Goal: Information Seeking & Learning: Compare options

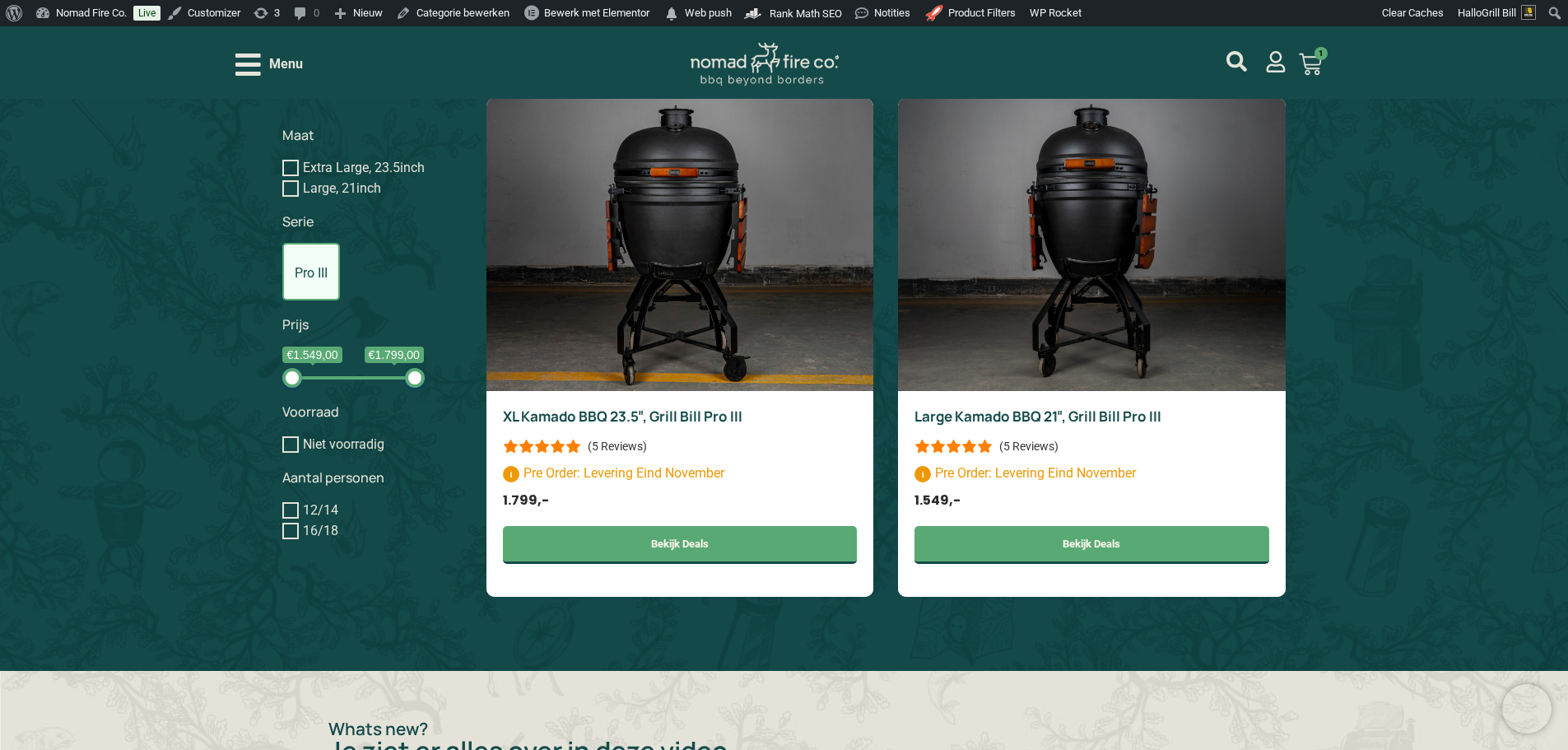
scroll to position [1316, 0]
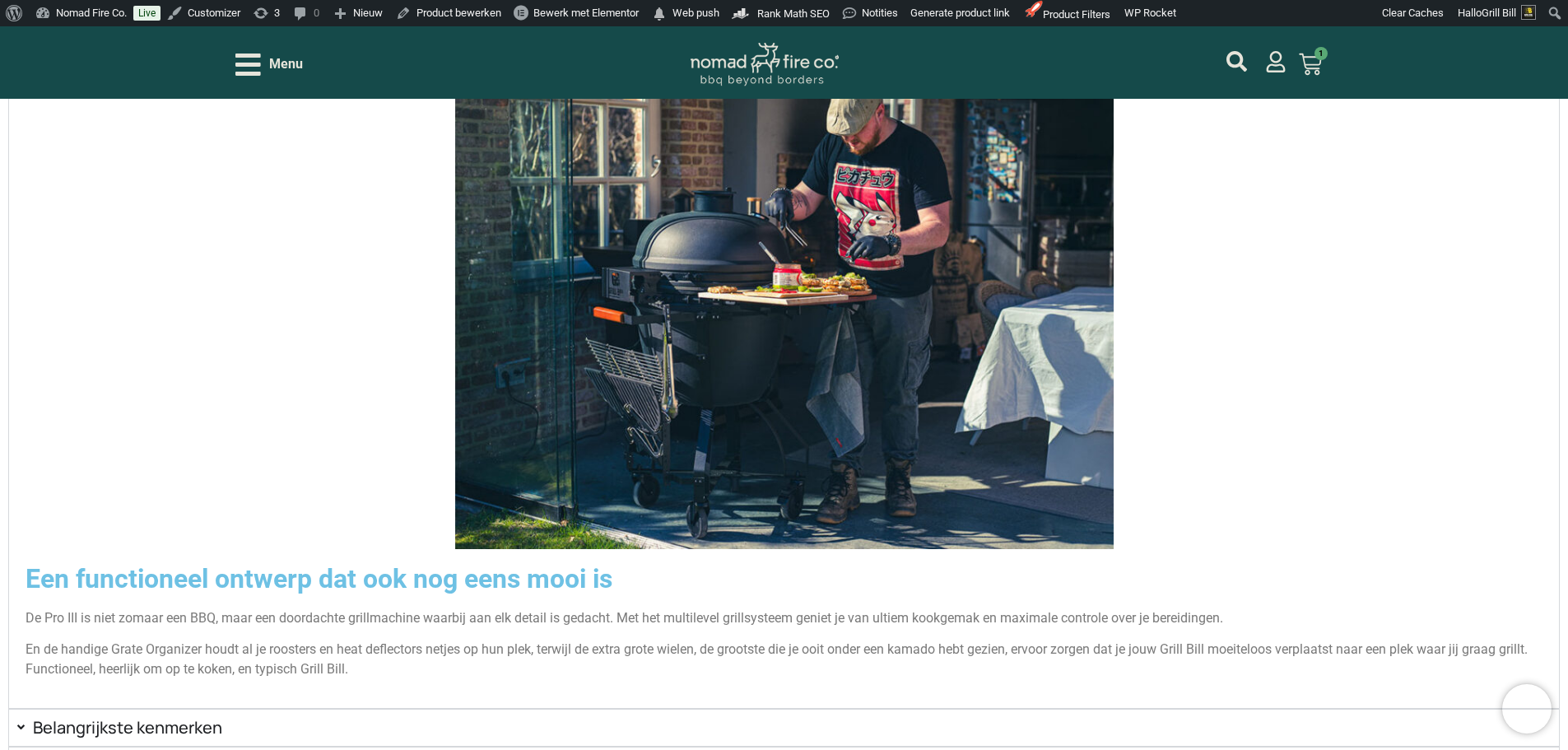
scroll to position [3028, 0]
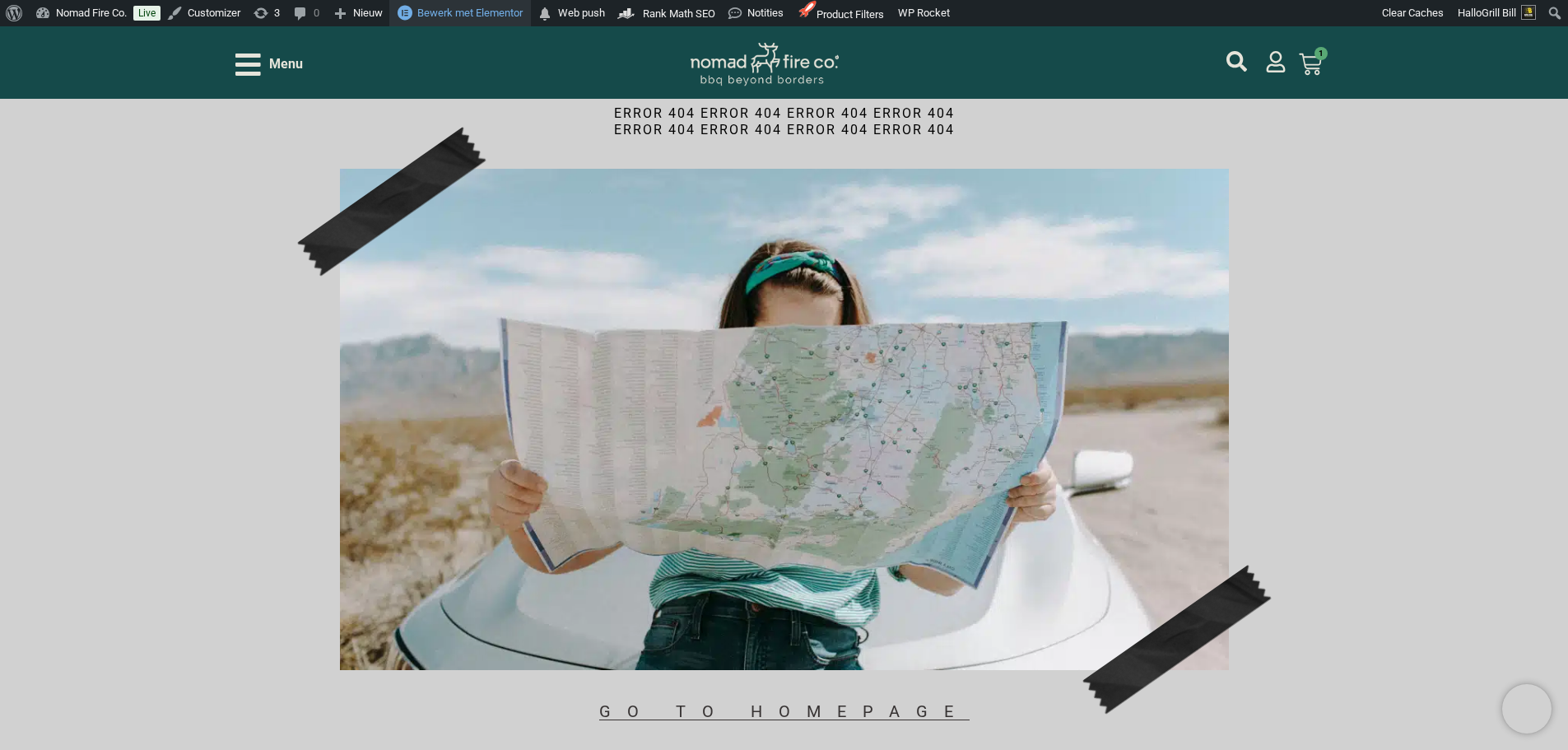
scroll to position [112, 0]
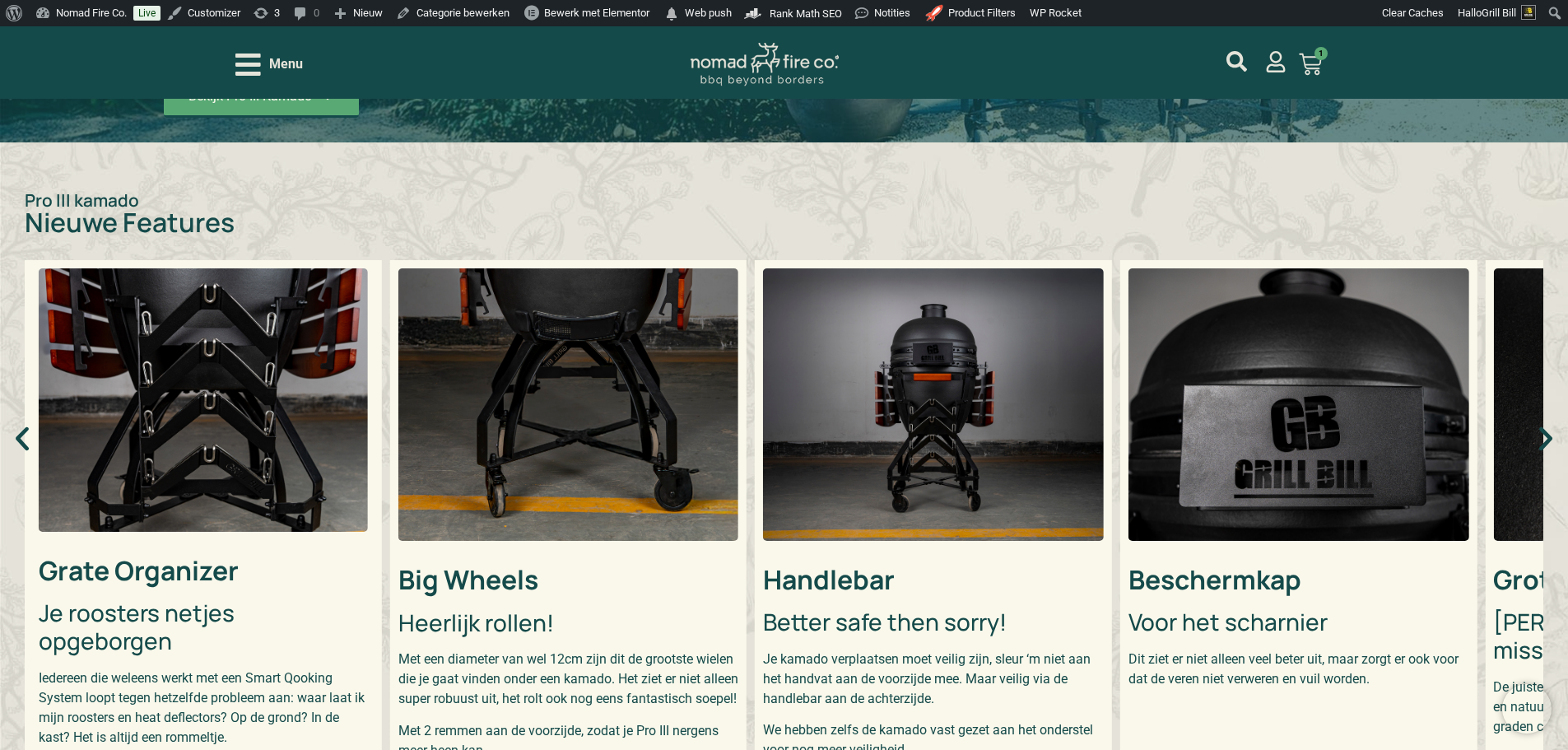
scroll to position [494, 0]
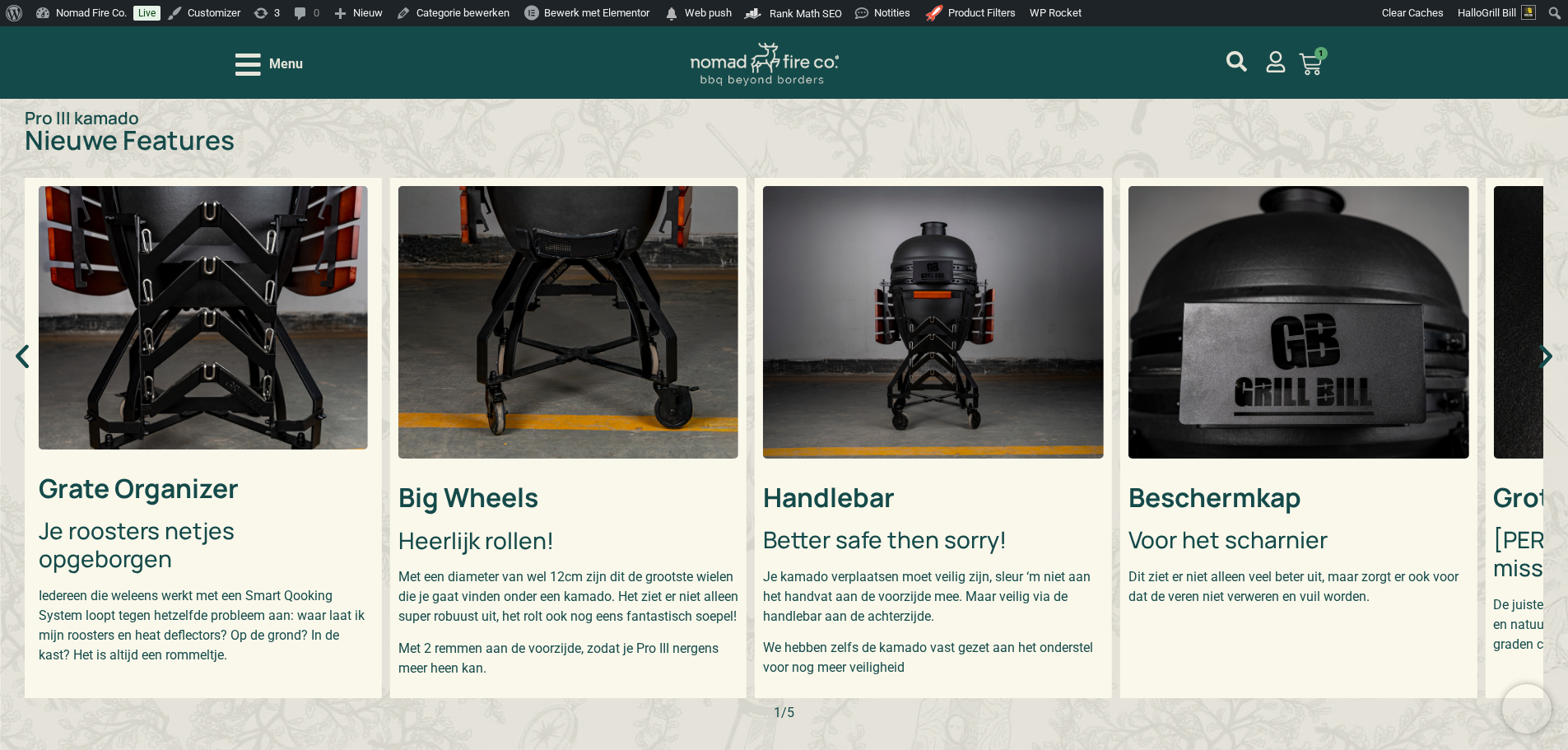
click at [602, 390] on img "2 / 5" at bounding box center [569, 322] width 341 height 272
click at [324, 376] on img "1 / 5" at bounding box center [203, 317] width 329 height 263
click at [900, 433] on img "3 / 5" at bounding box center [933, 322] width 341 height 272
click at [1529, 366] on div "Grate Organizer Je roosters netjes opgeborgen Iedereen die weleens werkt met ee…" at bounding box center [784, 448] width 1519 height 541
click at [1540, 367] on icon "Volgende slide" at bounding box center [1545, 356] width 31 height 31
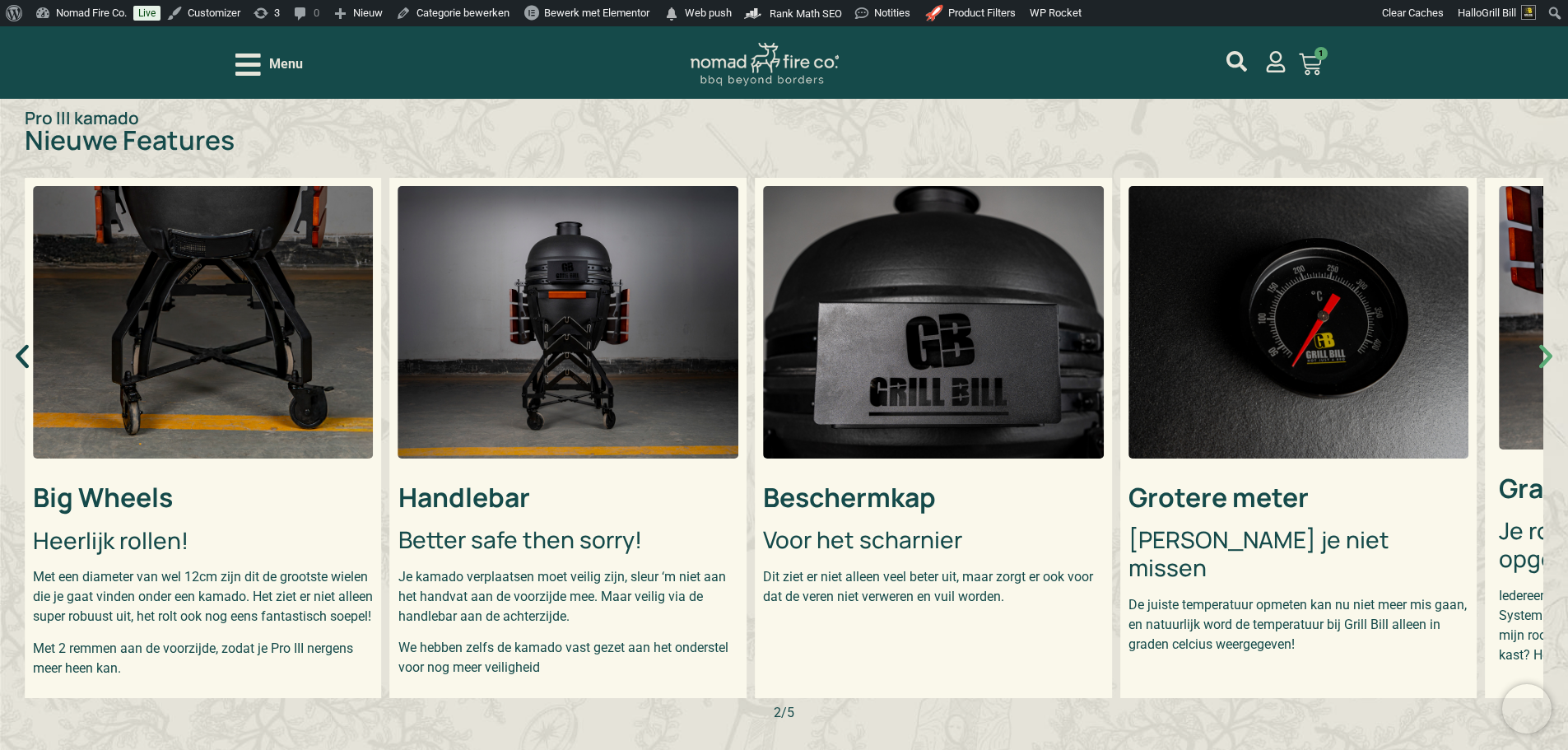
click at [1540, 367] on icon "Volgende slide" at bounding box center [1545, 356] width 31 height 31
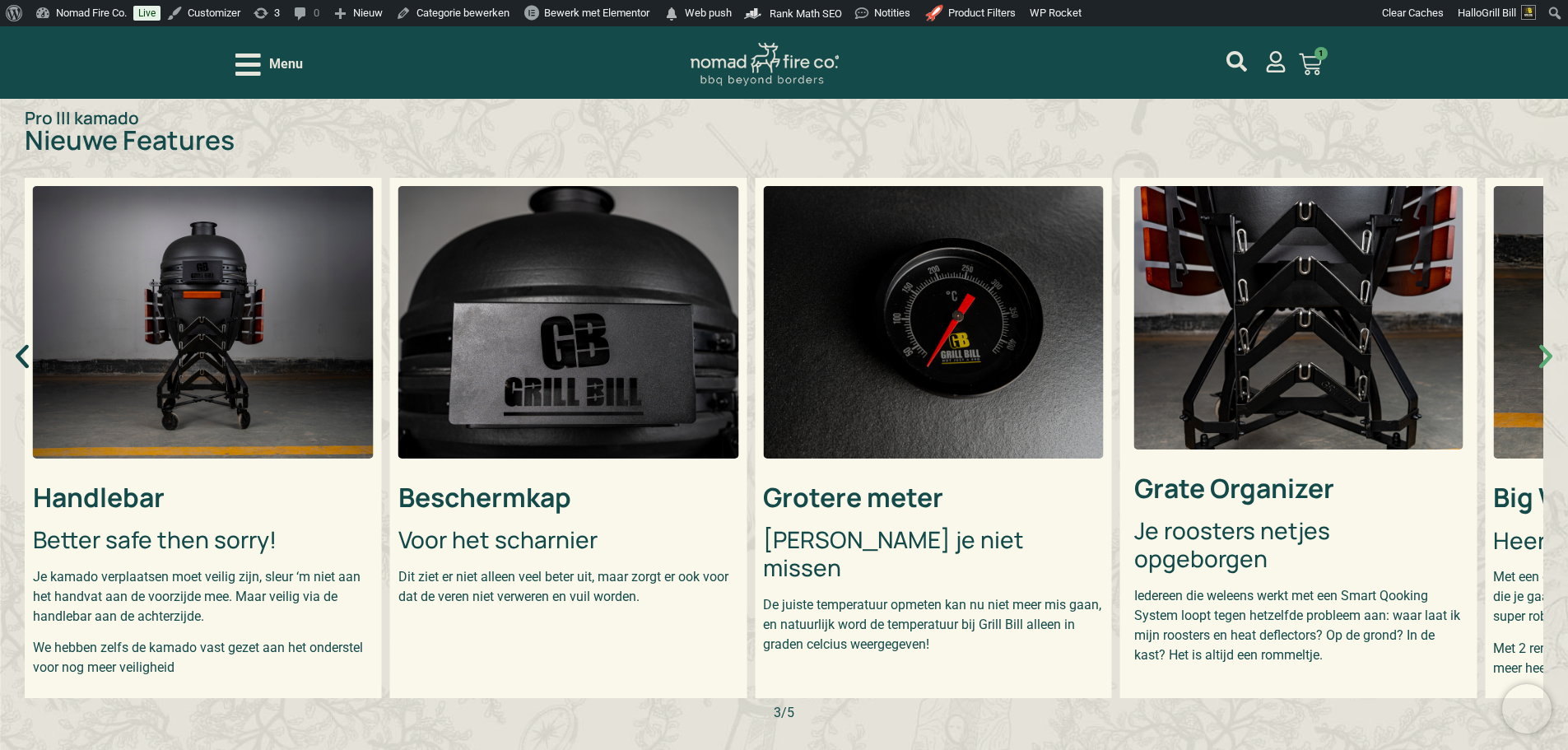
click at [1540, 367] on icon "Volgende slide" at bounding box center [1545, 356] width 31 height 31
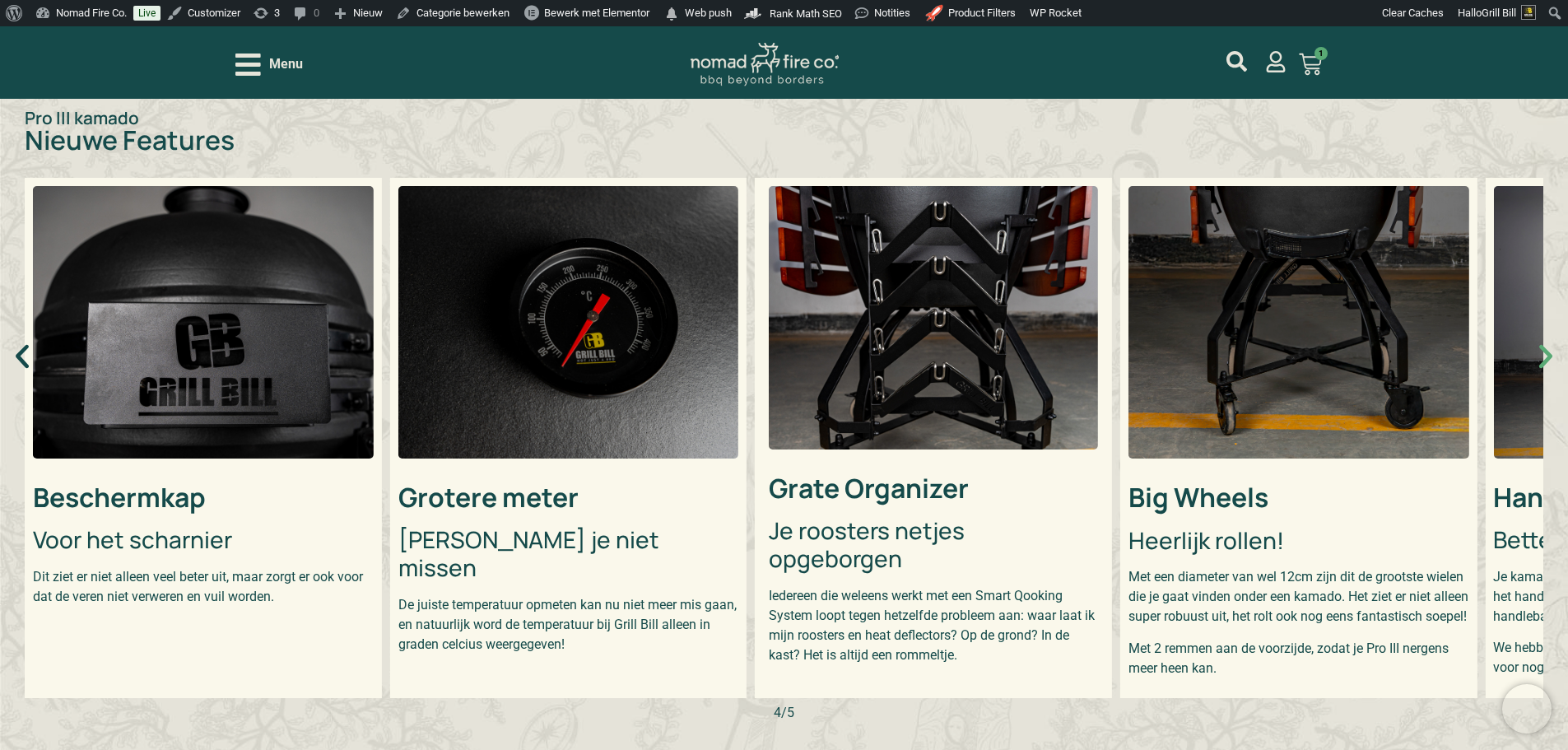
click at [1540, 367] on icon "Volgende slide" at bounding box center [1545, 356] width 31 height 31
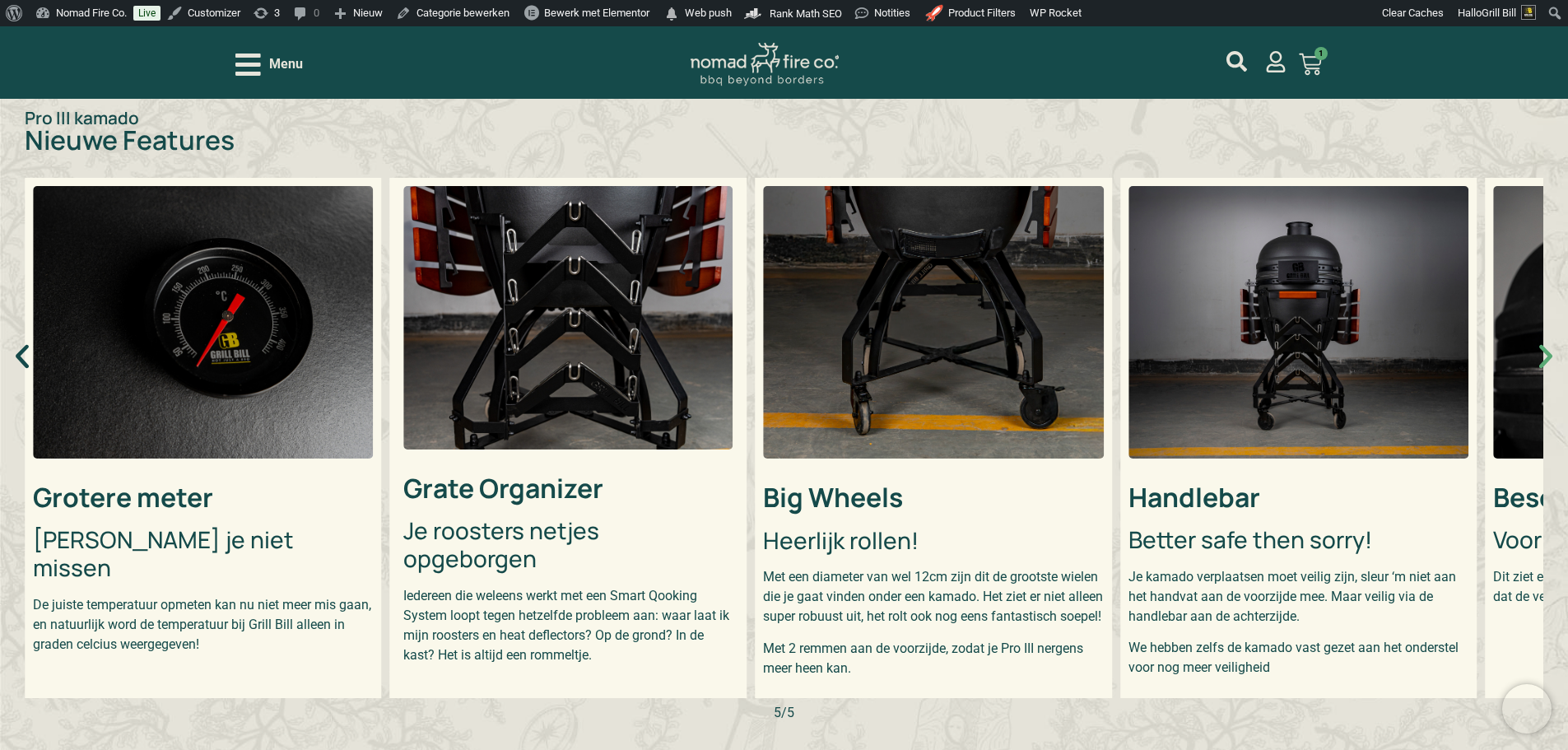
click at [1540, 367] on icon "Volgende slide" at bounding box center [1545, 356] width 31 height 31
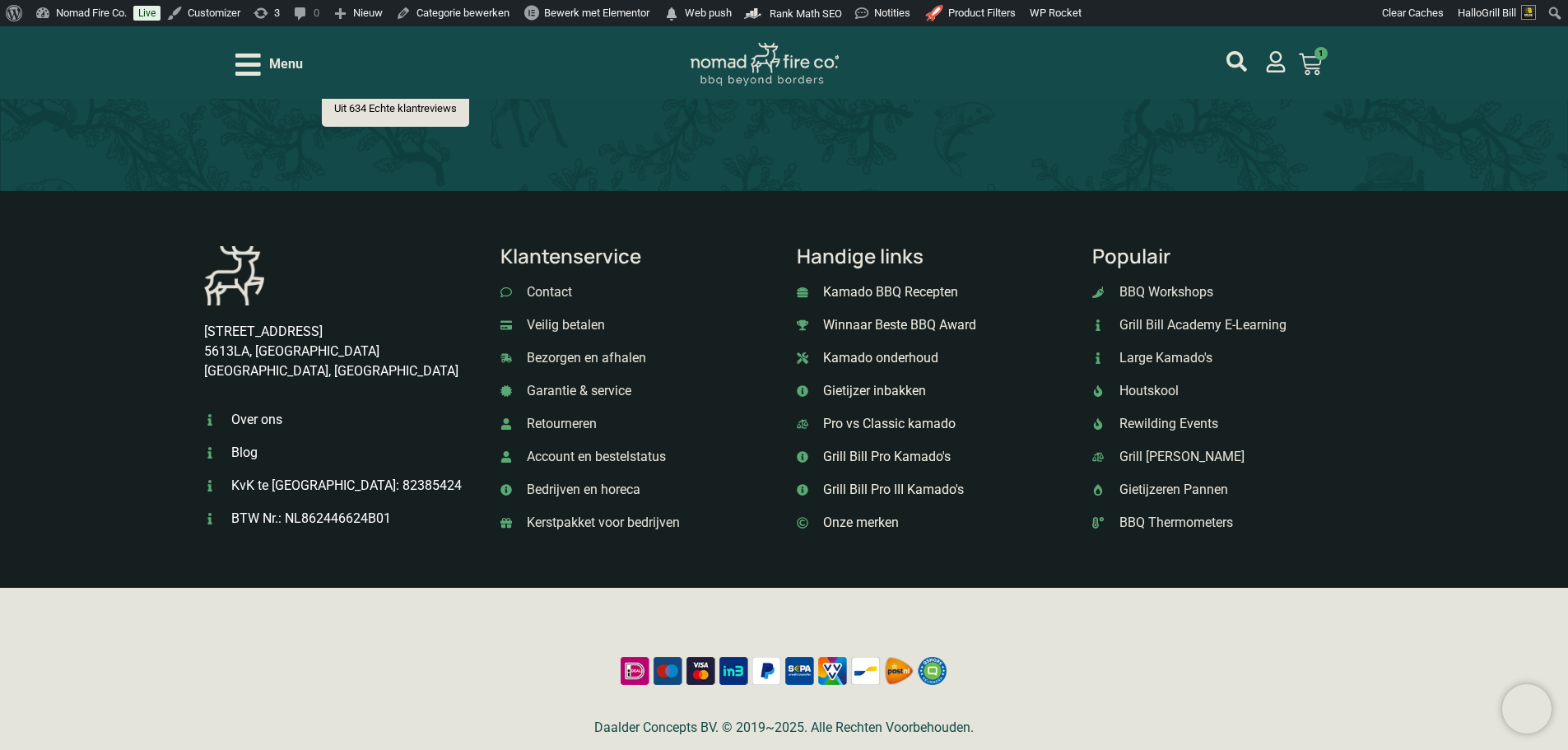
scroll to position [2304, 0]
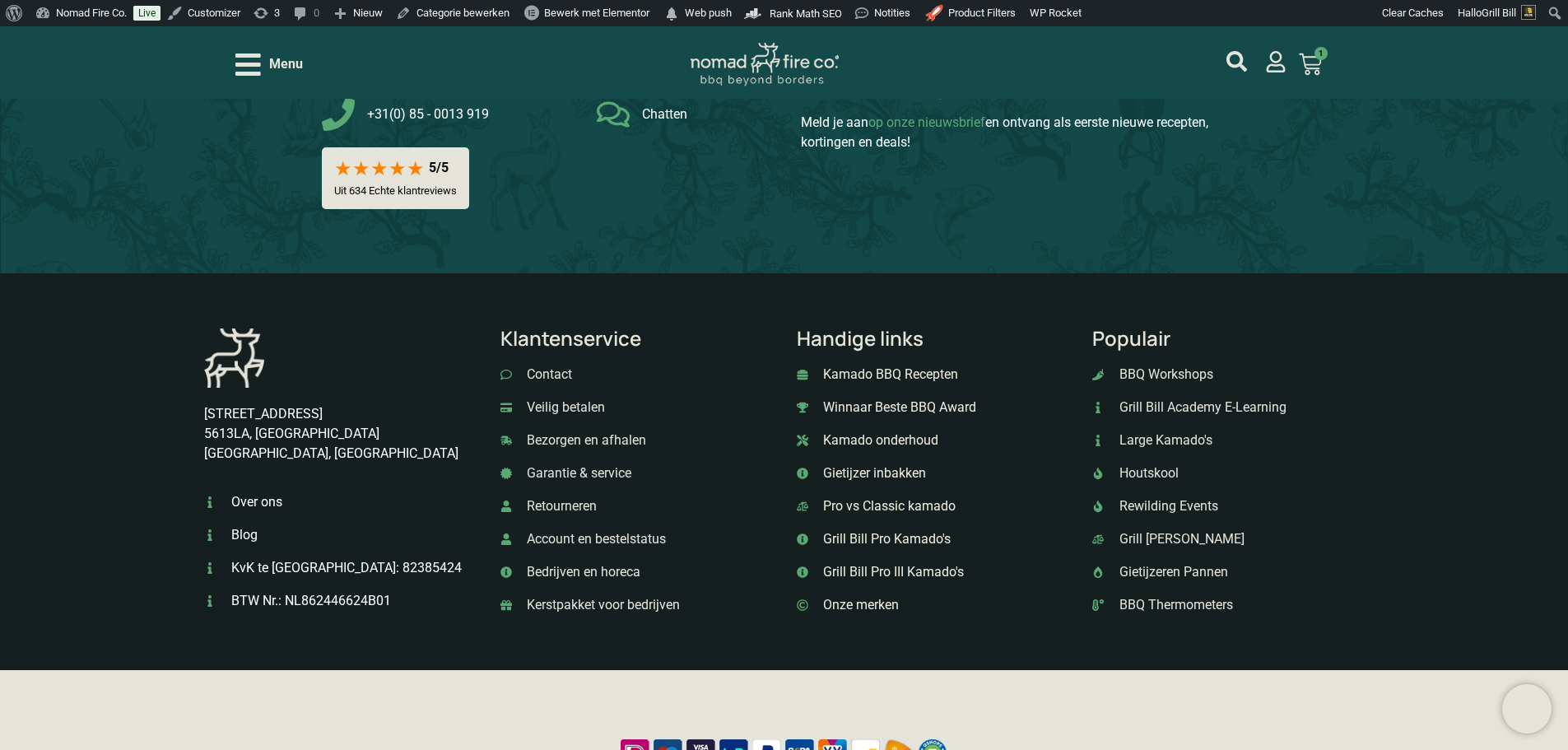
click at [403, 196] on p "Uit 634 Echte klantreviews" at bounding box center [395, 190] width 123 height 13
click at [430, 175] on div "5/5" at bounding box center [439, 167] width 20 height 16
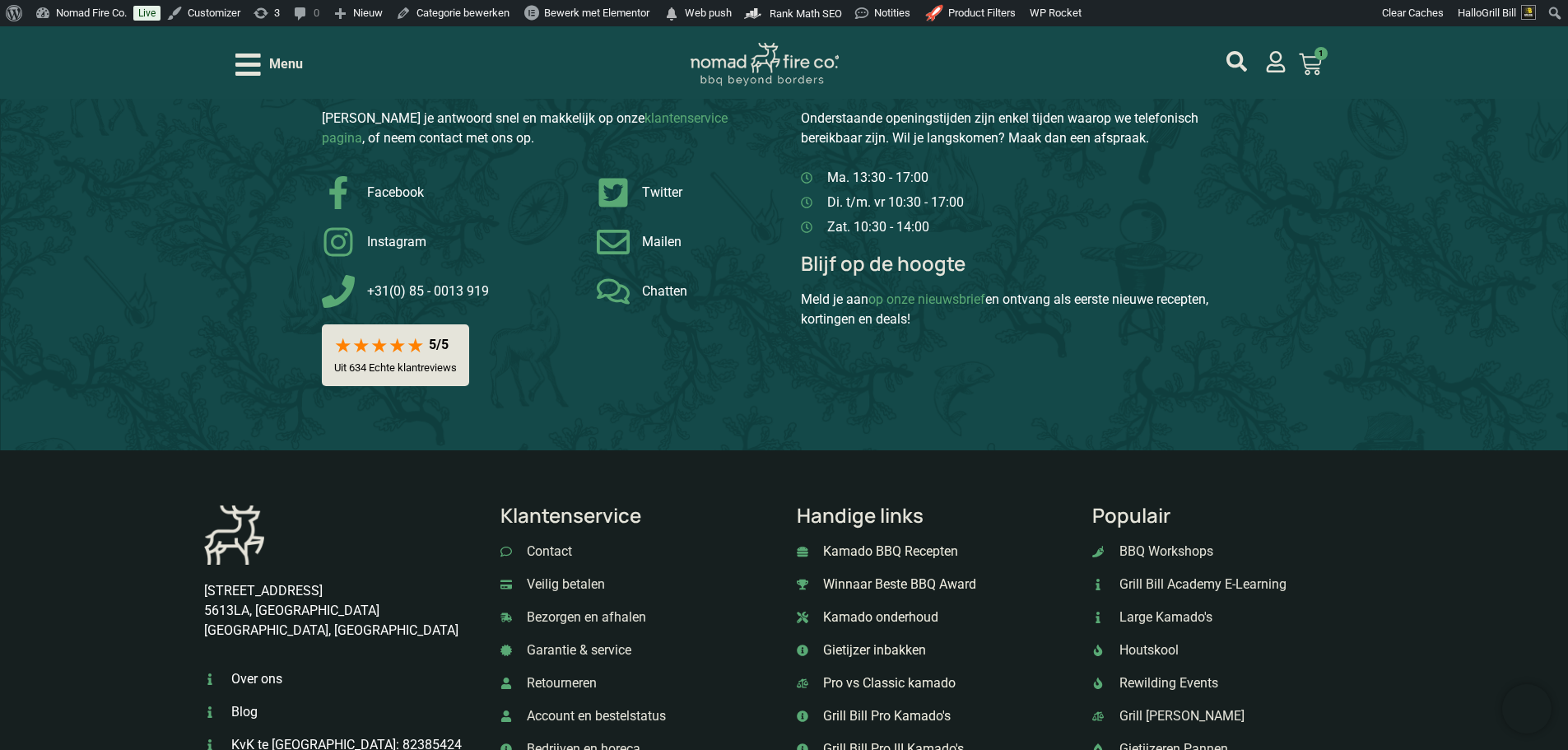
scroll to position [2057, 0]
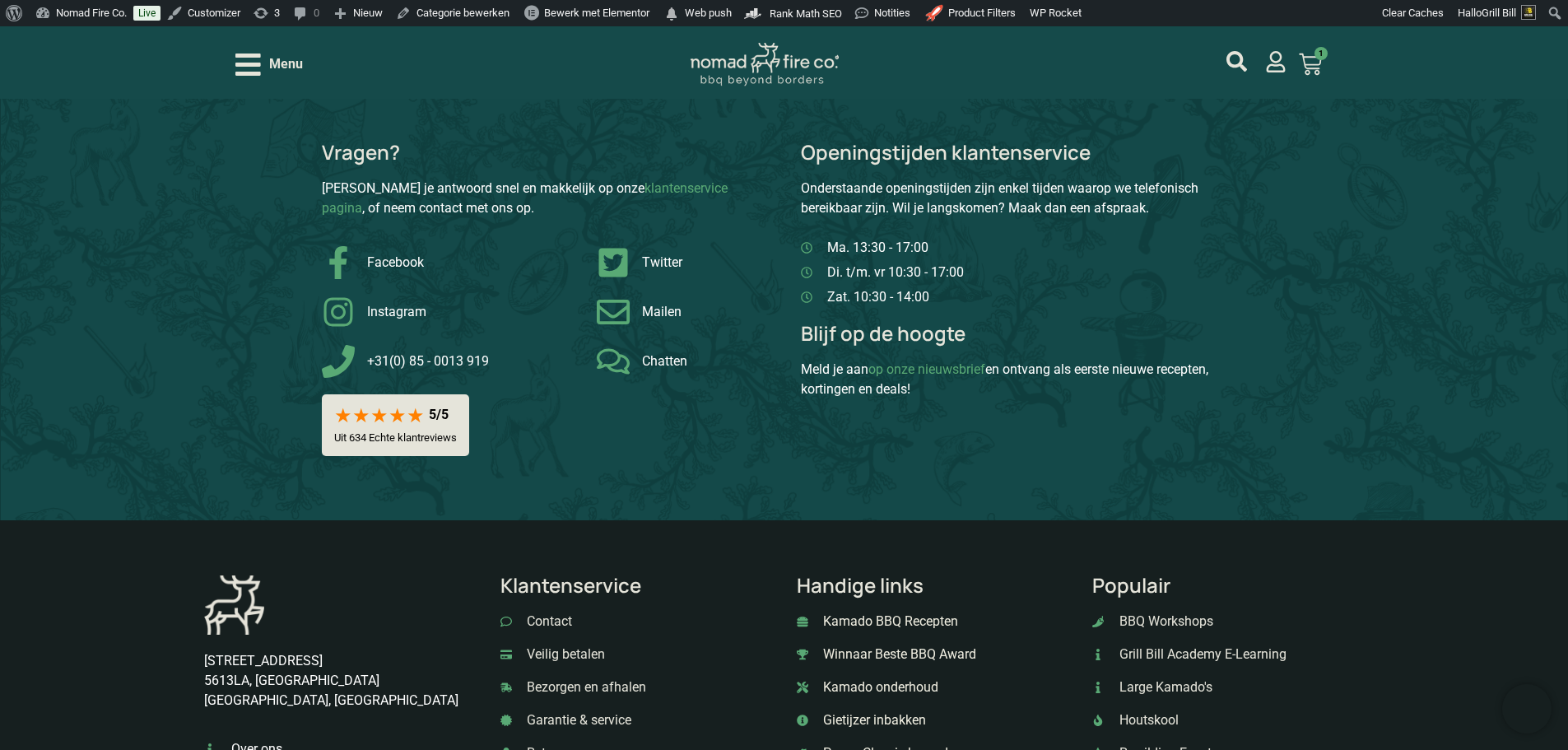
click at [745, 60] on img at bounding box center [764, 64] width 148 height 43
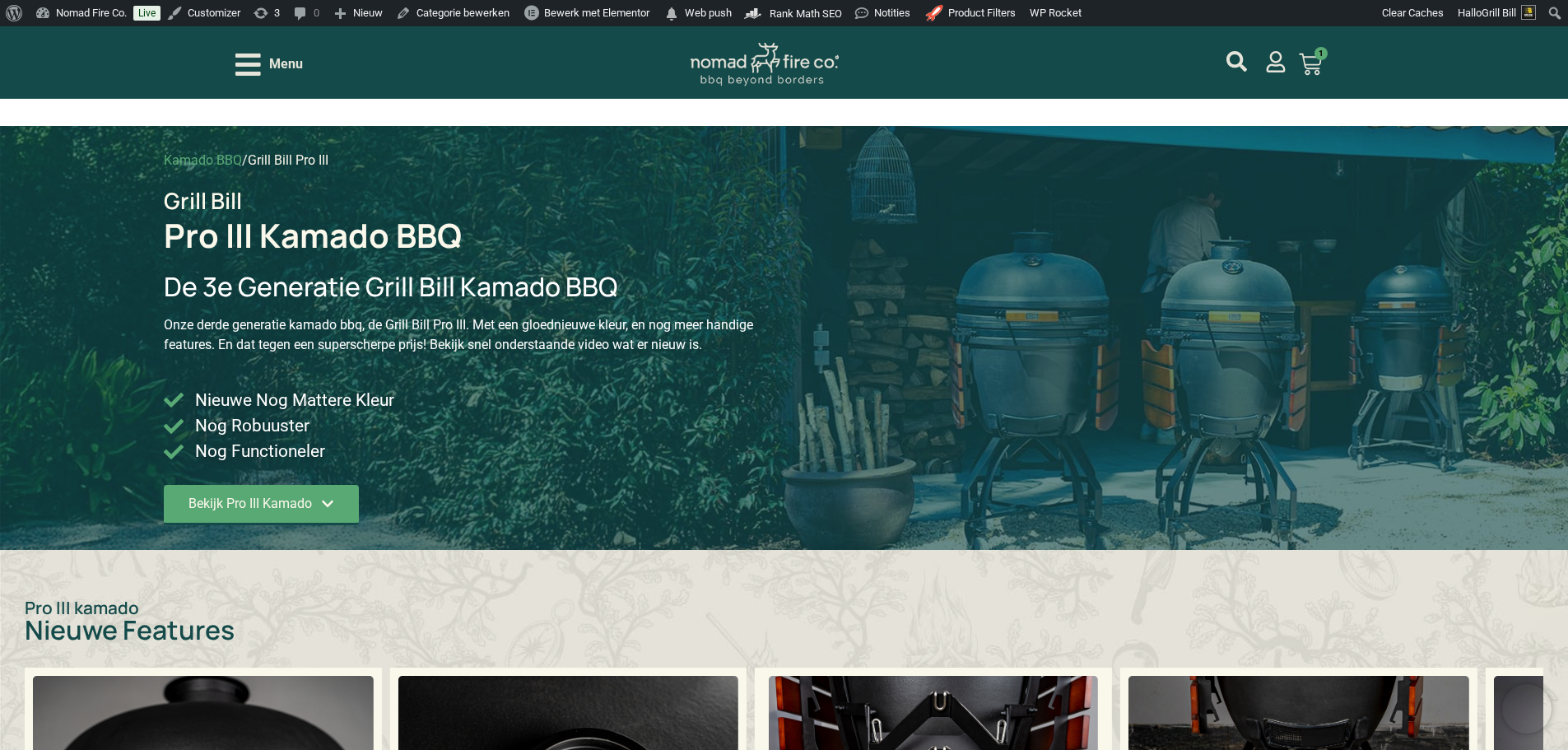
scroll to position [0, 0]
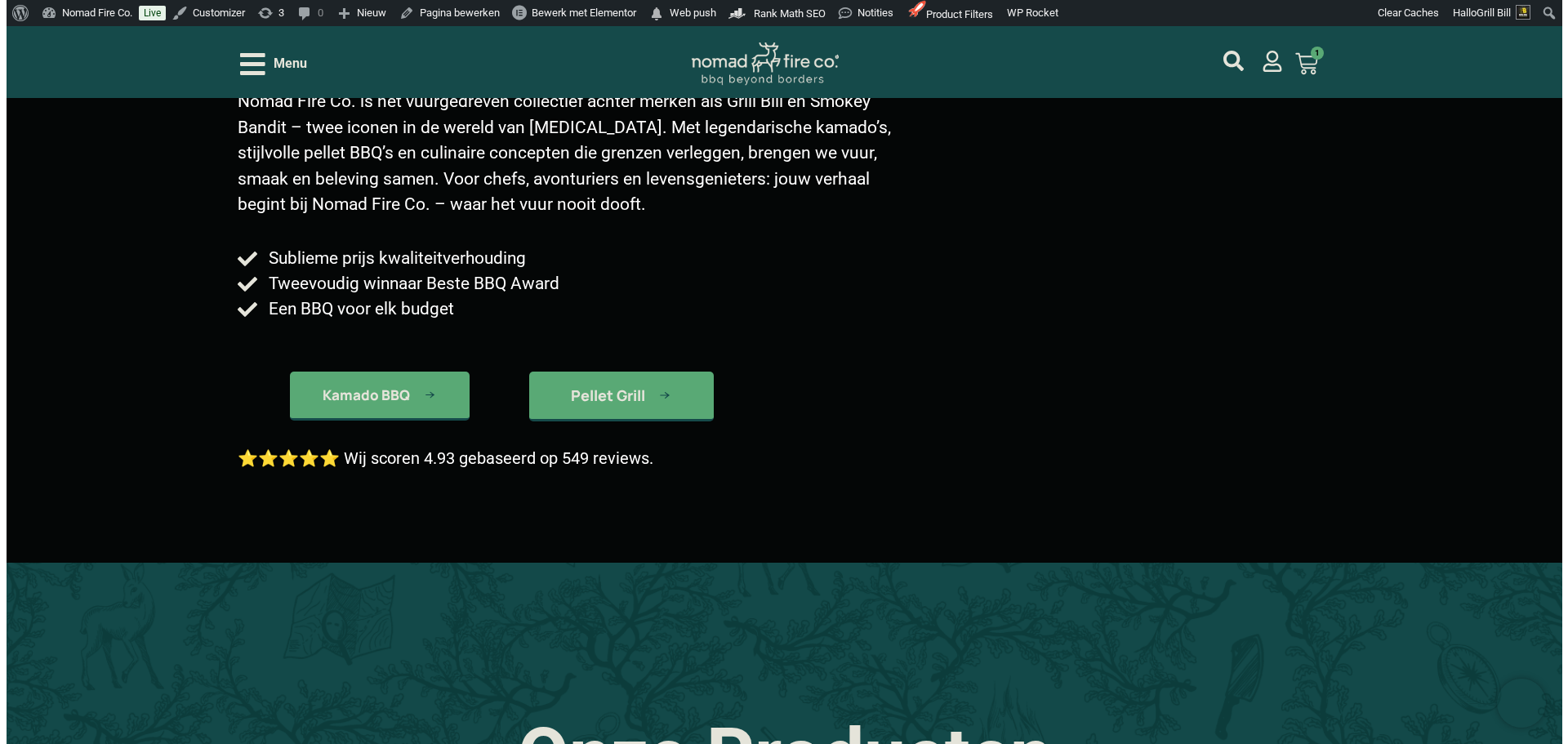
scroll to position [326, 0]
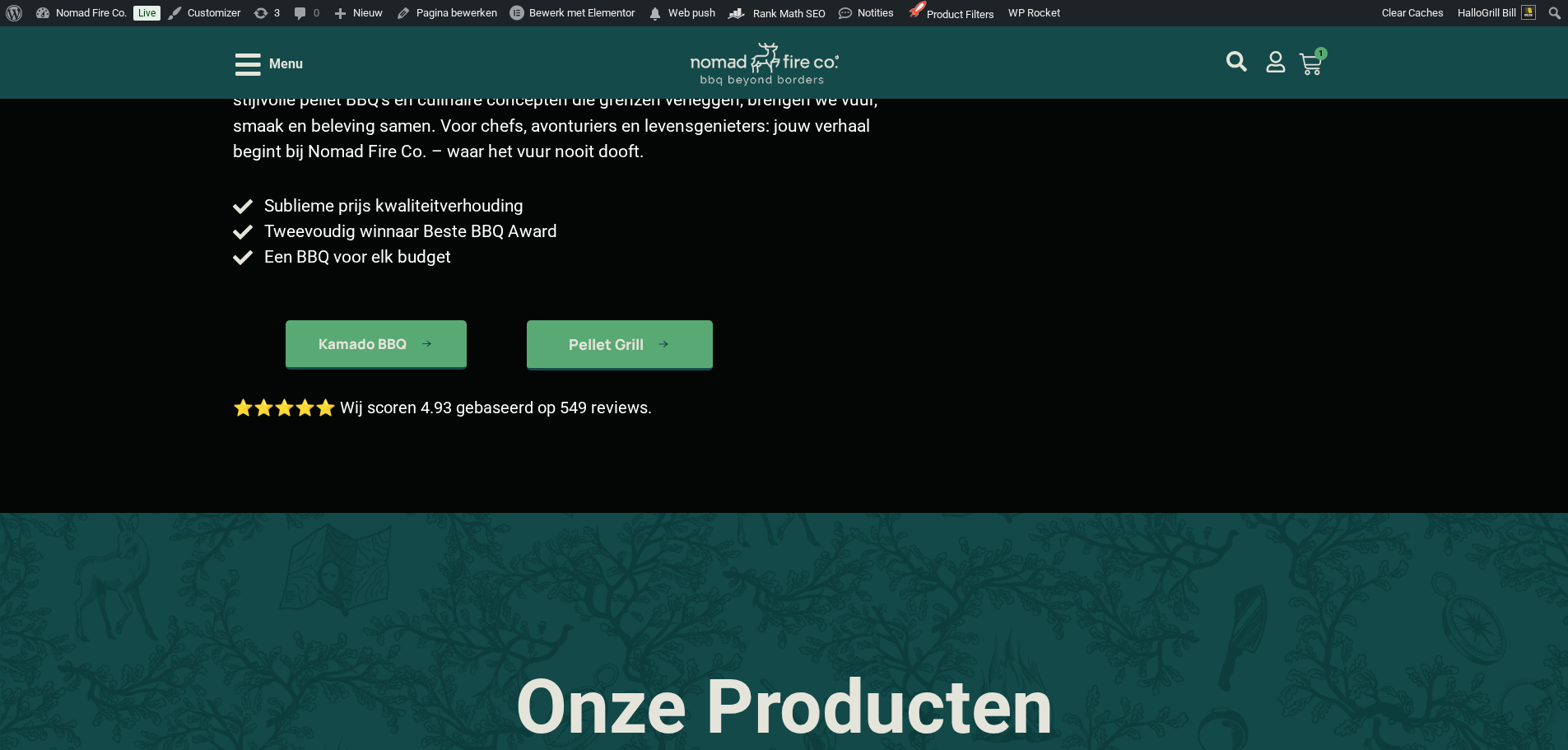
click at [289, 70] on span "Menu" at bounding box center [286, 64] width 33 height 20
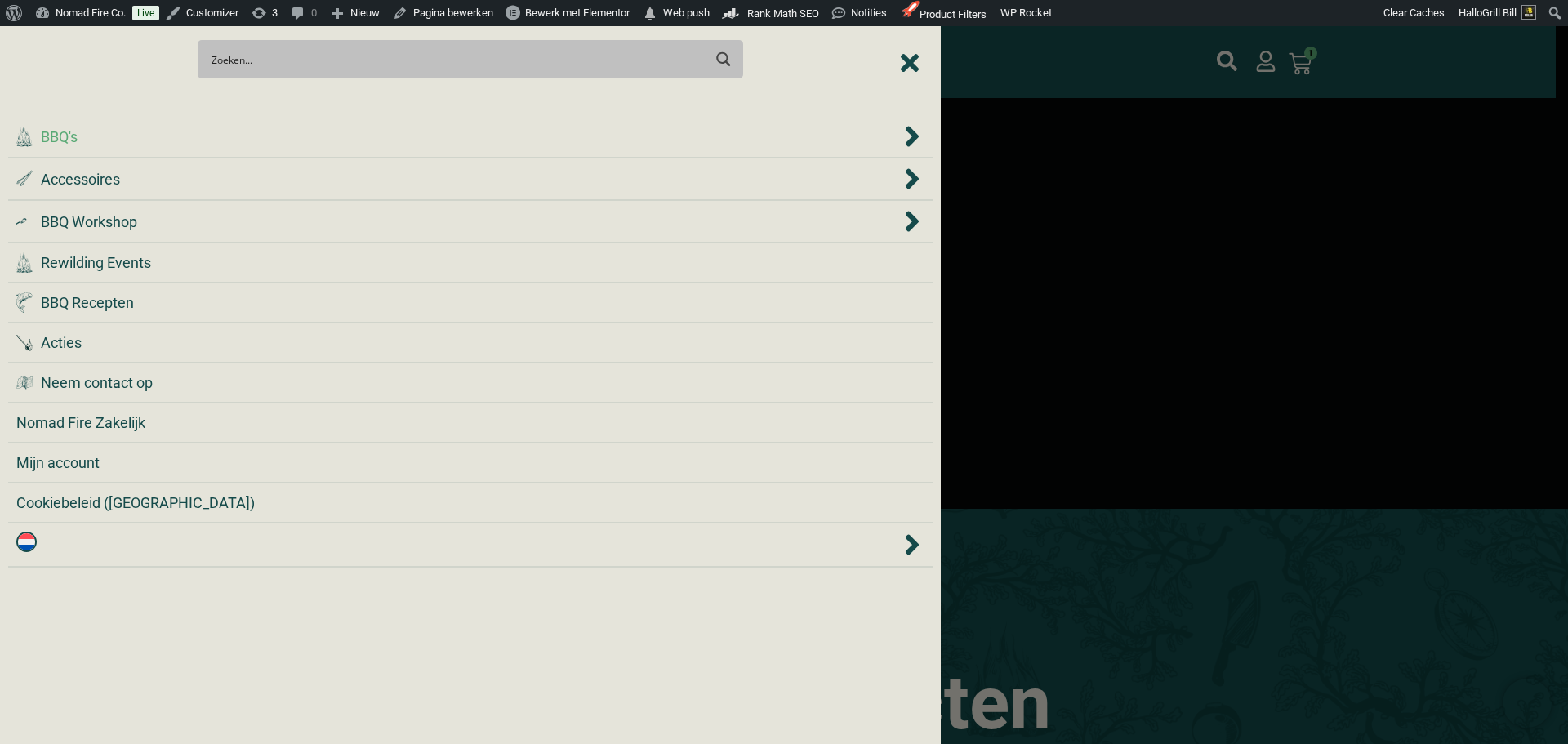
click at [284, 142] on div ".cls-1 { fill: #042e2c; } BBQ's" at bounding box center [458, 137] width 884 height 22
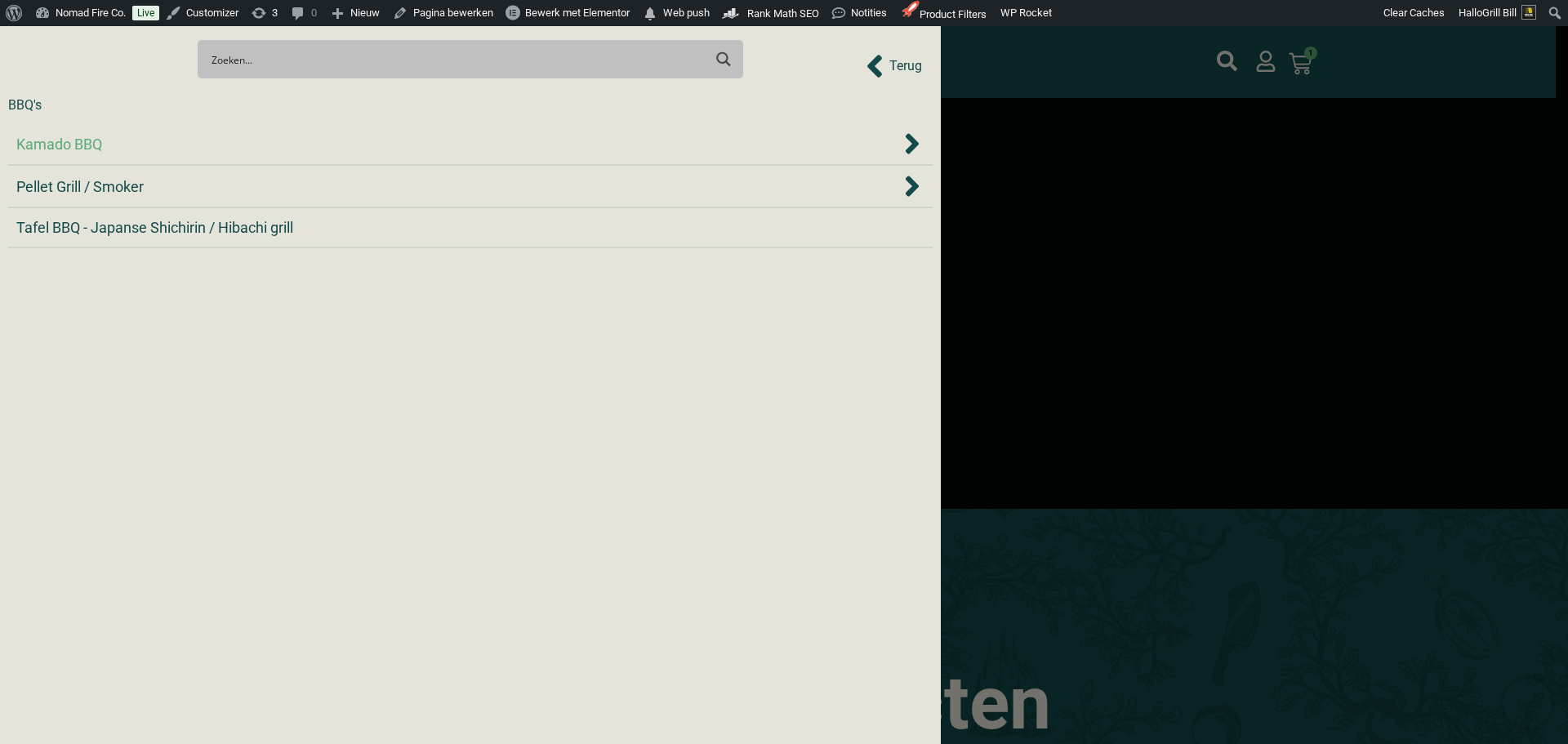
click at [251, 152] on div "Kamado BBQ" at bounding box center [458, 144] width 884 height 22
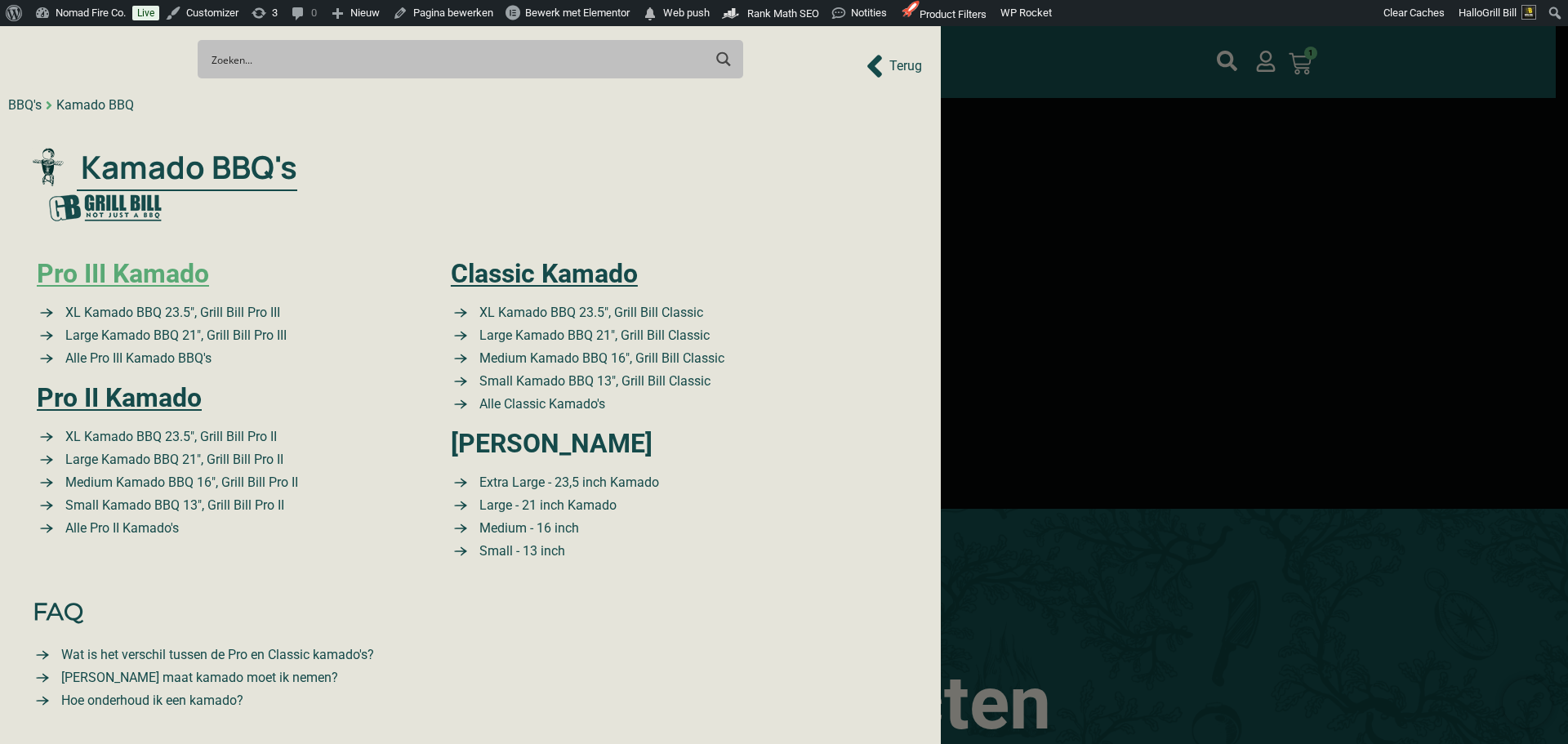
click at [183, 280] on link "Pro III Kamado" at bounding box center [123, 273] width 172 height 31
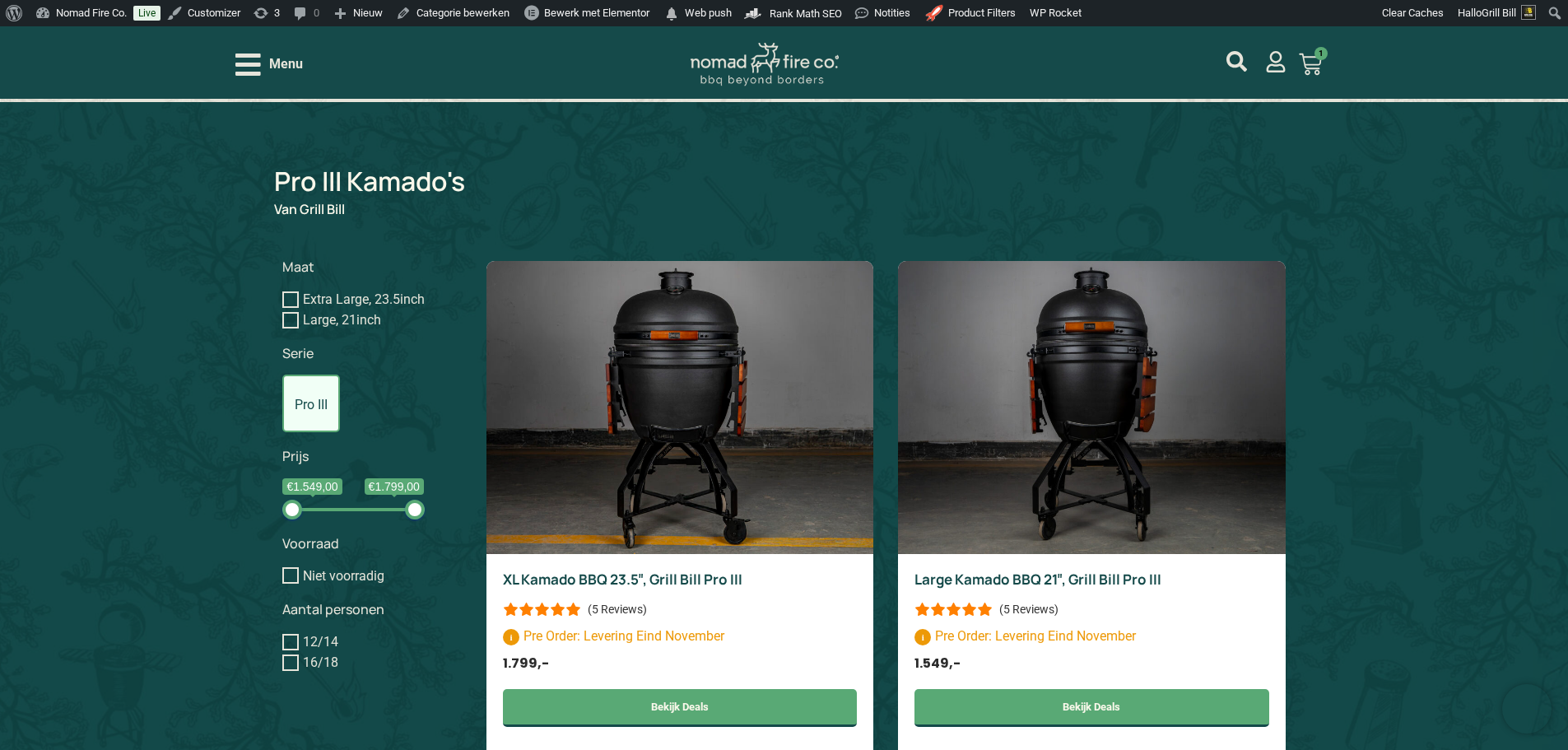
scroll to position [1316, 0]
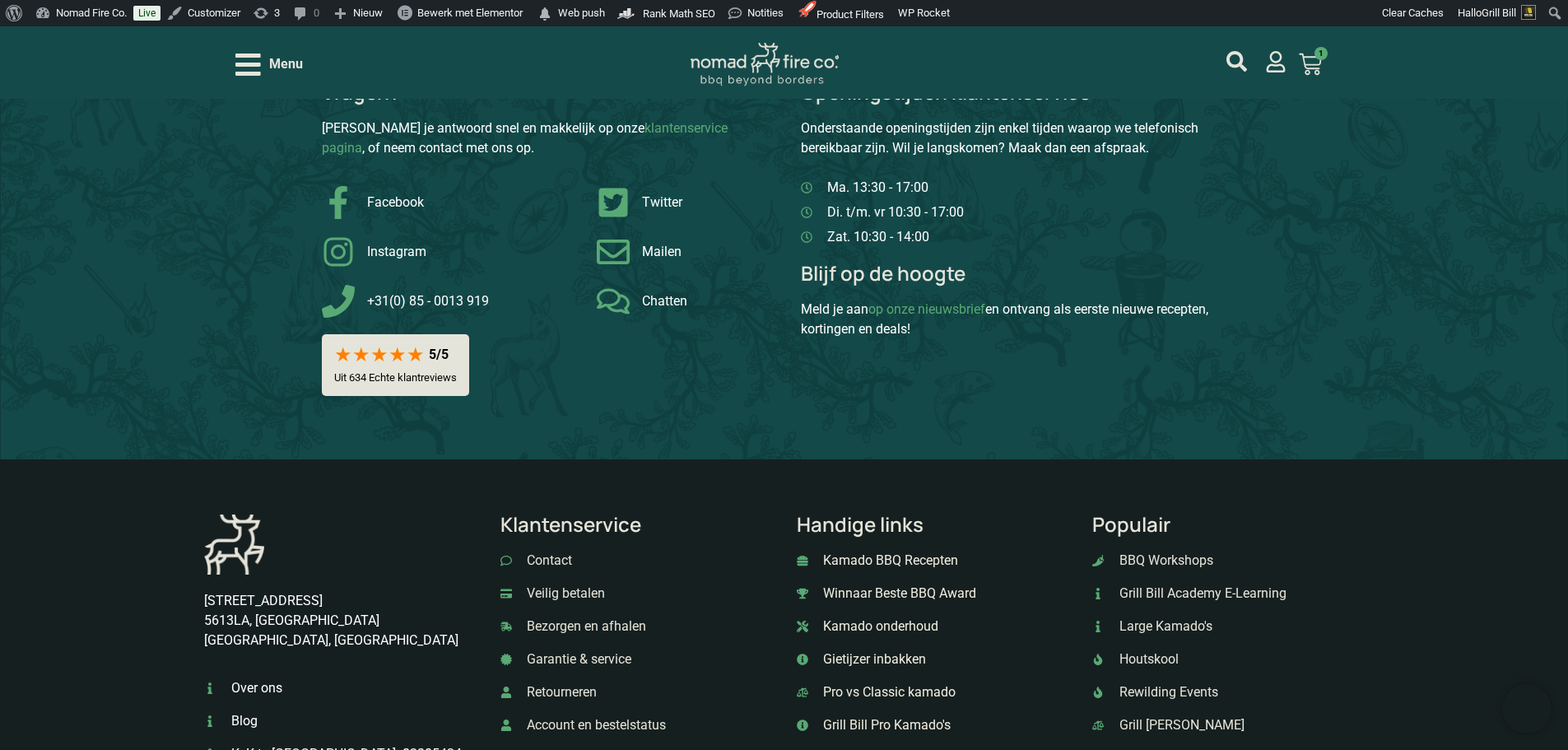
scroll to position [495, 0]
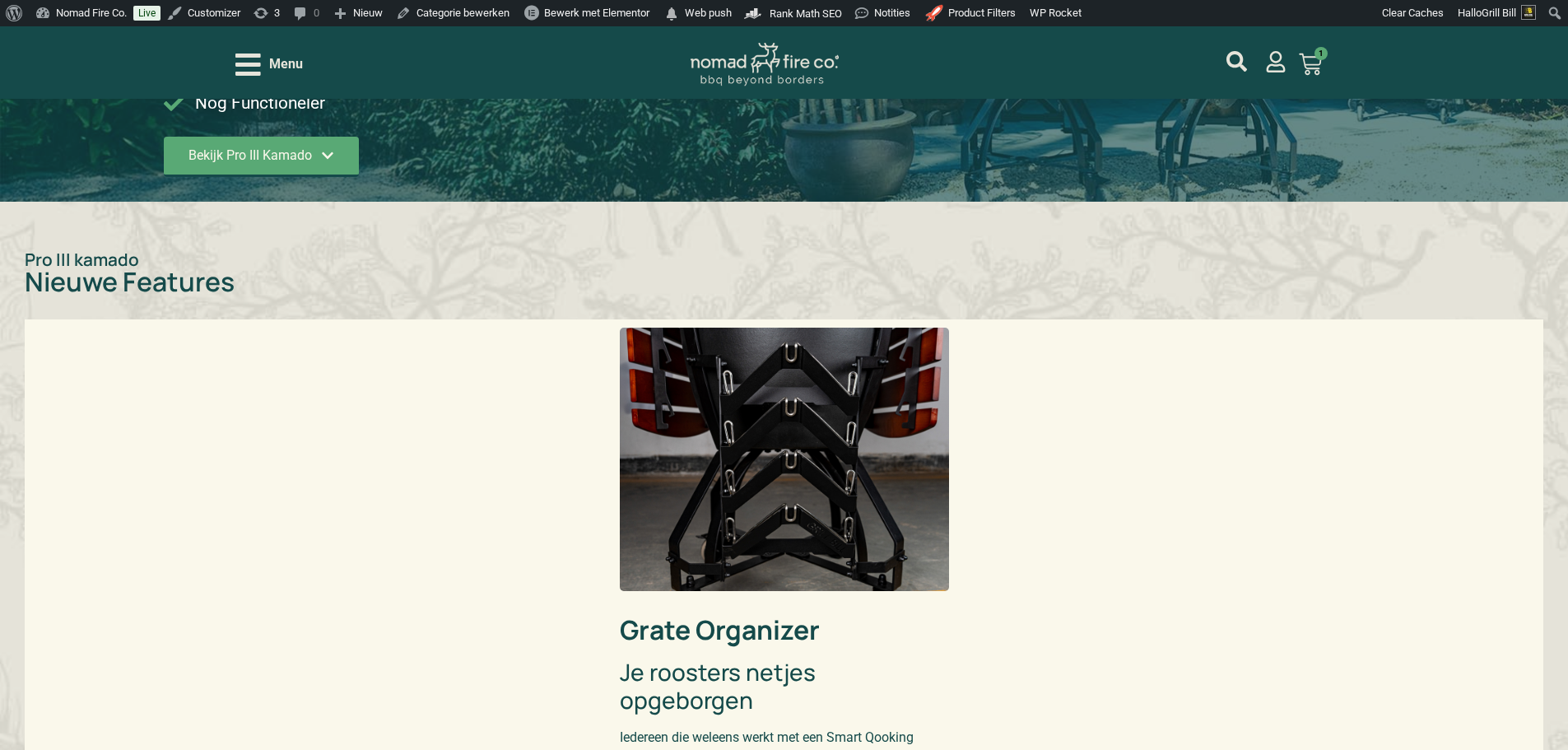
scroll to position [441, 0]
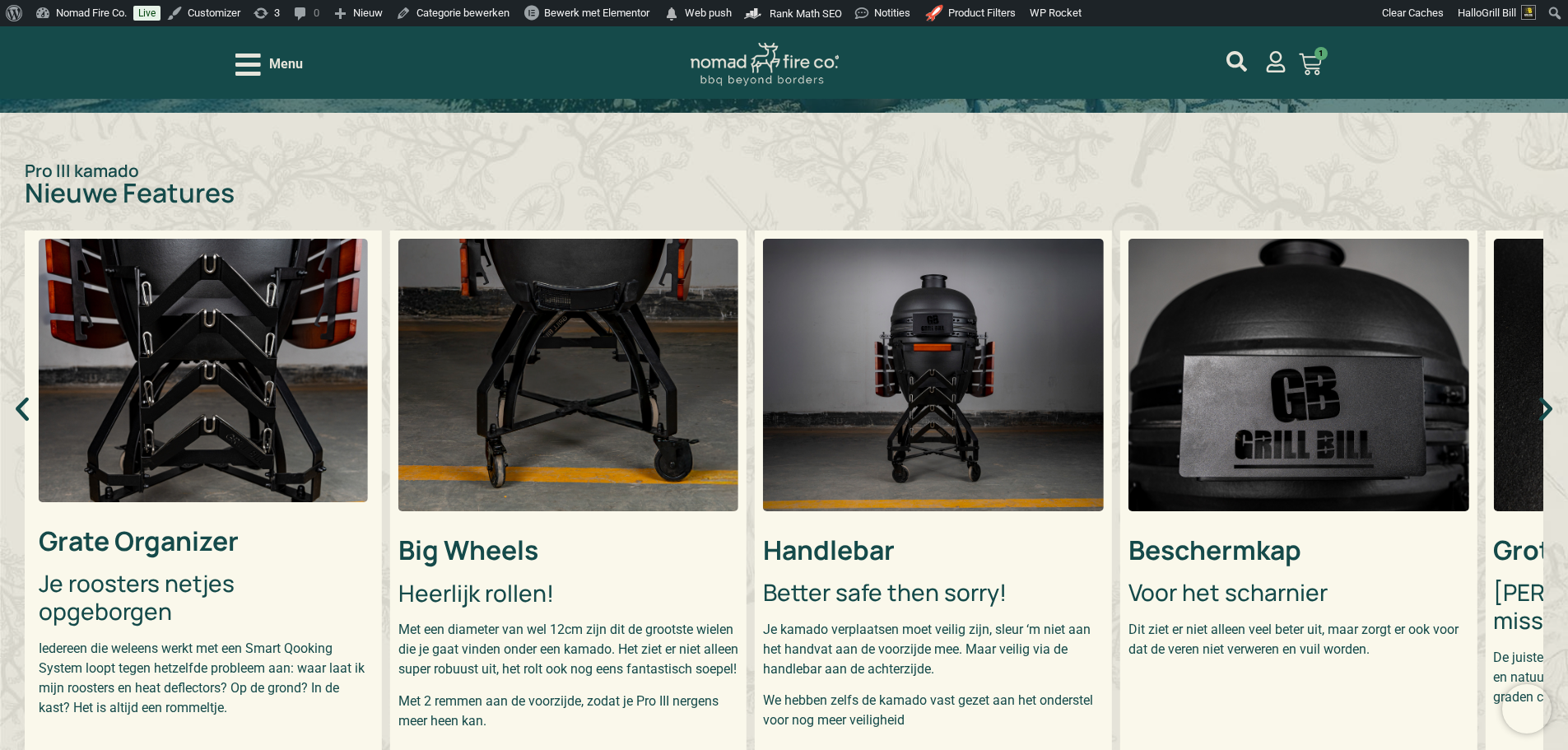
click at [1309, 63] on icon at bounding box center [1311, 64] width 23 height 23
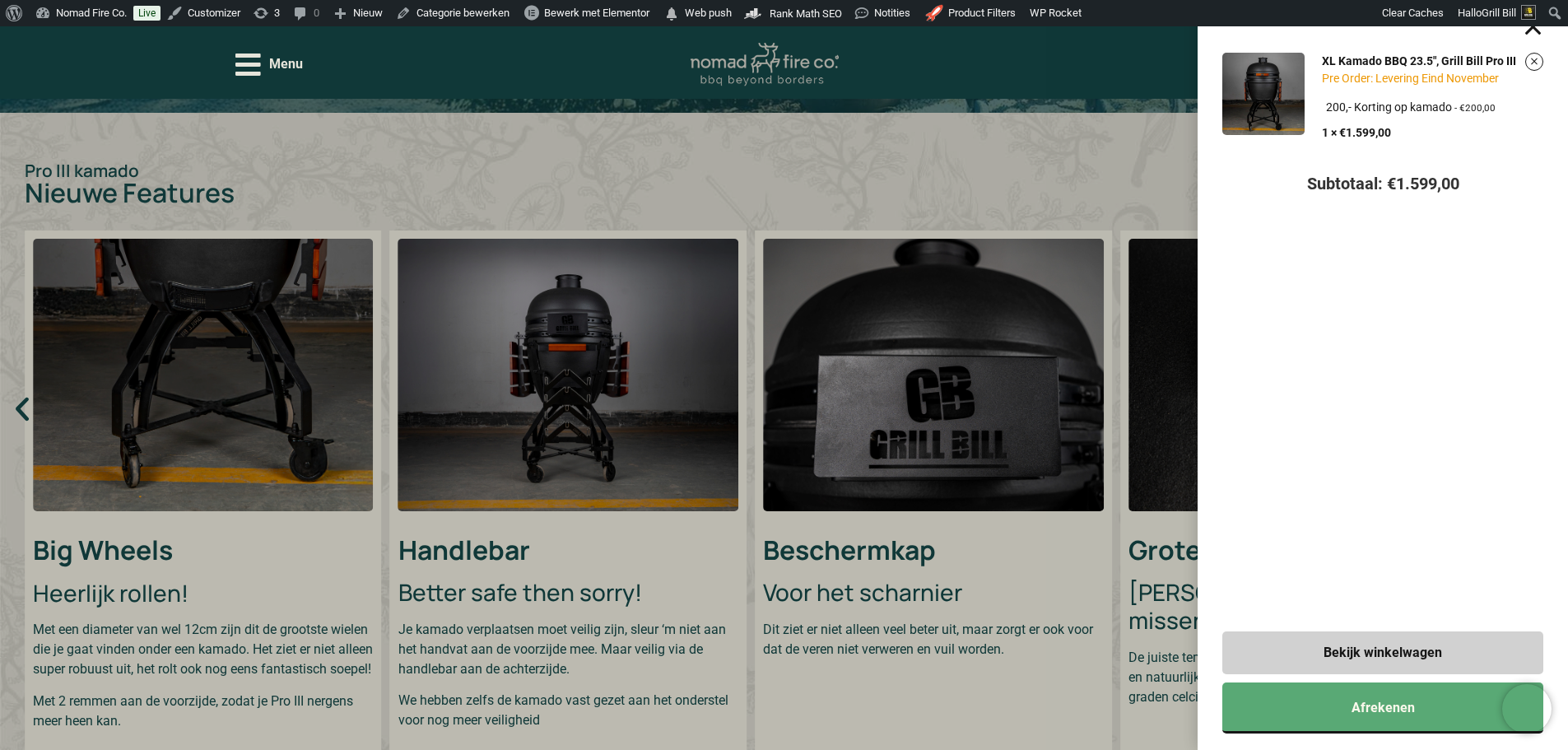
click at [1105, 148] on div "XL Kamado BBQ 23.5", Grill Bill Pro III Pre Order: Levering Eind November Kies …" at bounding box center [784, 375] width 1568 height 750
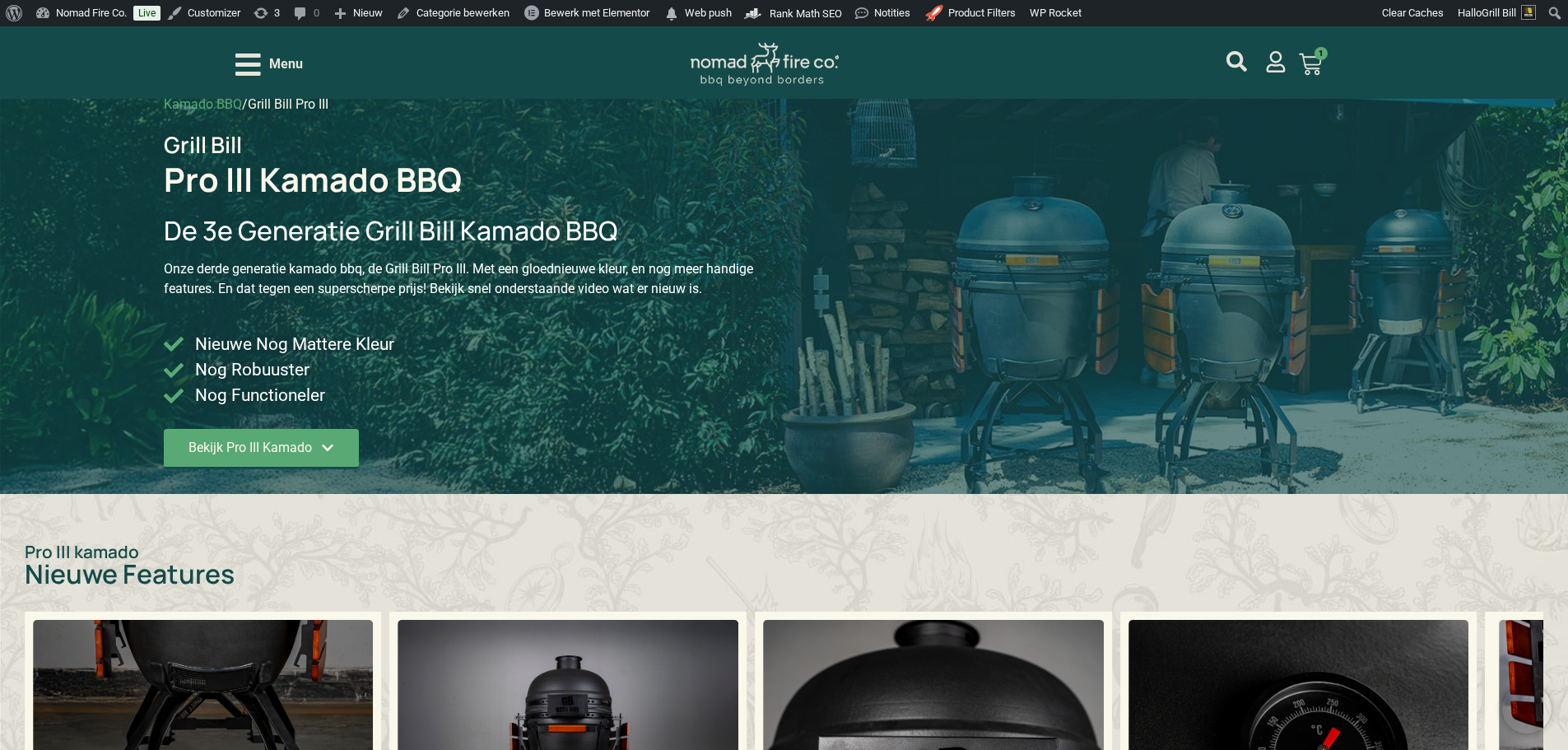
scroll to position [0, 0]
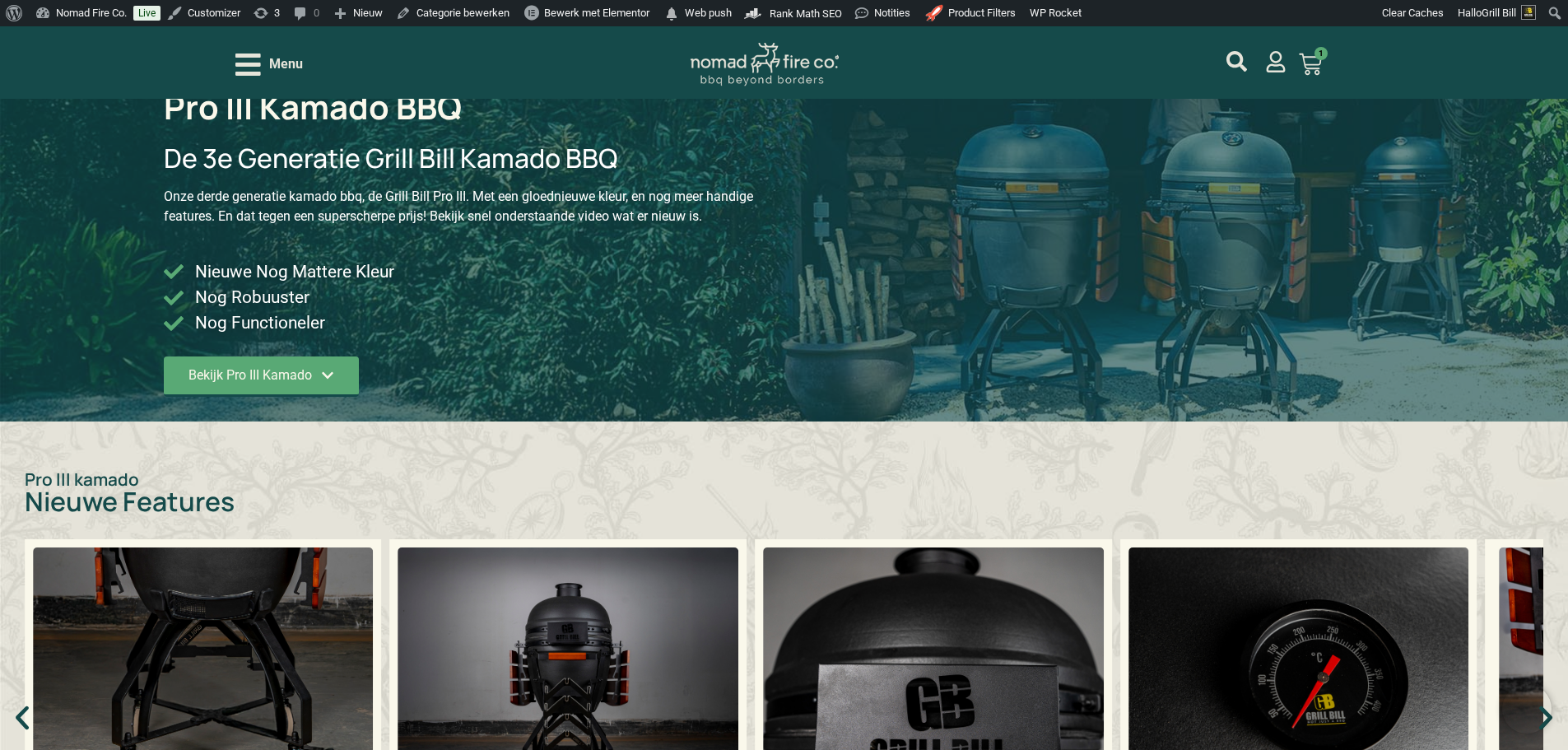
scroll to position [329, 0]
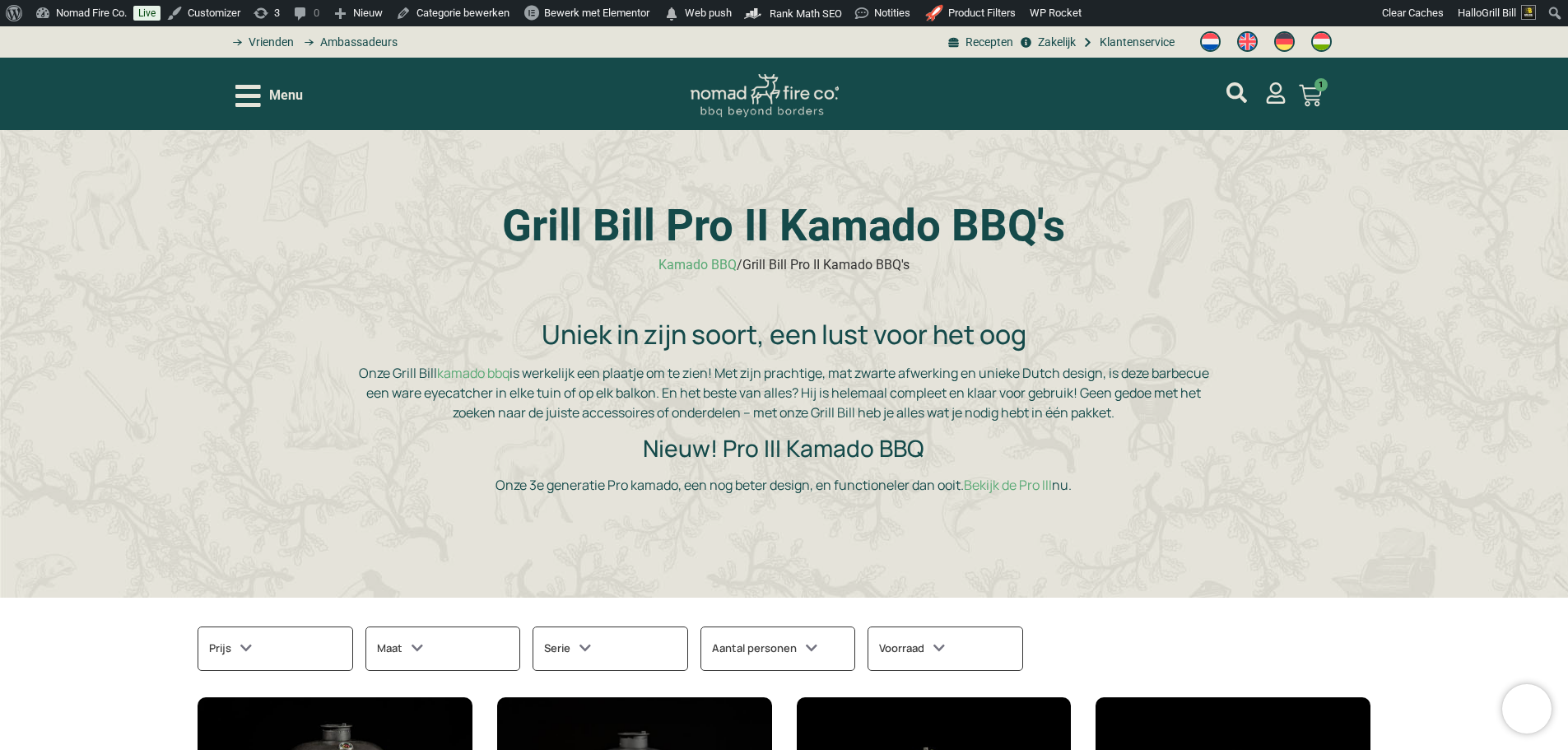
scroll to position [83, 0]
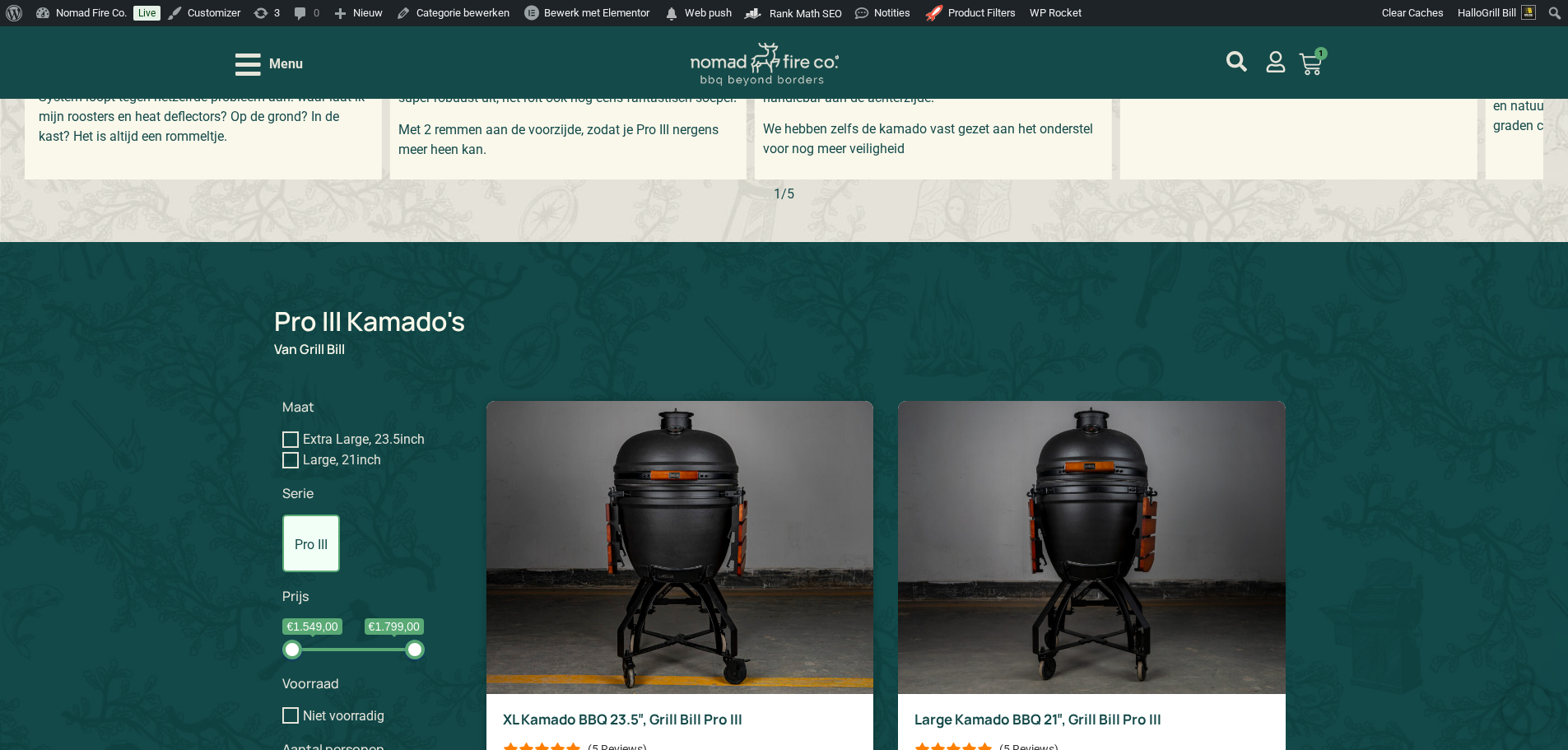
scroll to position [1070, 0]
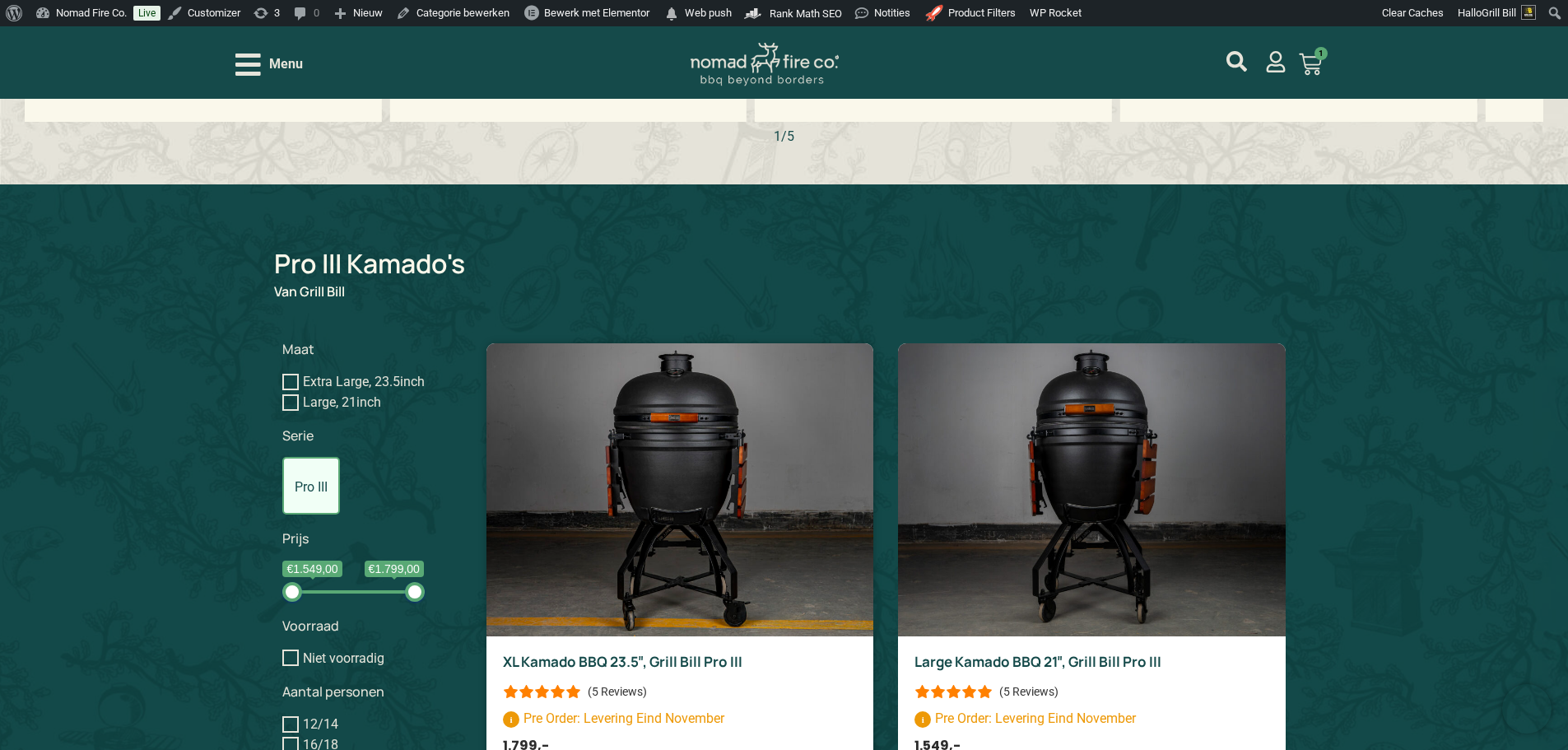
click at [693, 517] on img at bounding box center [679, 489] width 387 height 293
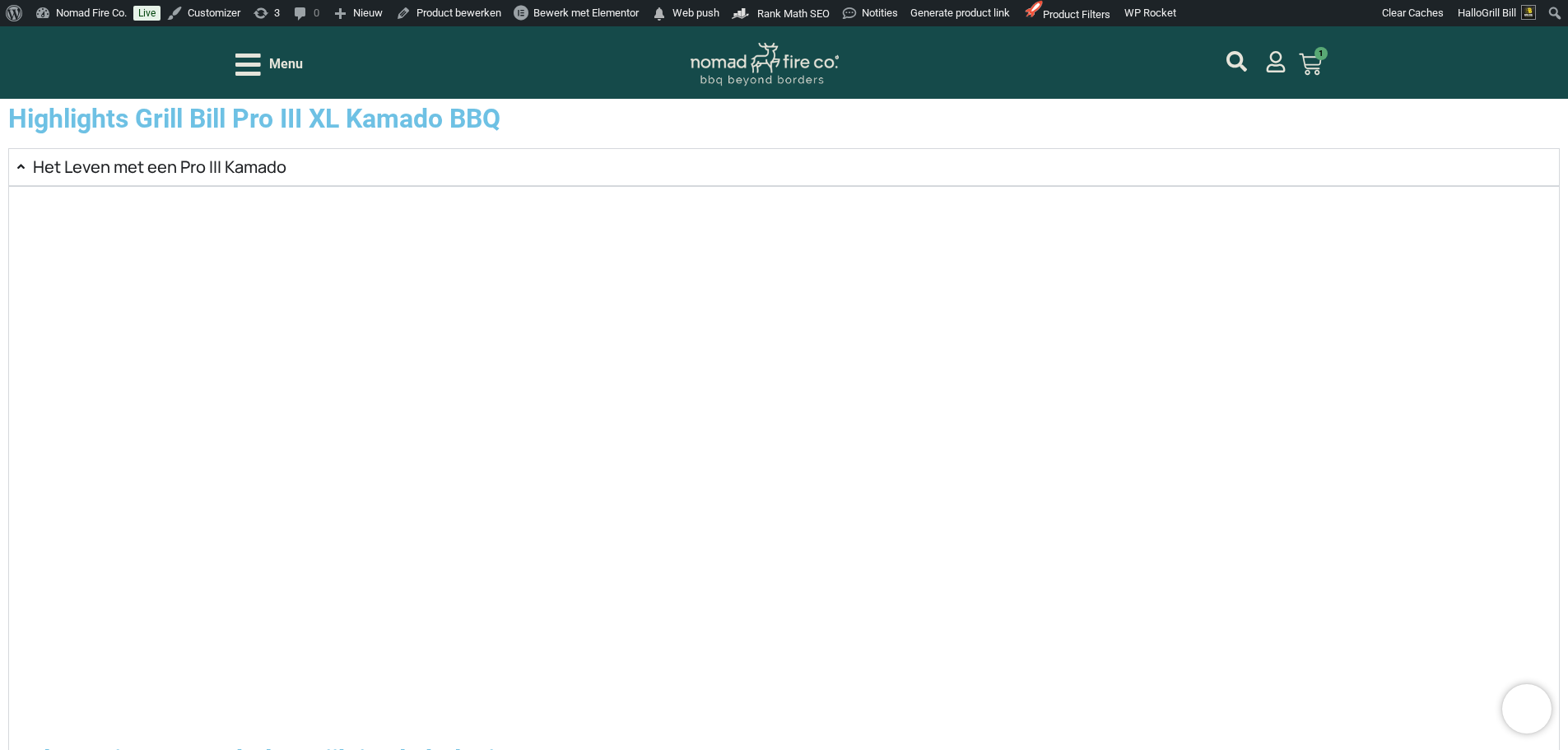
scroll to position [2140, 0]
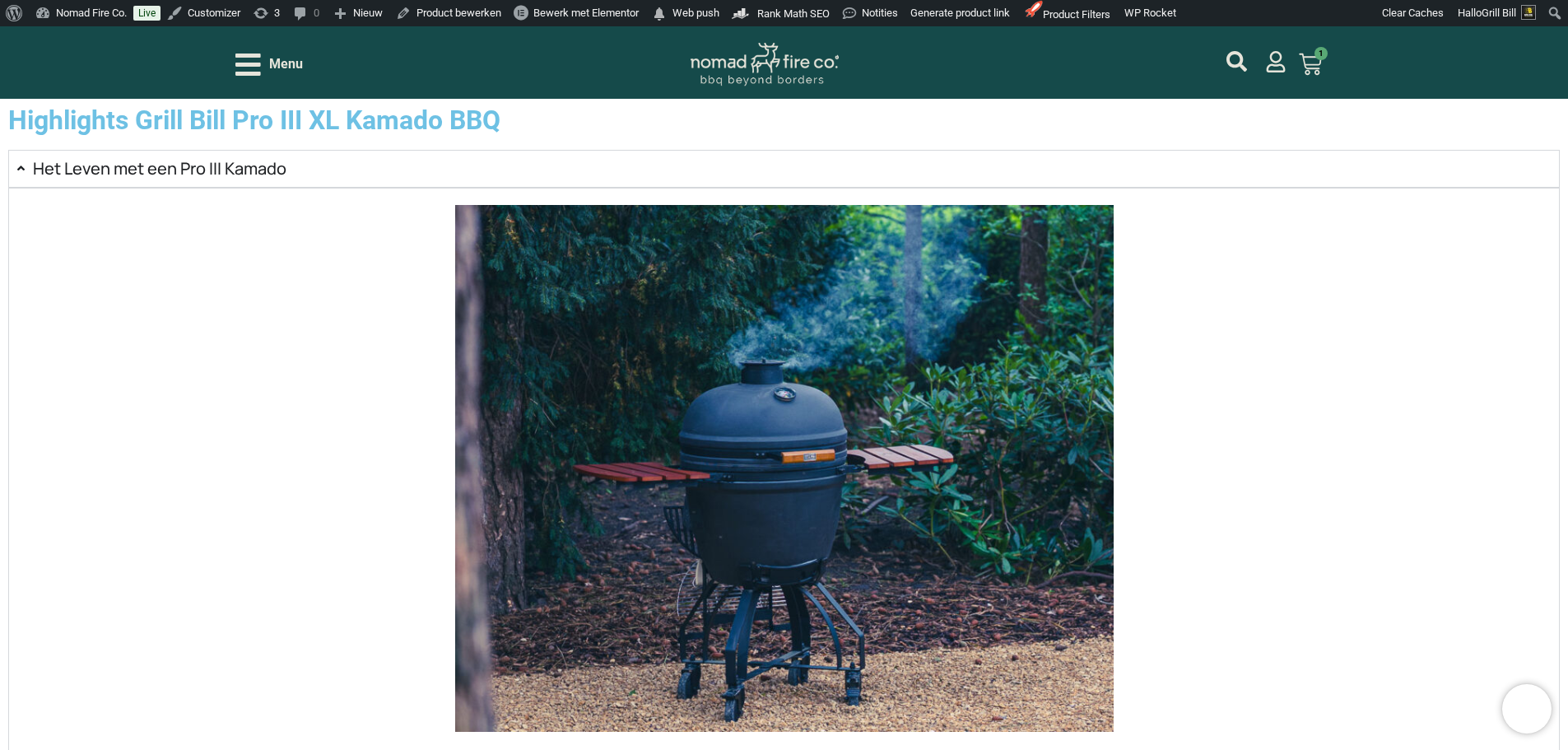
click at [287, 179] on h2 "Het Leven met een Pro III Kamado" at bounding box center [159, 169] width 253 height 20
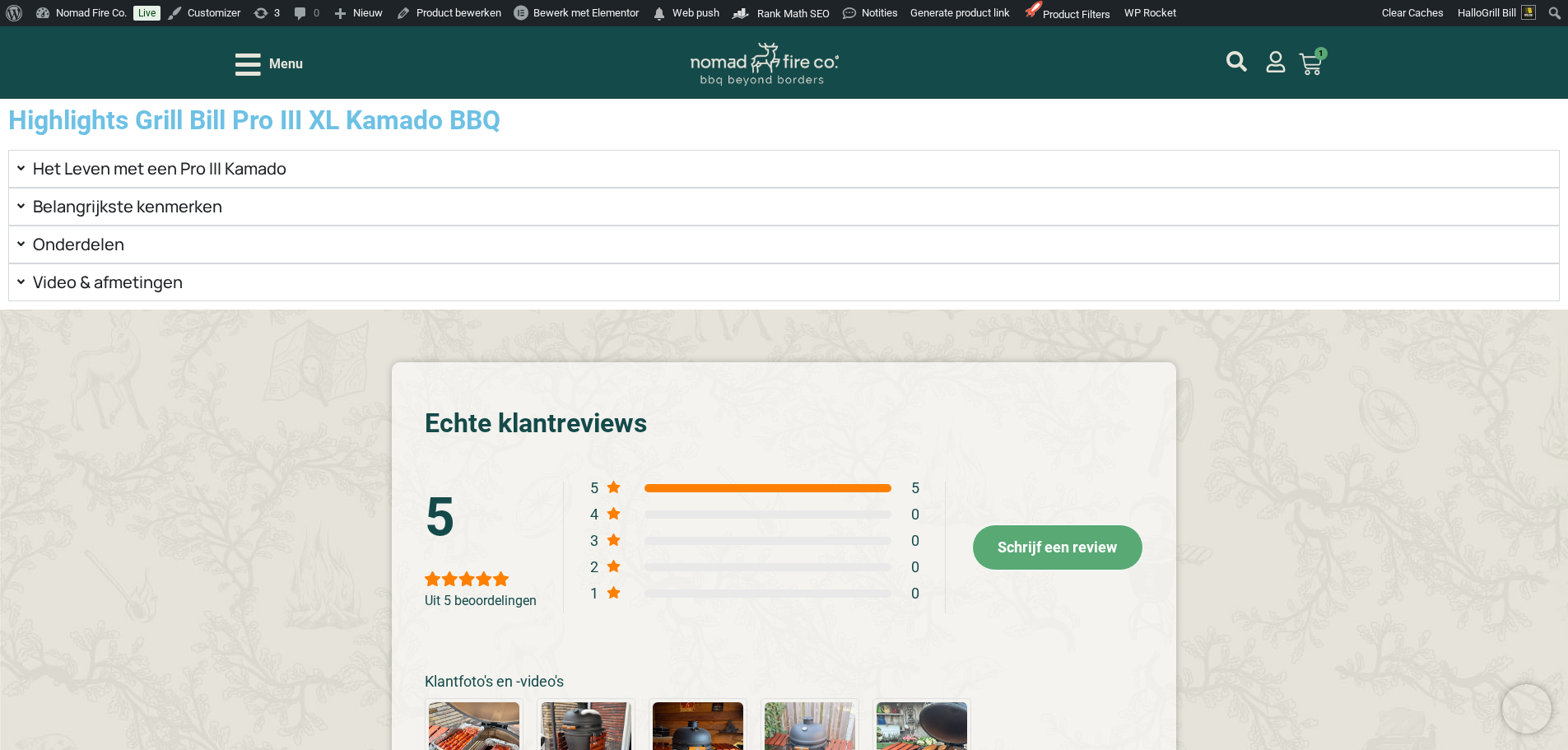
click at [183, 292] on h2 "Video & afmetingen" at bounding box center [107, 282] width 150 height 20
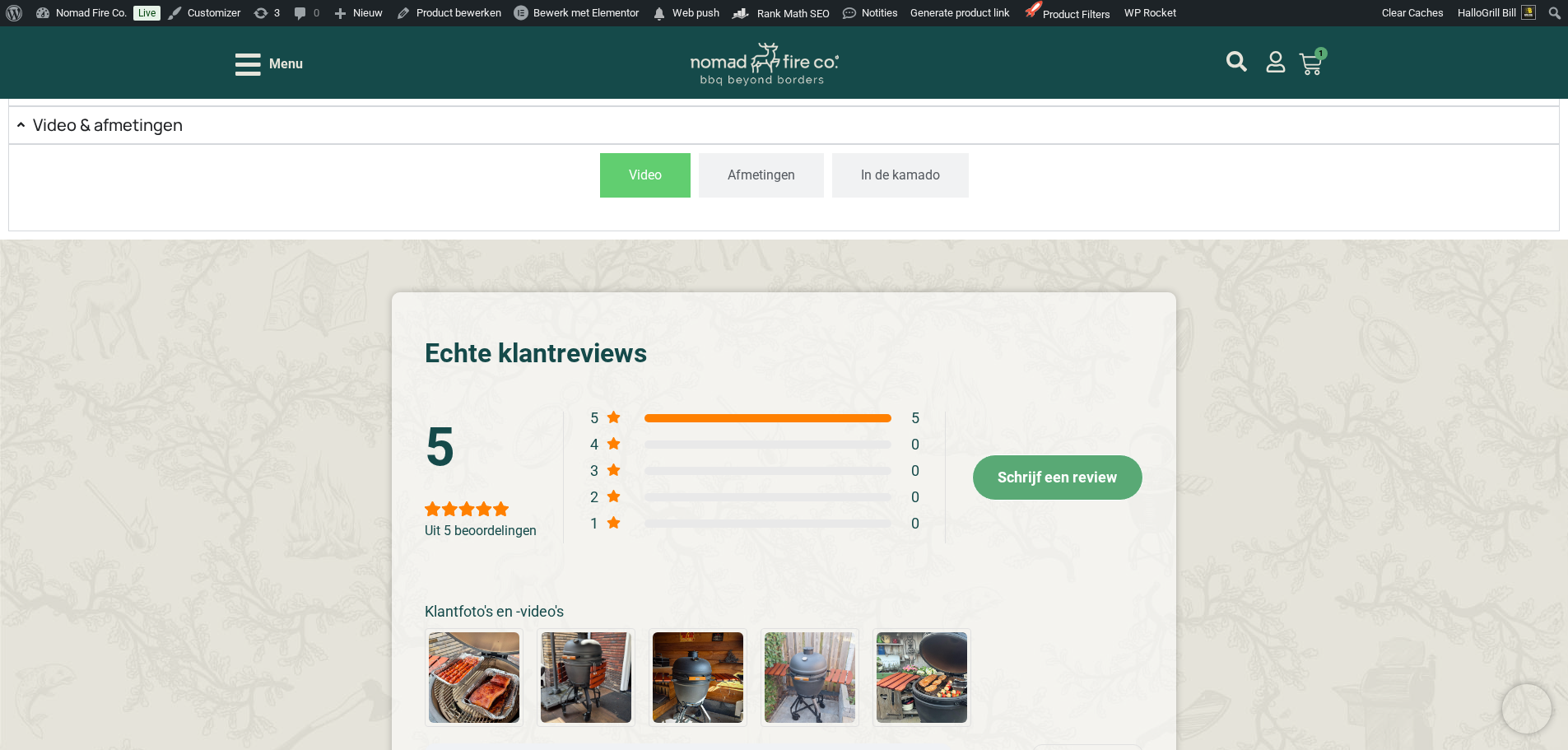
scroll to position [2386, 0]
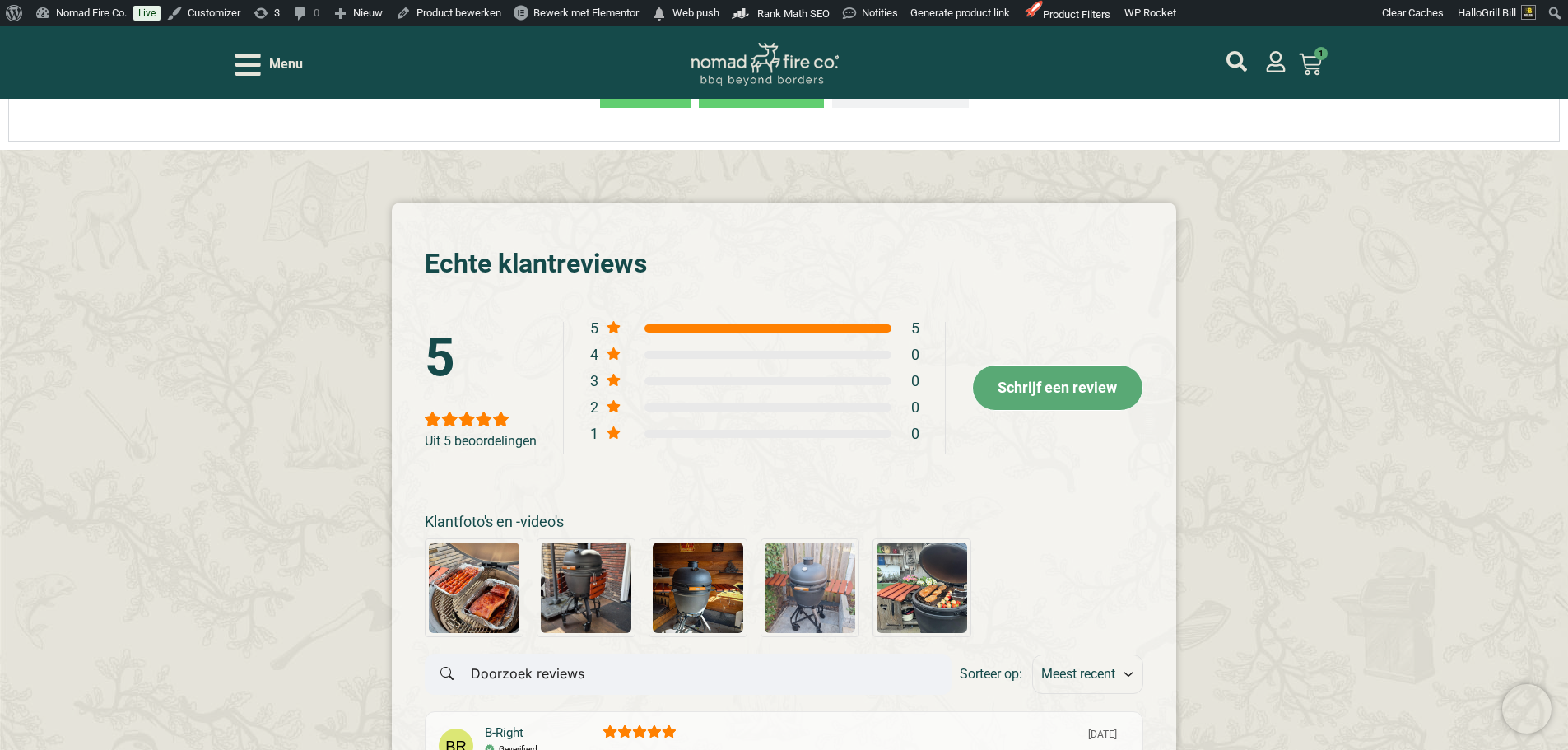
click at [728, 95] on span "Afmetingen" at bounding box center [761, 86] width 68 height 20
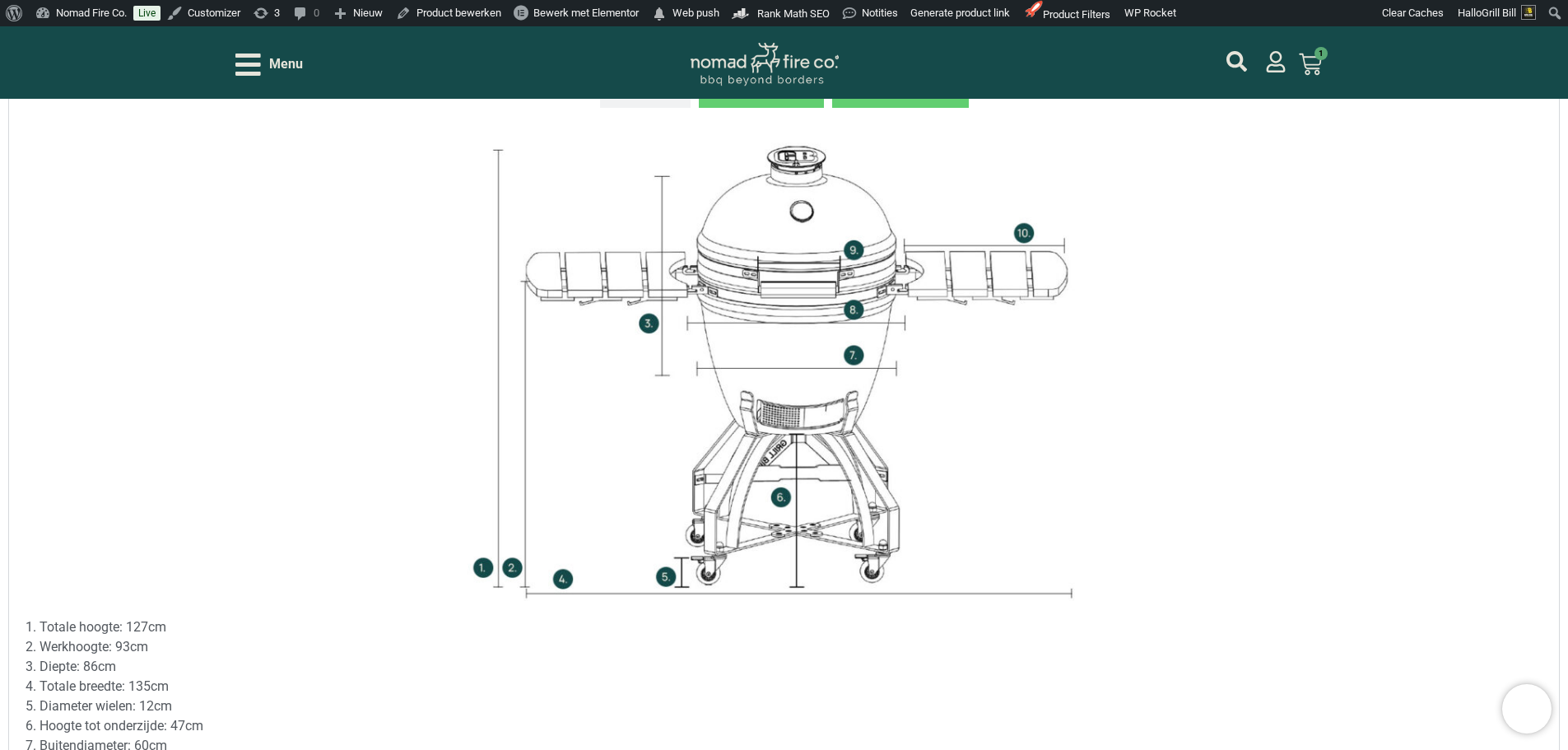
click at [832, 108] on button "In de kamado" at bounding box center [901, 85] width 137 height 44
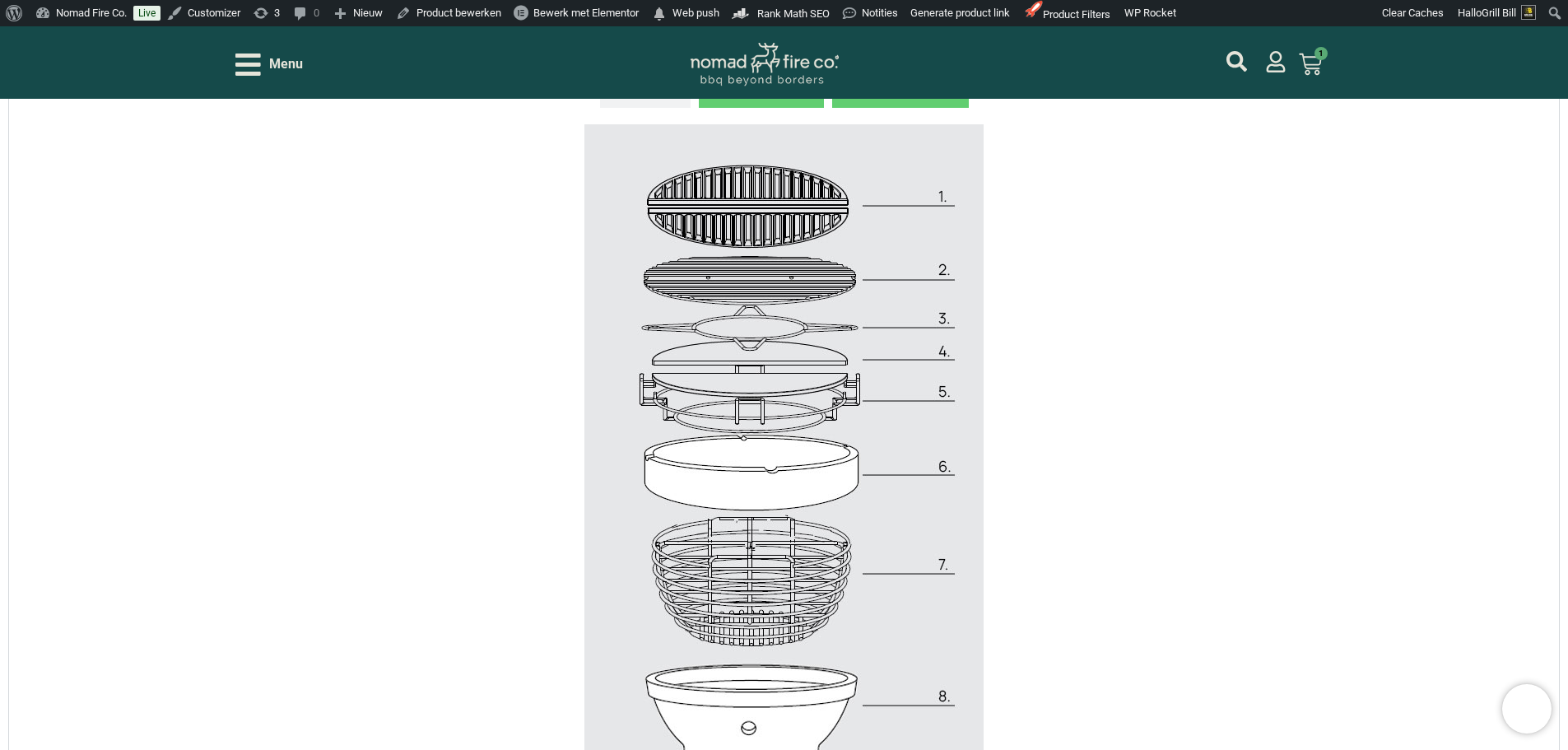
click at [728, 95] on span "Afmetingen" at bounding box center [761, 86] width 68 height 20
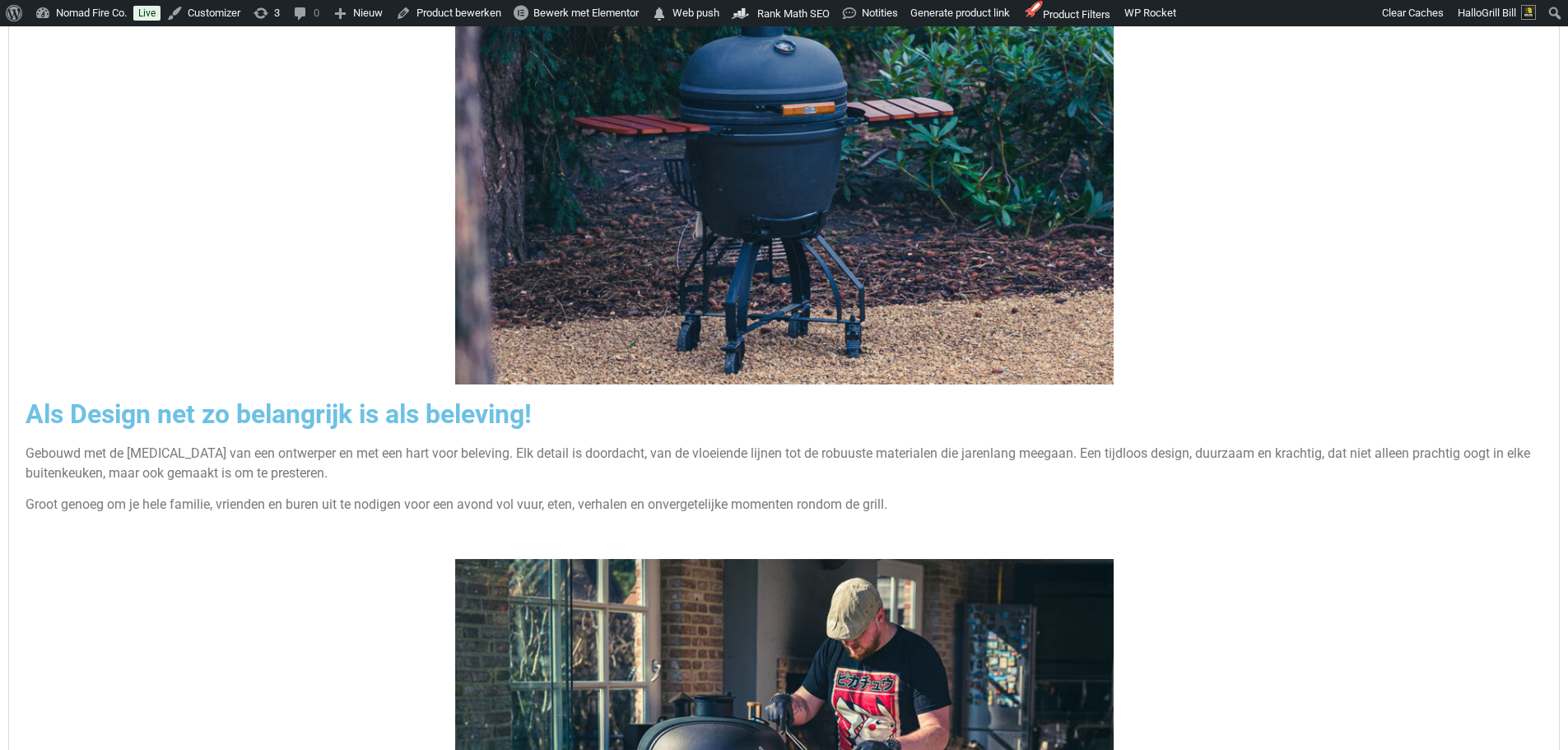
scroll to position [2710, 0]
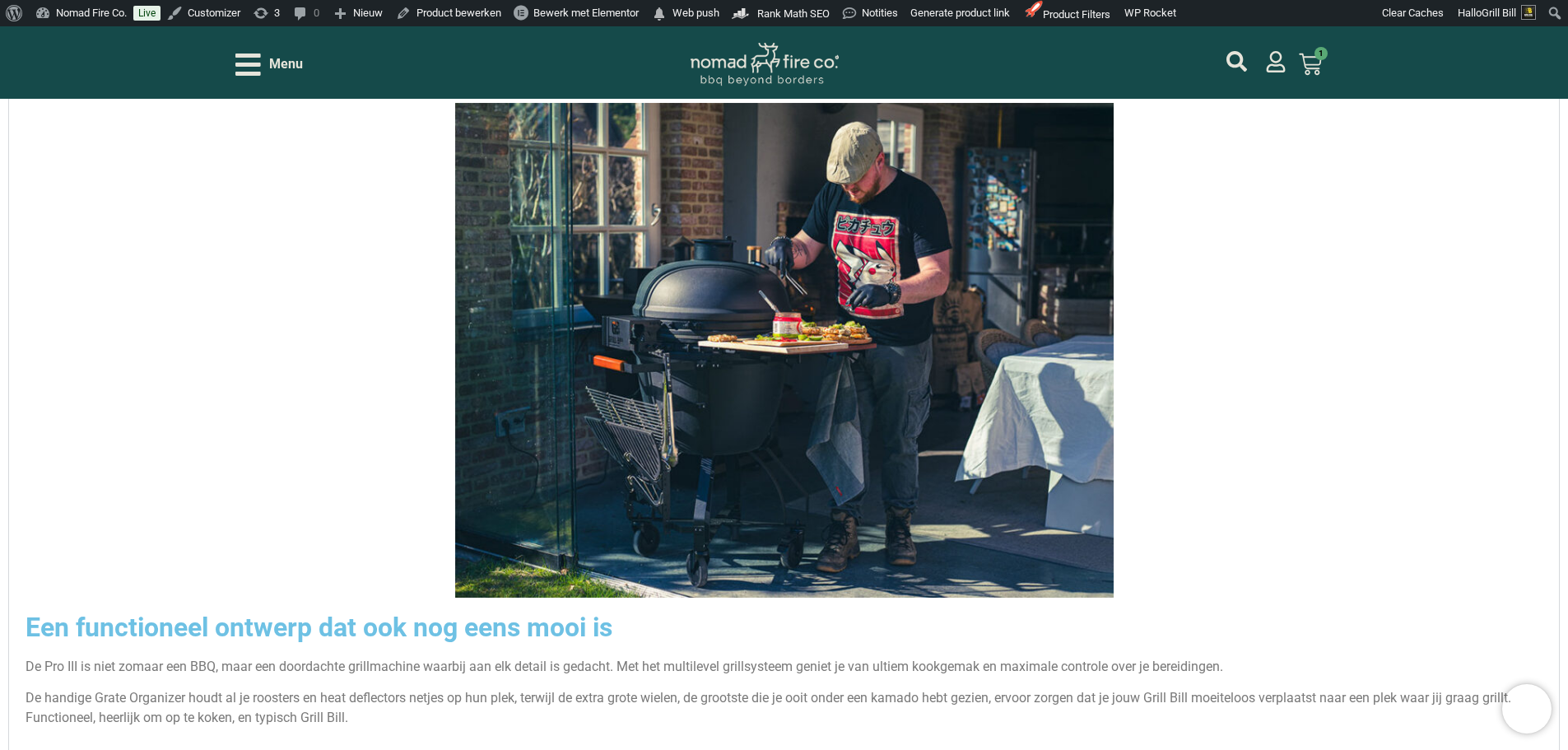
scroll to position [2957, 0]
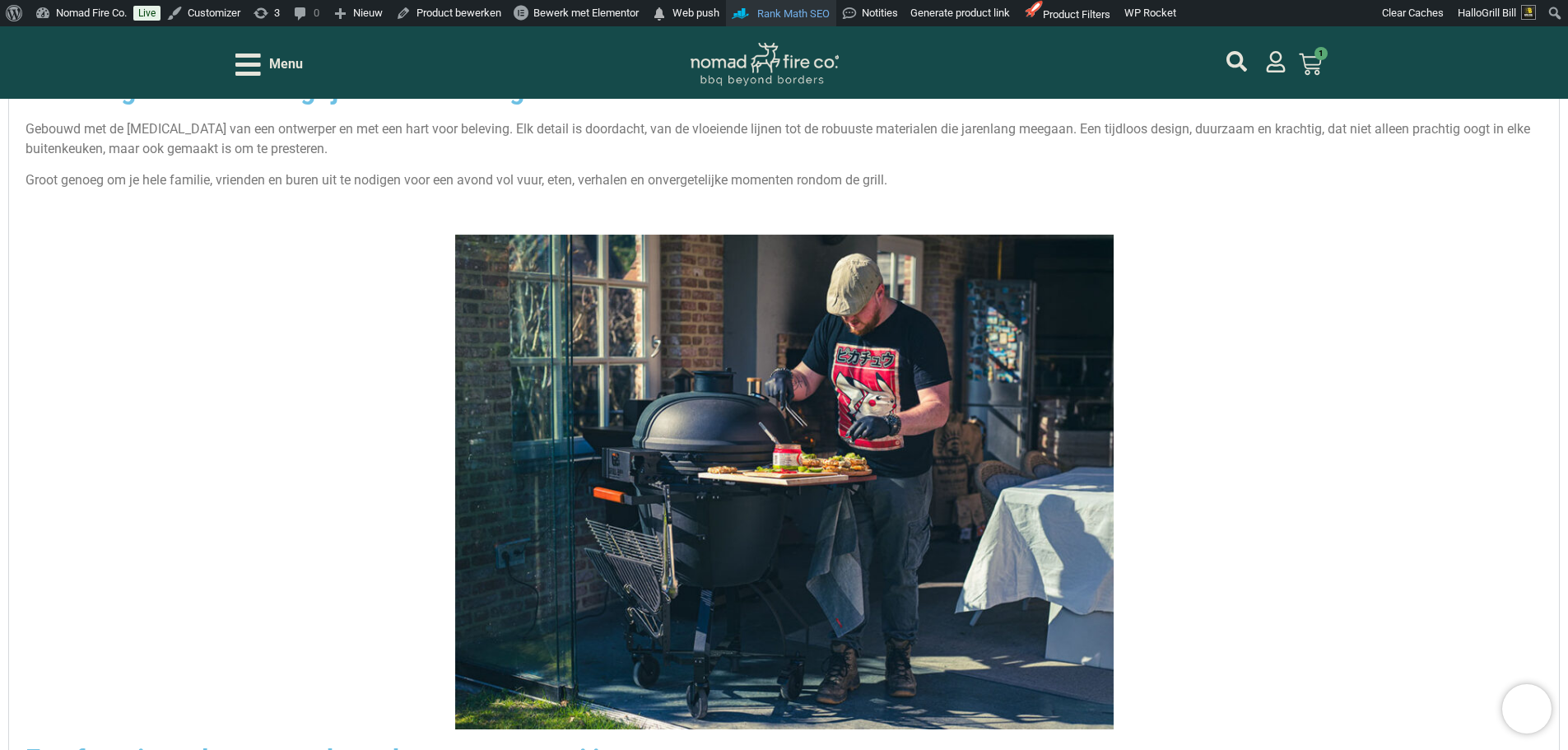
scroll to position [2792, 0]
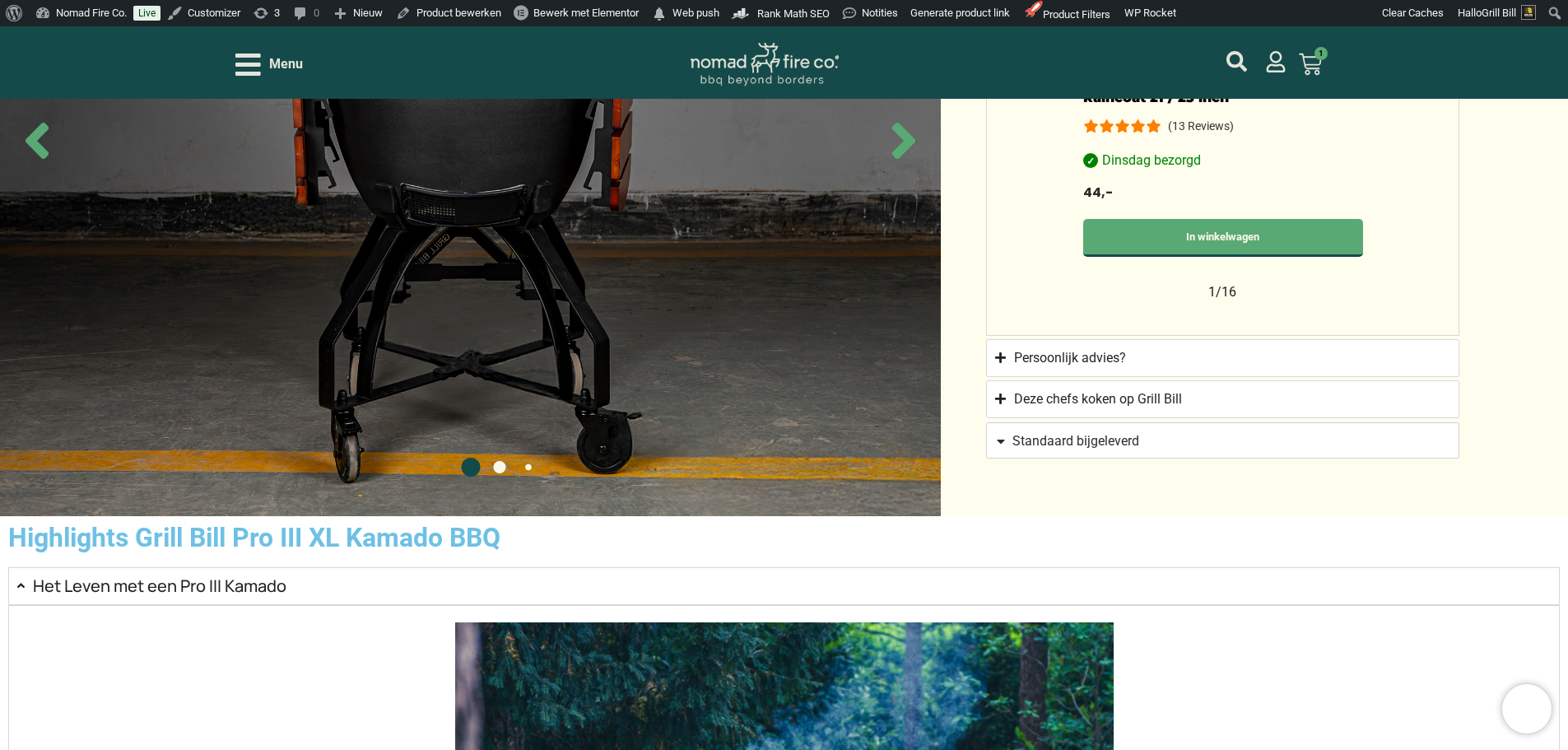
scroll to position [1887, 0]
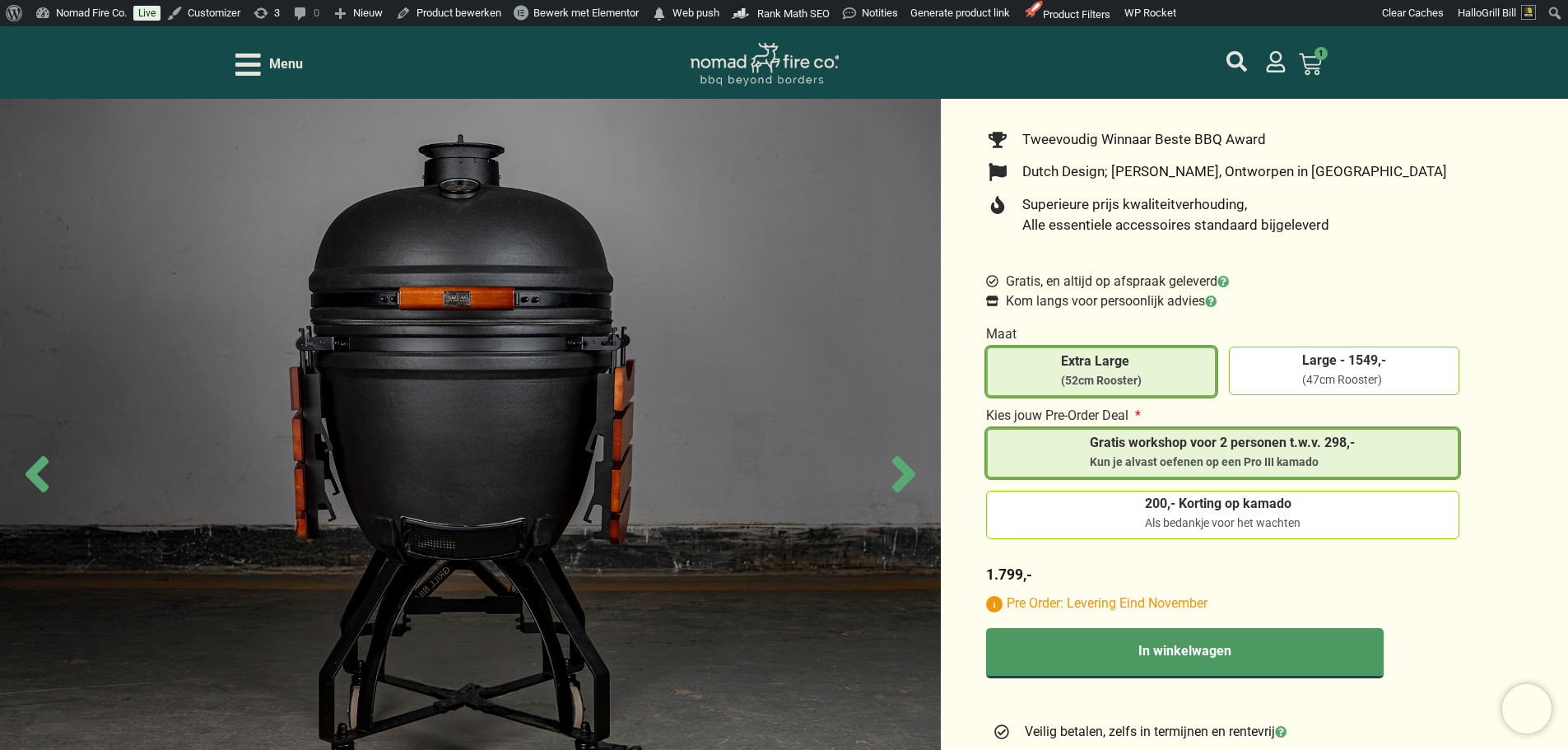
scroll to position [494, 0]
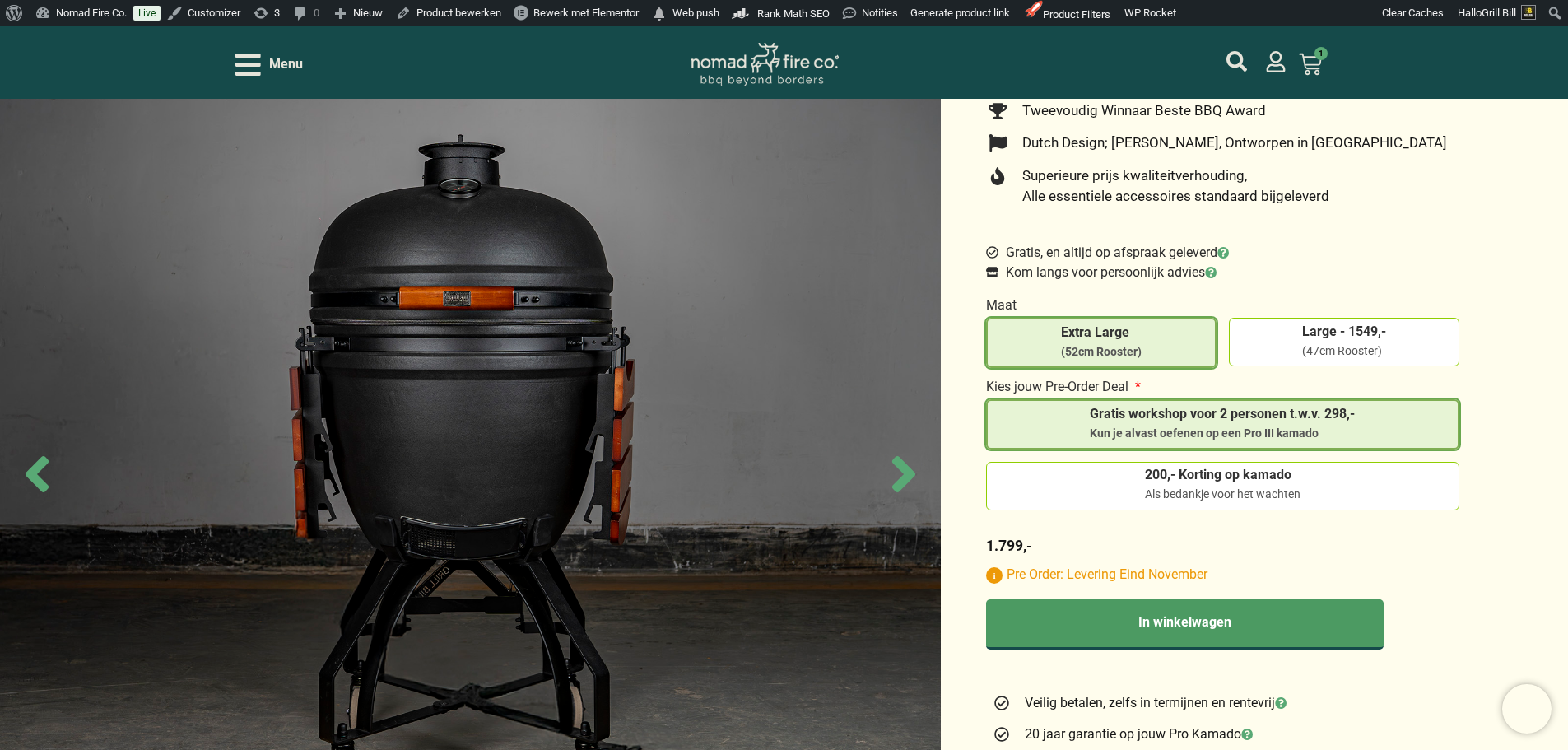
drag, startPoint x: 1307, startPoint y: 339, endPoint x: 289, endPoint y: 63, distance: 1054.8
click at [289, 63] on span "Menu" at bounding box center [286, 64] width 33 height 20
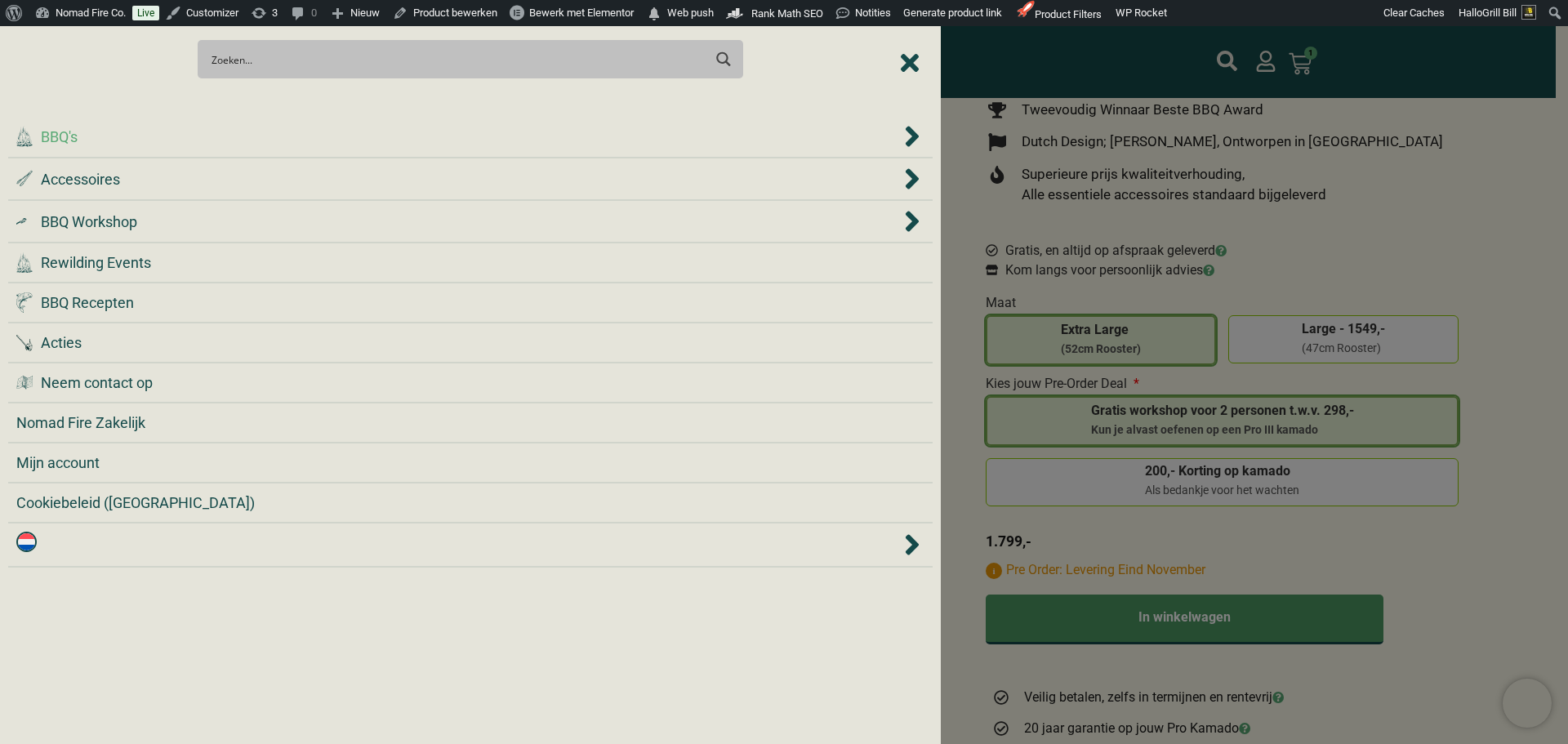
click at [261, 143] on div ".cls-1 { fill: #042e2c; } BBQ's" at bounding box center [458, 137] width 884 height 22
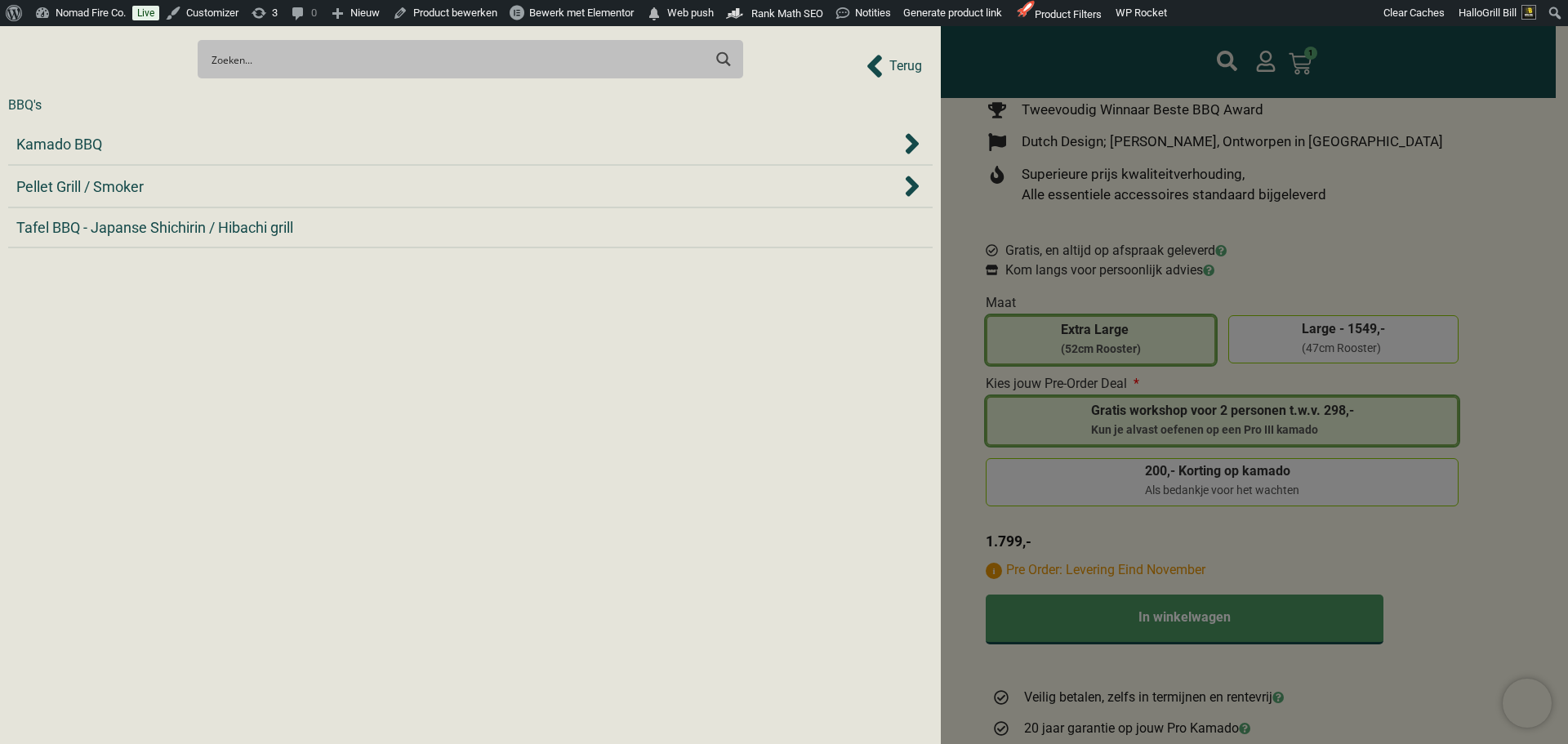
click at [261, 143] on div "Kamado BBQ" at bounding box center [458, 144] width 884 height 22
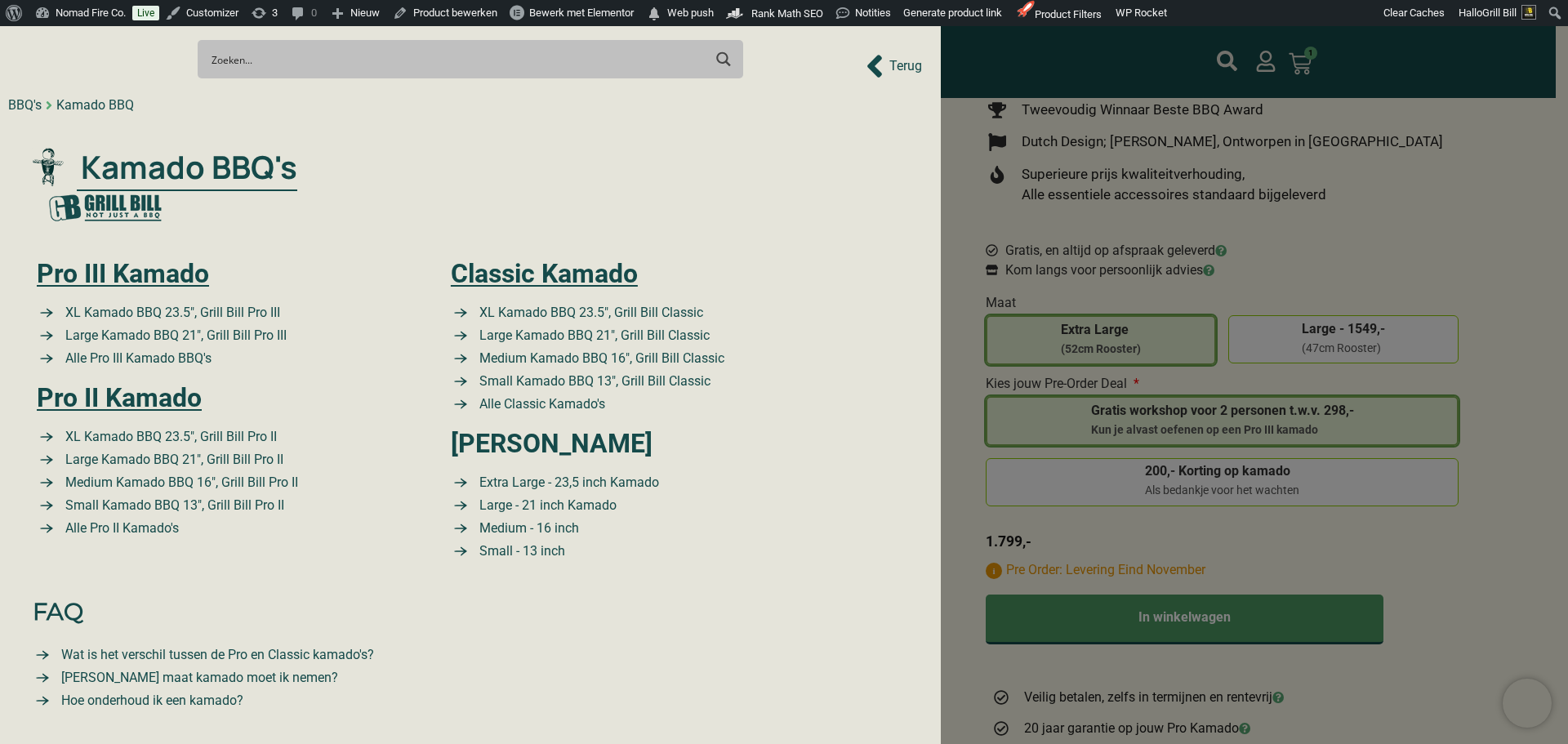
click at [1479, 249] on div at bounding box center [784, 372] width 1568 height 744
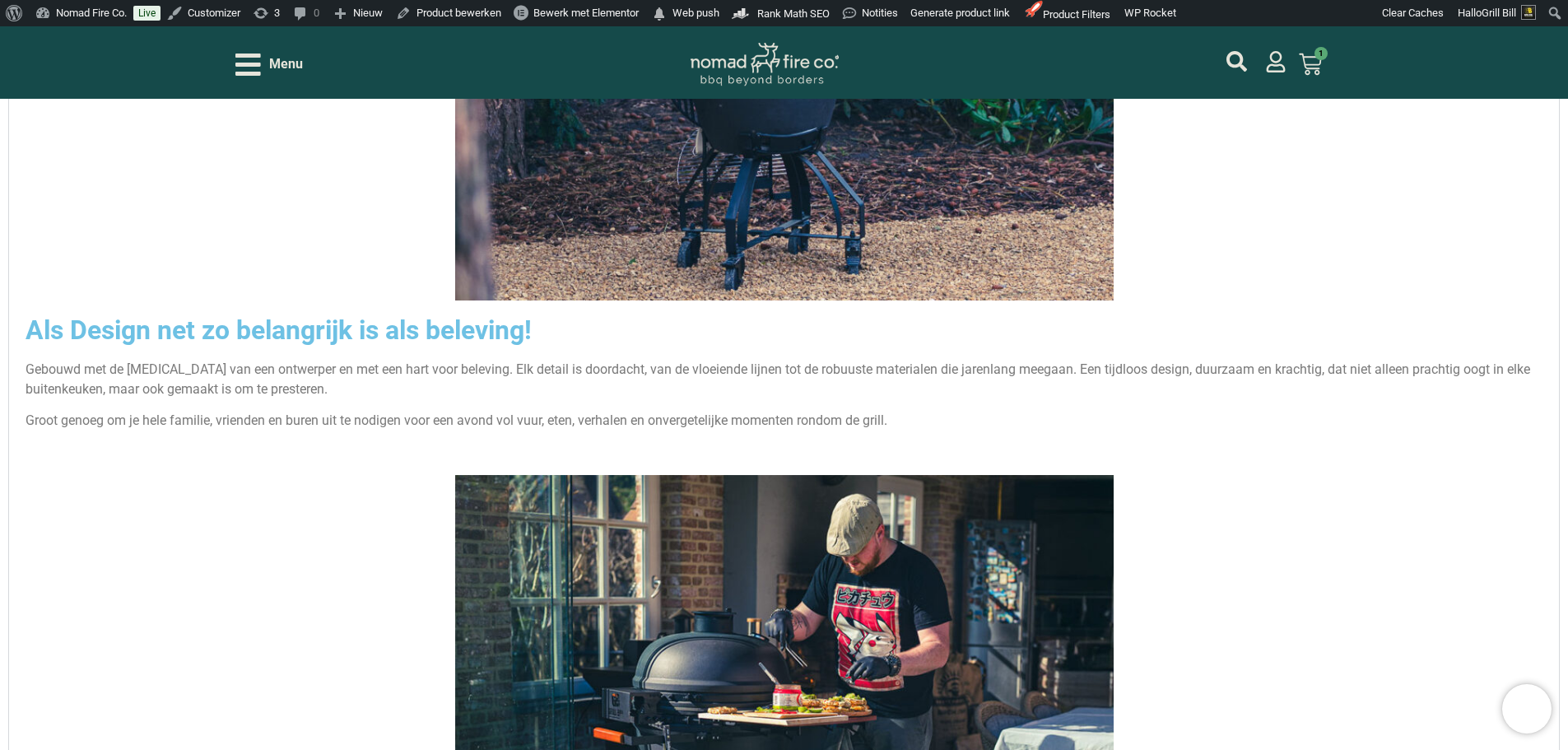
scroll to position [2633, 0]
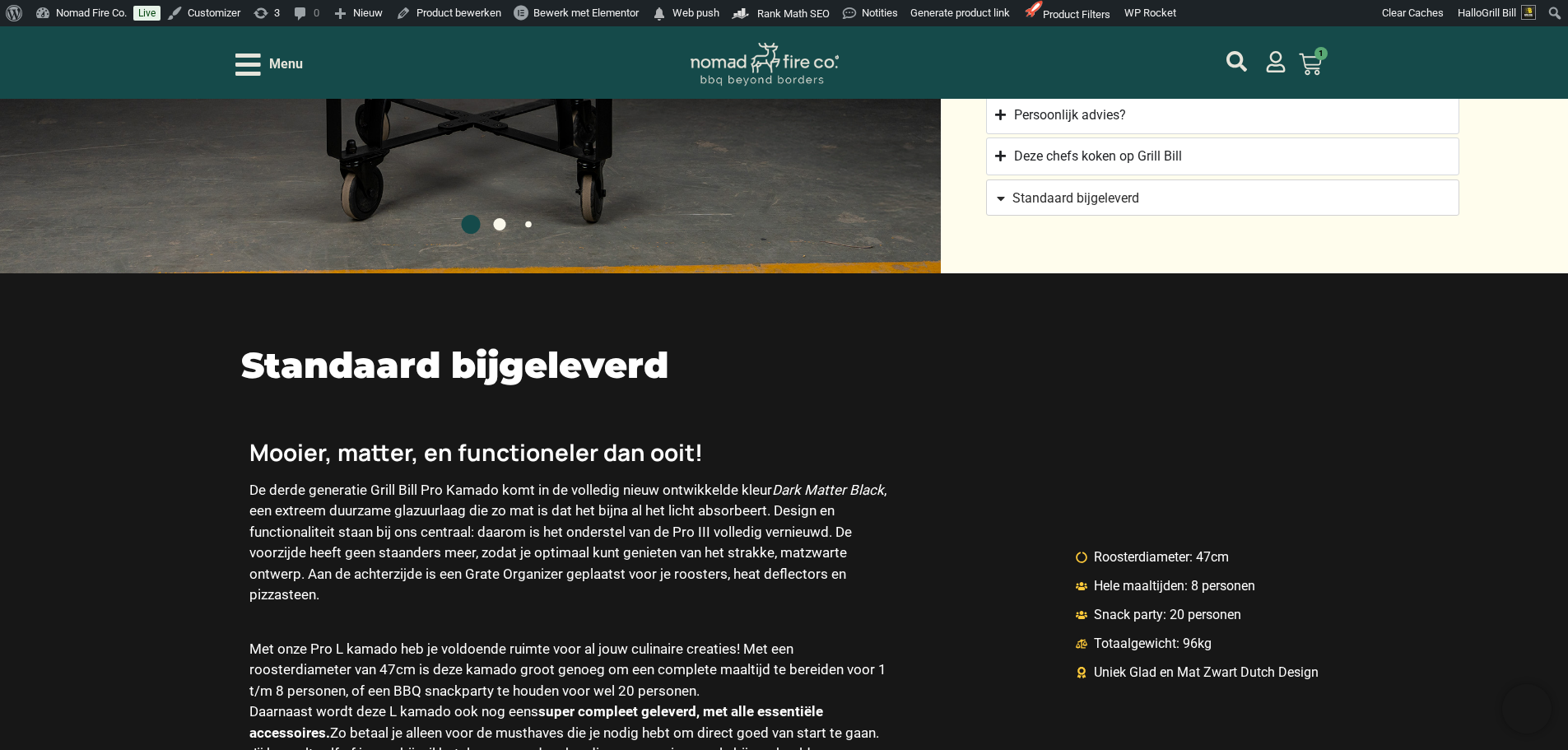
scroll to position [1975, 0]
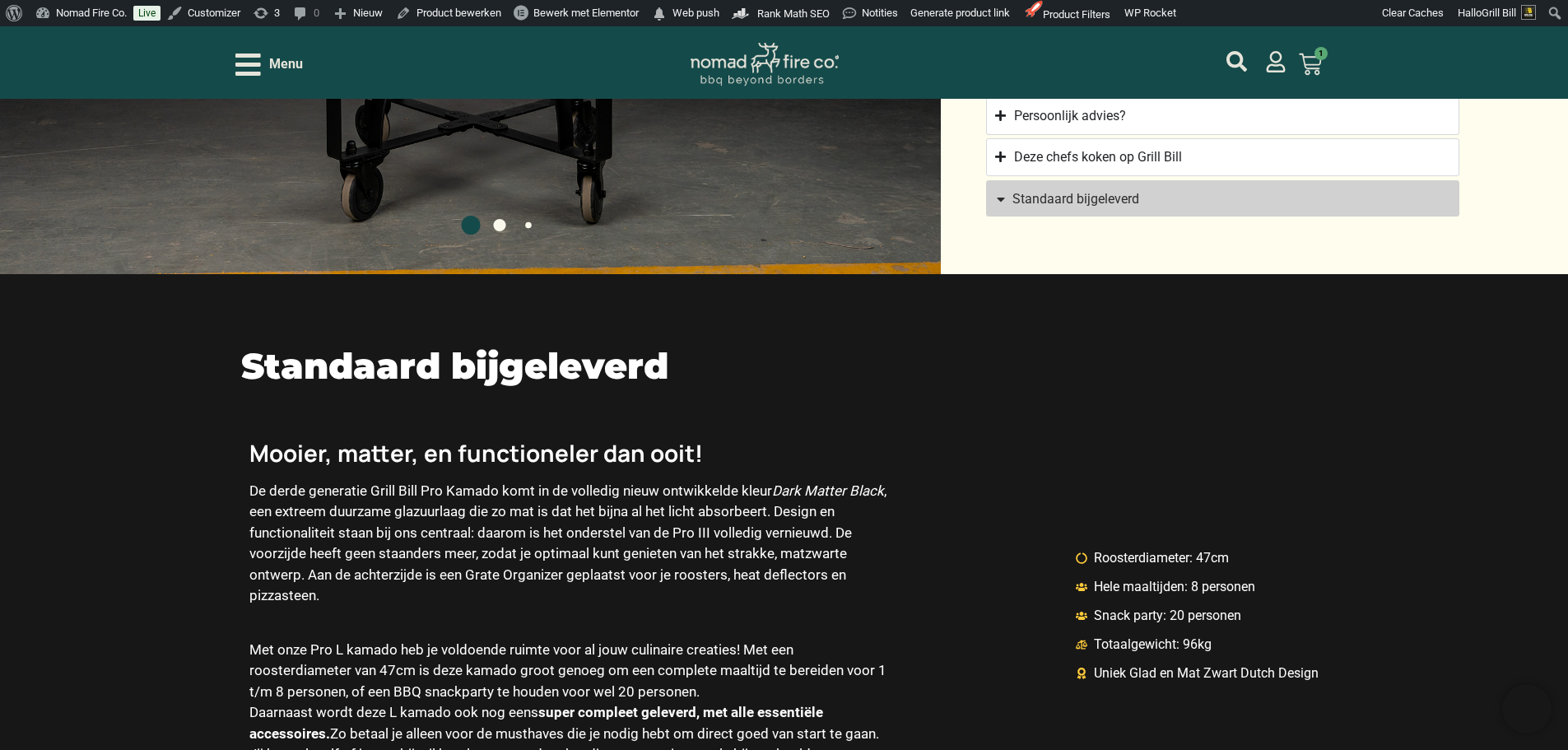
click at [1144, 193] on span "Standaard bijgeleverd" at bounding box center [1214, 200] width 439 height 13
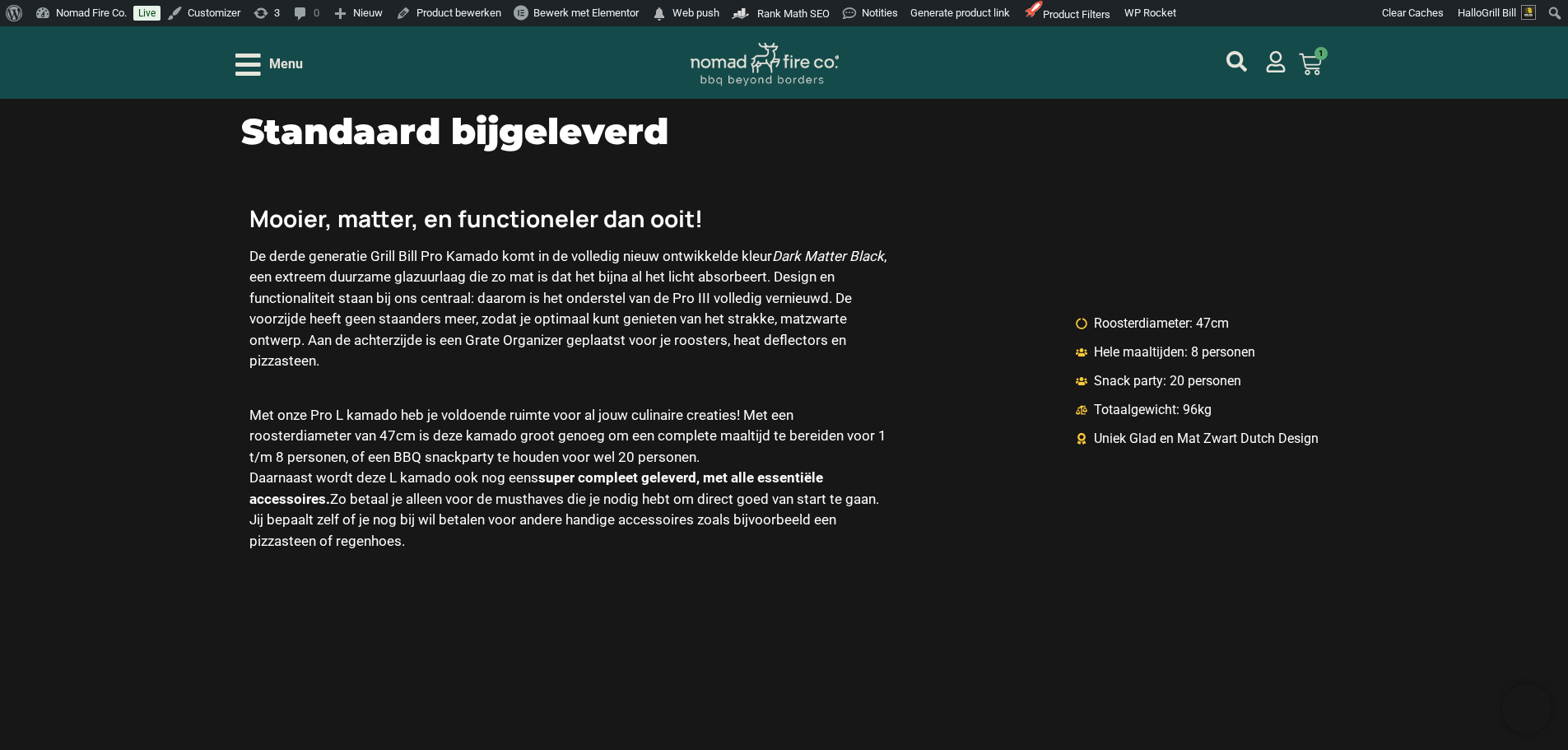
scroll to position [2215, 0]
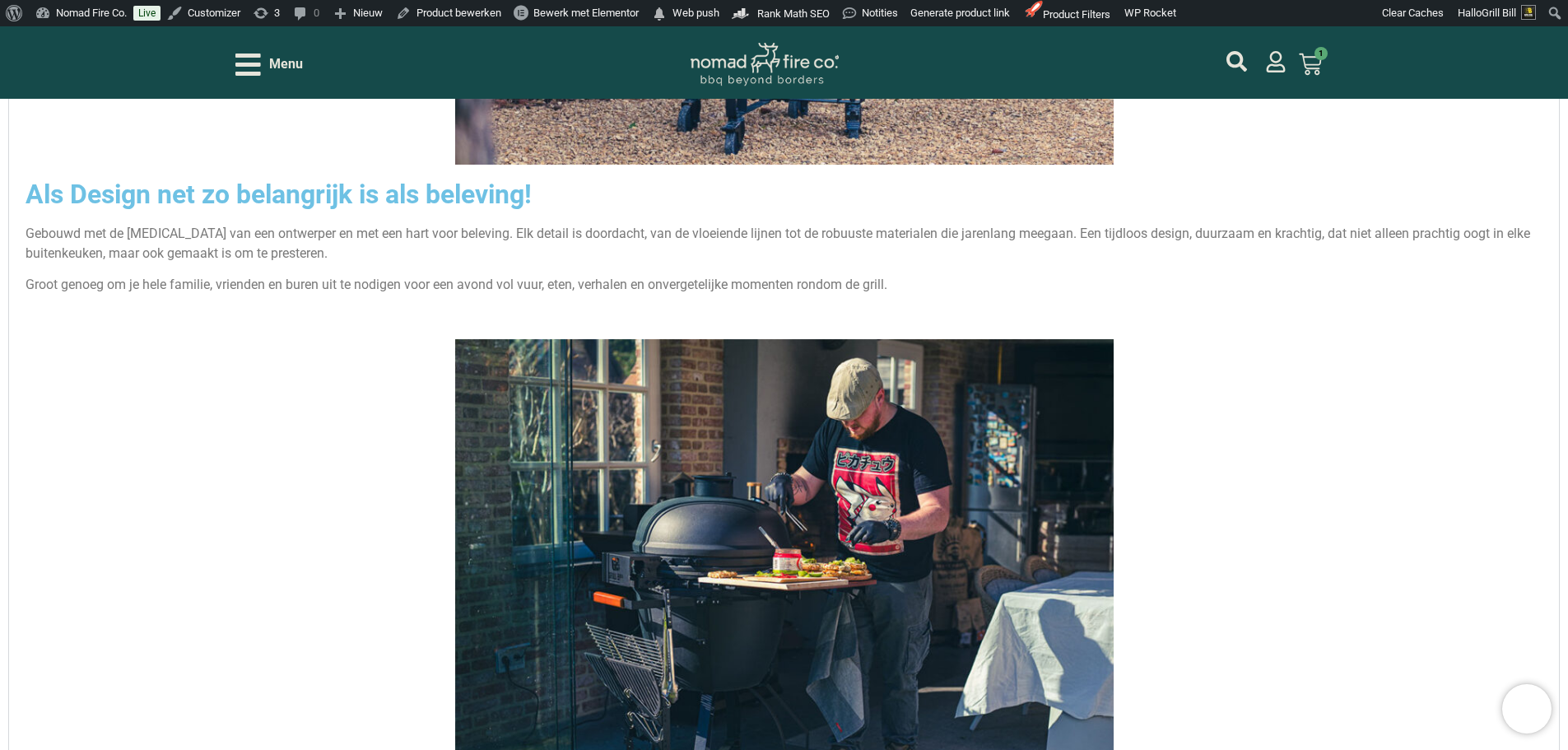
scroll to position [2710, 0]
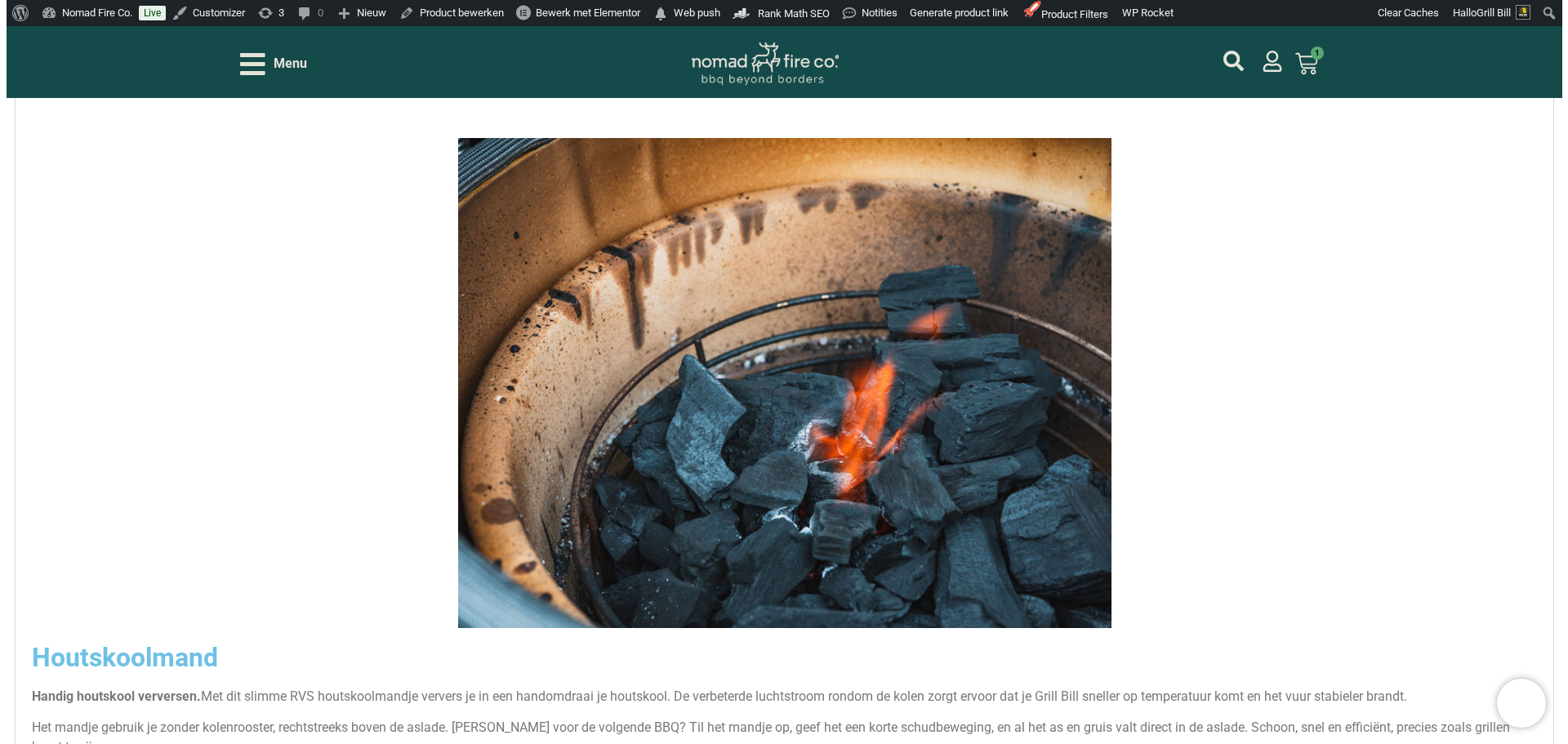
scroll to position [4729, 0]
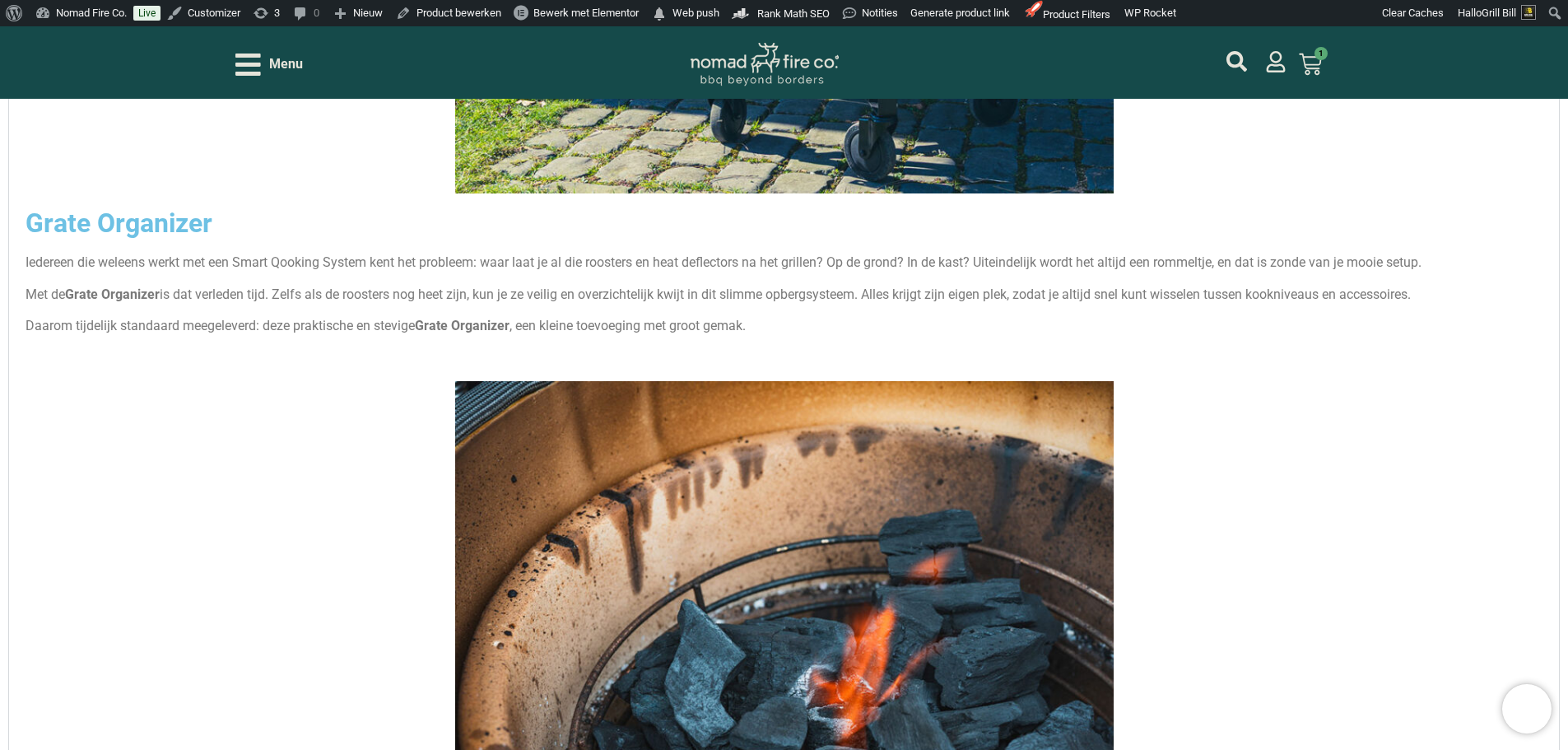
click at [289, 56] on span "Menu" at bounding box center [286, 64] width 33 height 20
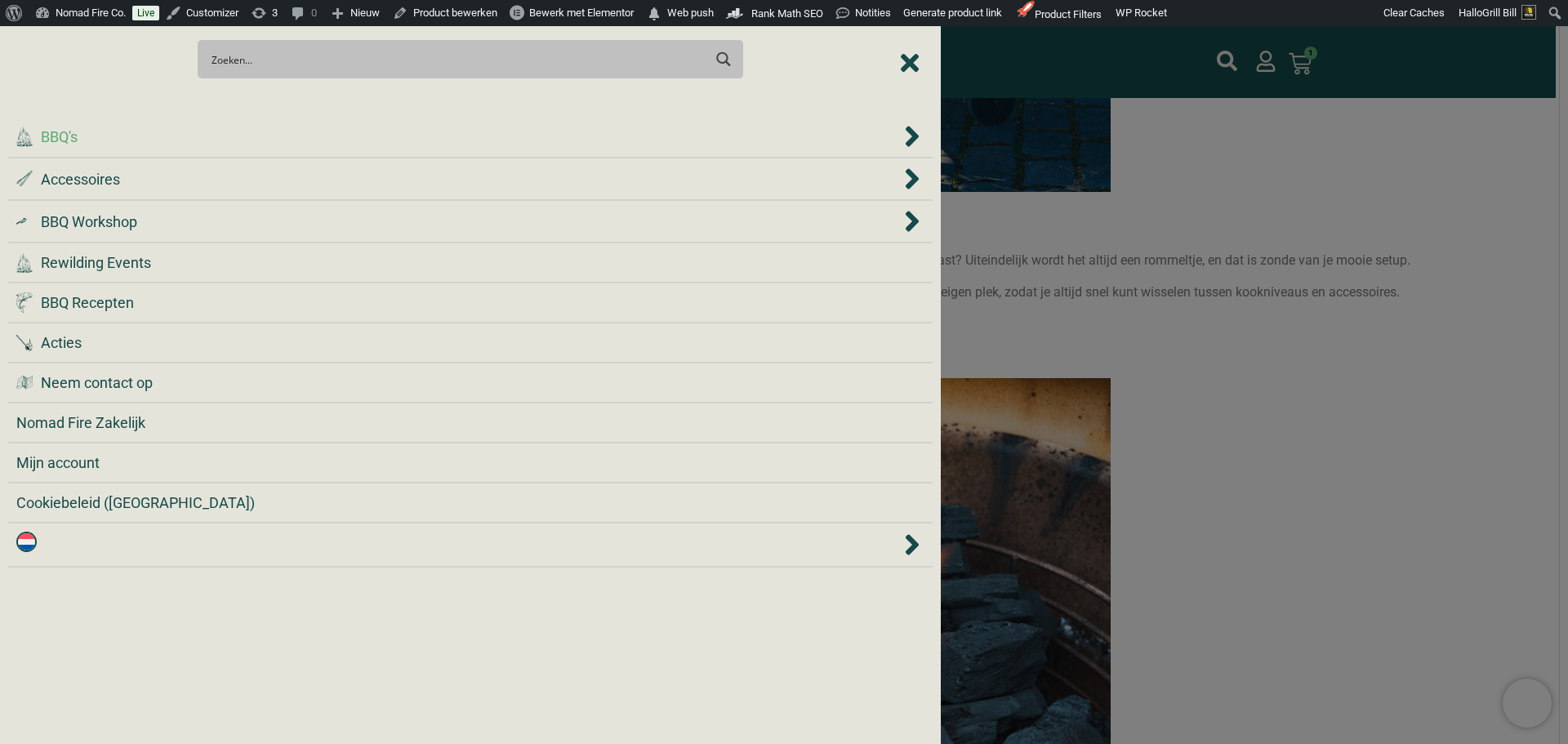
click at [288, 143] on div ".cls-1 { fill: #042e2c; } BBQ's" at bounding box center [458, 137] width 884 height 22
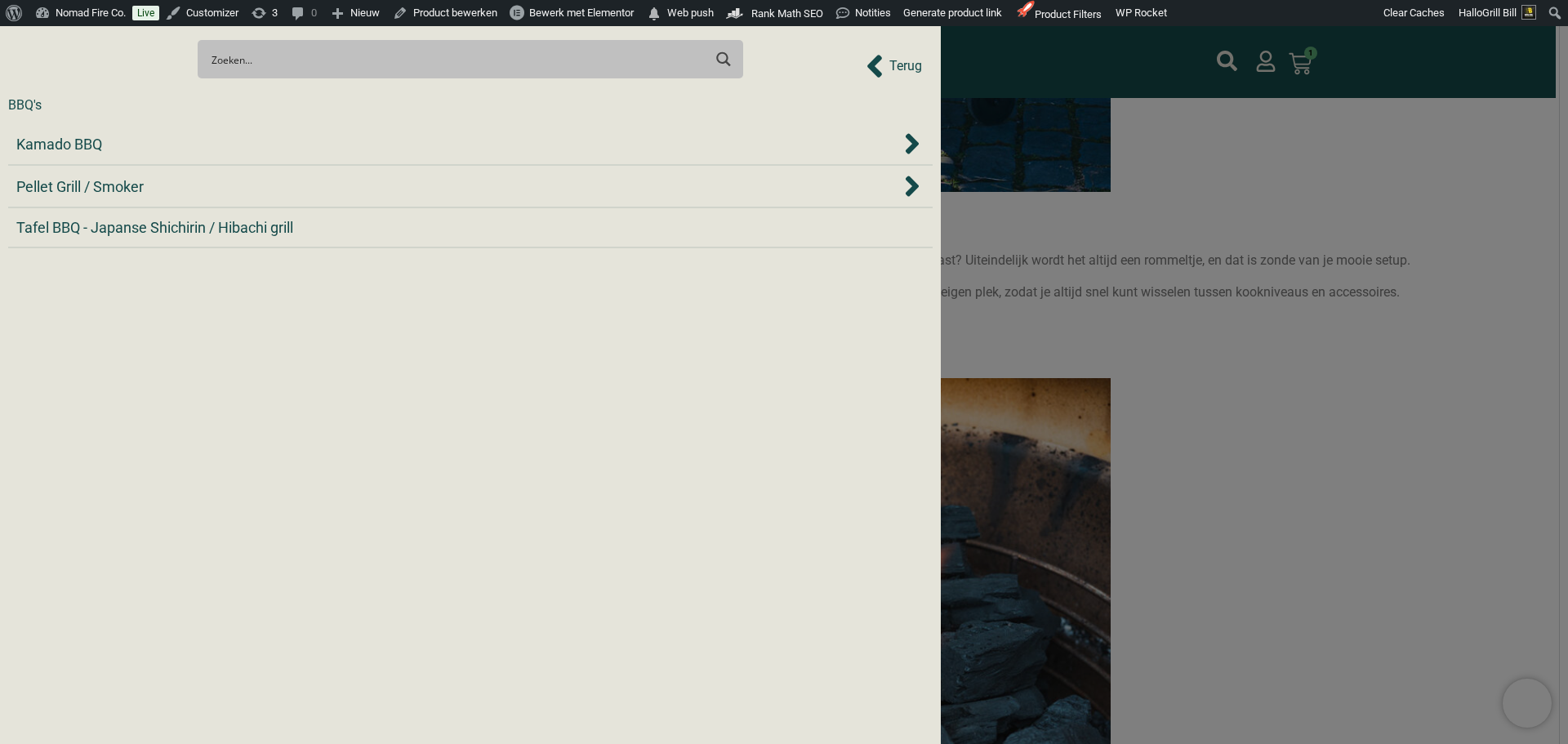
click at [288, 143] on div "Kamado BBQ" at bounding box center [458, 144] width 884 height 22
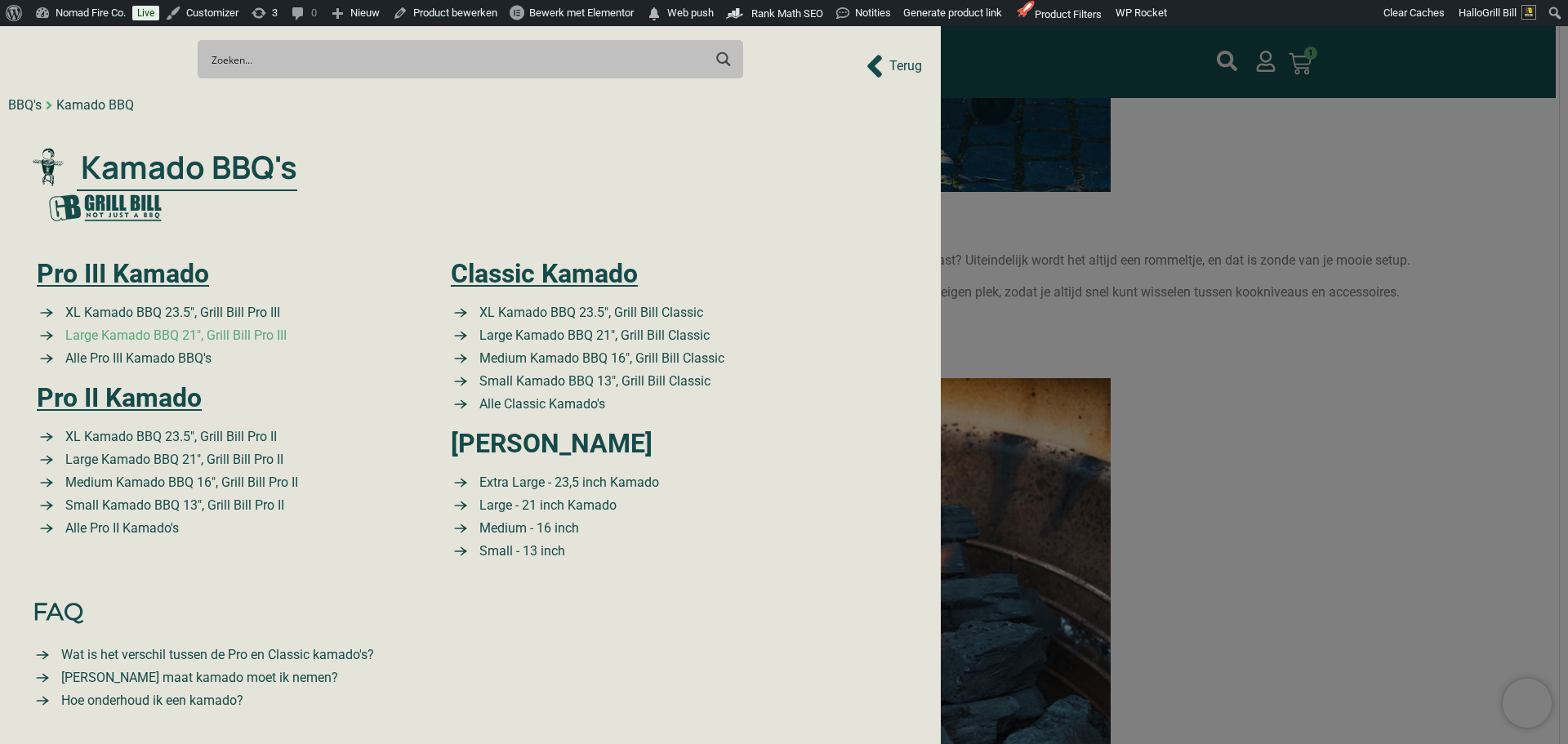
click at [188, 330] on span "Large Kamado BBQ 21″, Grill Bill Pro III" at bounding box center [174, 336] width 225 height 20
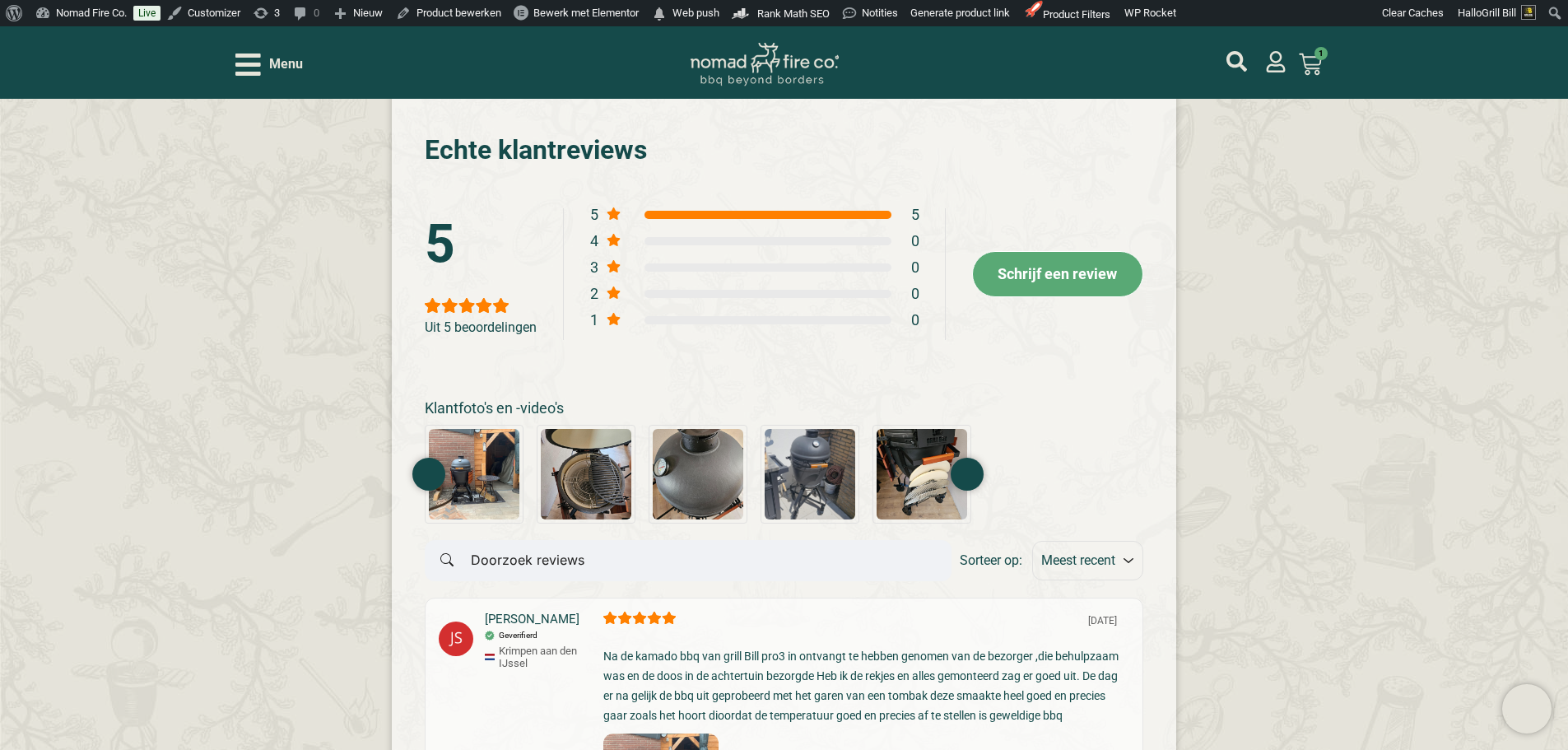
scroll to position [3374, 0]
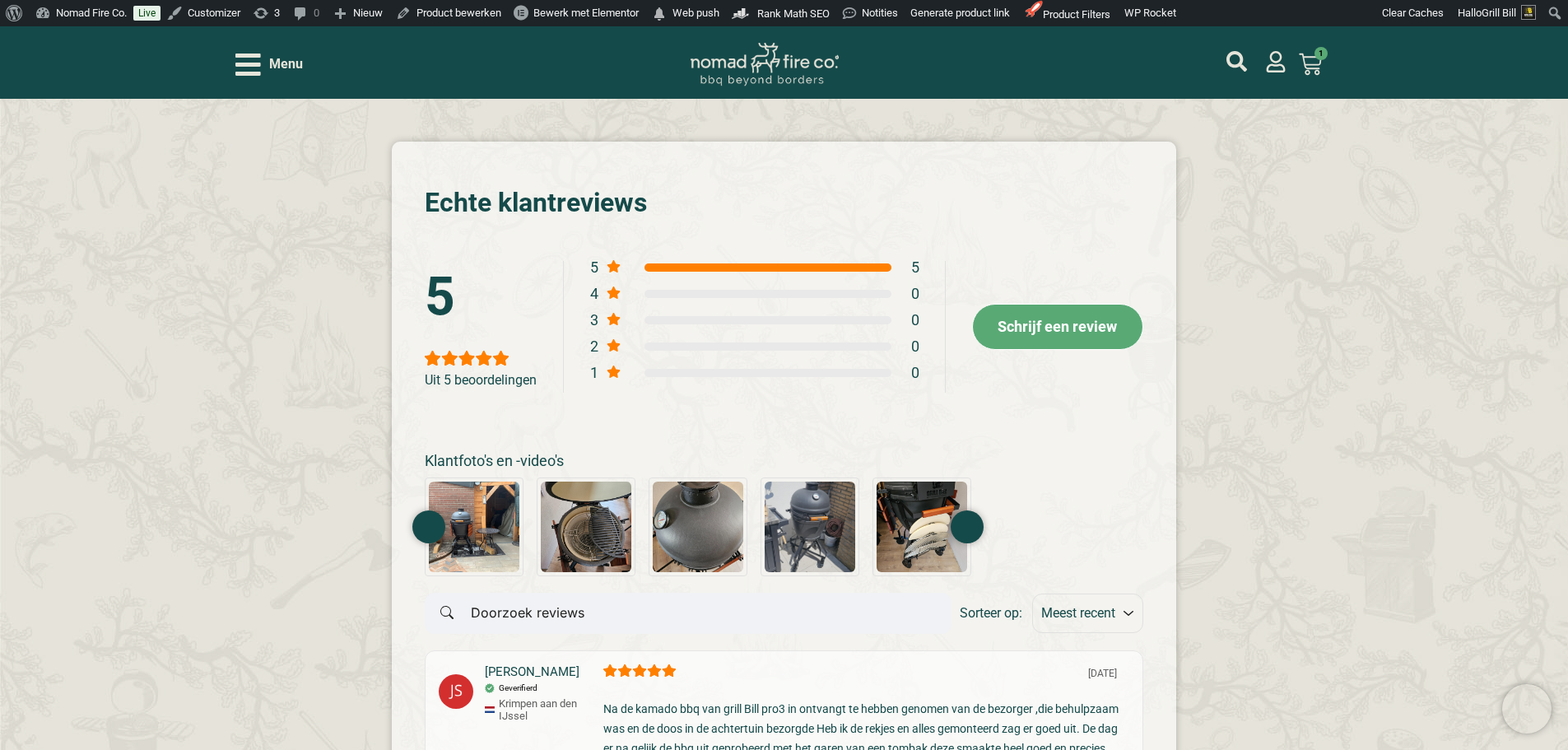
scroll to position [3703, 0]
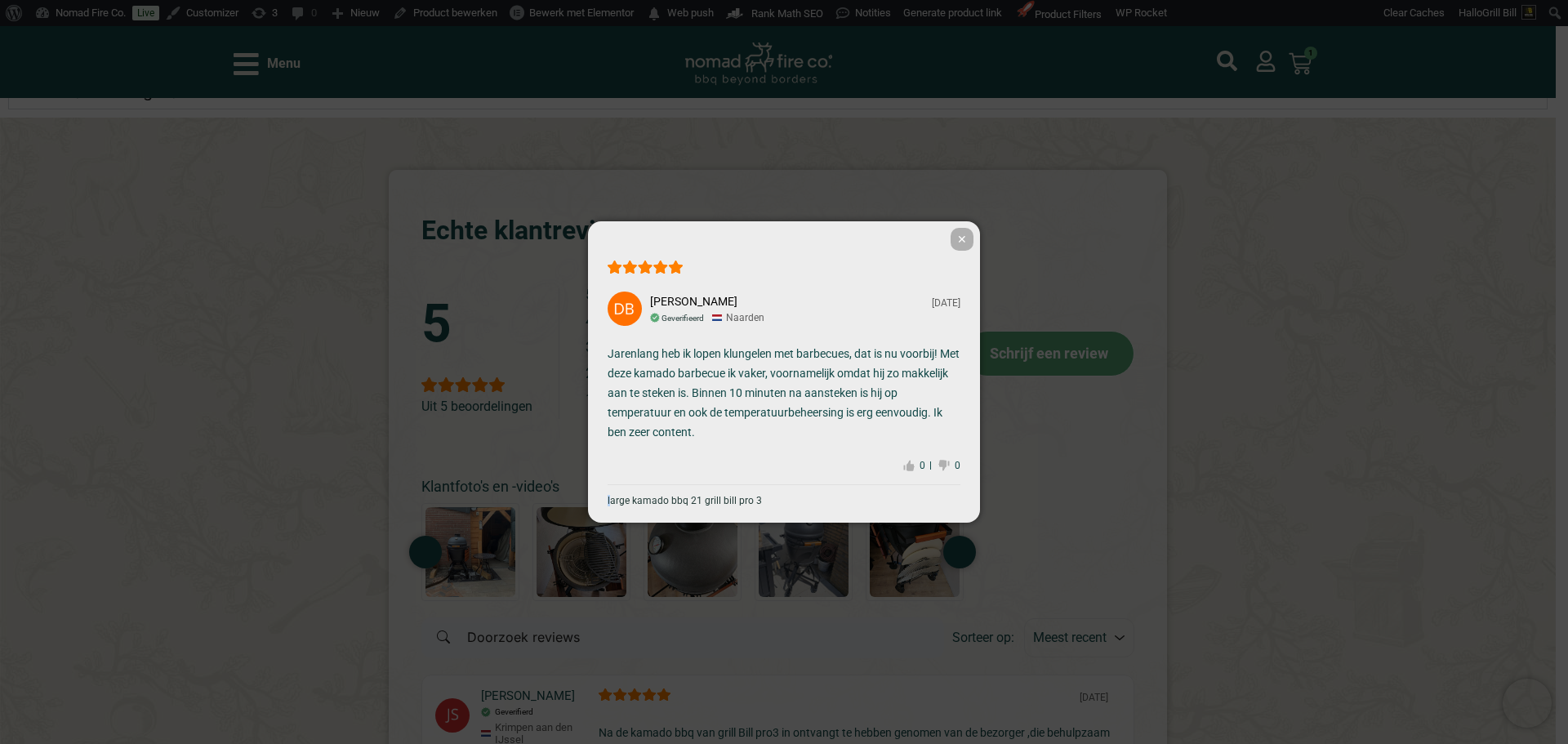
drag, startPoint x: 613, startPoint y: 539, endPoint x: 607, endPoint y: 527, distance: 13.4
click at [607, 527] on div "✕ Dick B. 06-19-2025 Geverifieerd Naarden Jarenlang heb ik lopen klungelen met …" at bounding box center [784, 372] width 1568 height 744
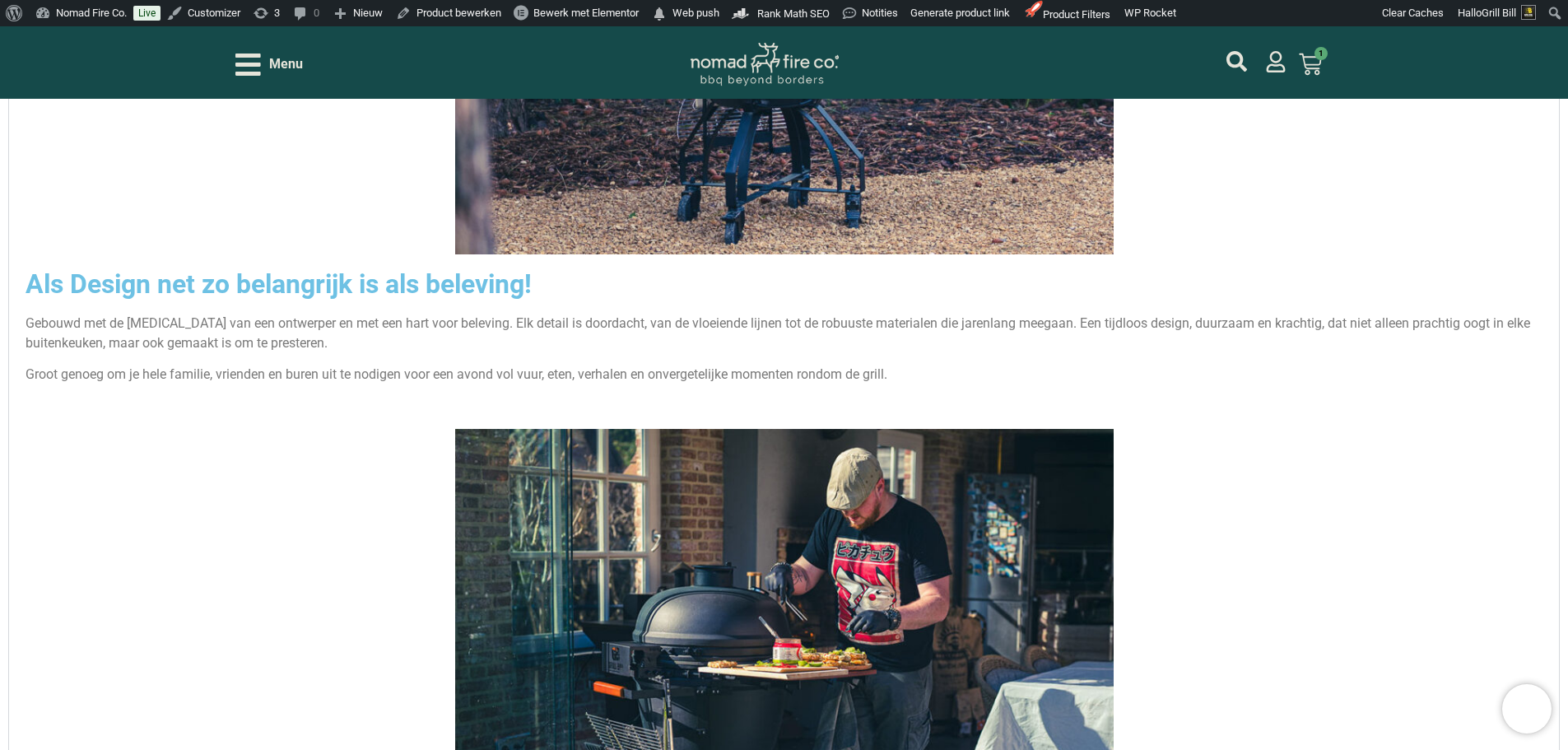
scroll to position [2627, 0]
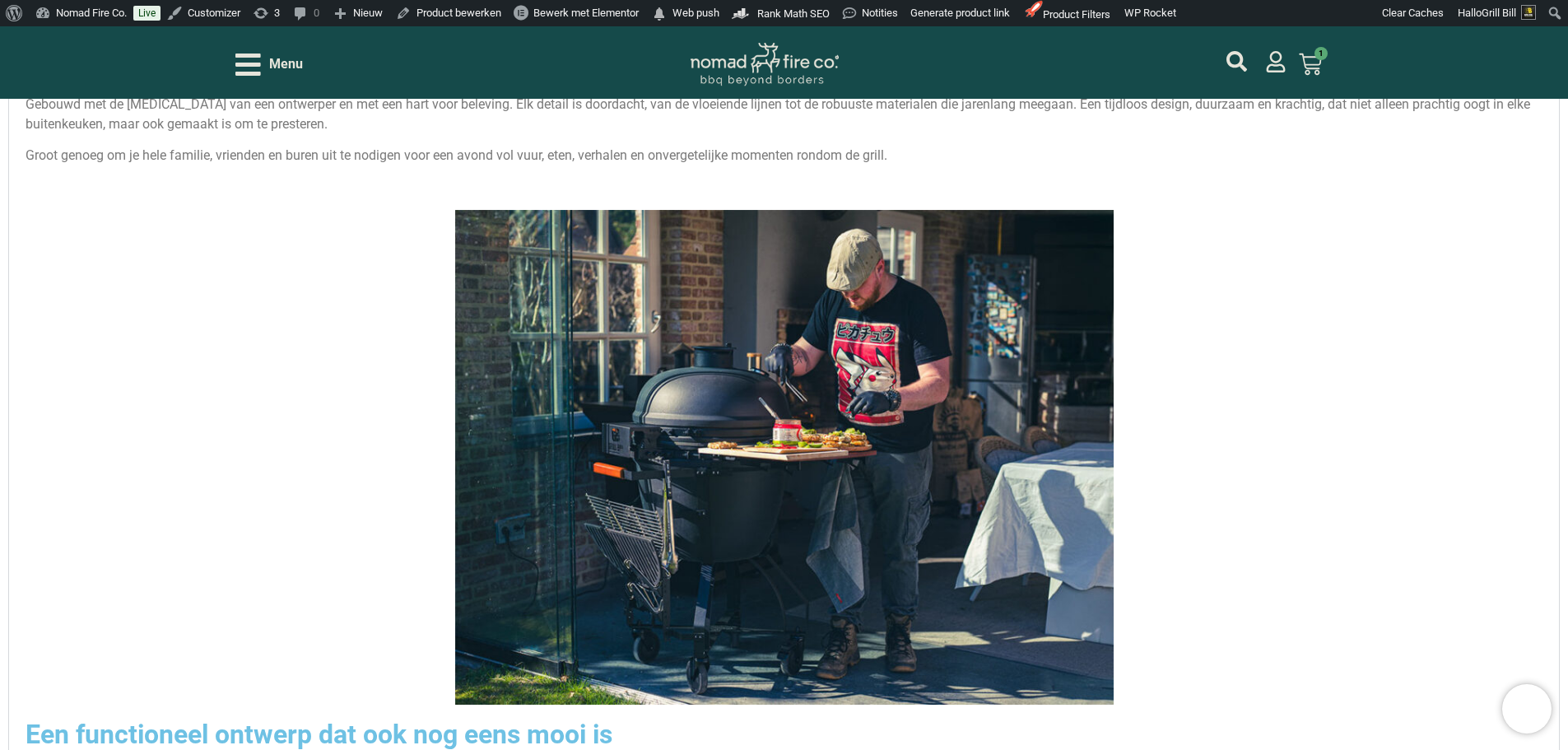
scroll to position [2874, 0]
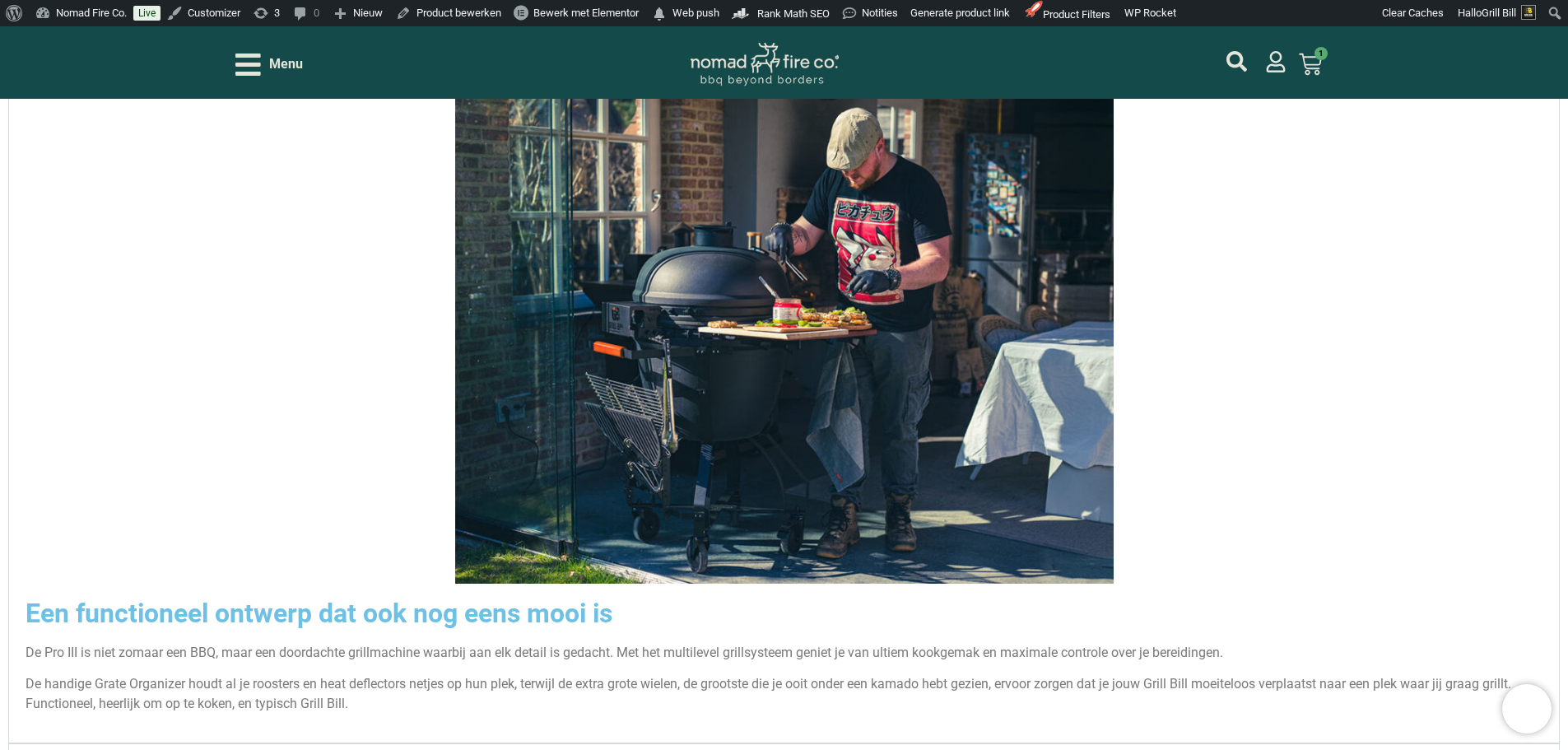
scroll to position [2956, 0]
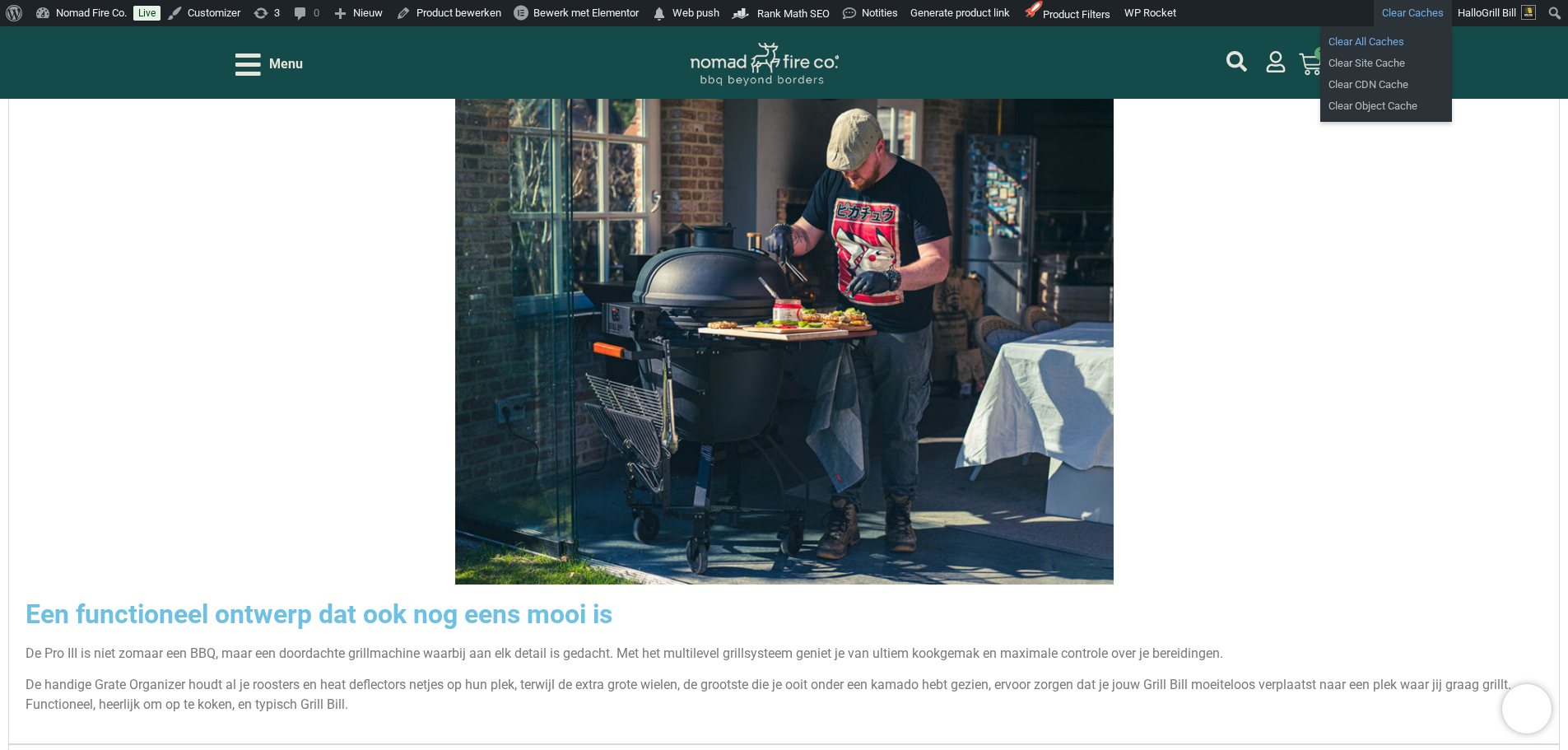
click at [1388, 34] on link "Clear All Caches" at bounding box center [1386, 42] width 132 height 22
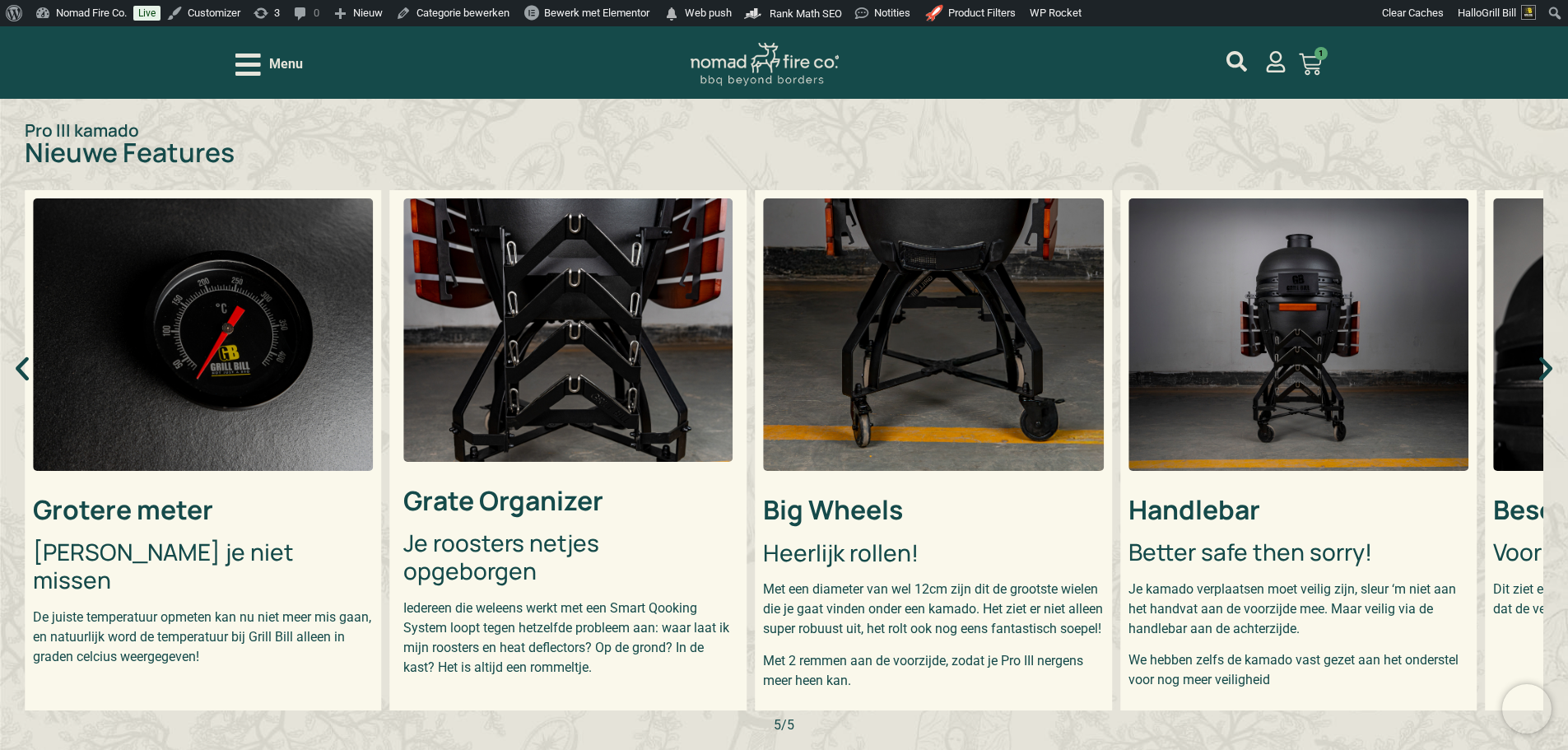
scroll to position [658, 0]
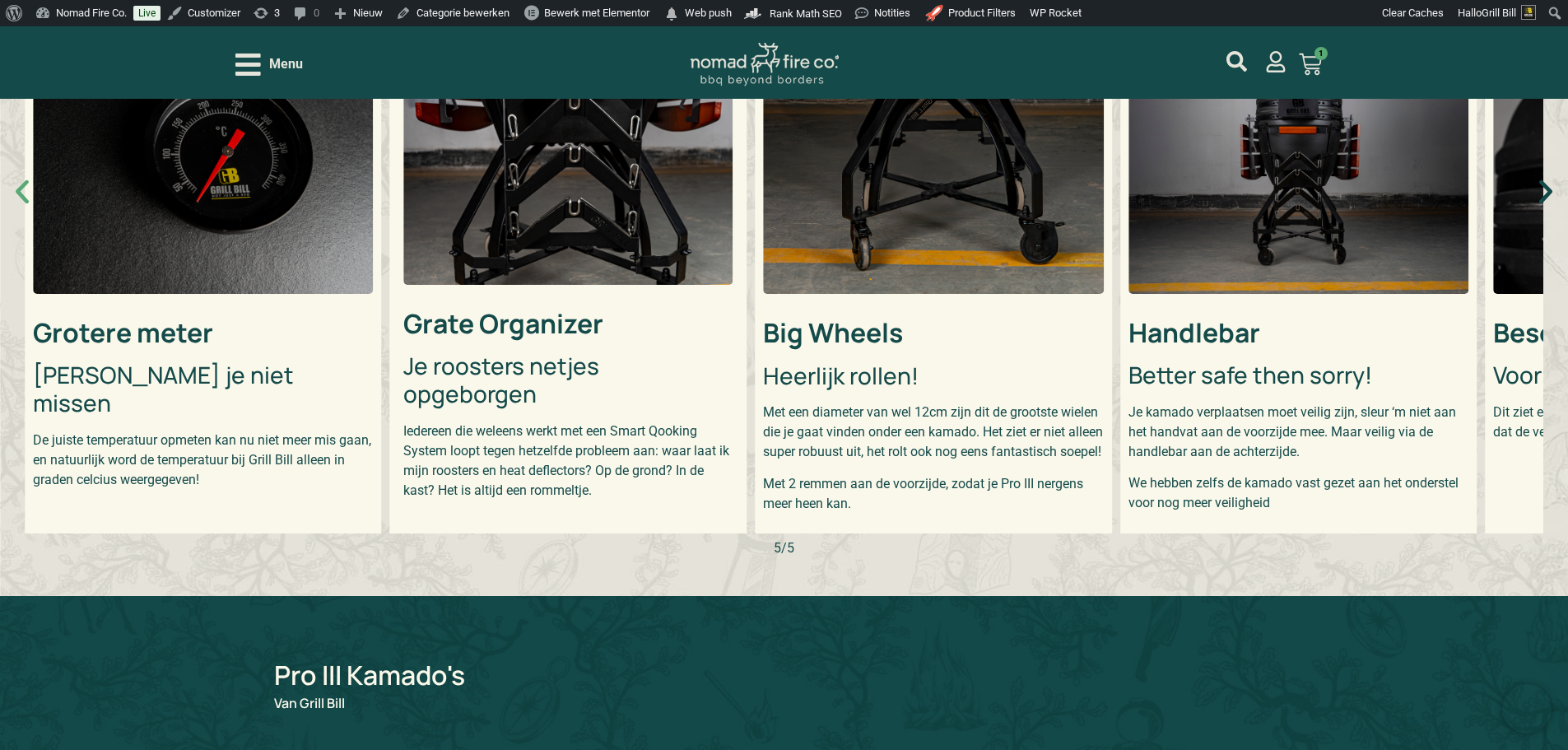
click at [19, 200] on icon "Vorige slide" at bounding box center [23, 192] width 13 height 24
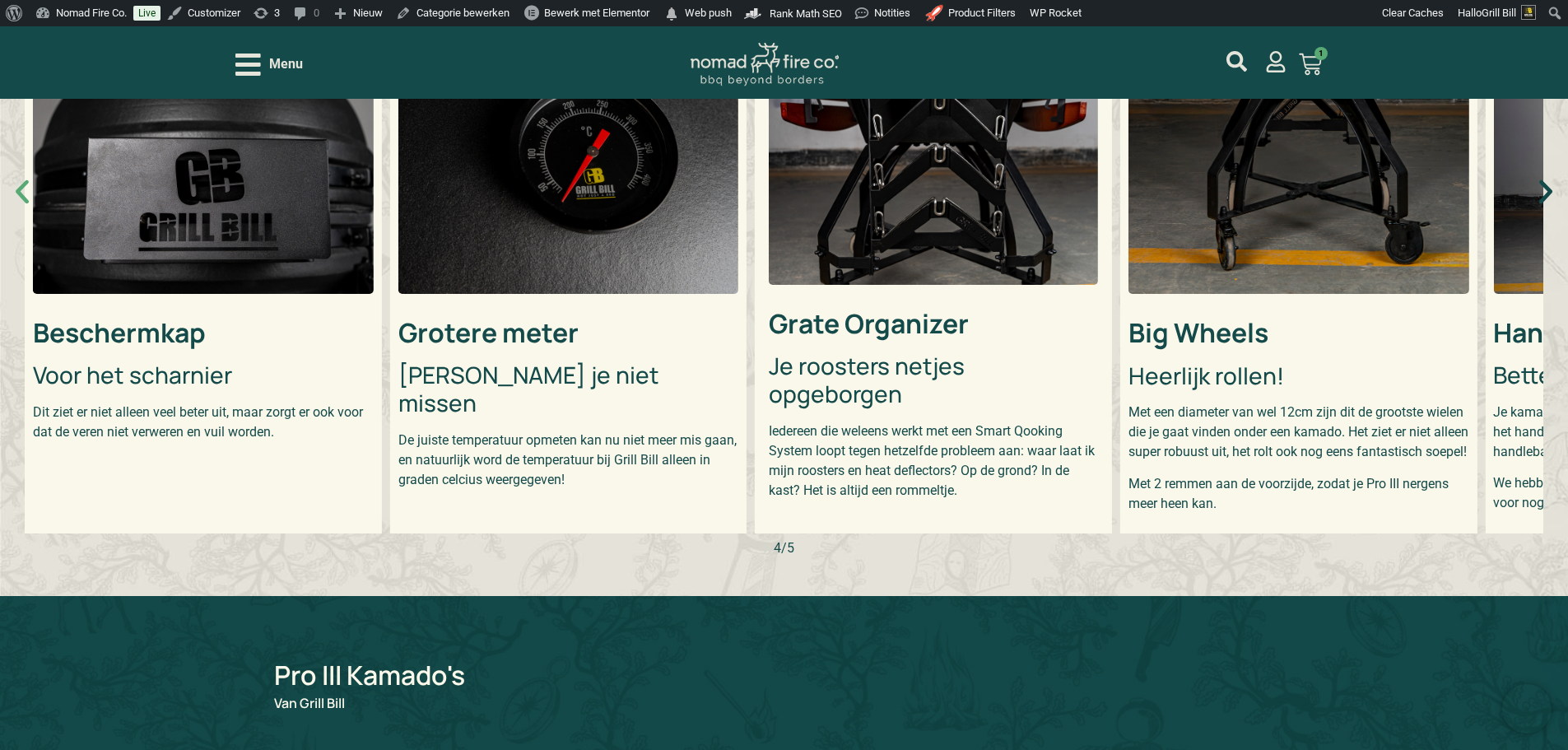
click at [24, 202] on icon "Vorige slide" at bounding box center [22, 191] width 31 height 31
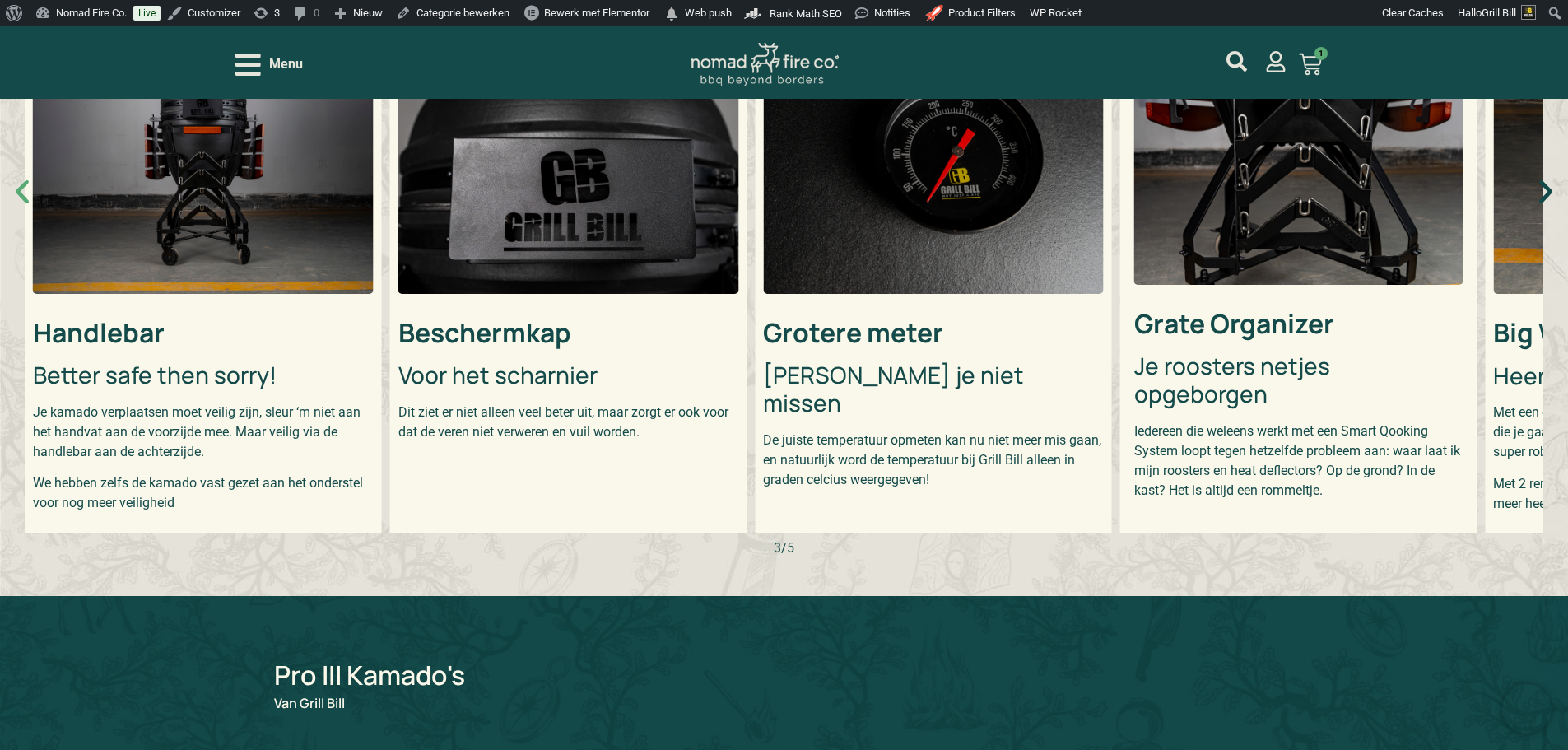
click at [24, 201] on icon "Vorige slide" at bounding box center [22, 191] width 31 height 31
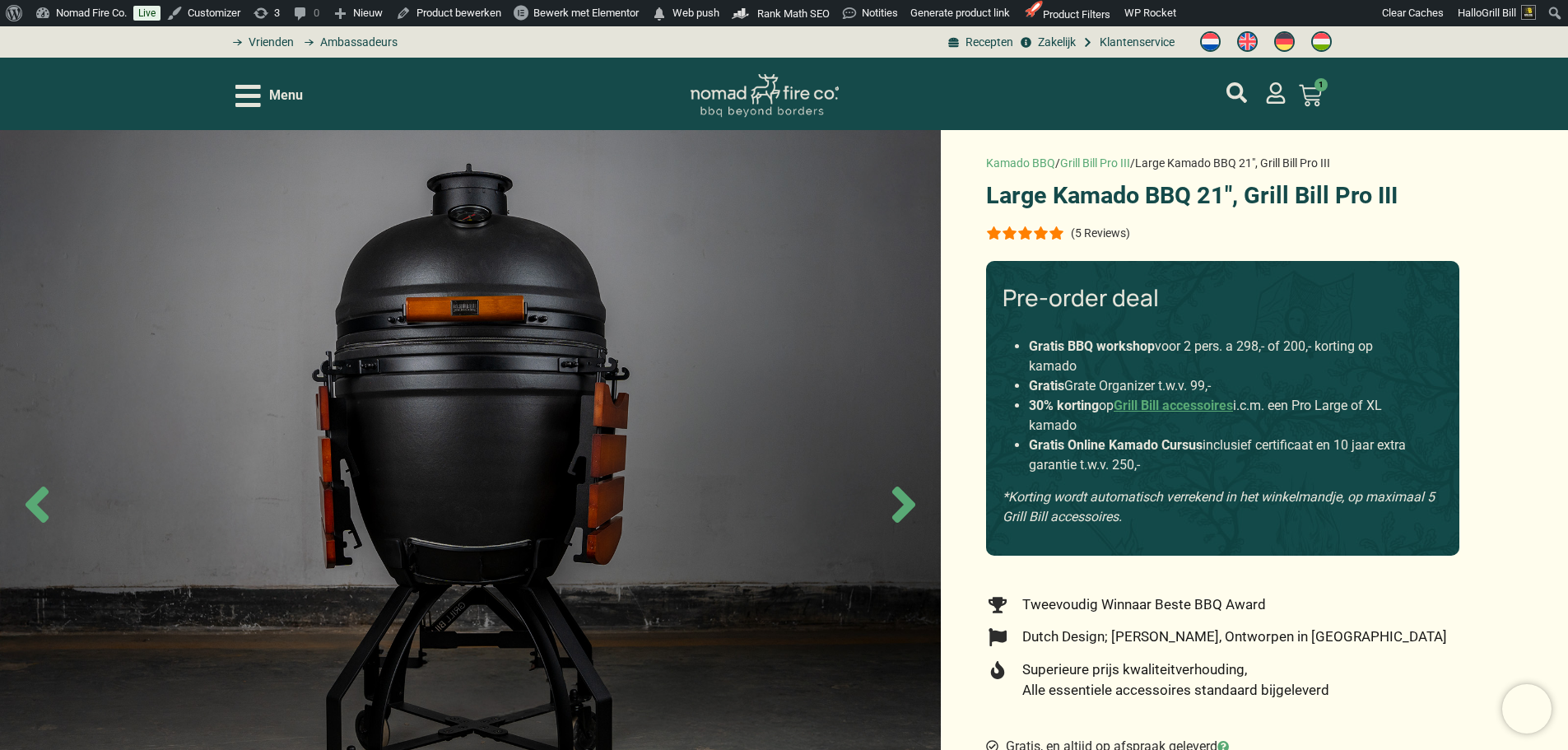
click at [1253, 35] on img "Switch to Engels" at bounding box center [1247, 41] width 21 height 21
click at [1103, 160] on link "Grill Bill Pro III" at bounding box center [1095, 163] width 70 height 13
click at [1245, 40] on img "Switch to Engels" at bounding box center [1247, 41] width 21 height 21
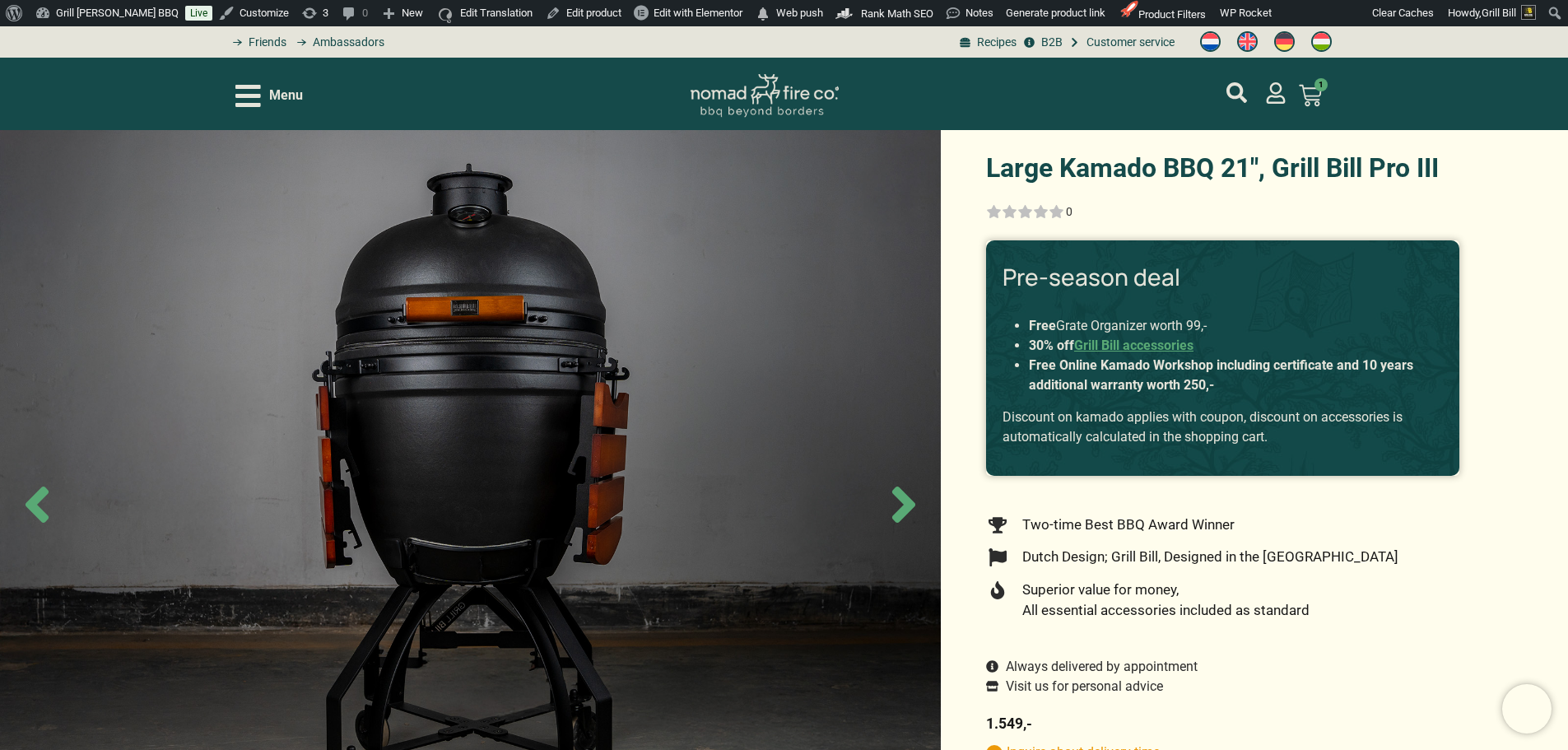
click at [1130, 167] on h1 "Large Kamado BBQ 21″, Grill Bill Pro III" at bounding box center [1222, 168] width 474 height 27
click at [1132, 168] on h1 "Large Kamado BBQ 21″, Grill Bill Pro III" at bounding box center [1222, 168] width 474 height 27
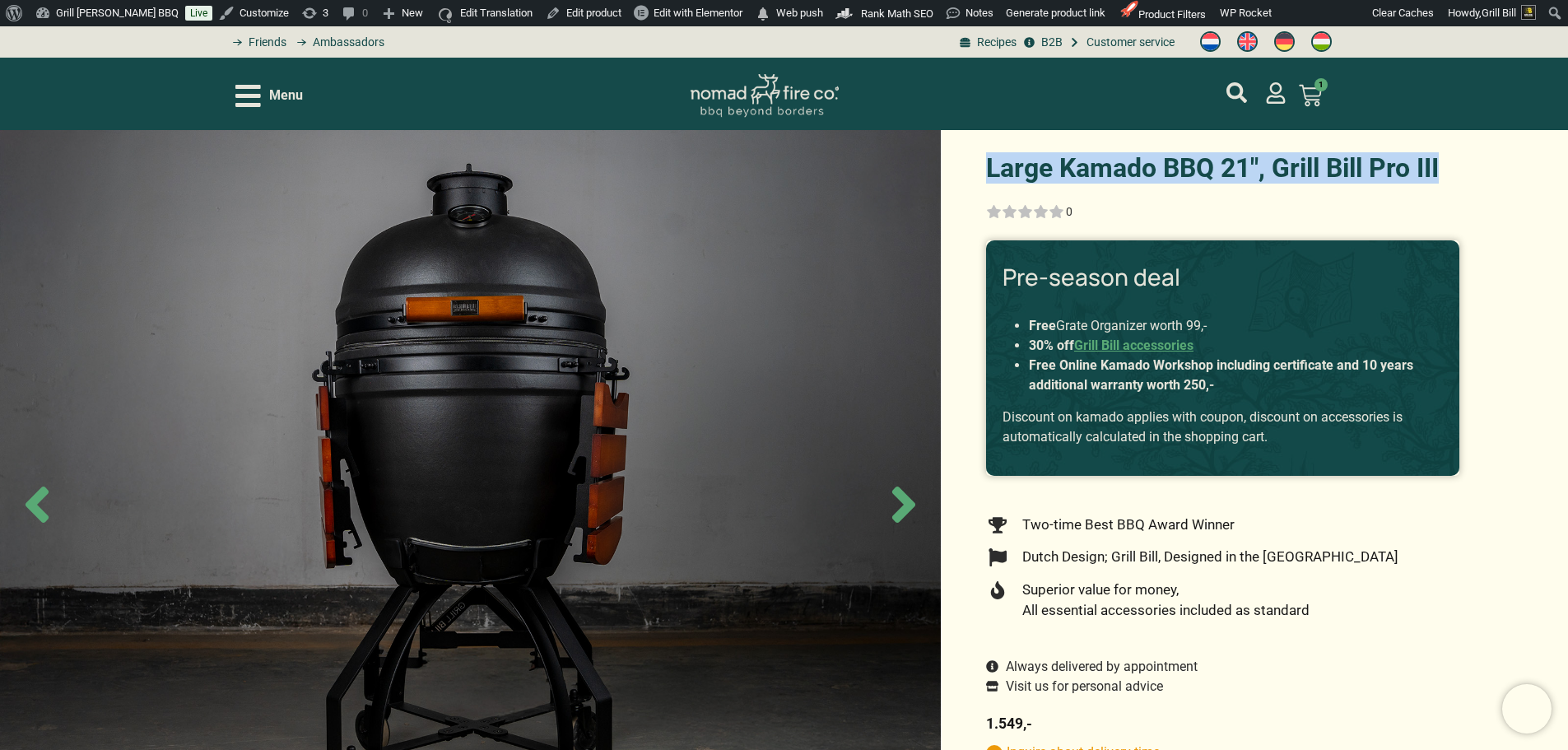
click at [1133, 168] on h1 "Large Kamado BBQ 21″, Grill Bill Pro III" at bounding box center [1222, 168] width 474 height 27
copy div "Large Kamado BBQ 21″, Grill Bill Pro III"
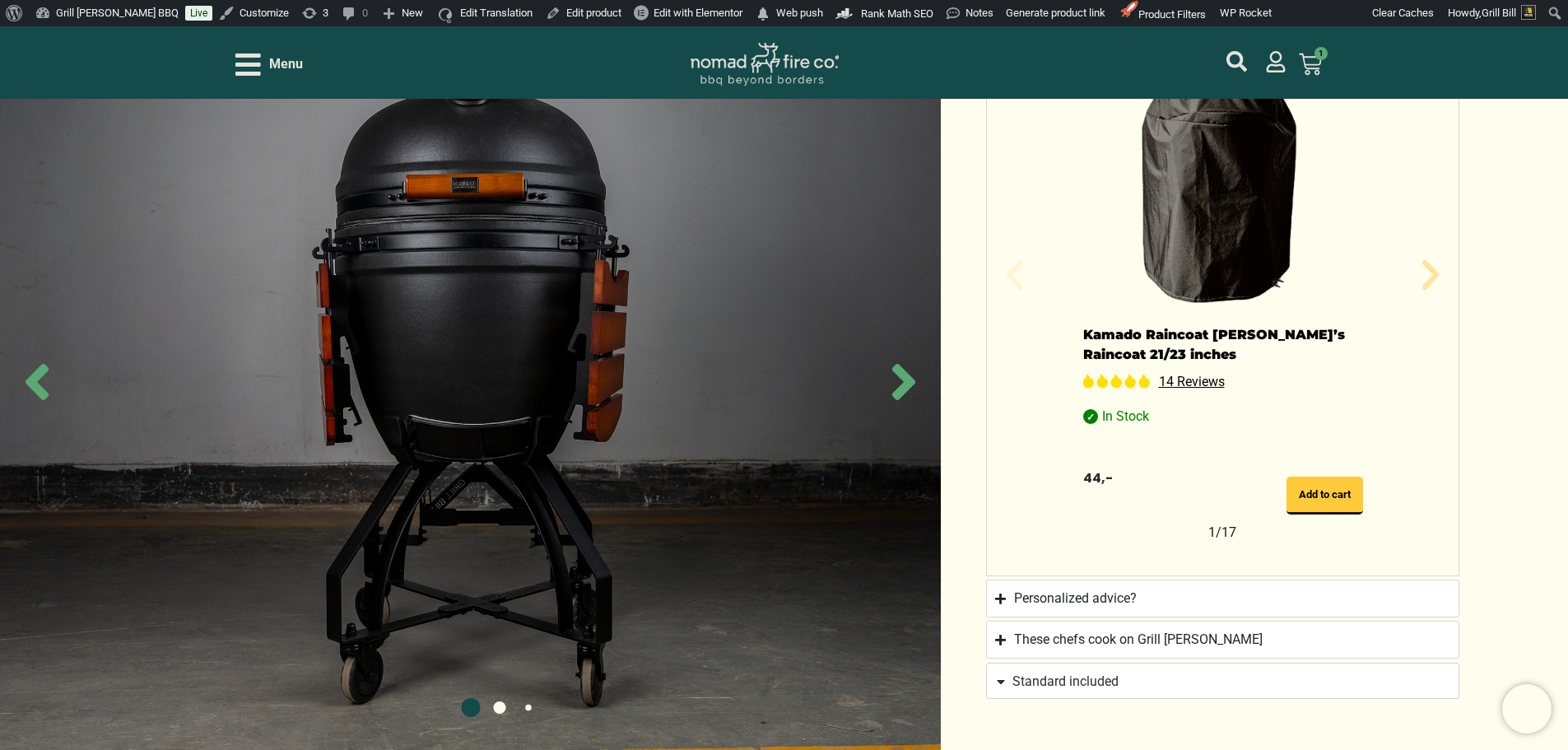
scroll to position [1152, 0]
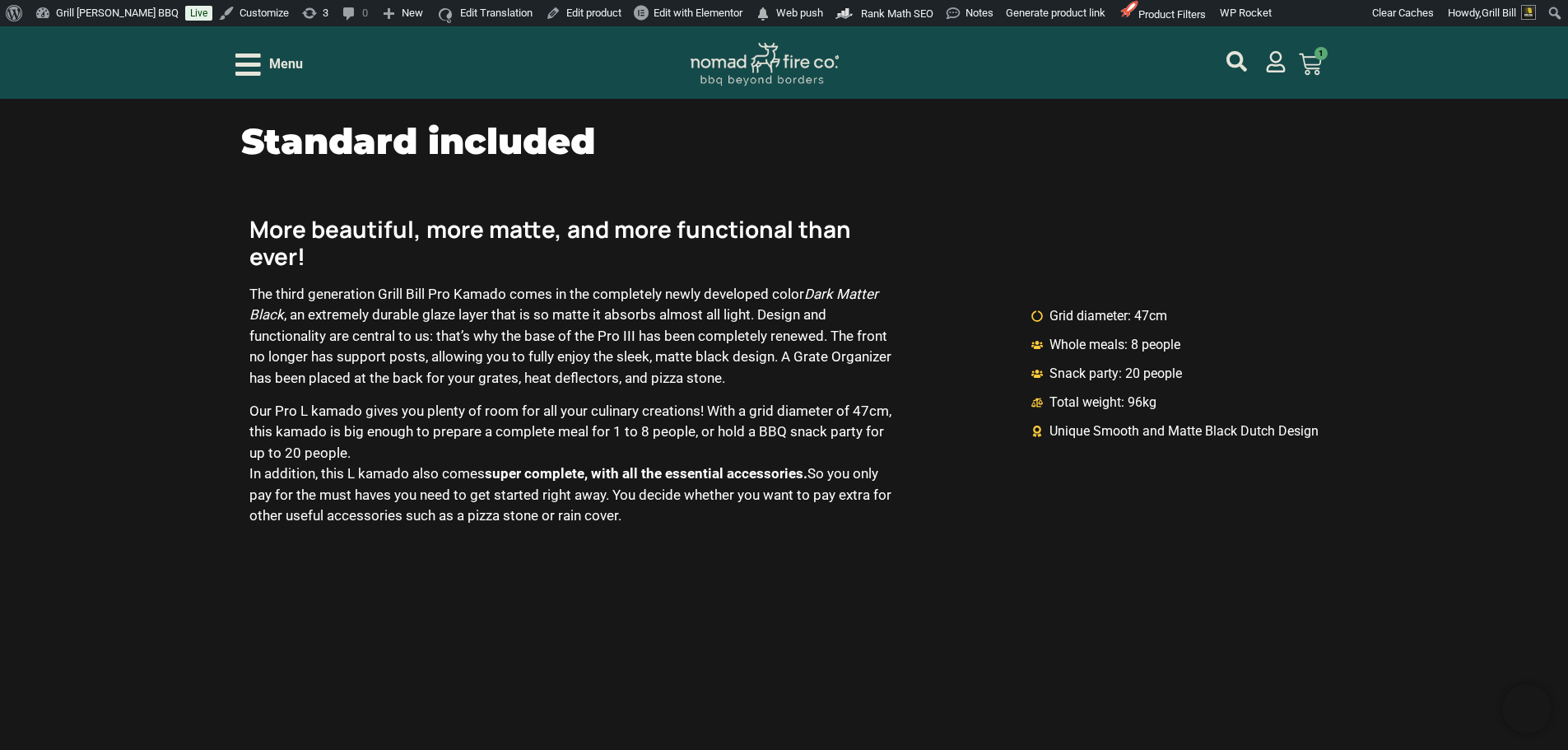
scroll to position [1893, 0]
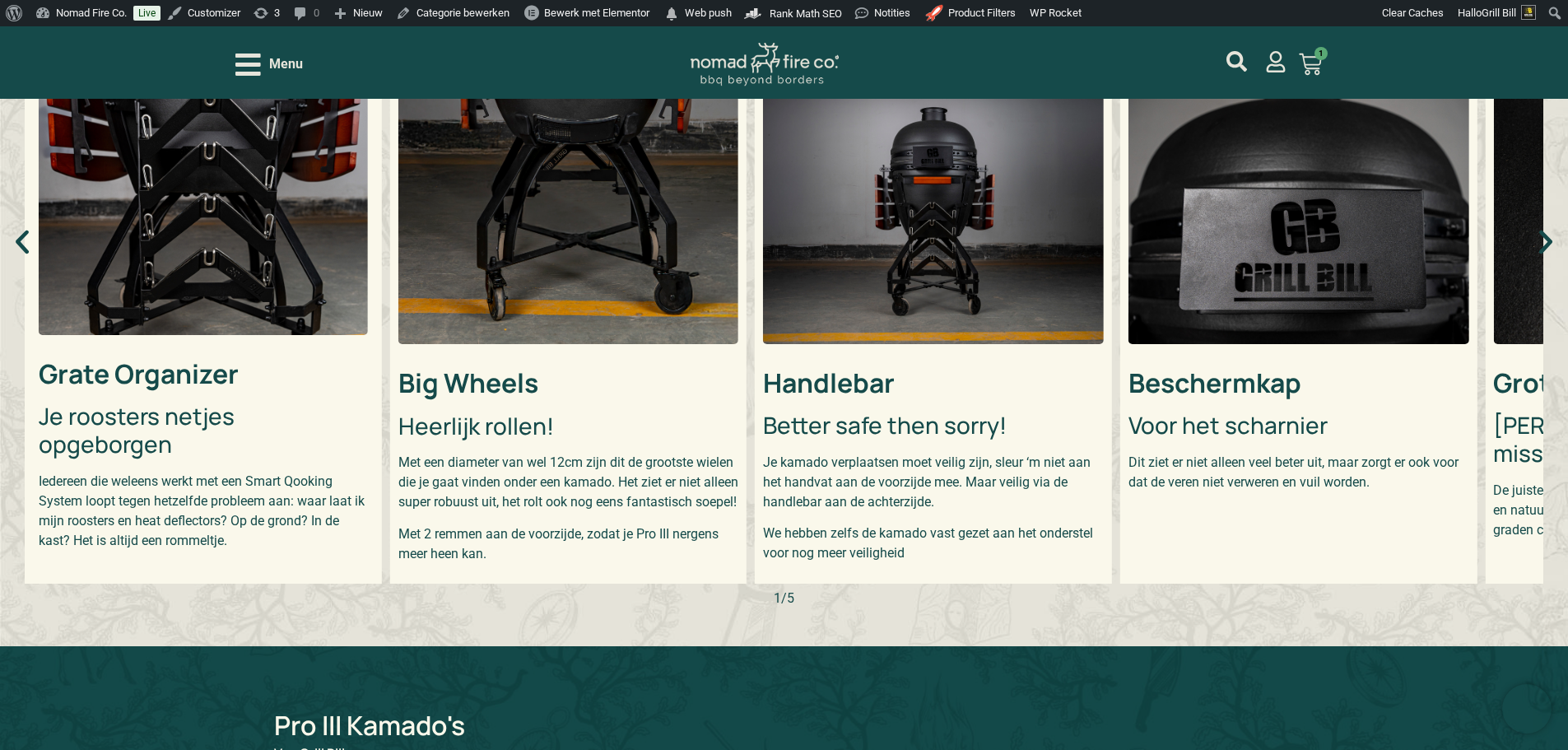
scroll to position [659, 0]
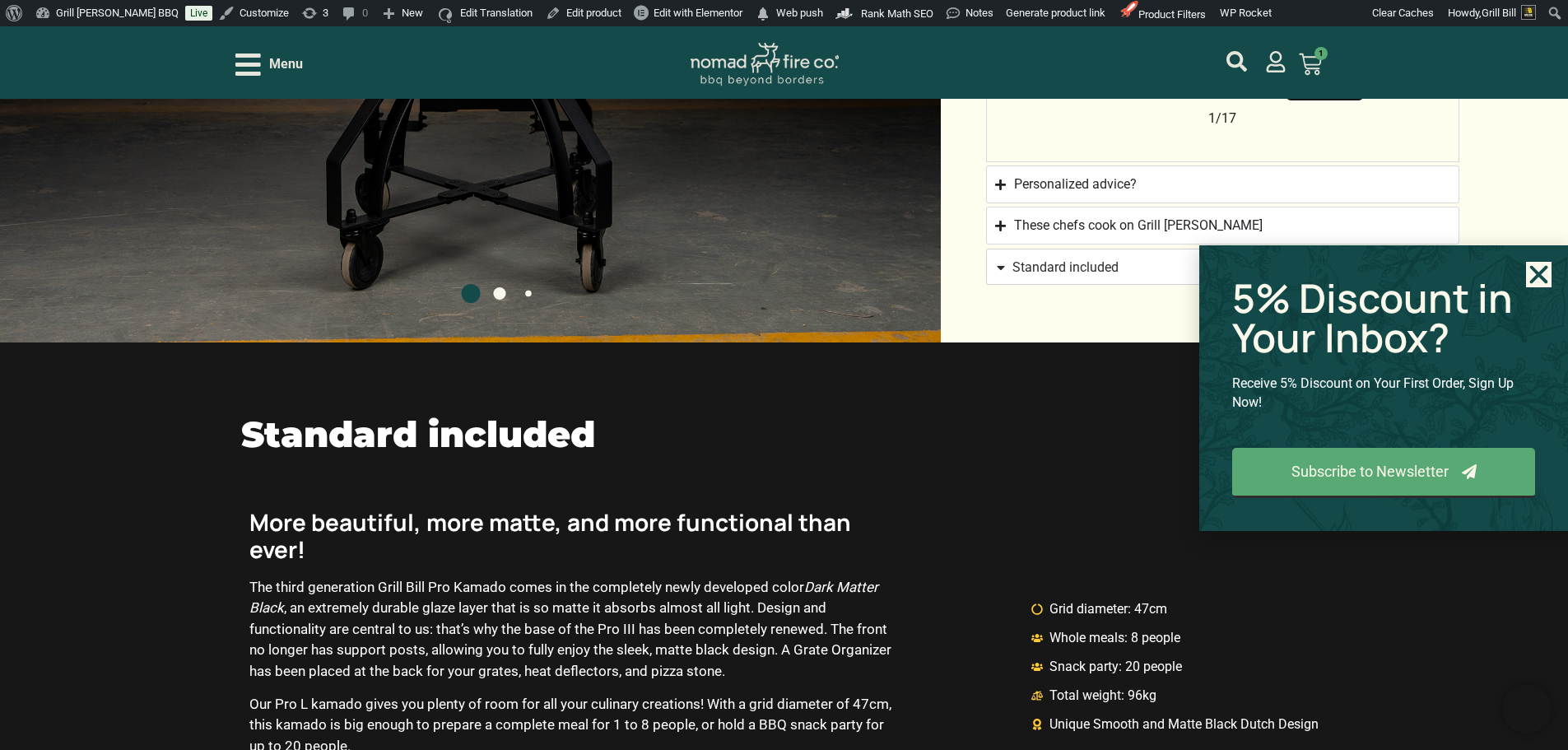
scroll to position [1563, 0]
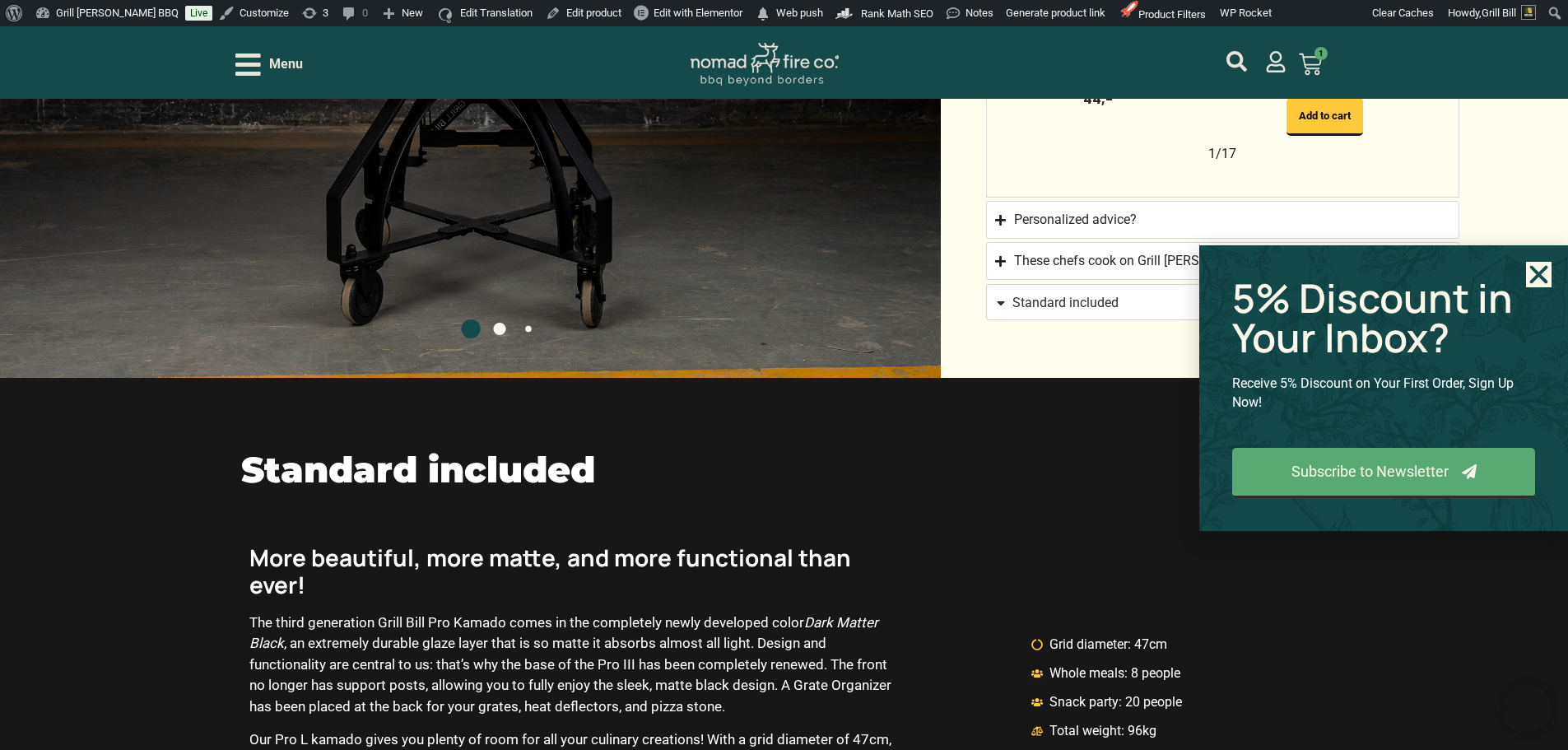
click at [1546, 275] on icon "Close" at bounding box center [1539, 274] width 26 height 26
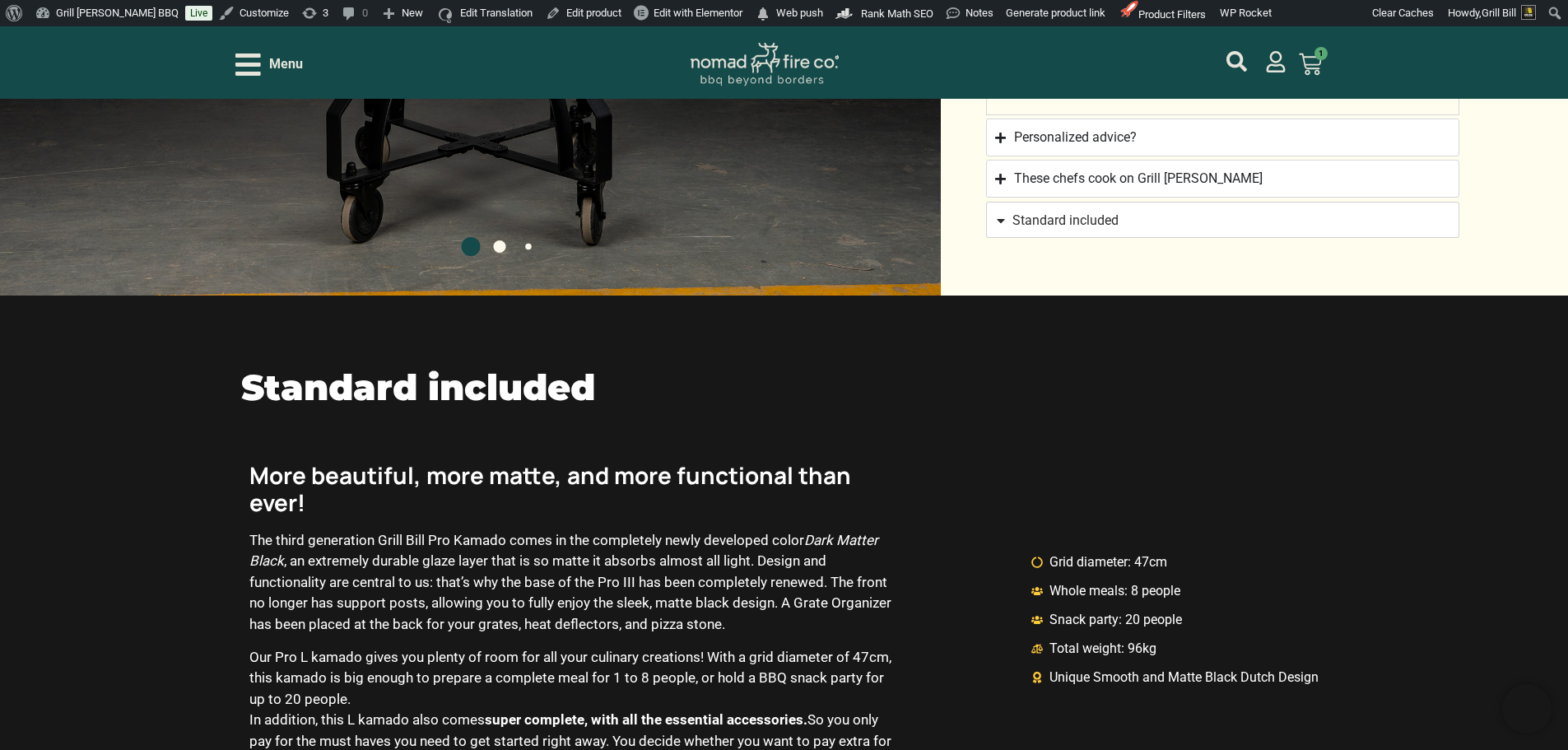
scroll to position [1698, 0]
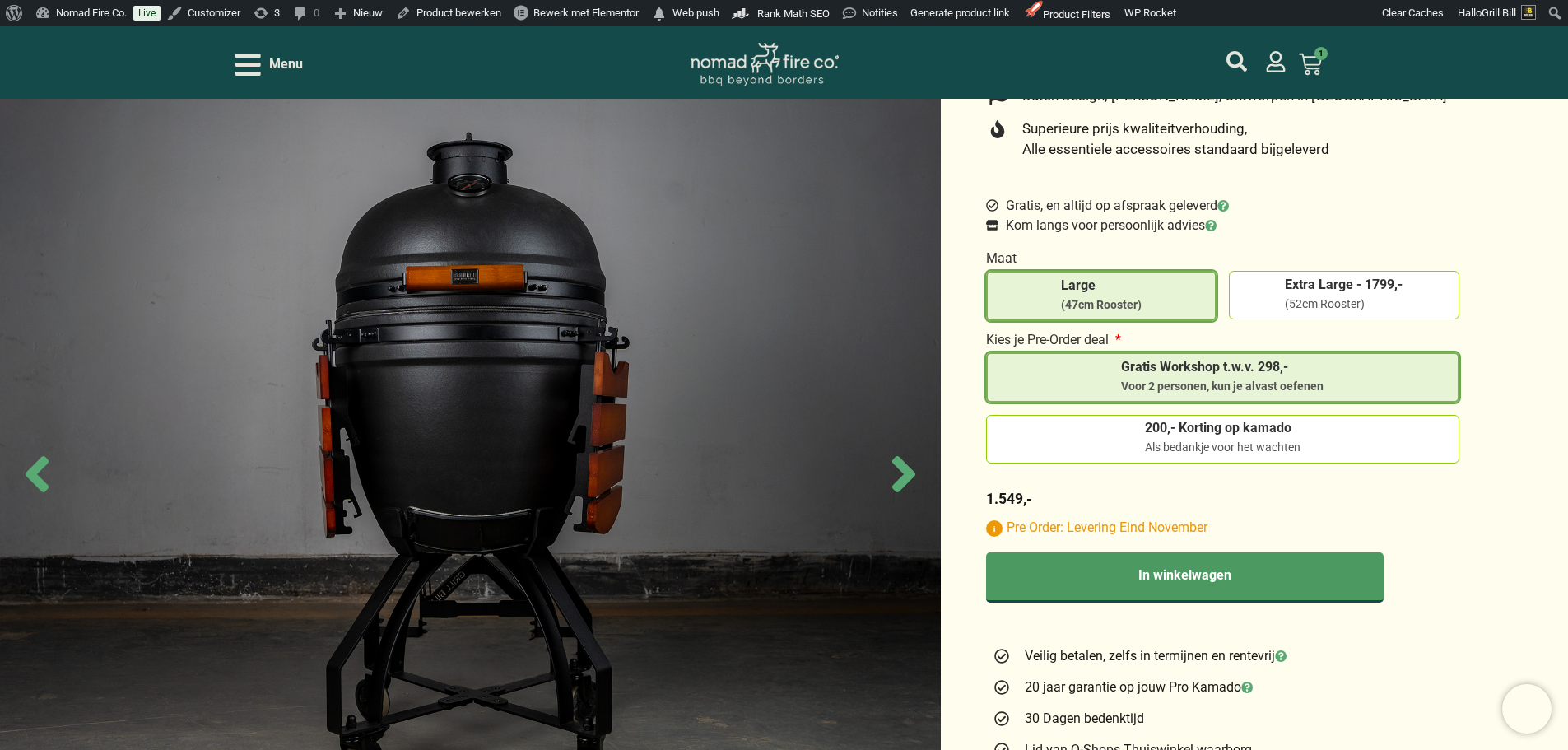
scroll to position [576, 0]
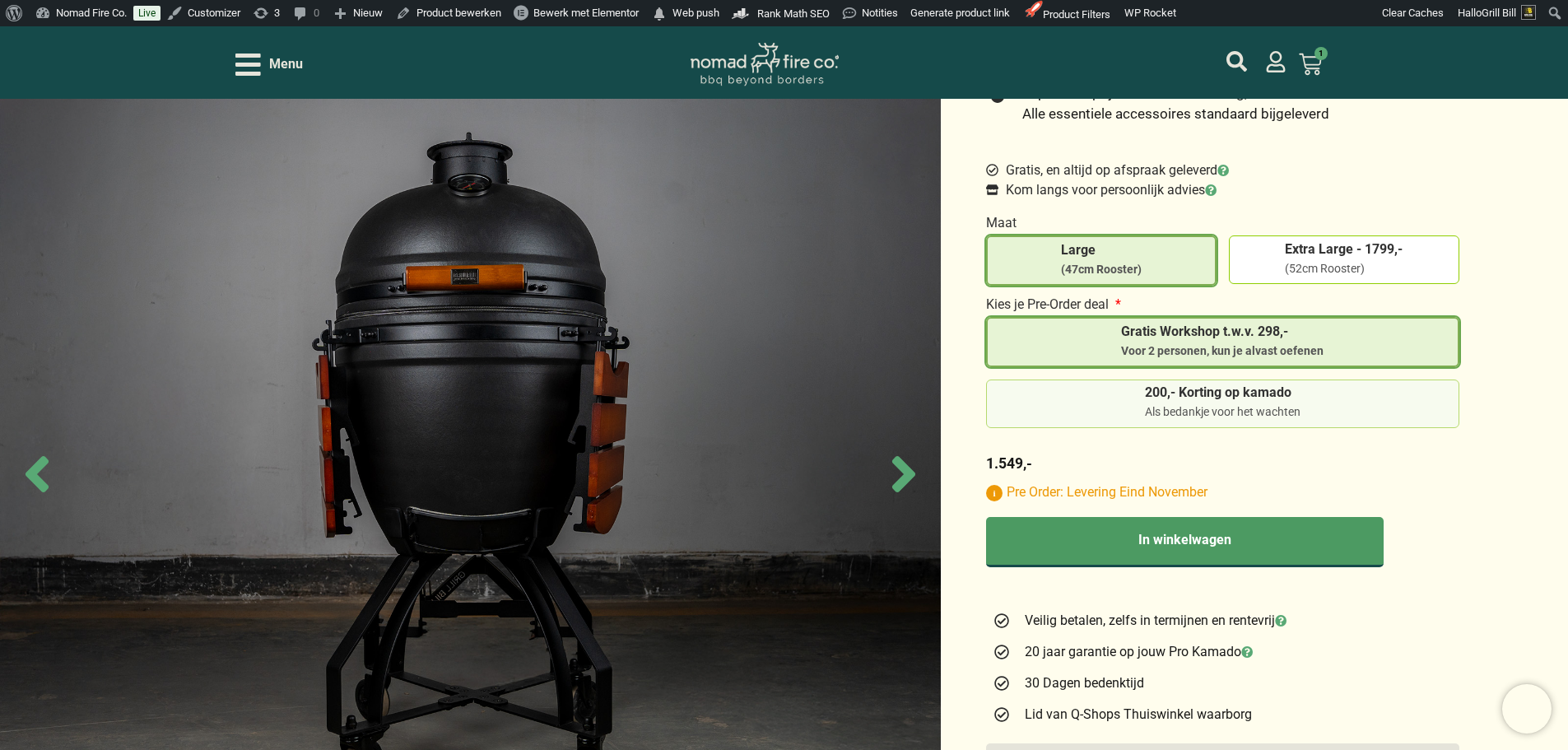
click at [1315, 416] on label "200,- Korting op kamado Als bedankje voor het wachten" at bounding box center [1223, 403] width 459 height 34
click at [0, 0] on input "200,- Korting op kamado Als bedankje voor het wachten" at bounding box center [0, 0] width 0 height 0
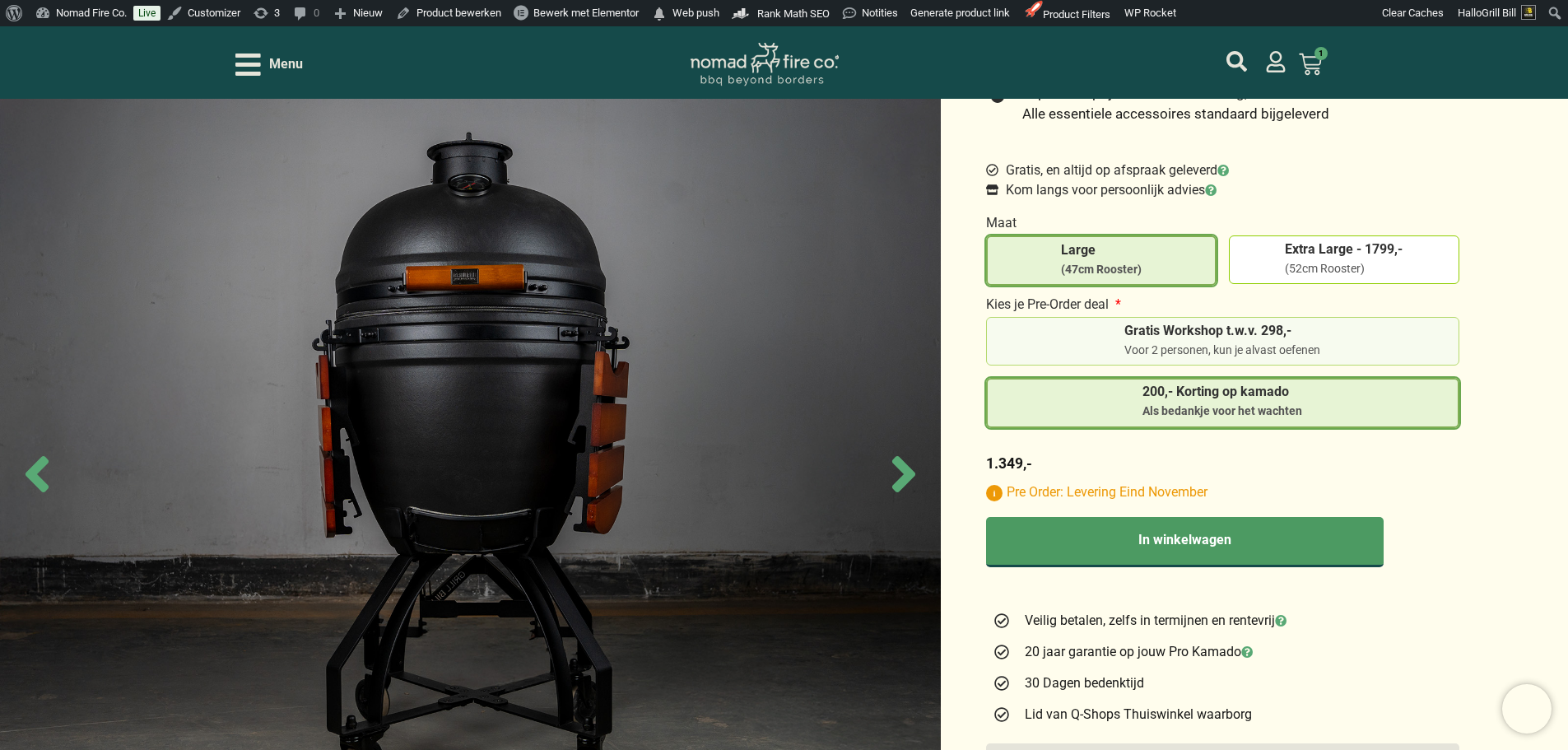
click at [1261, 344] on div "Voor 2 personen, kun je alvast oefenen" at bounding box center [1222, 351] width 195 height 17
click at [0, 0] on input "Gratis Workshop t.w.v. 298,- Voor 2 personen, kun je alvast oefenen" at bounding box center [0, 0] width 0 height 0
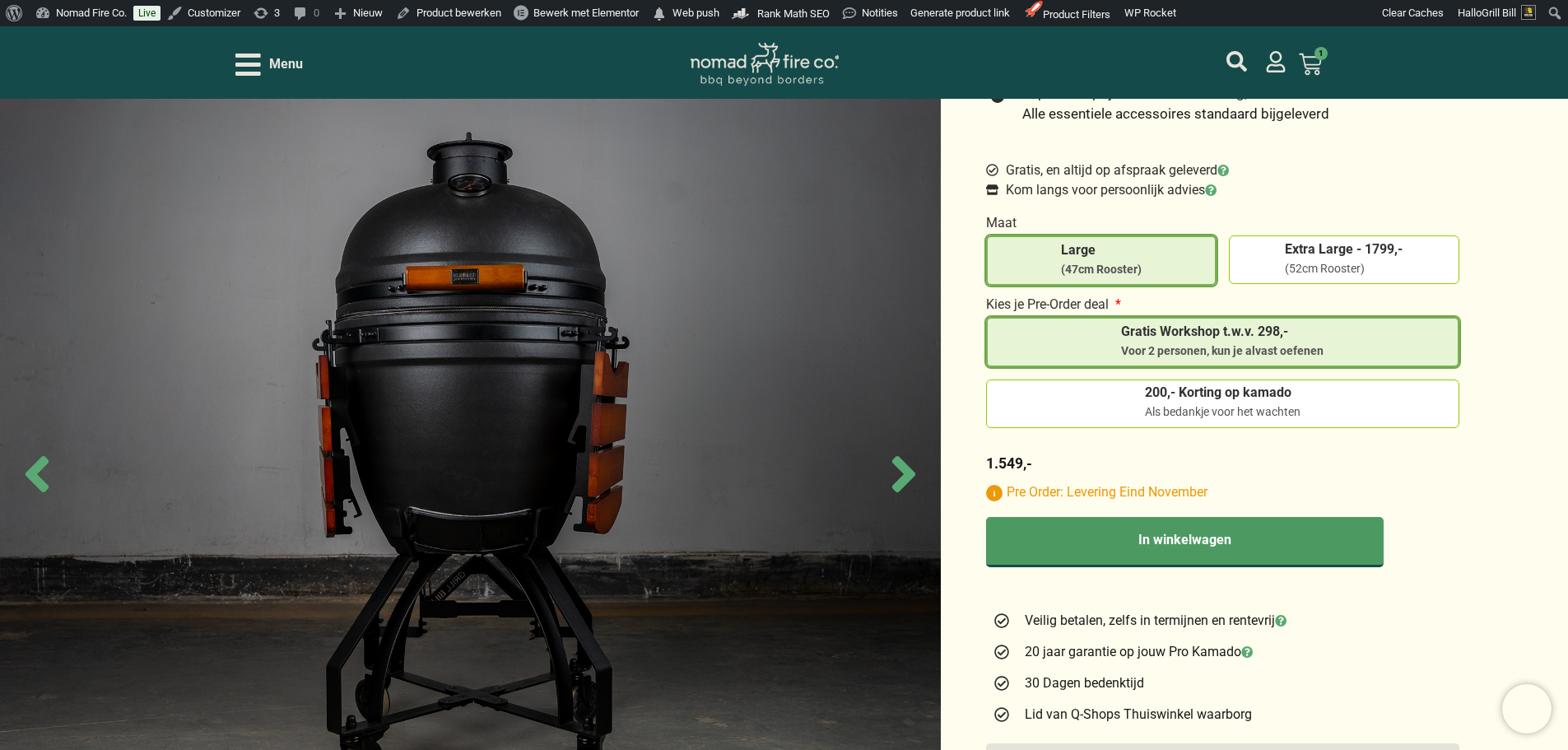
click at [1484, 388] on div "Kamado BBQ / Grill Bill Pro III / Large Kamado BBQ 21″, Grill Bill Pro III" at bounding box center [784, 608] width 1568 height 2108
click at [1418, 403] on label "200,- Korting op kamado Als bedankje voor het wachten" at bounding box center [1223, 403] width 459 height 34
click at [0, 0] on input "200,- Korting op kamado Als bedankje voor het wachten" at bounding box center [0, 0] width 0 height 0
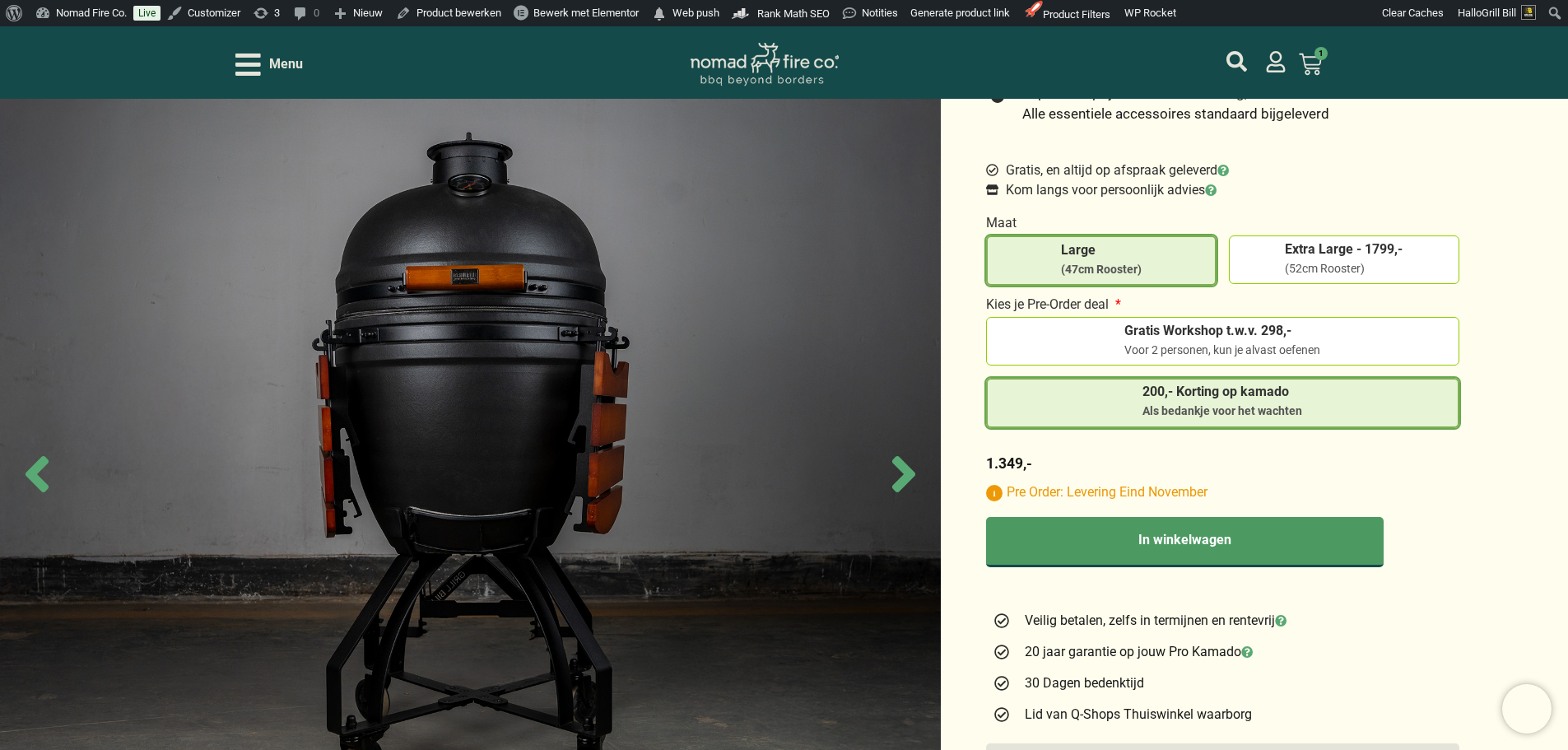
click at [1484, 394] on div "Kamado BBQ / Grill Bill Pro III / Large Kamado BBQ 21″, Grill Bill Pro III" at bounding box center [784, 608] width 1568 height 2108
click at [1345, 341] on label "Gratis Workshop t.w.v. 298,- Voor 2 personen, kun je alvast oefenen" at bounding box center [1223, 341] width 459 height 34
click at [0, 0] on input "Gratis Workshop t.w.v. 298,- Voor 2 personen, kun je alvast oefenen" at bounding box center [0, 0] width 0 height 0
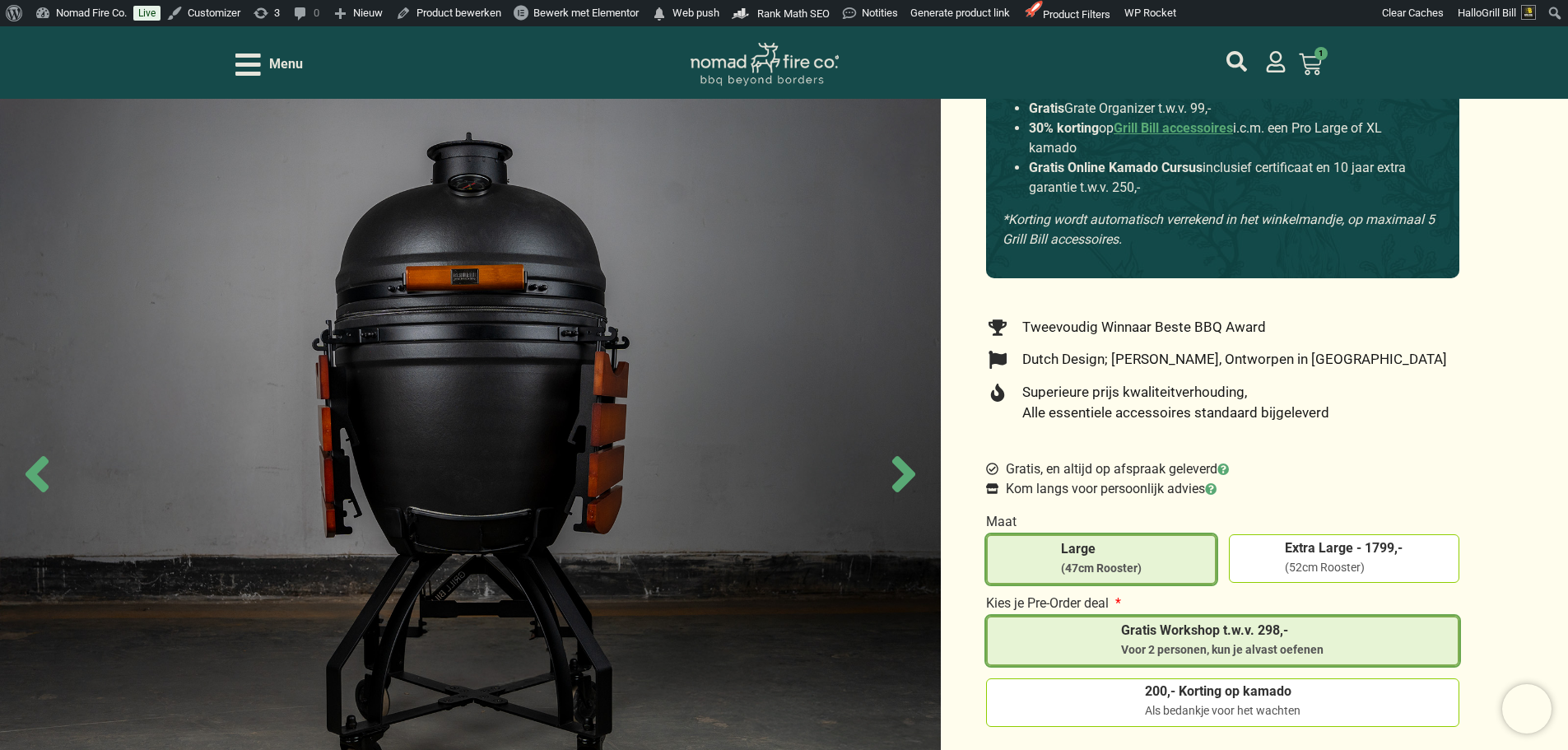
scroll to position [494, 0]
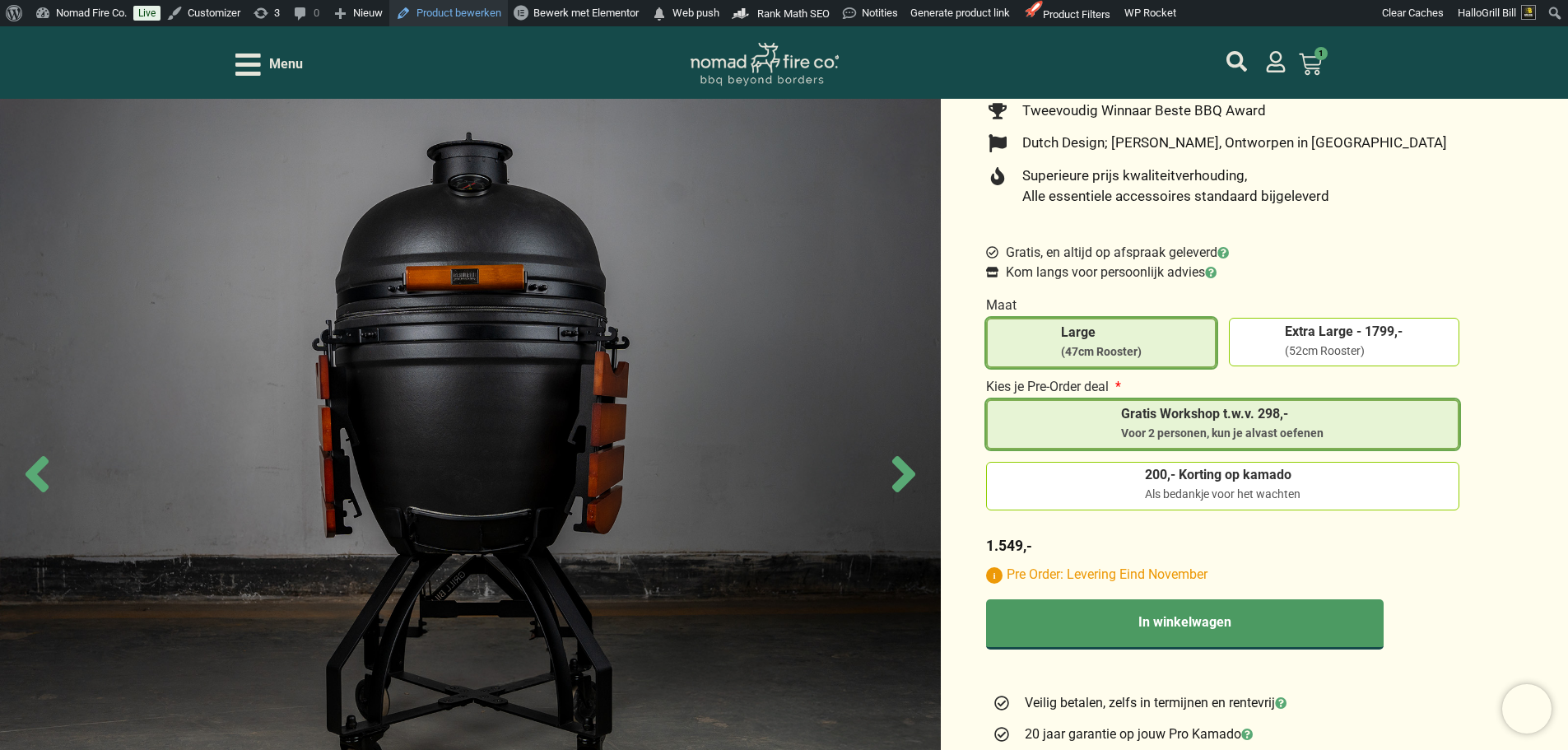
click at [492, 22] on link "Product bewerken" at bounding box center [449, 13] width 119 height 27
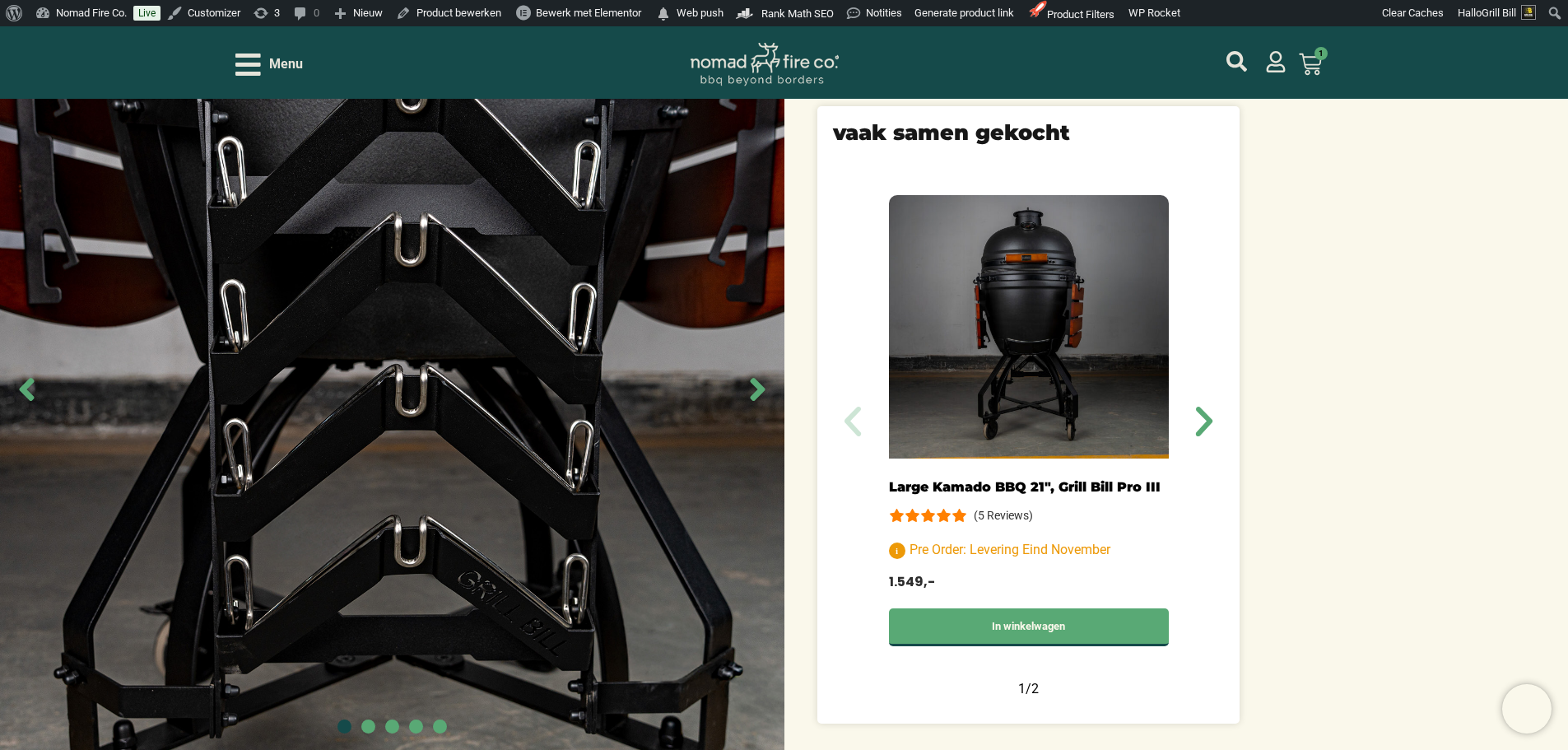
scroll to position [658, 0]
click at [764, 370] on icon "Next slide" at bounding box center [758, 388] width 37 height 37
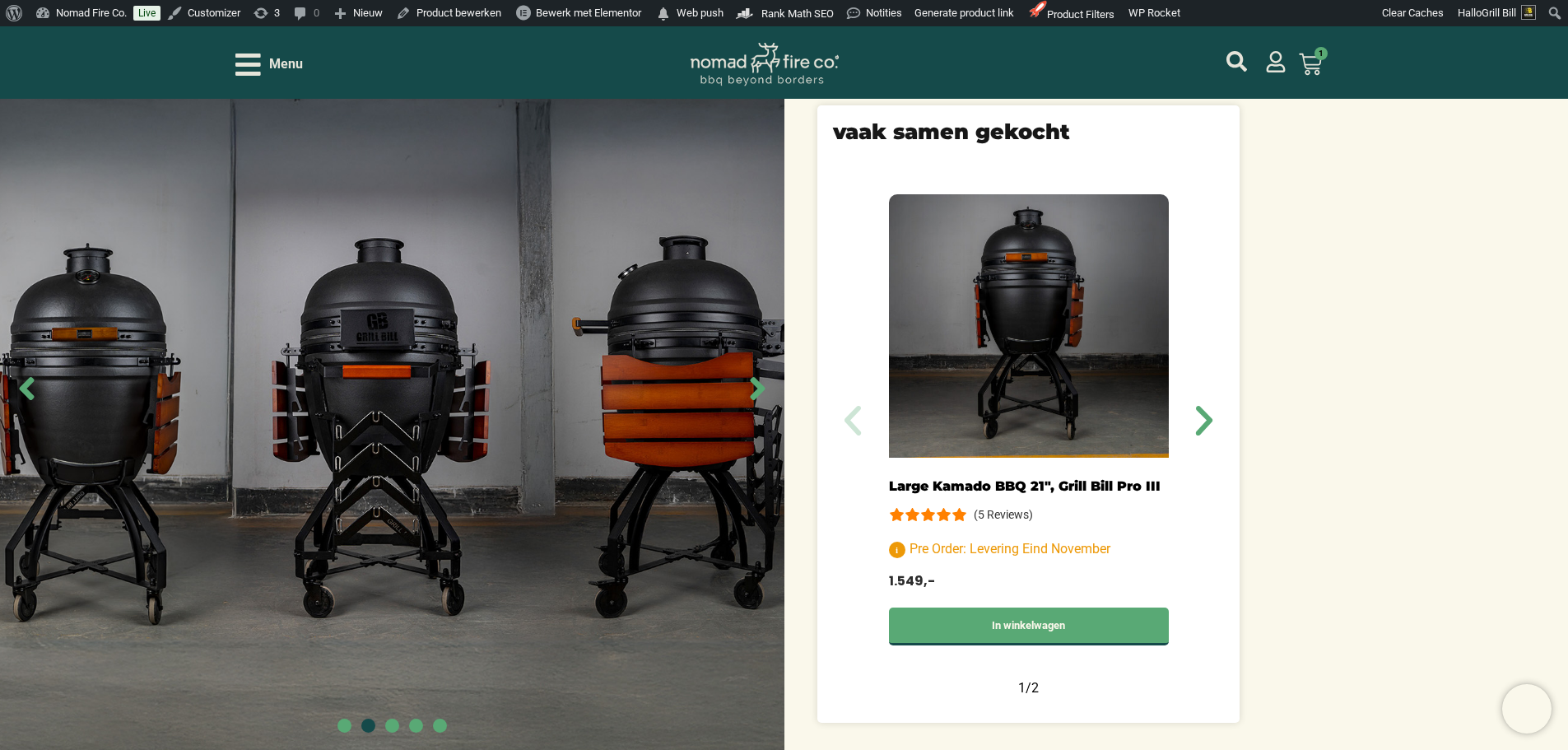
click at [764, 370] on icon "Next slide" at bounding box center [758, 388] width 37 height 37
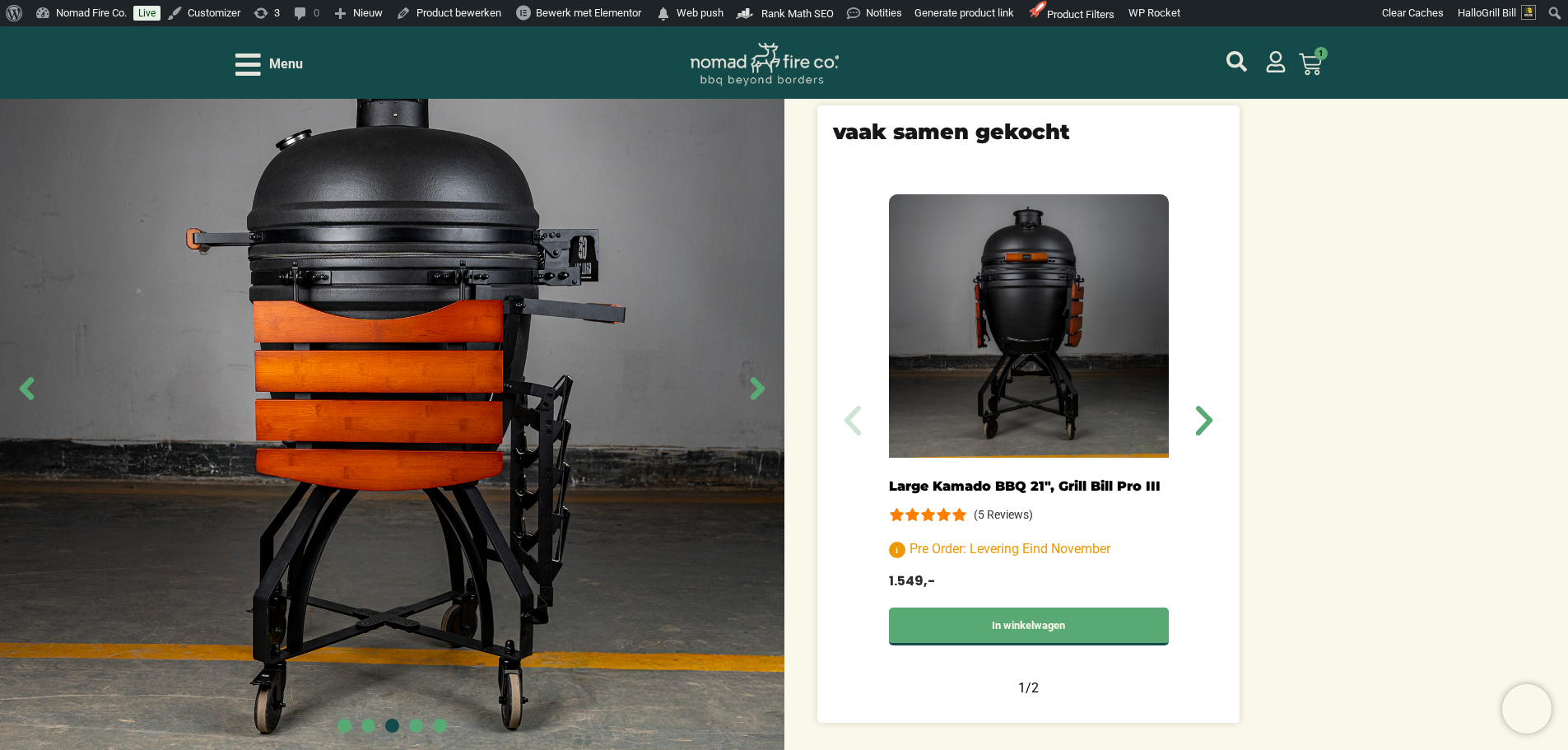
click at [764, 370] on icon "Next slide" at bounding box center [758, 388] width 37 height 37
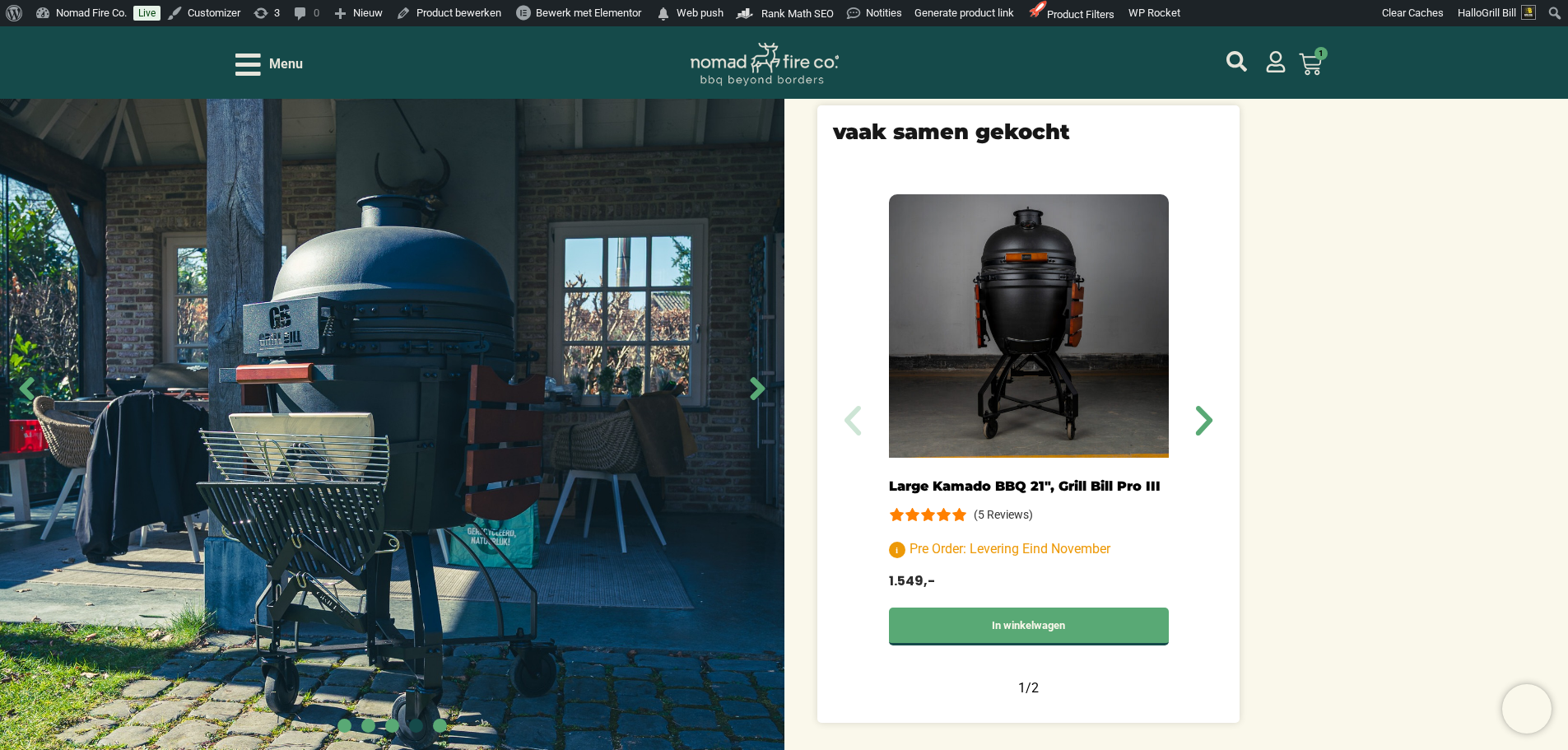
click at [764, 370] on icon "Next slide" at bounding box center [758, 388] width 37 height 37
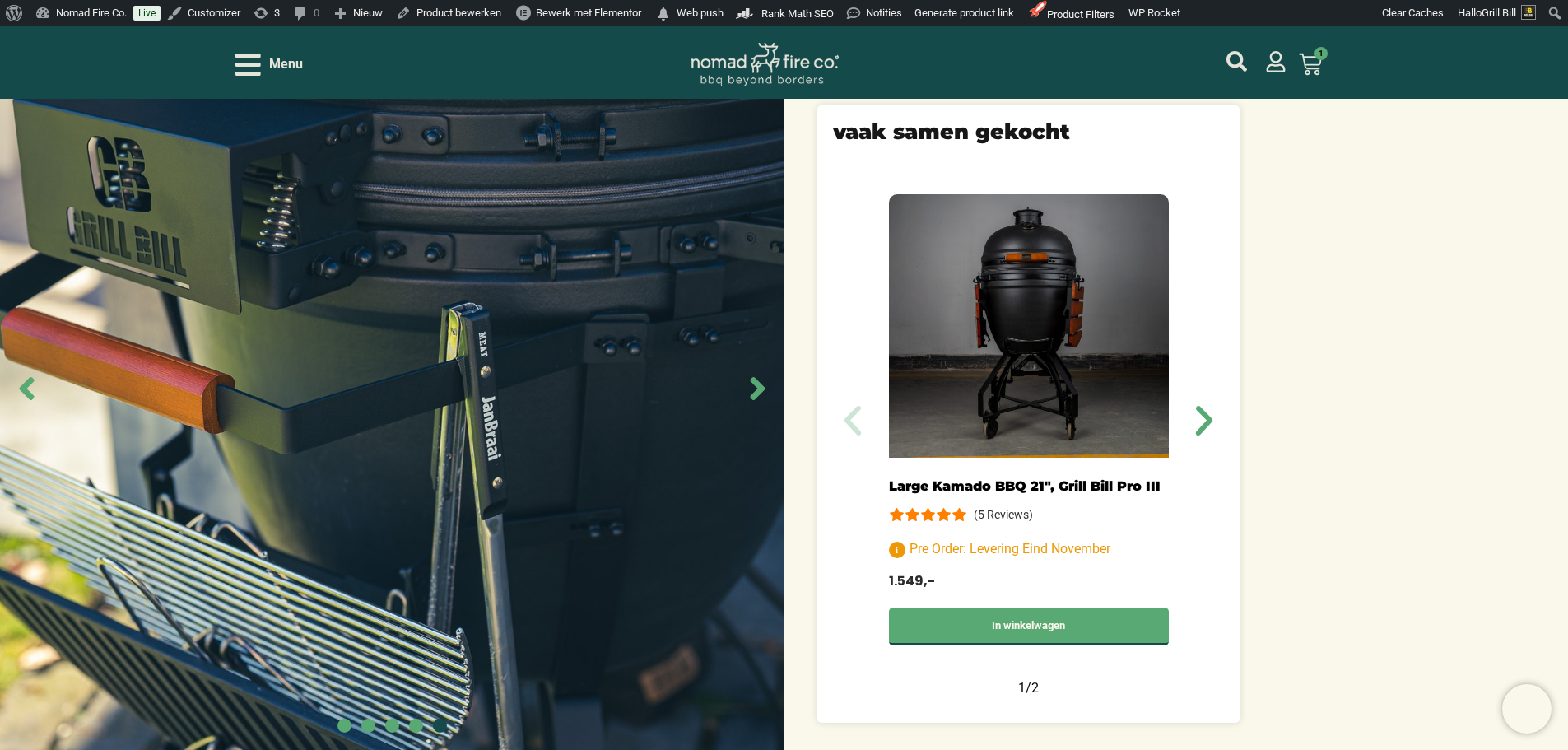
click at [764, 370] on icon "Next slide" at bounding box center [758, 388] width 37 height 37
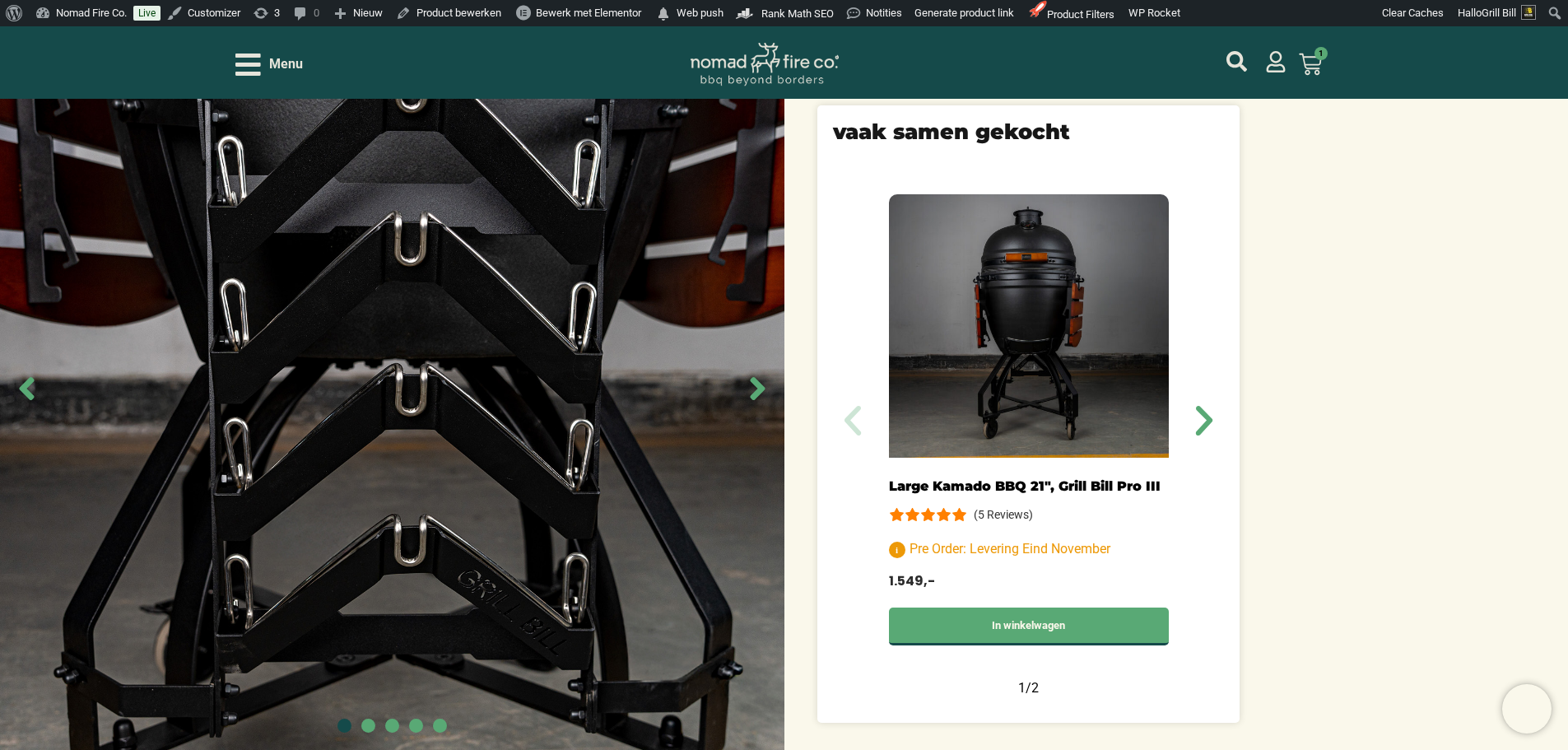
click at [764, 370] on icon "Next slide" at bounding box center [758, 388] width 37 height 37
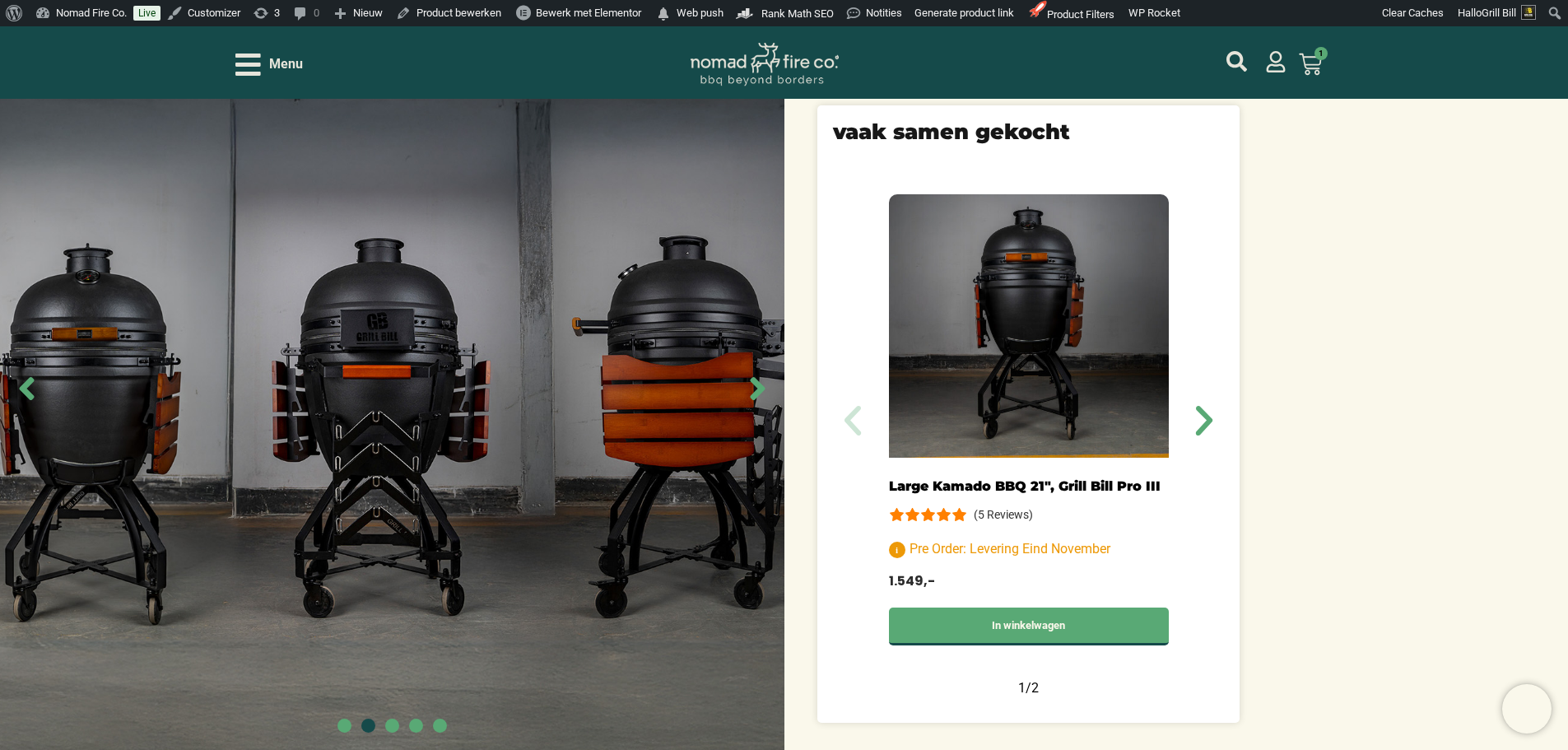
click at [761, 370] on icon "Next slide" at bounding box center [758, 388] width 37 height 37
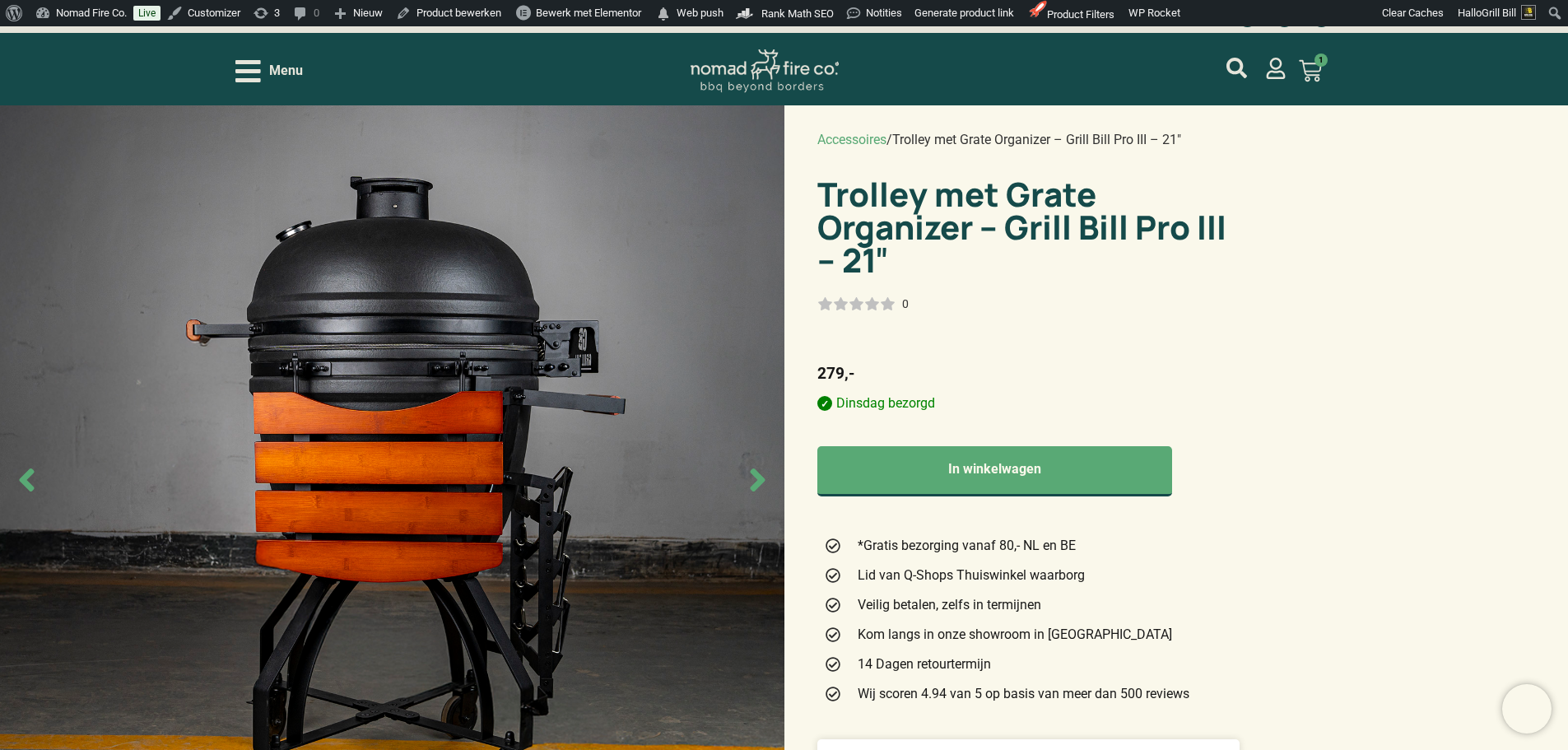
scroll to position [0, 0]
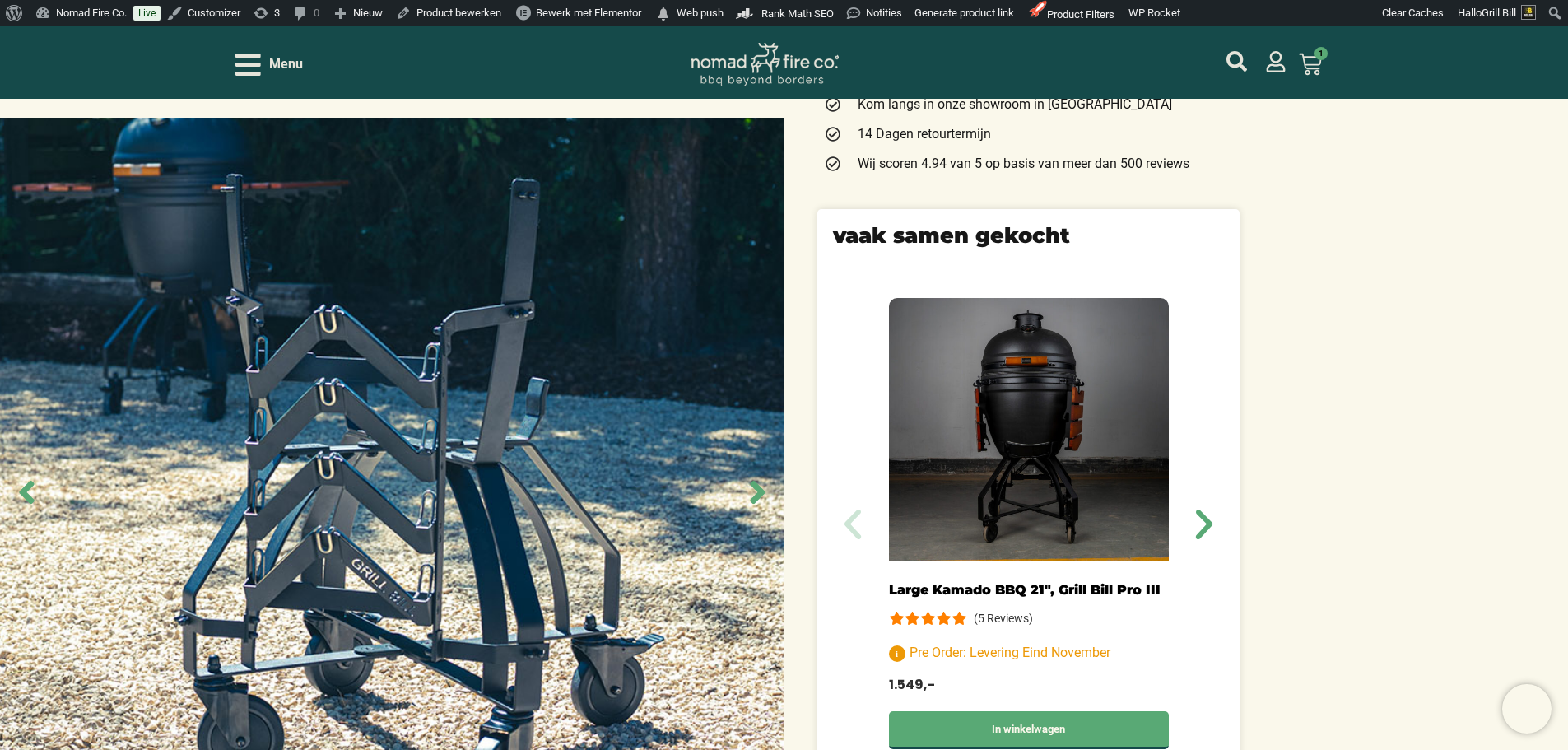
scroll to position [576, 0]
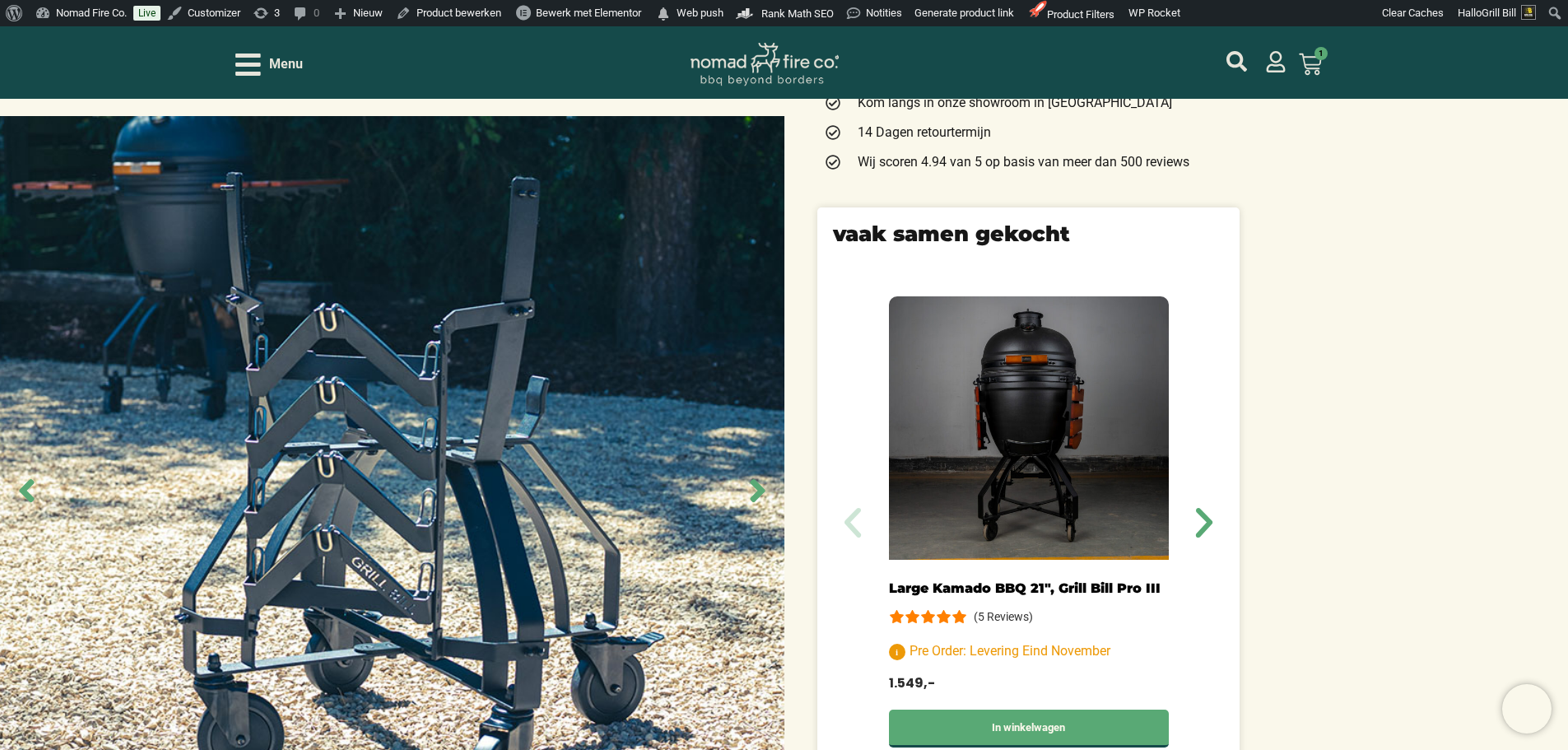
click at [560, 380] on img at bounding box center [392, 491] width 784 height 750
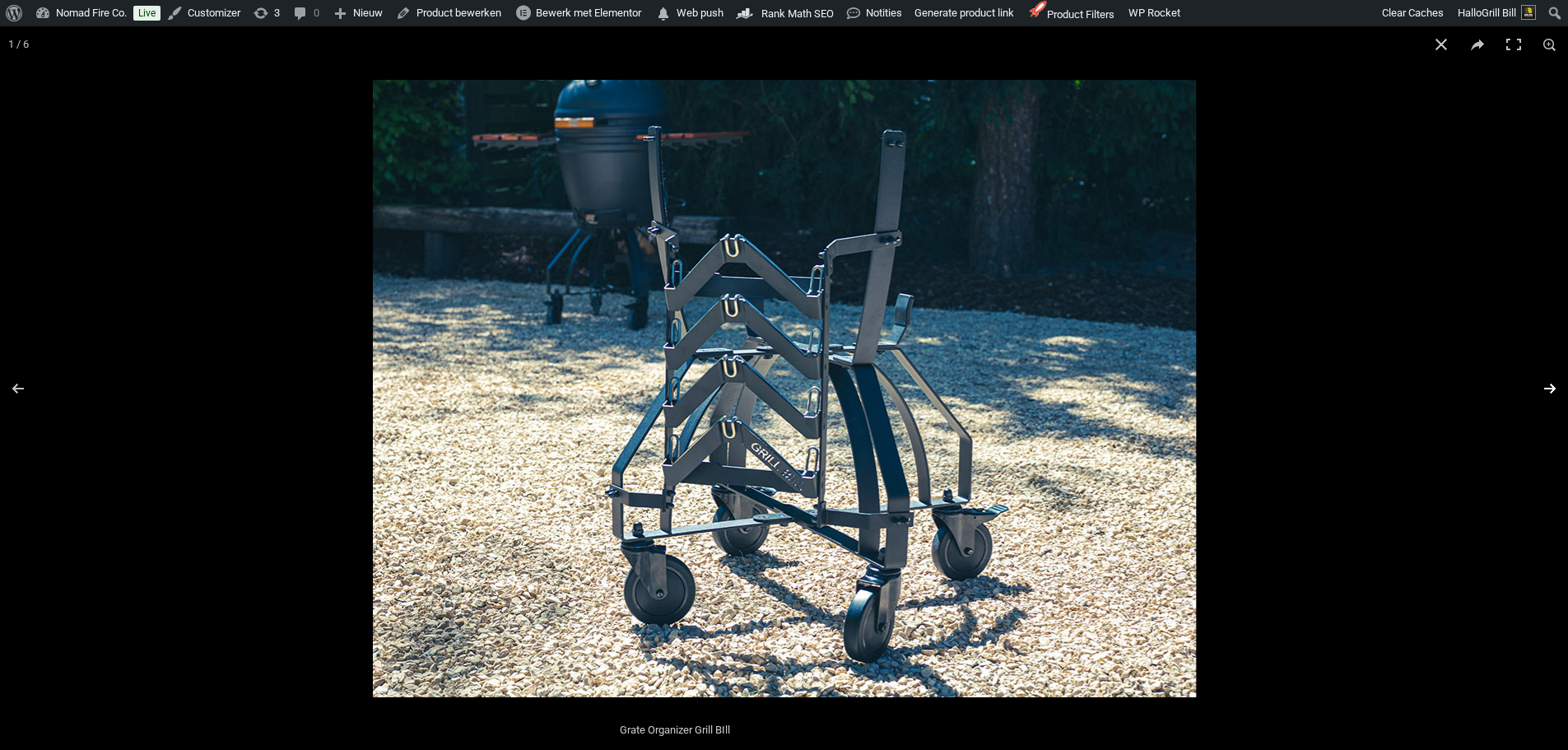
click at [1555, 386] on button "Next (arrow right)" at bounding box center [1539, 388] width 58 height 83
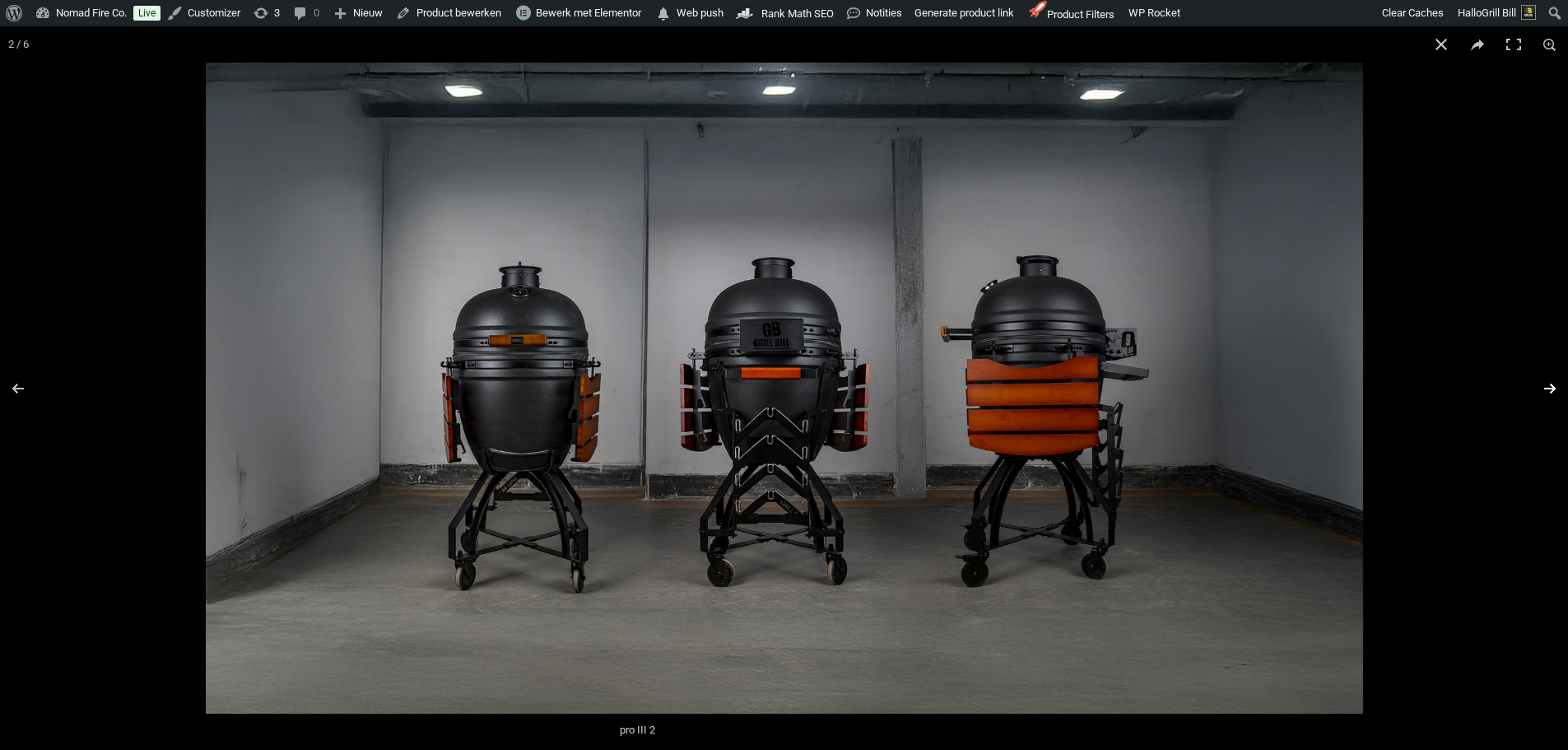
click at [1555, 386] on button "Next (arrow right)" at bounding box center [1539, 388] width 58 height 83
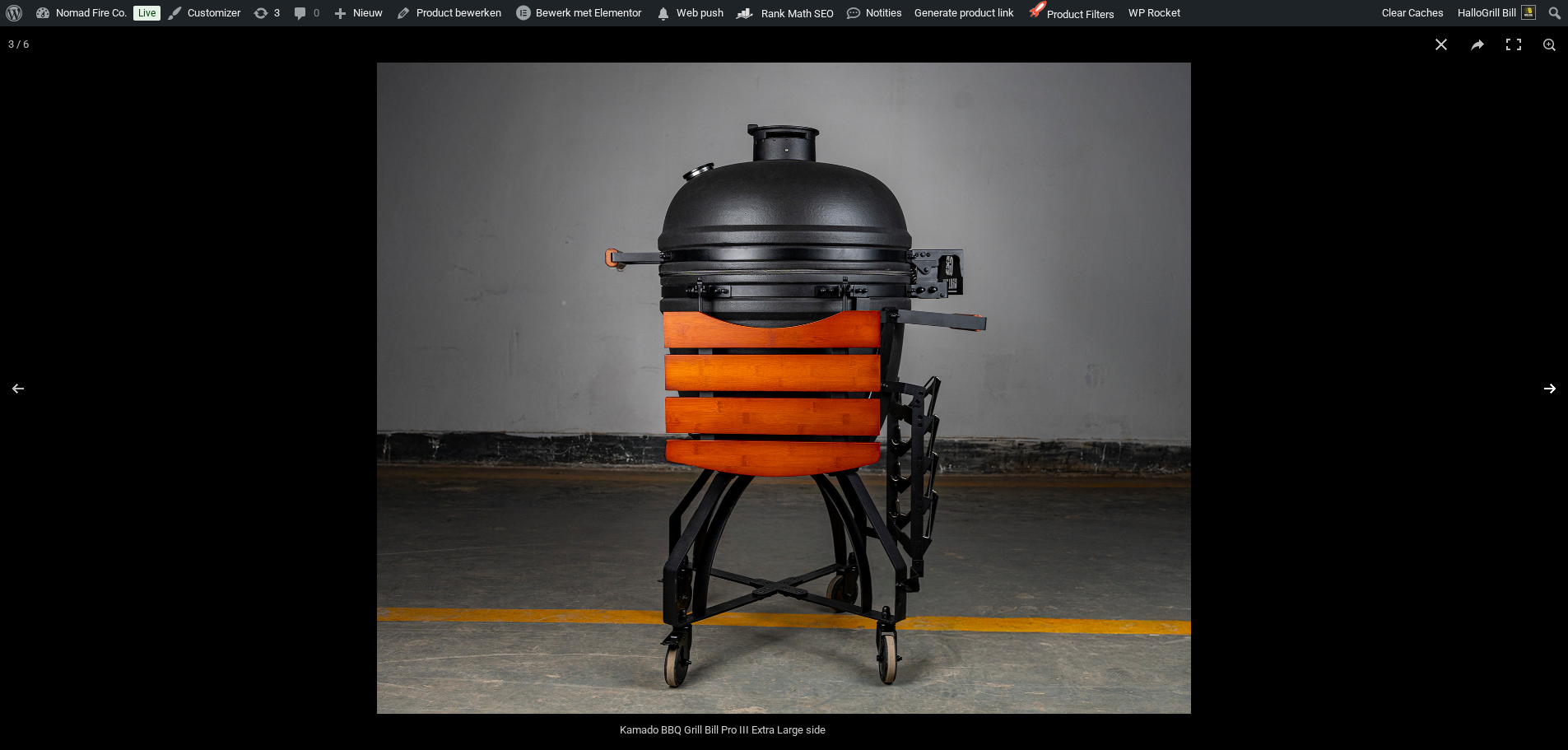
click at [1555, 386] on button "Next (arrow right)" at bounding box center [1539, 388] width 58 height 83
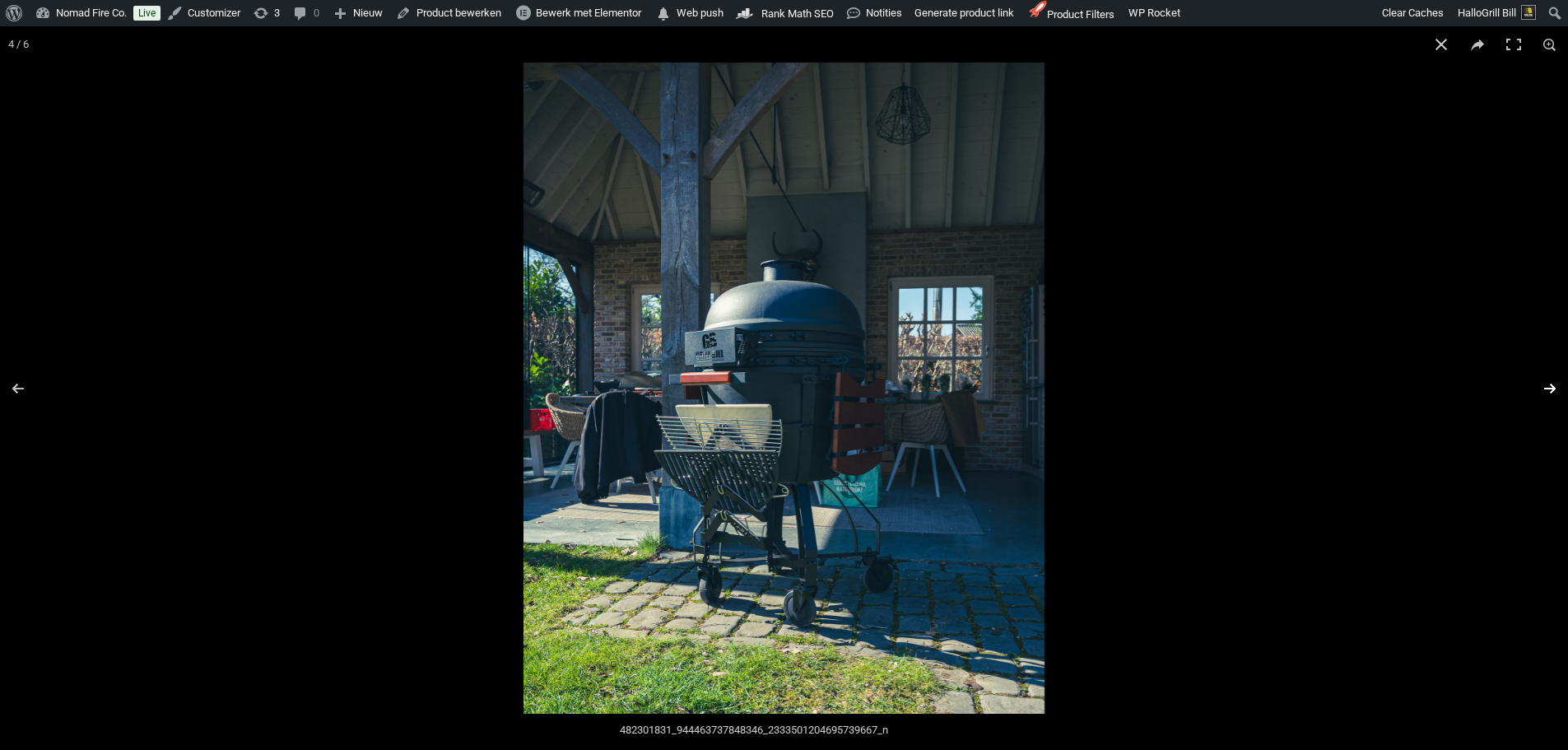
click at [1555, 386] on button "Next (arrow right)" at bounding box center [1539, 388] width 58 height 83
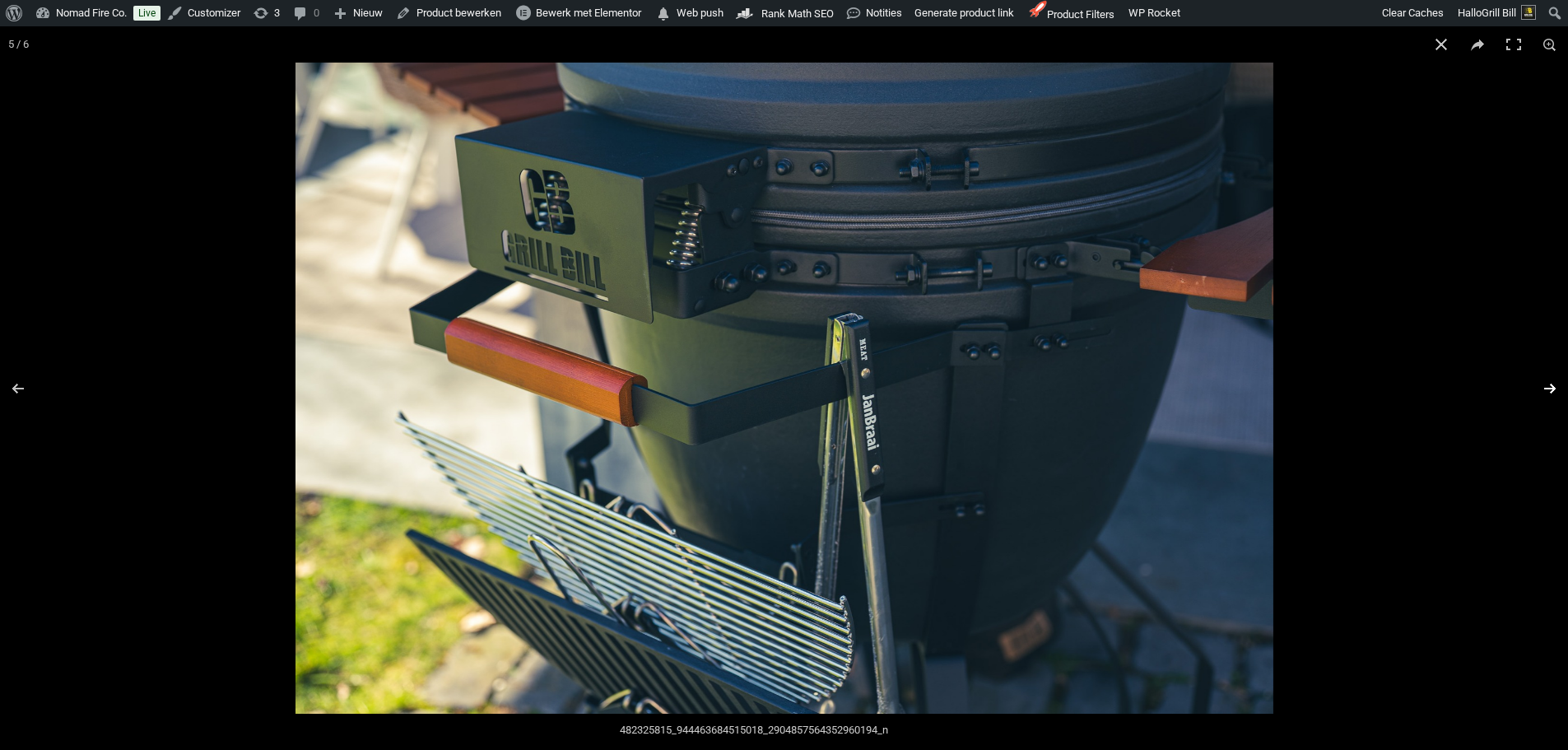
click at [1558, 387] on button "Next (arrow right)" at bounding box center [1539, 388] width 58 height 83
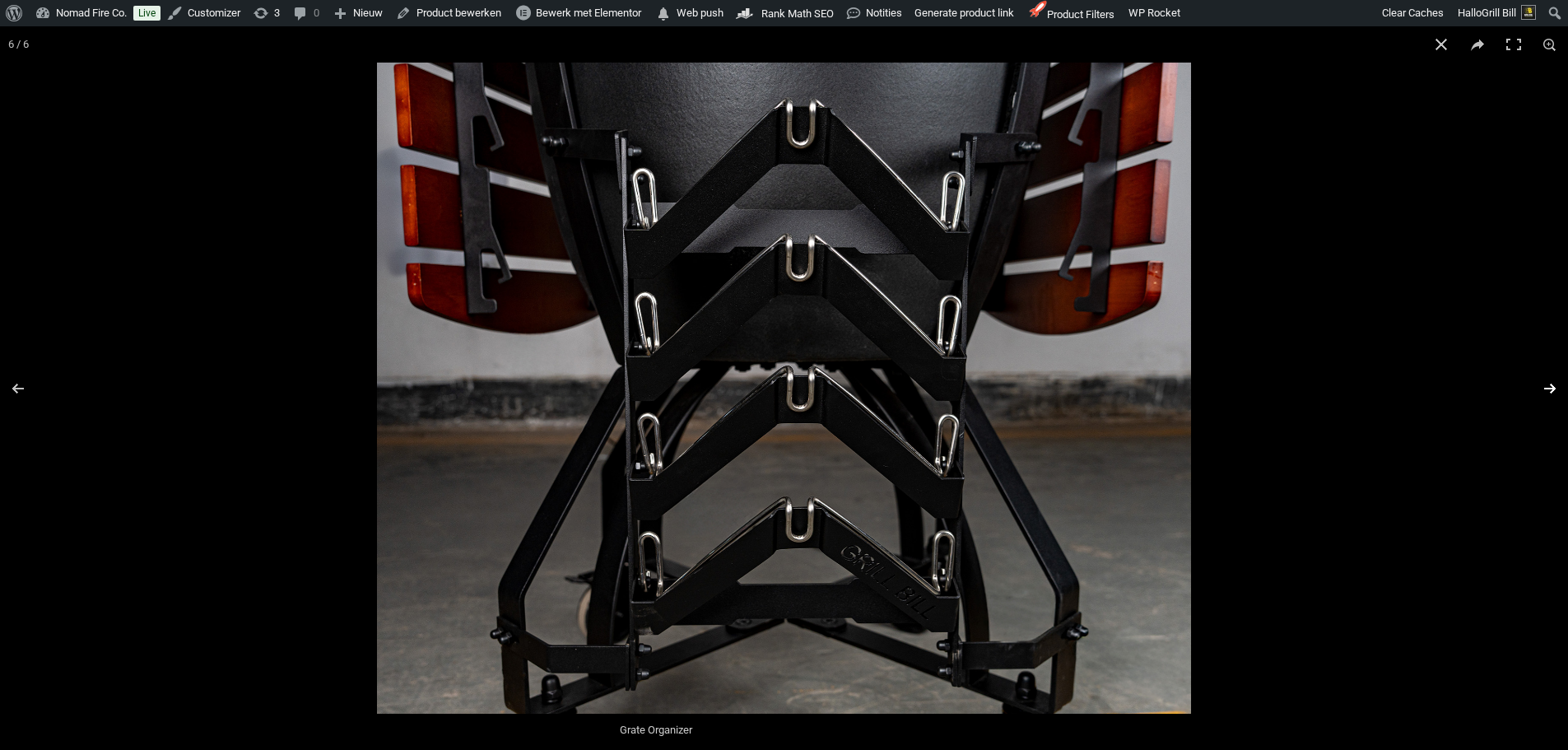
click at [1558, 387] on button "Next (arrow right)" at bounding box center [1539, 388] width 58 height 83
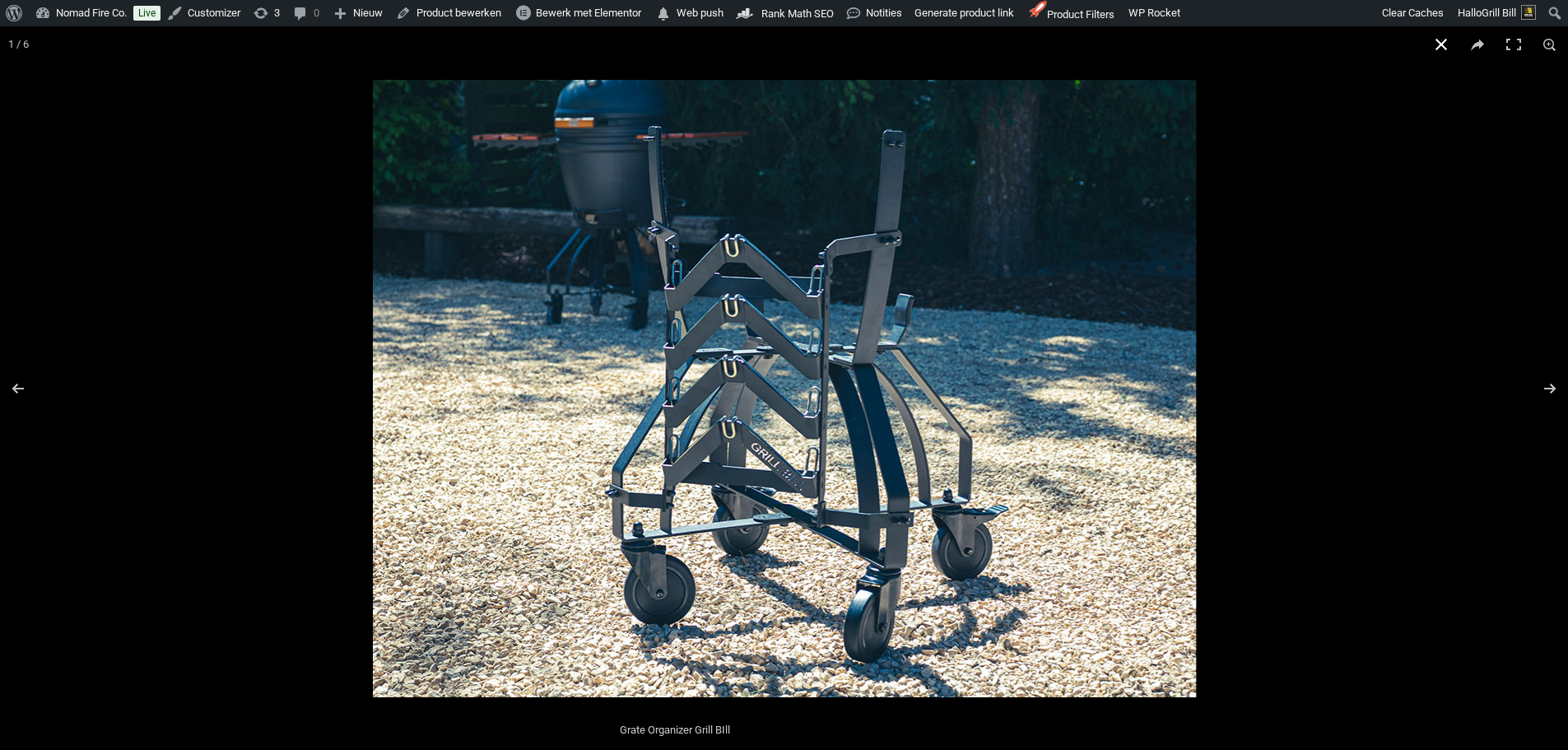
click at [1428, 42] on button "Close (Esc)" at bounding box center [1441, 44] width 36 height 36
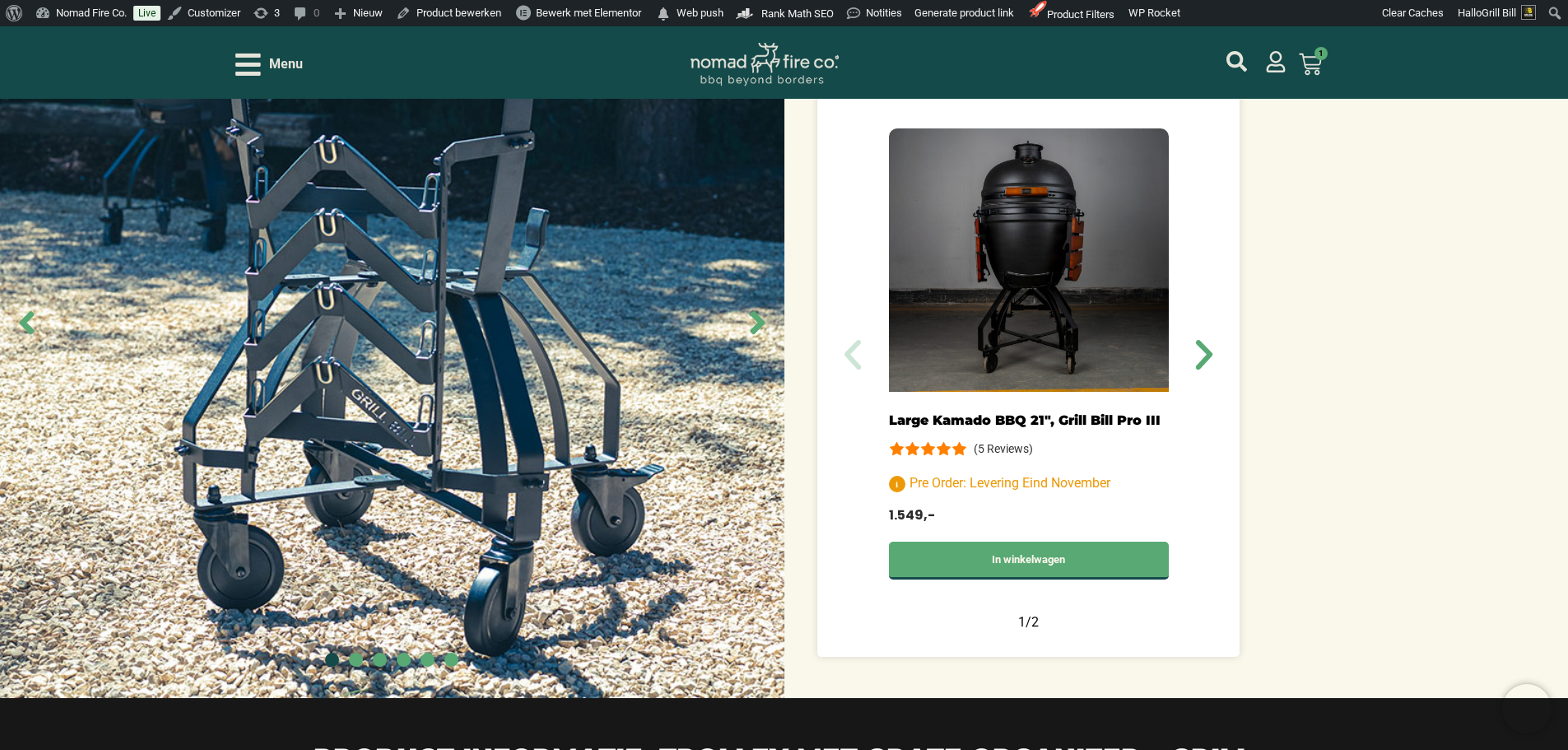
scroll to position [741, 0]
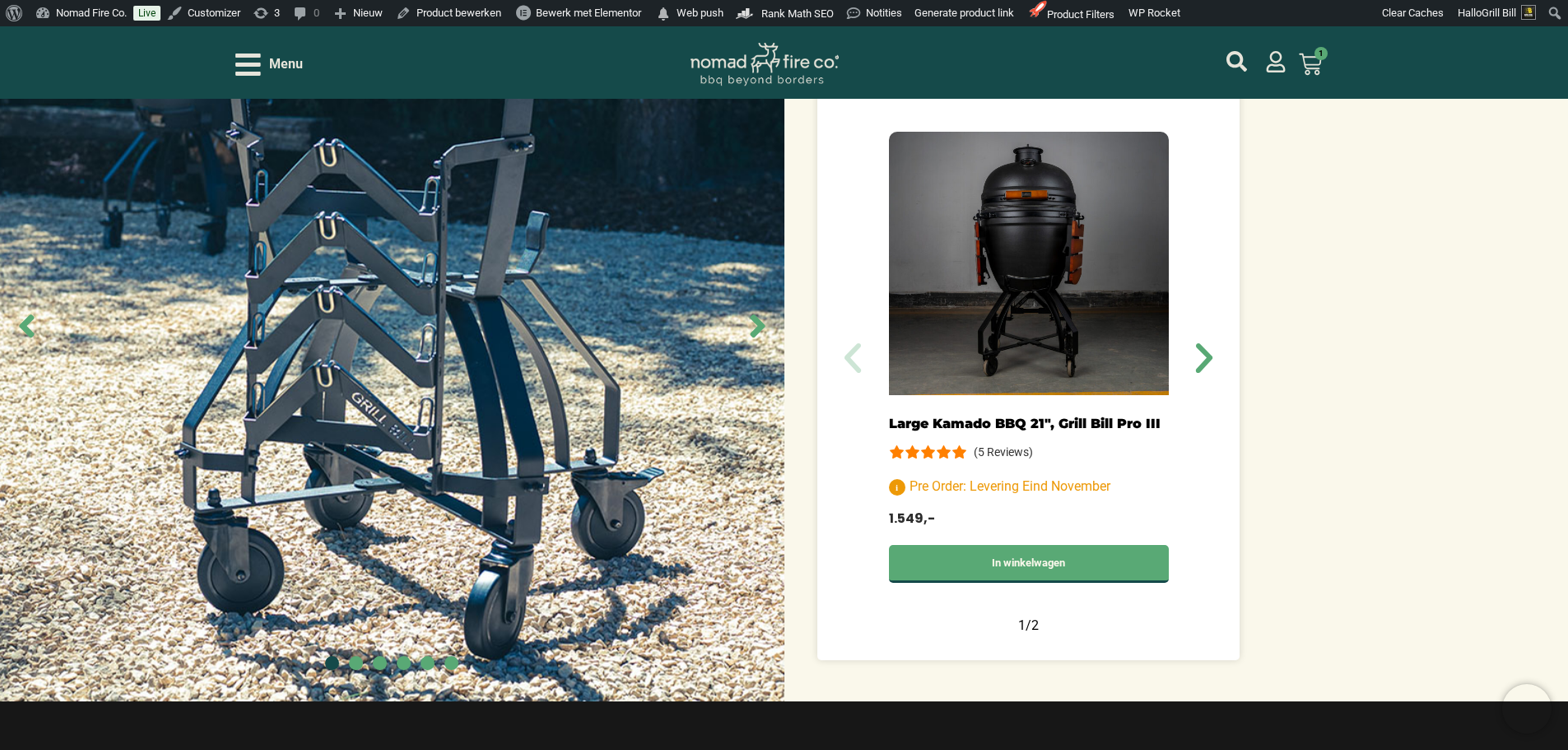
click at [1041, 416] on link "Large Kamado BBQ 21″, Grill Bill Pro III" at bounding box center [1023, 423] width 271 height 16
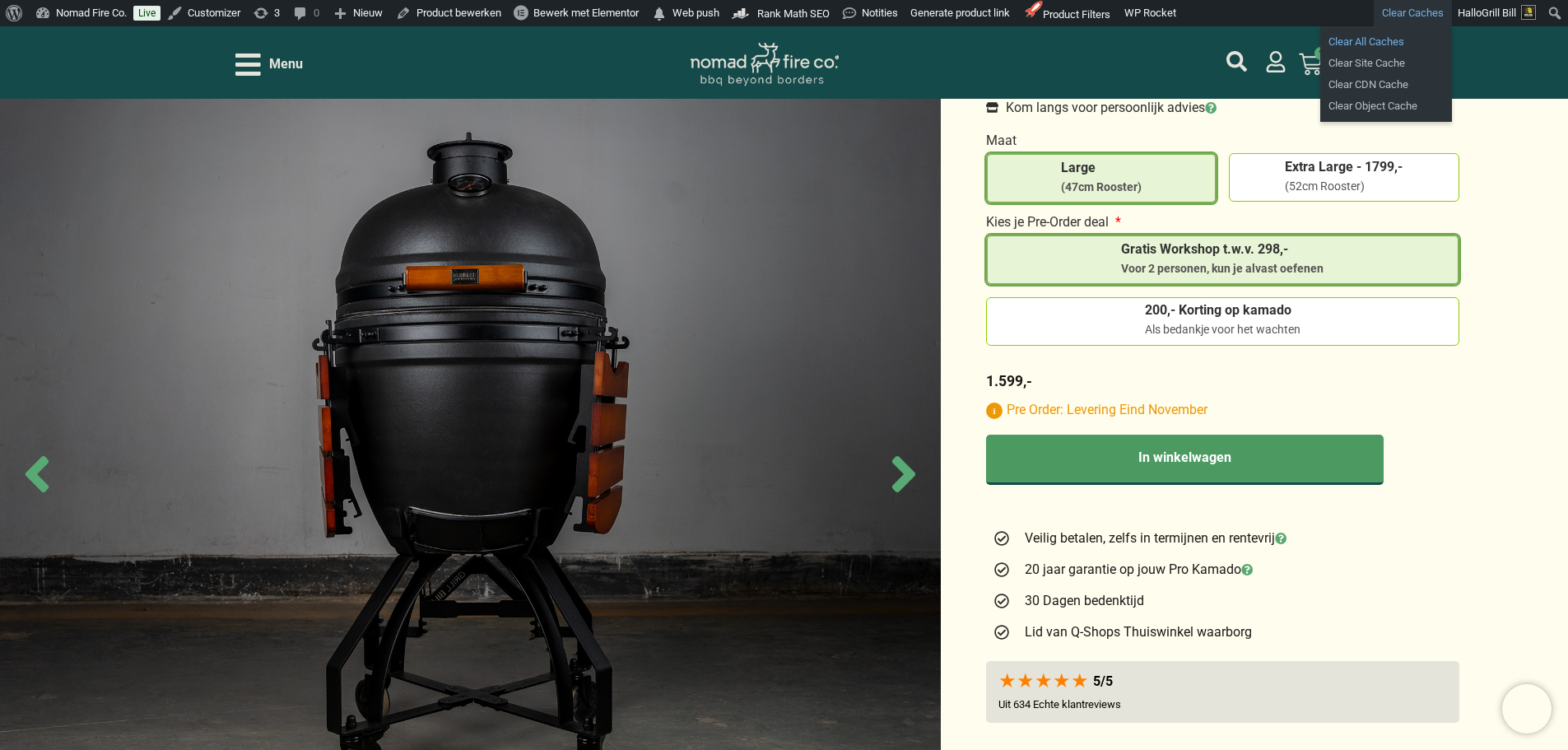
click at [1380, 45] on link "Clear All Caches" at bounding box center [1386, 42] width 132 height 22
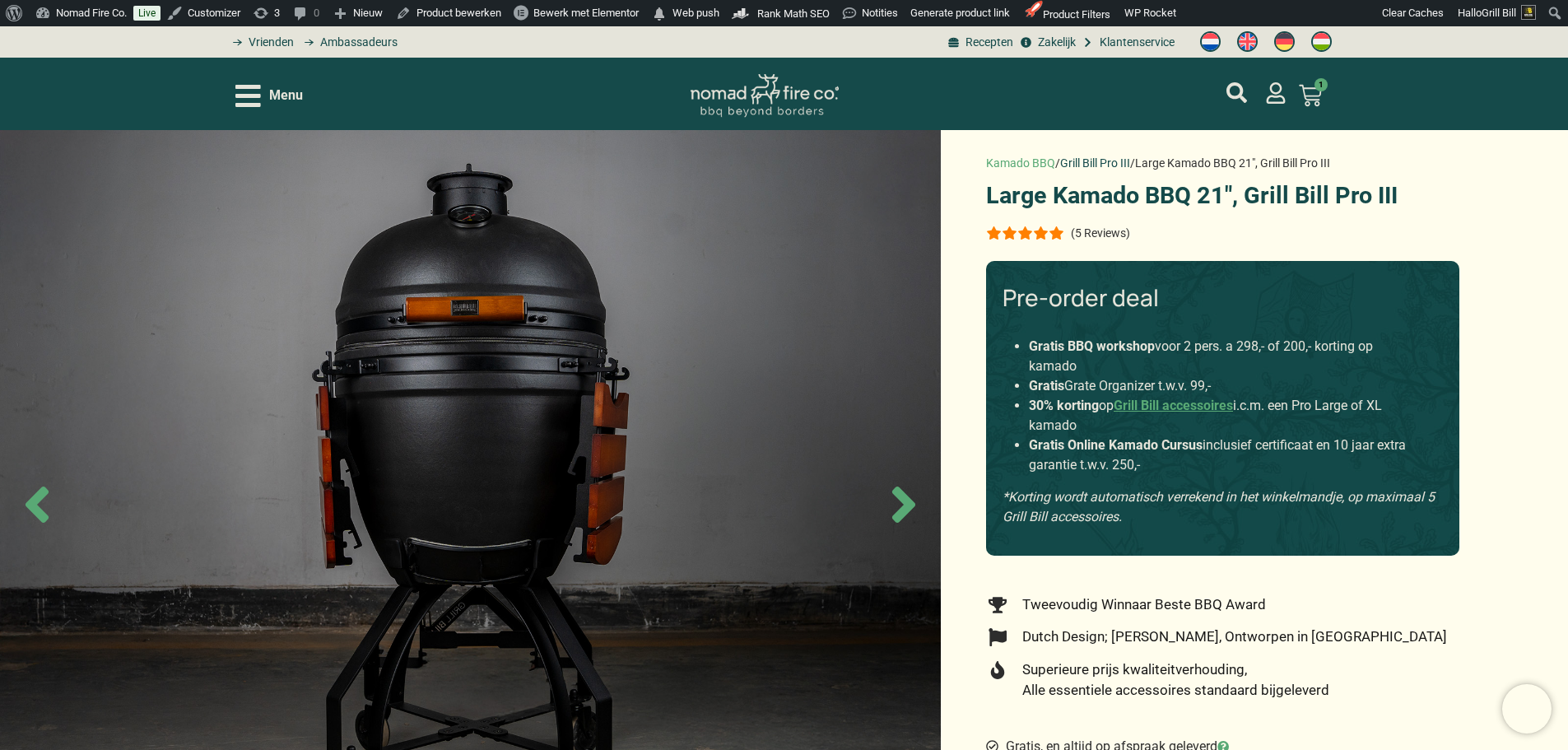
click at [1095, 160] on link "Grill Bill Pro III" at bounding box center [1095, 163] width 70 height 13
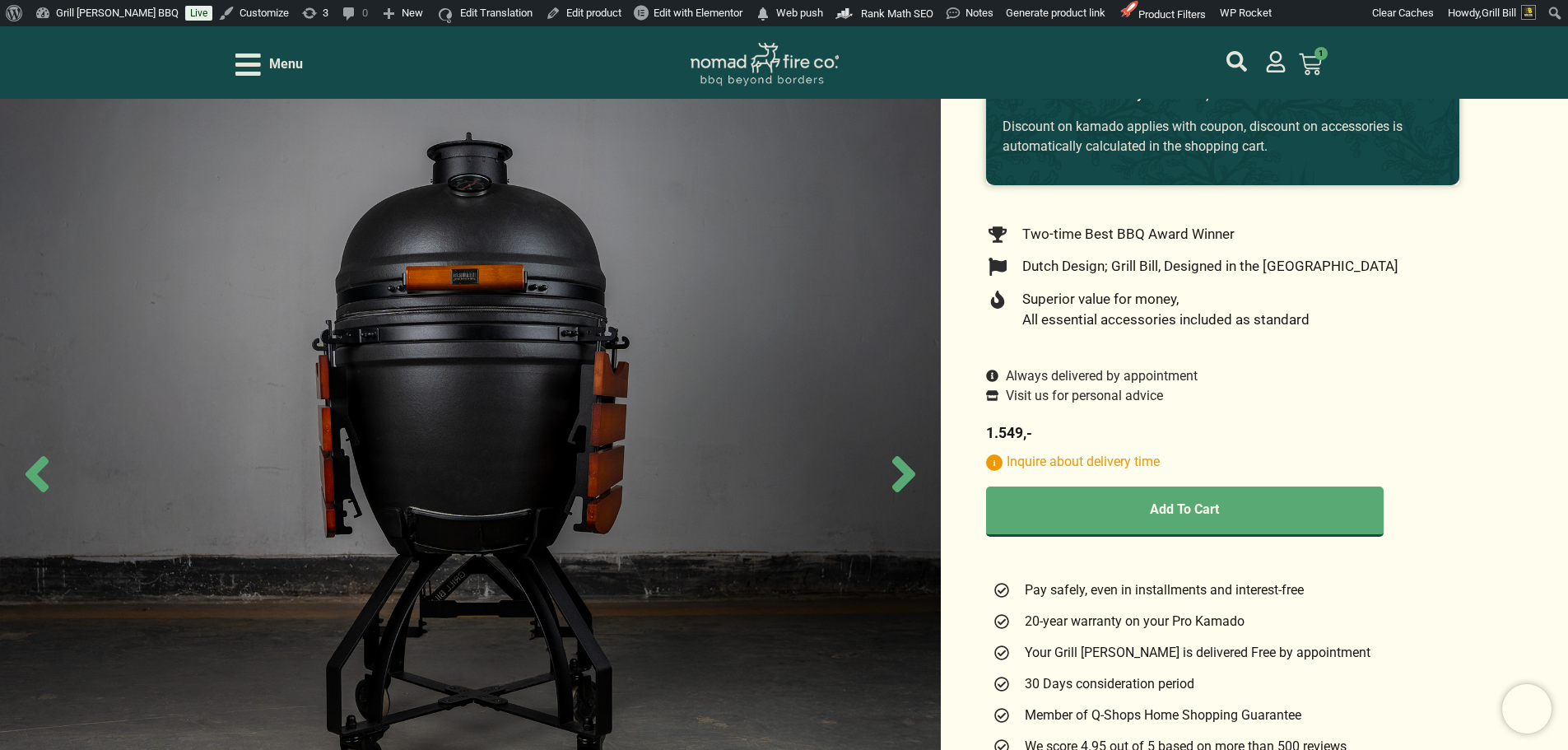
scroll to position [261, 0]
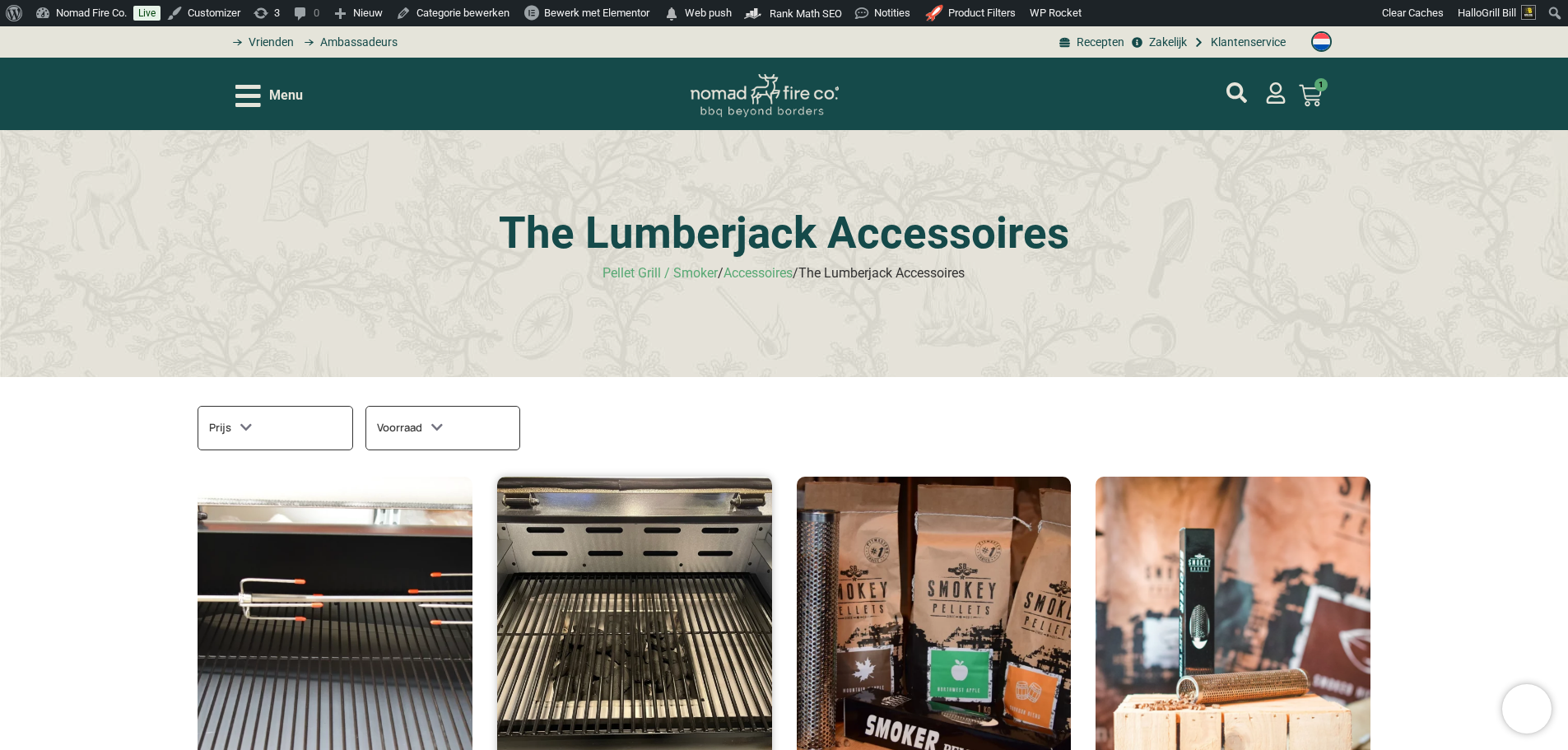
click at [675, 540] on img at bounding box center [634, 622] width 275 height 293
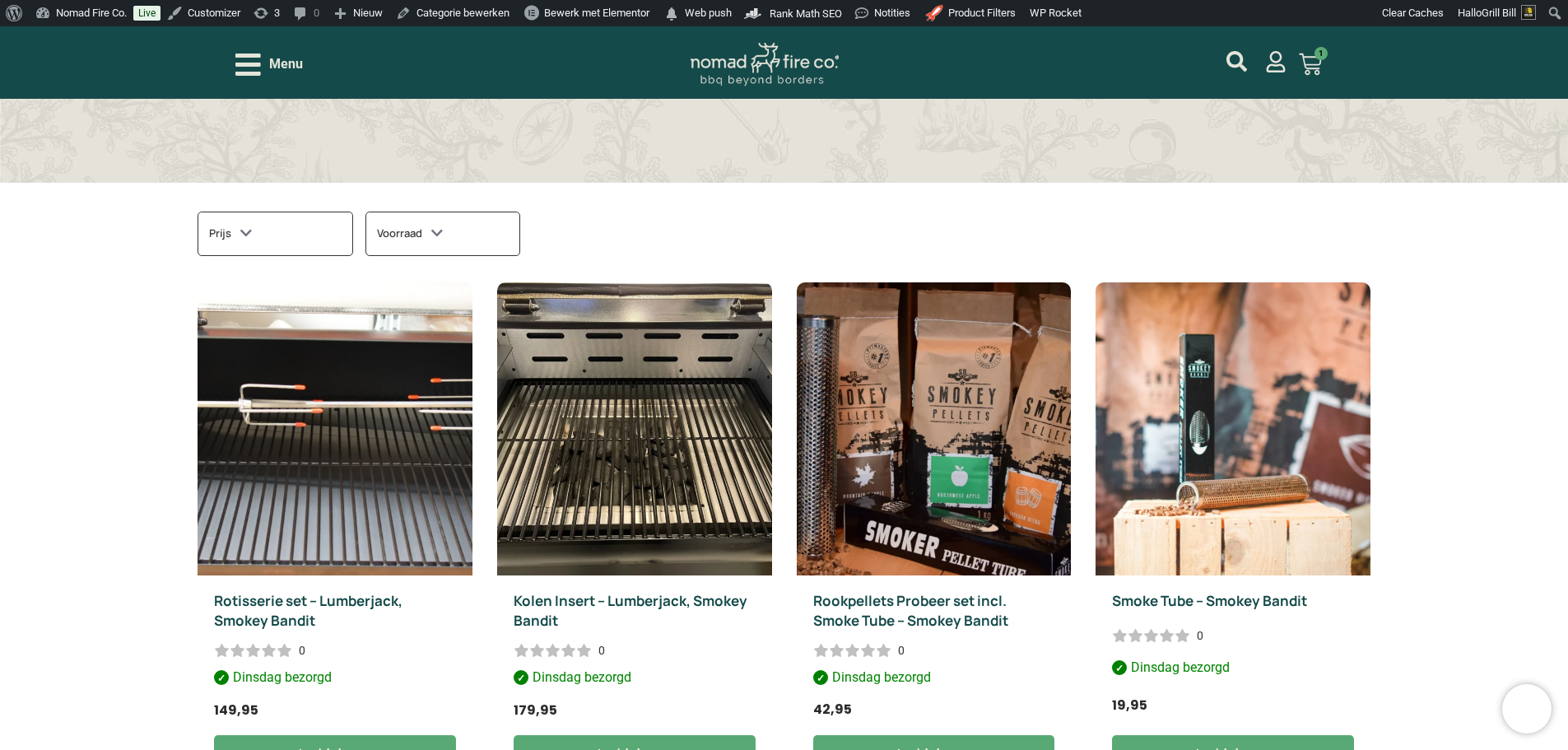
scroll to position [329, 0]
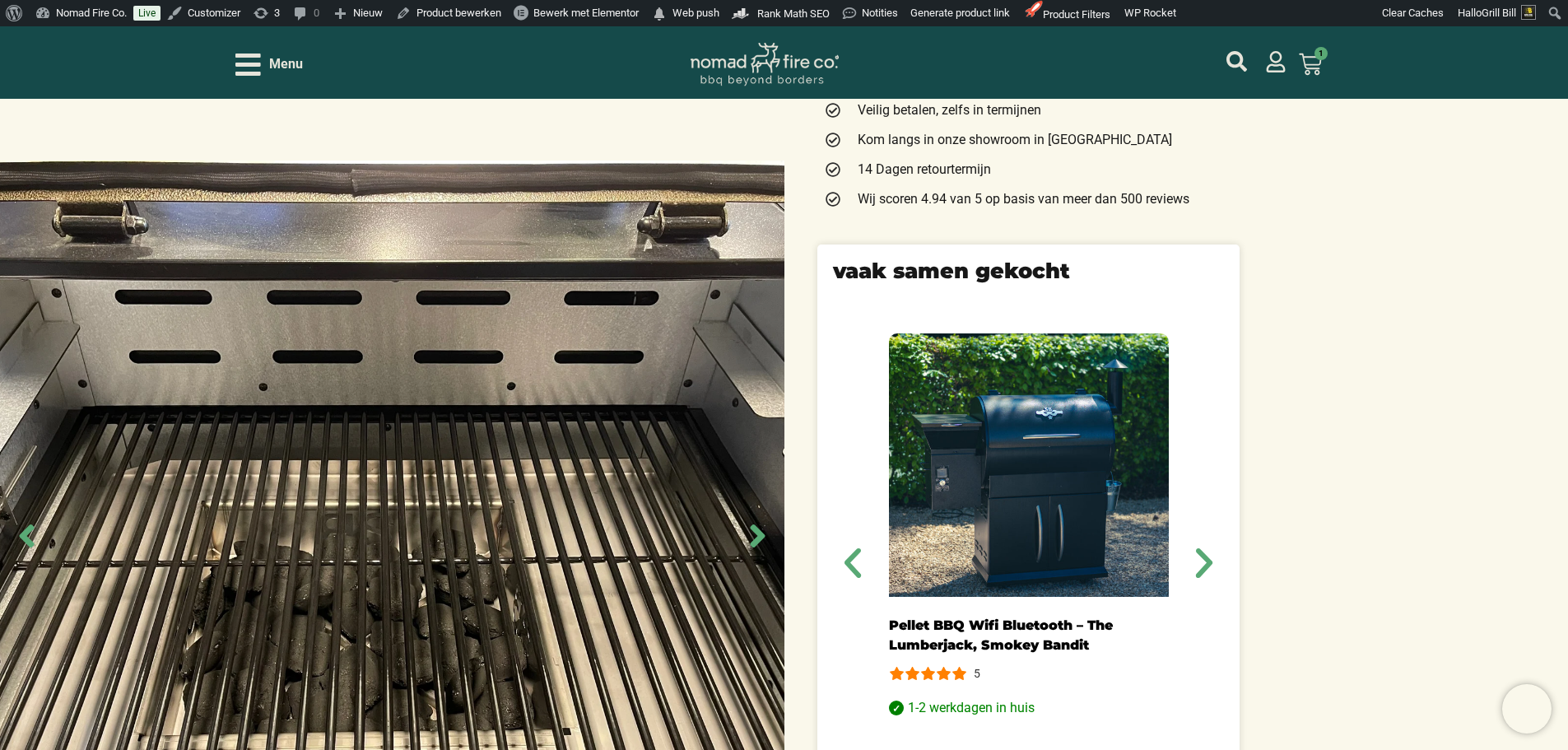
scroll to position [576, 0]
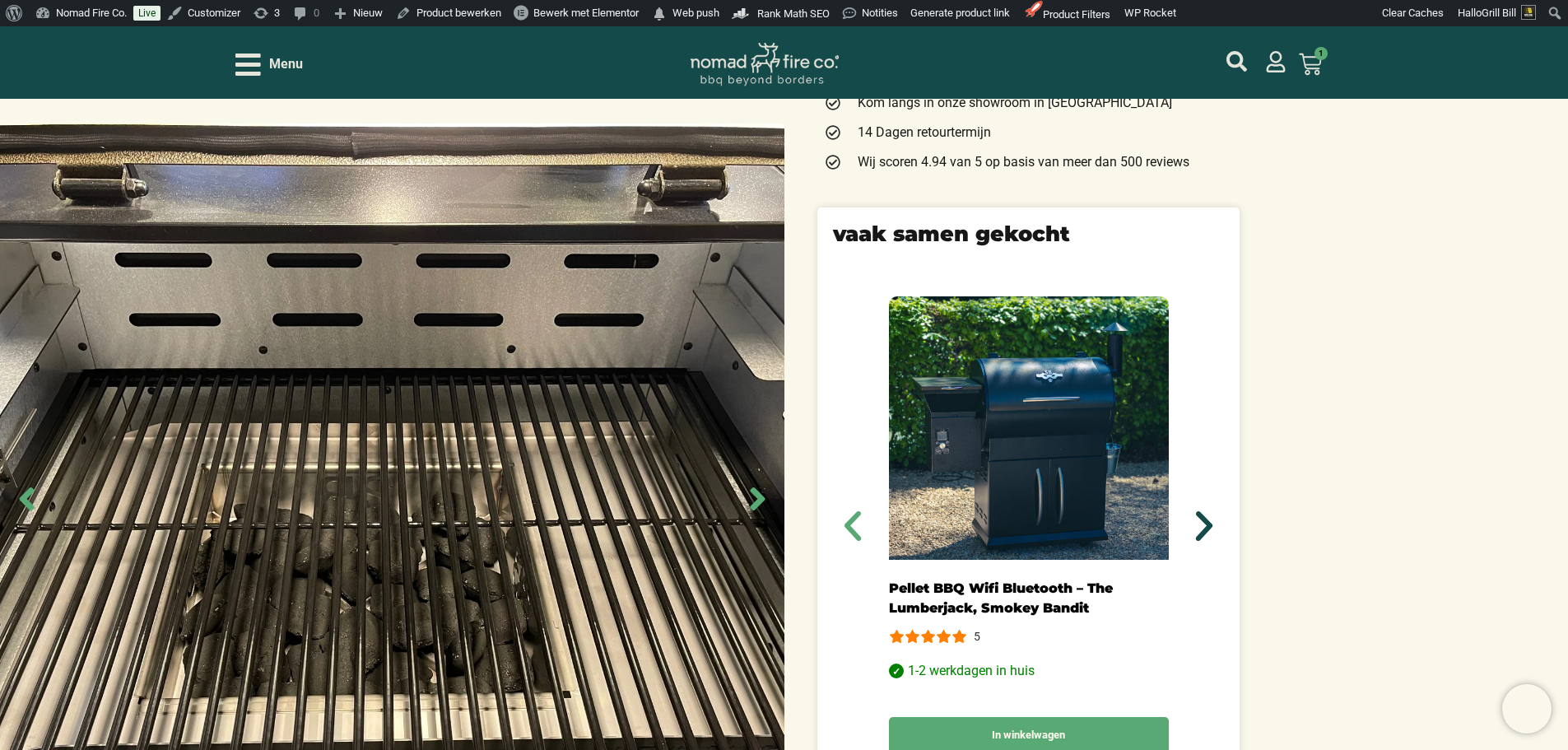
click at [1205, 506] on icon "Volgende" at bounding box center [1204, 525] width 39 height 39
click at [1204, 506] on icon "Volgende" at bounding box center [1204, 525] width 39 height 39
click at [847, 511] on icon "Vorige" at bounding box center [853, 525] width 17 height 29
click at [848, 511] on icon "Vorige" at bounding box center [853, 525] width 17 height 29
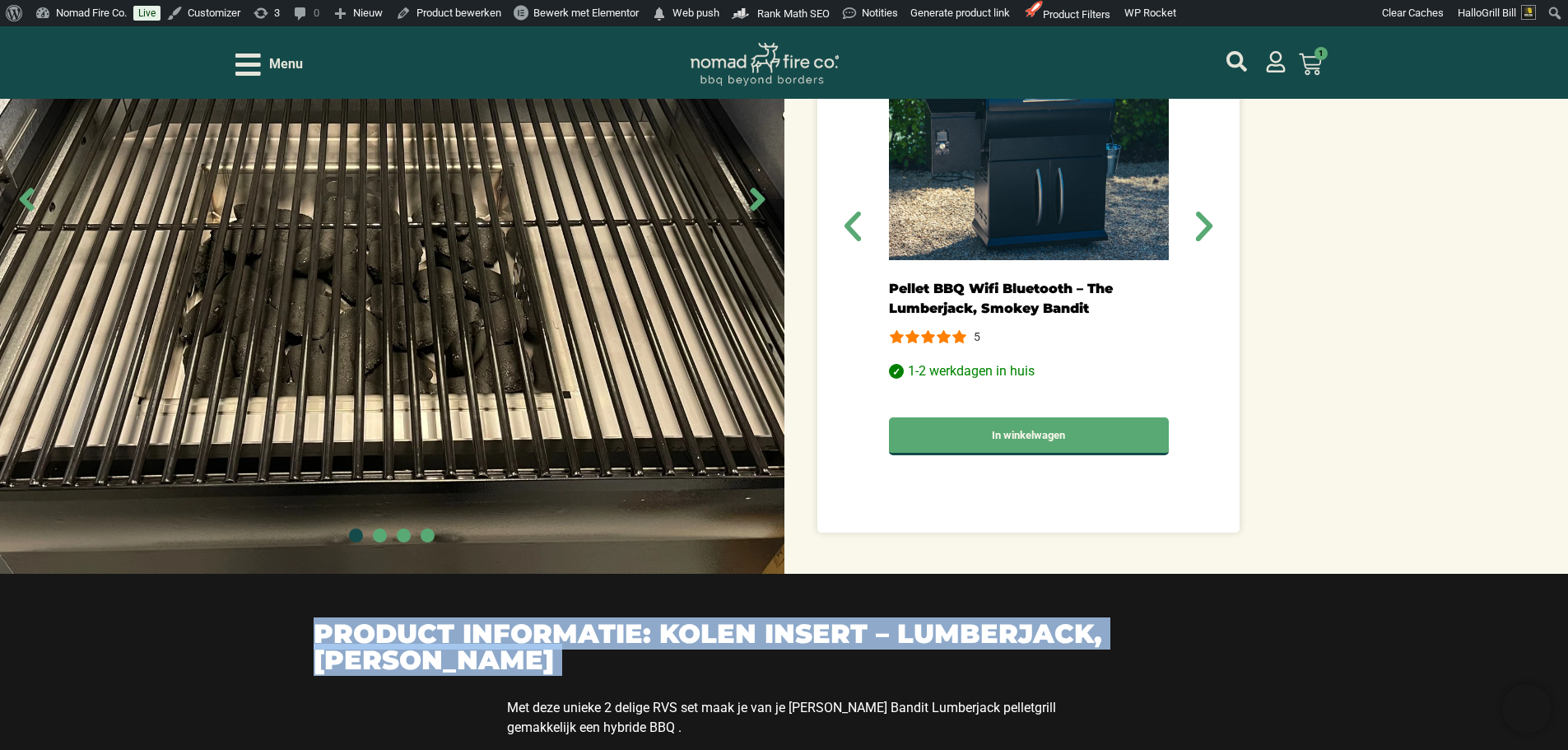
scroll to position [987, 0]
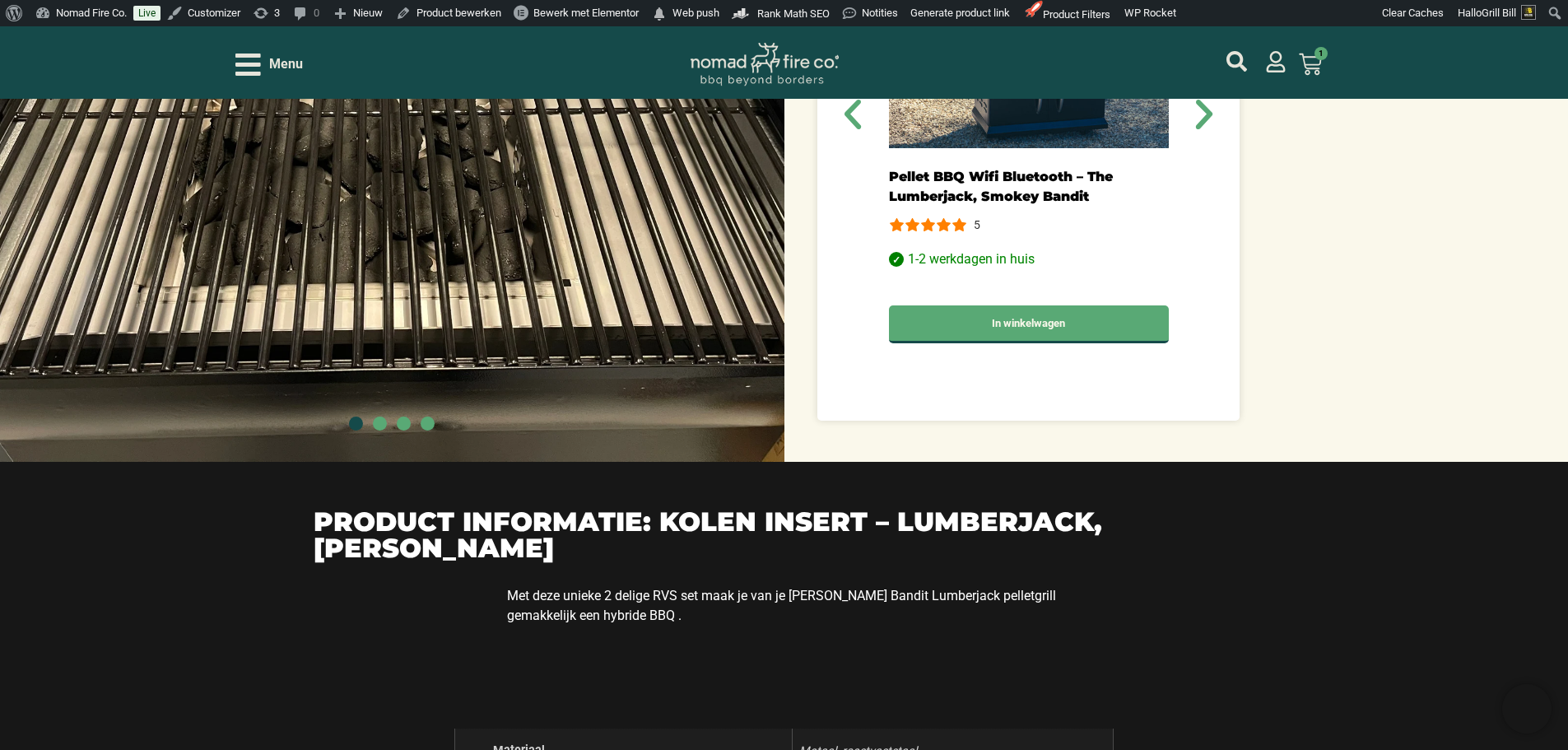
click at [1335, 462] on div "Product informatie: Kolen Insert – Lumberjack, Smokey Bandit Met deze unieke 2 …" at bounding box center [784, 627] width 1568 height 331
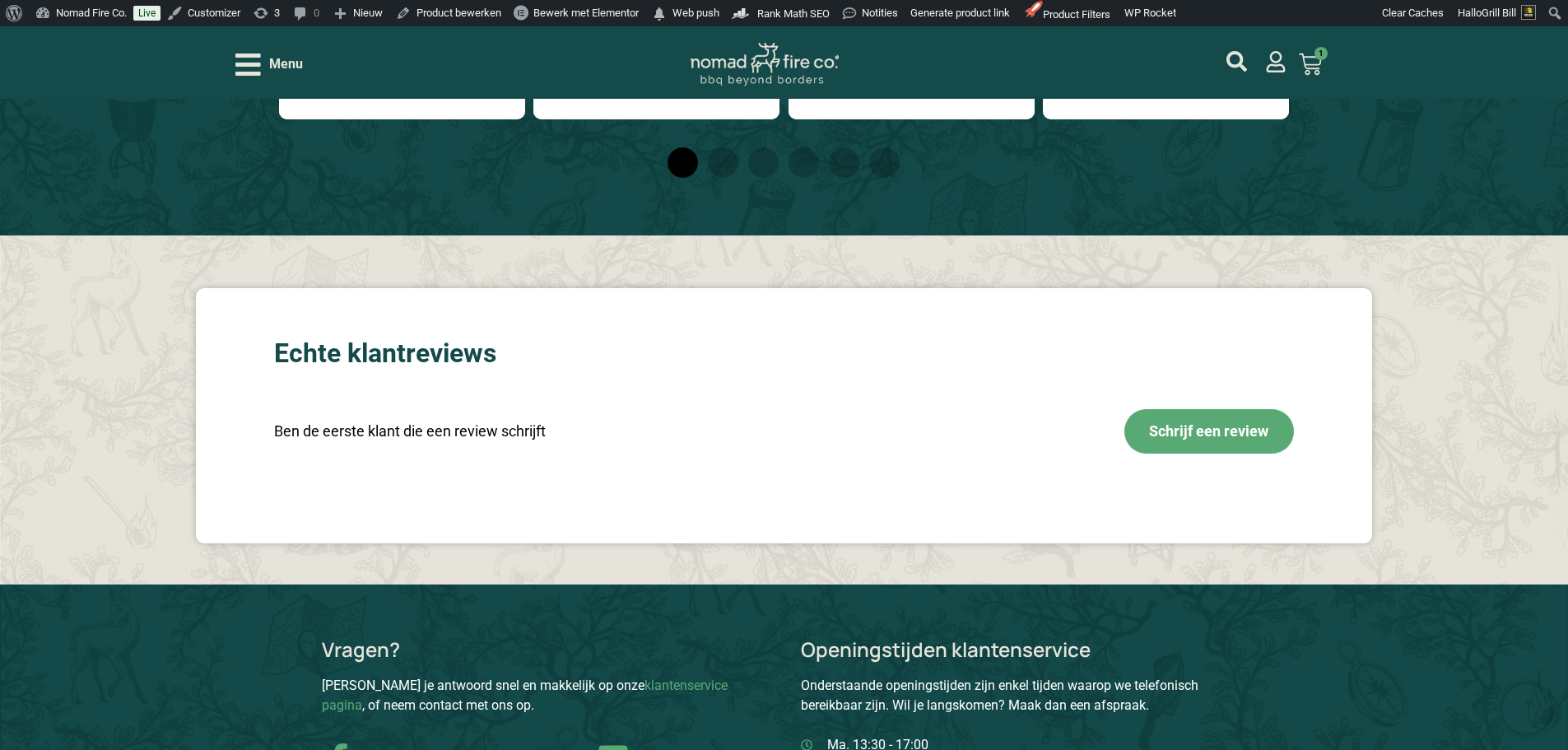
scroll to position [2551, 0]
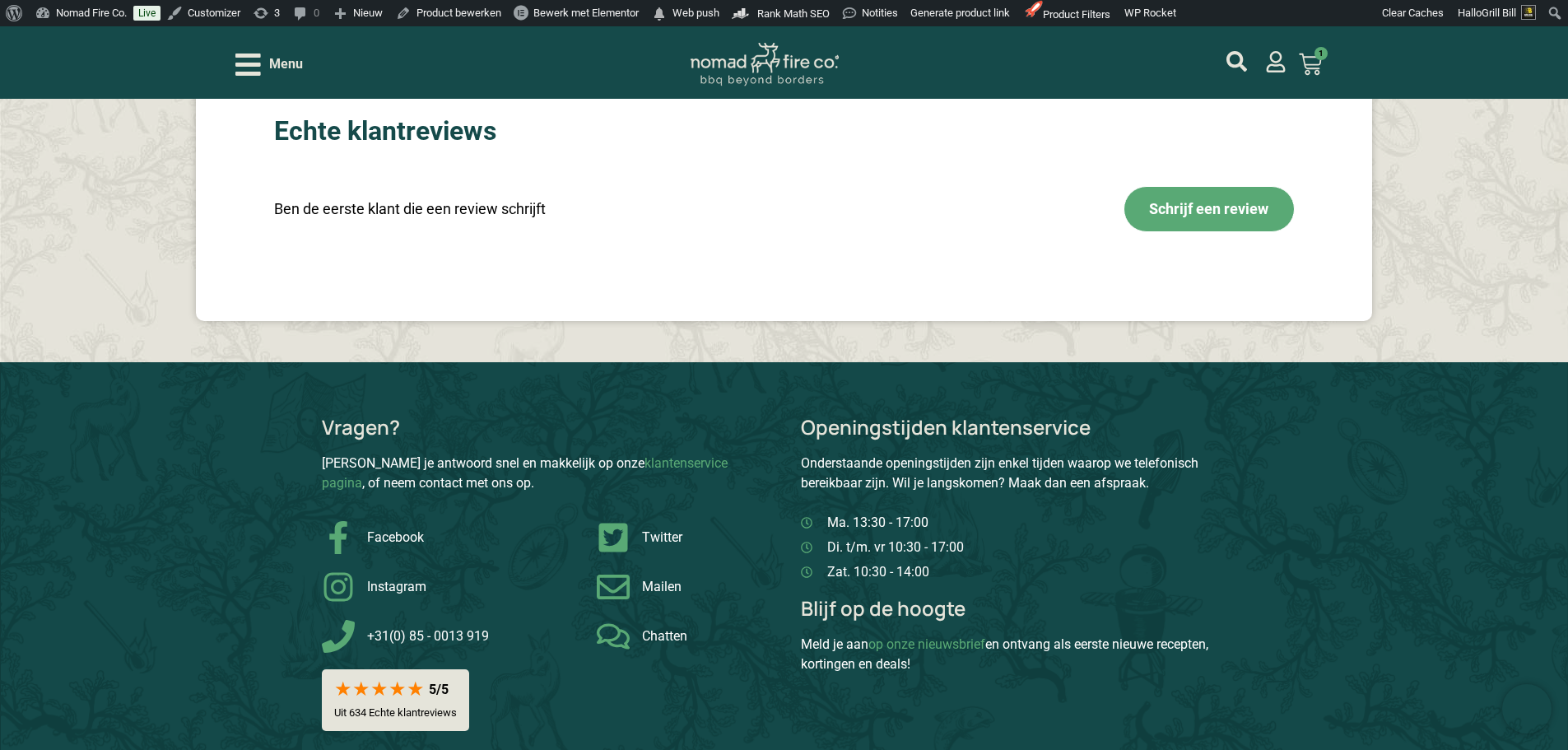
click at [261, 76] on div "Menu" at bounding box center [269, 64] width 68 height 28
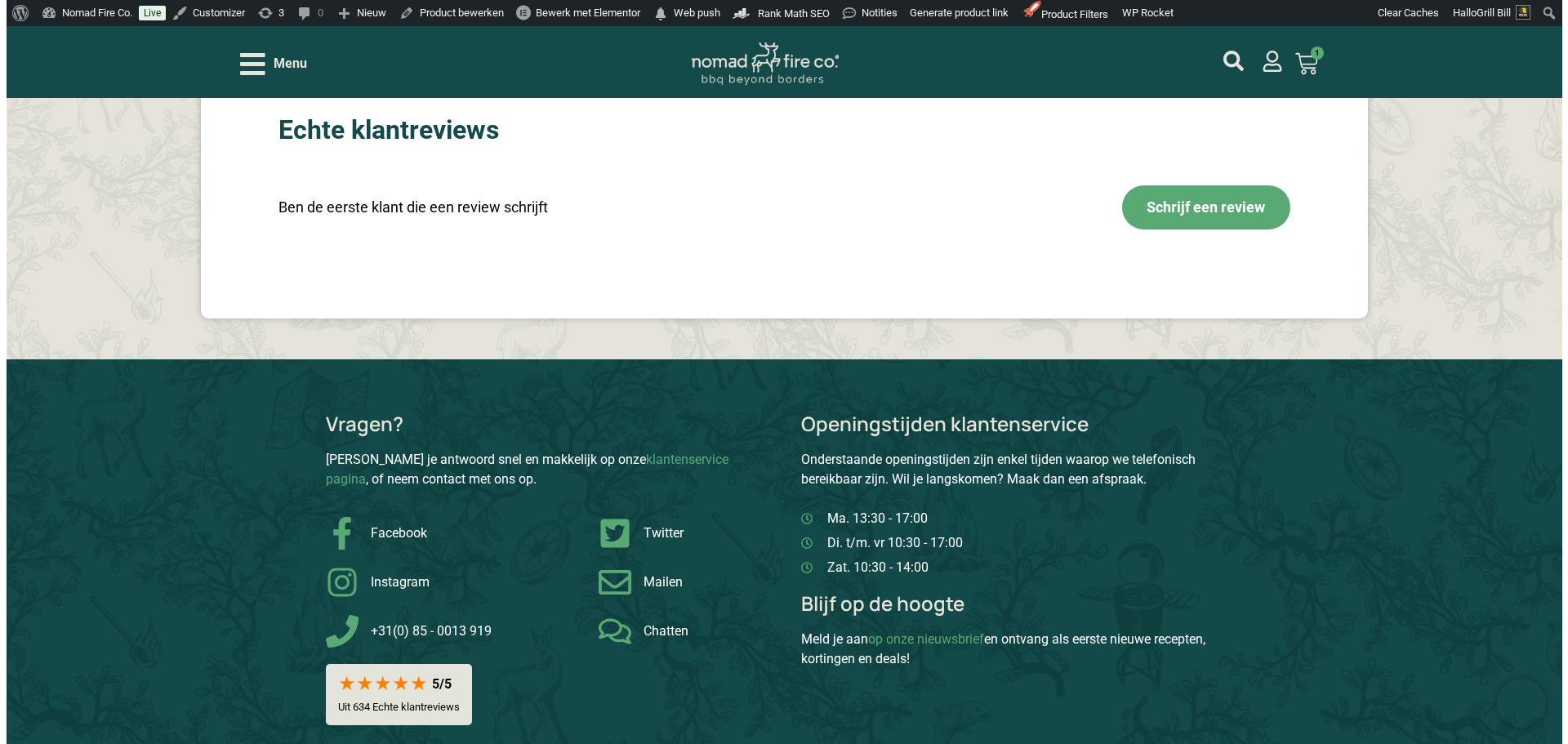
scroll to position [2532, 0]
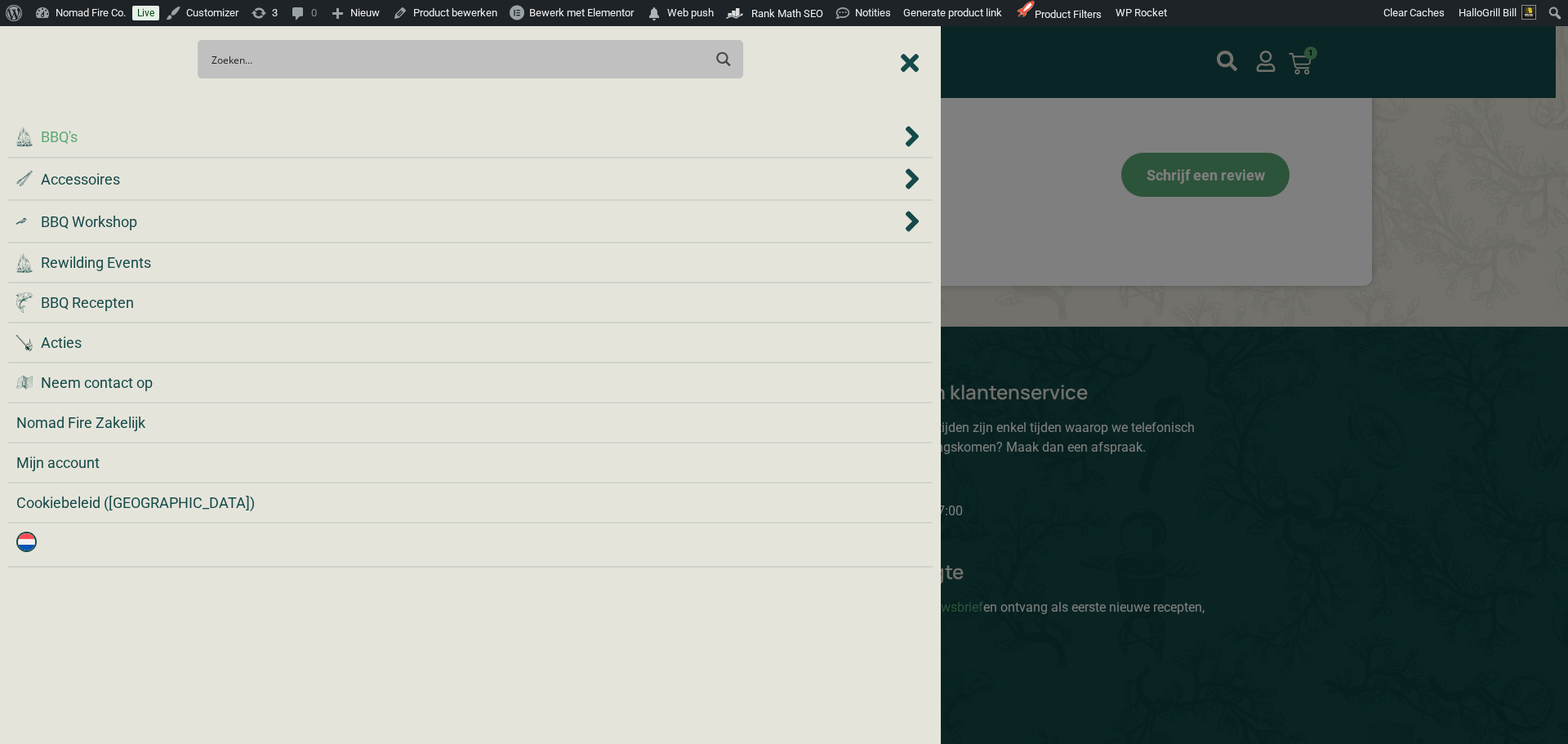
click at [254, 126] on div ".cls-1 { fill: #042e2c; } BBQ's" at bounding box center [458, 137] width 884 height 22
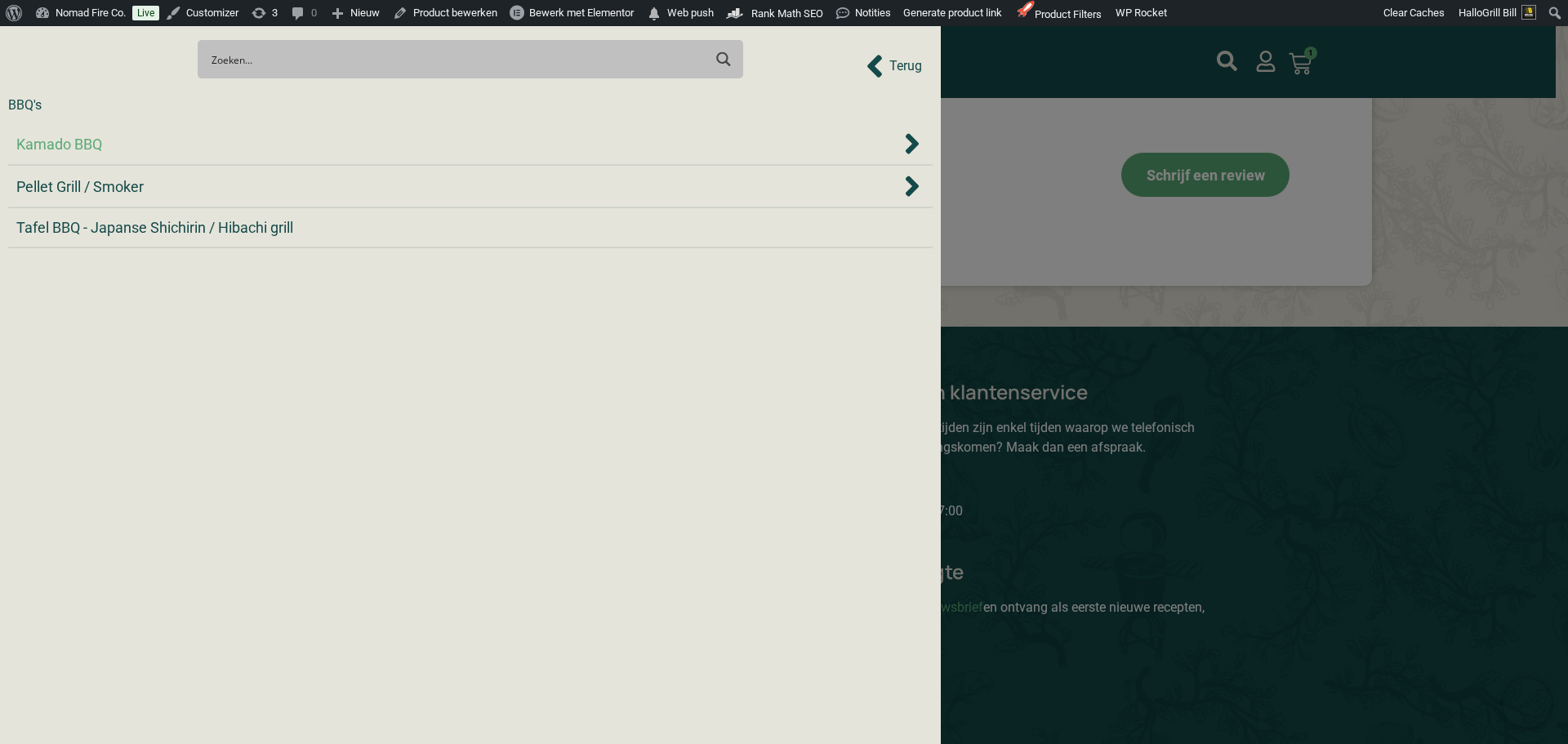
click at [254, 138] on div "Kamado BBQ" at bounding box center [458, 144] width 884 height 22
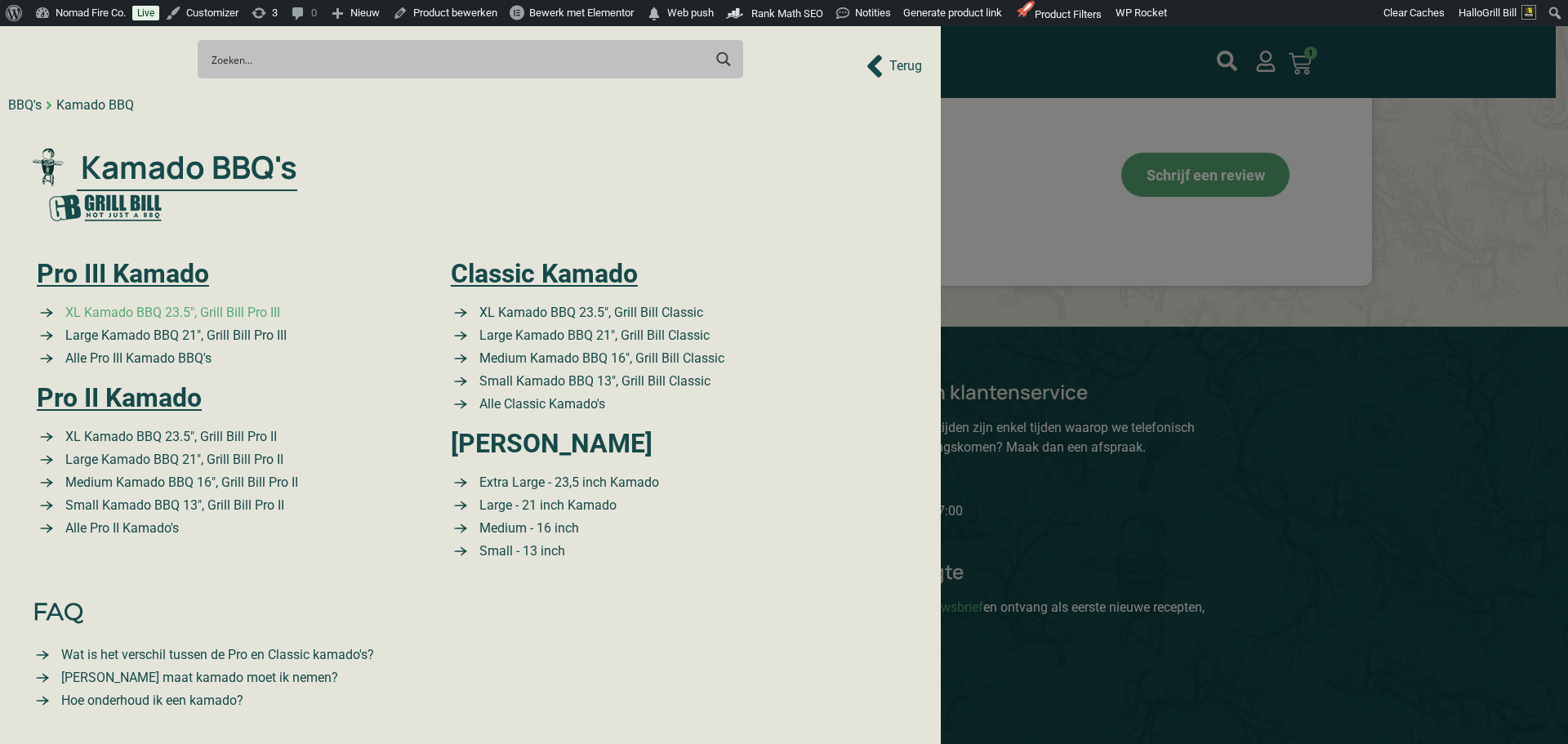
click at [210, 319] on span "XL Kamado BBQ 23.5″, Grill Bill Pro III" at bounding box center [171, 313] width 219 height 20
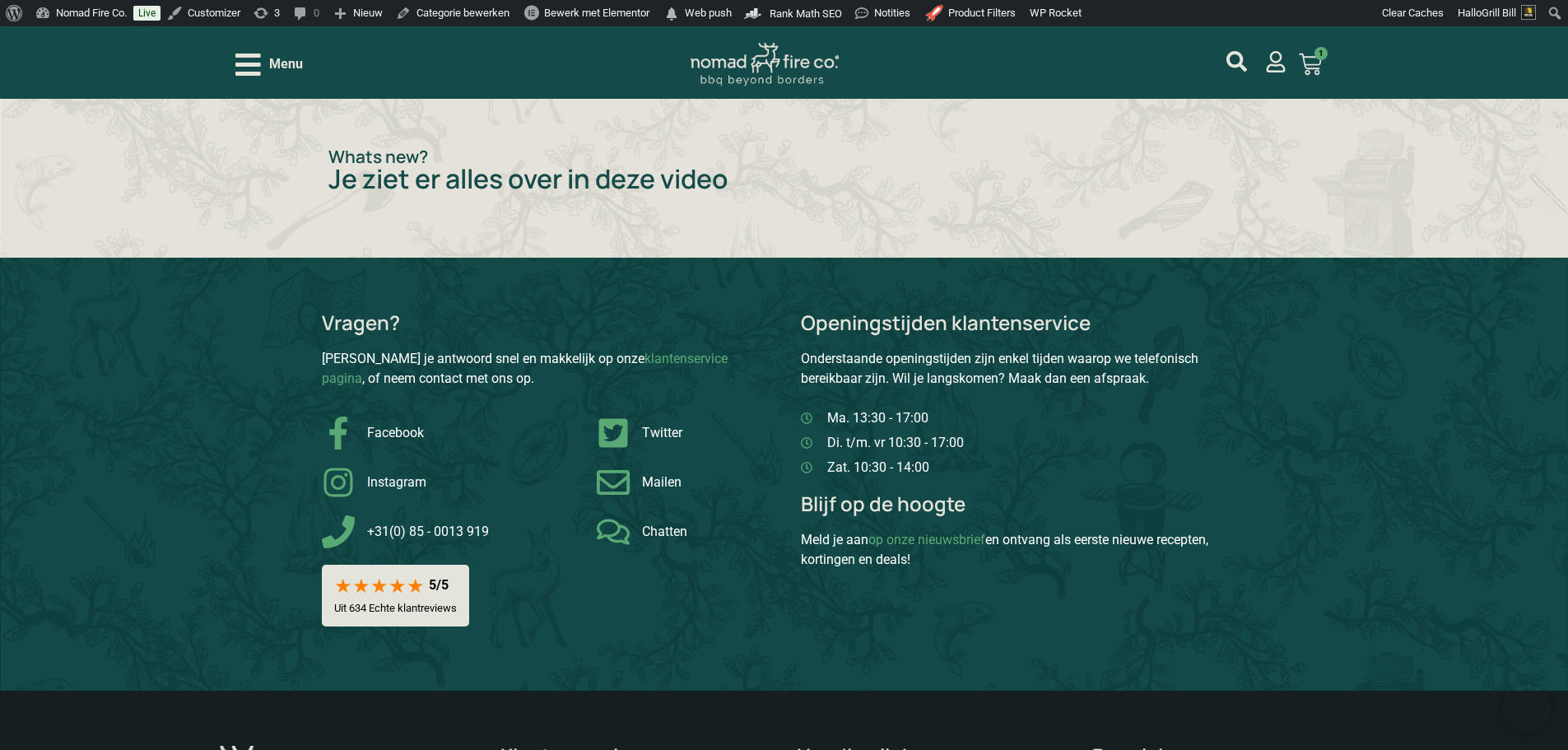
scroll to position [1648, 0]
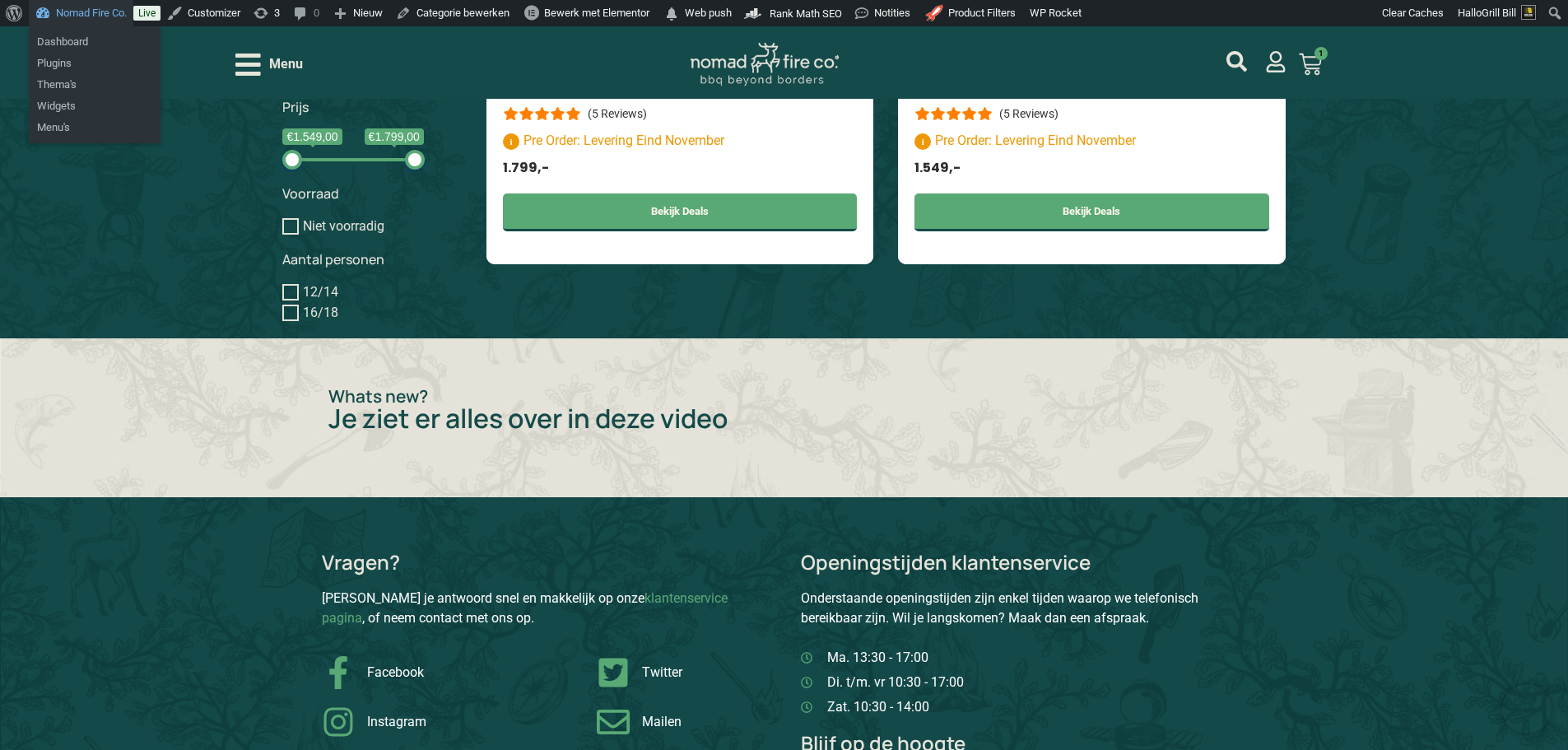
drag, startPoint x: 79, startPoint y: 43, endPoint x: 438, endPoint y: 58, distance: 359.3
click at [441, 58] on div "Menu" at bounding box center [454, 64] width 439 height 28
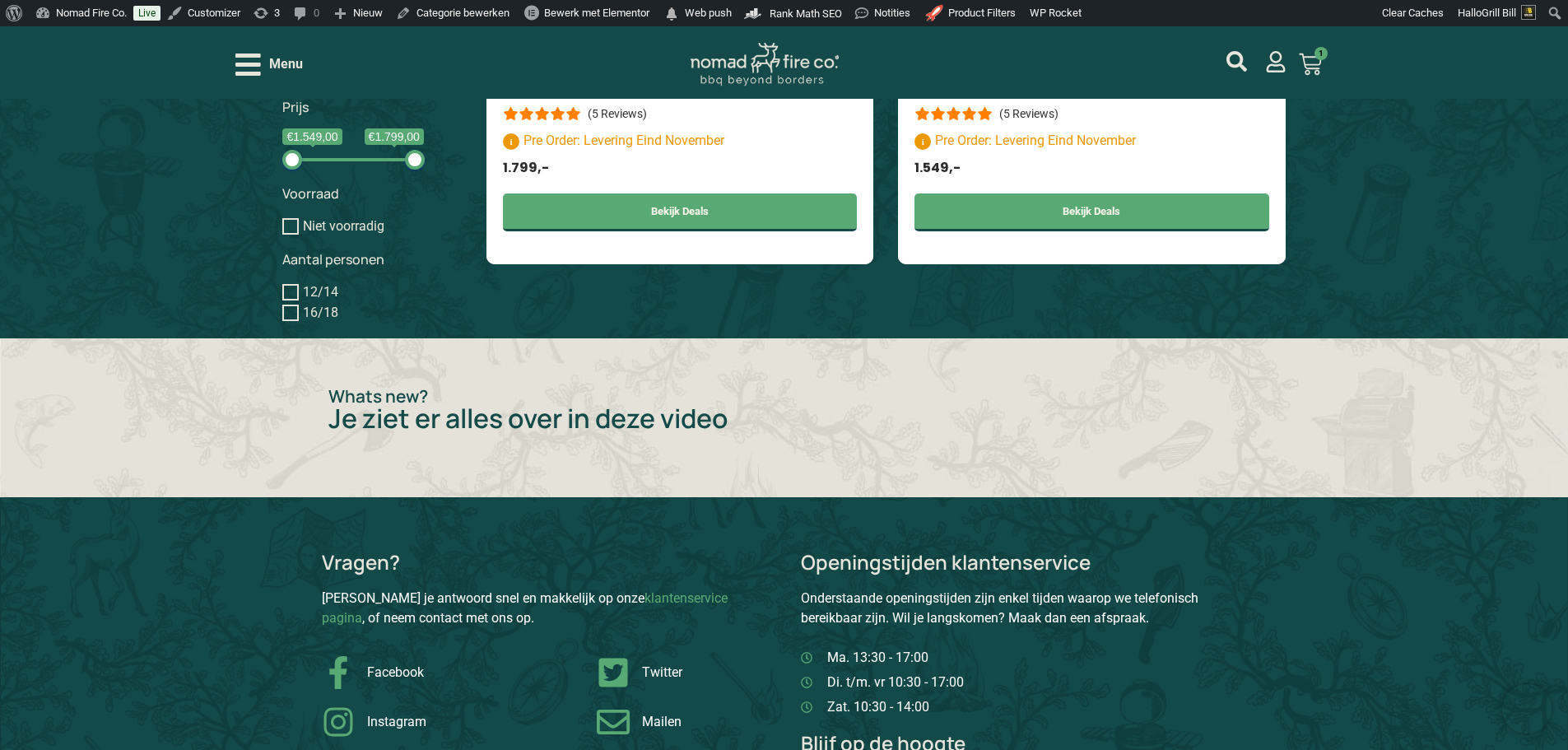
click at [287, 64] on span "Menu" at bounding box center [286, 64] width 33 height 20
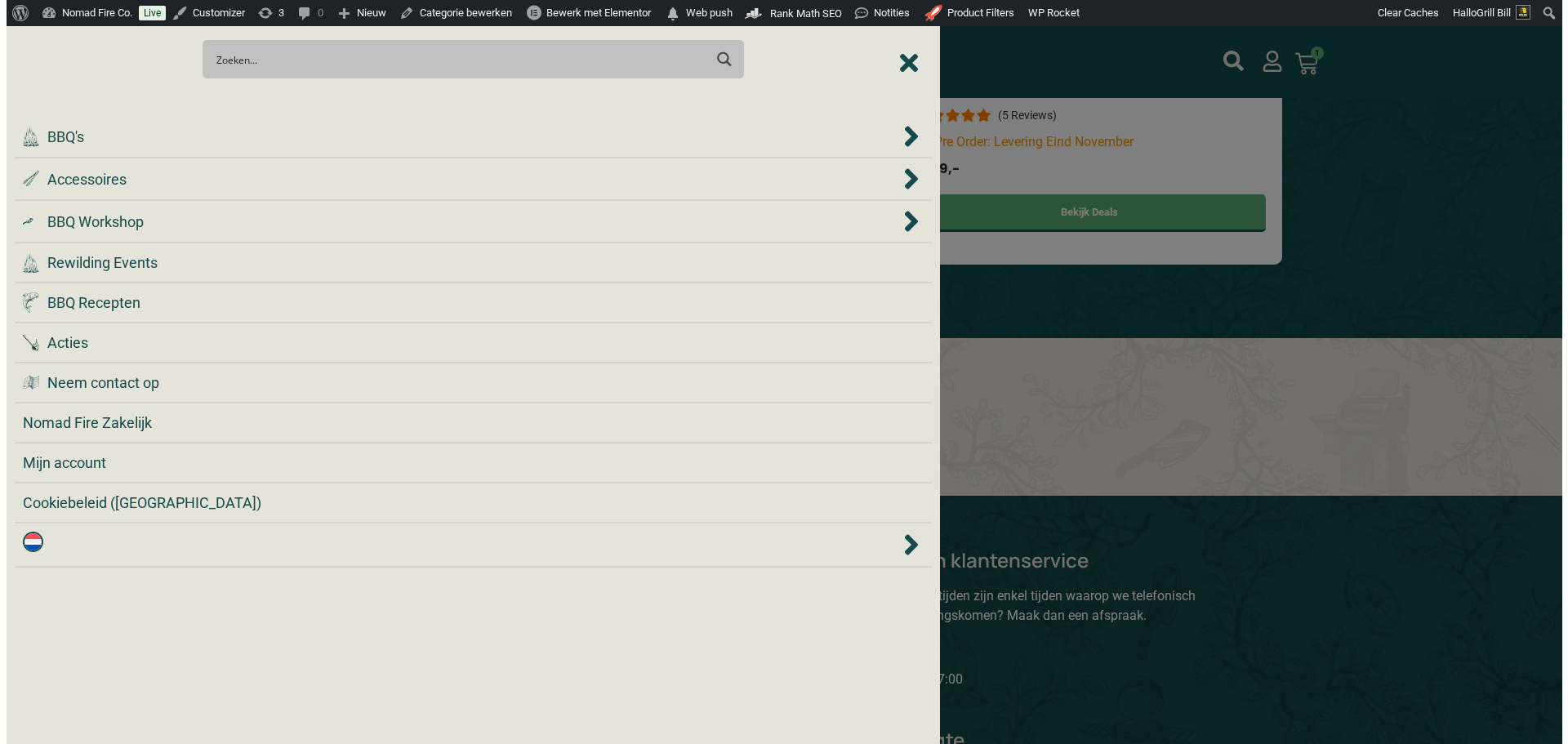
scroll to position [1636, 0]
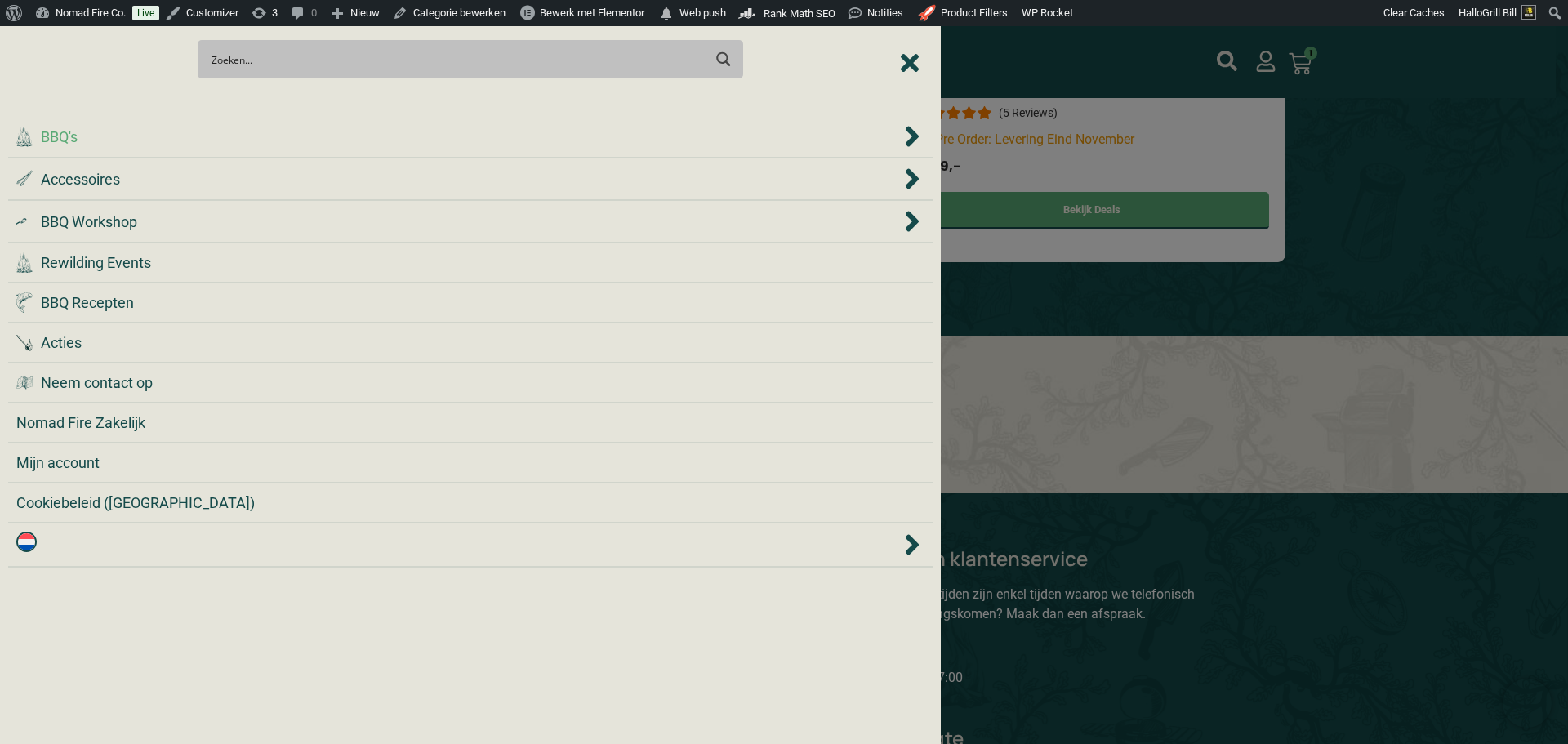
click at [158, 132] on div ".cls-1 { fill: #042e2c; } BBQ's" at bounding box center [458, 137] width 884 height 22
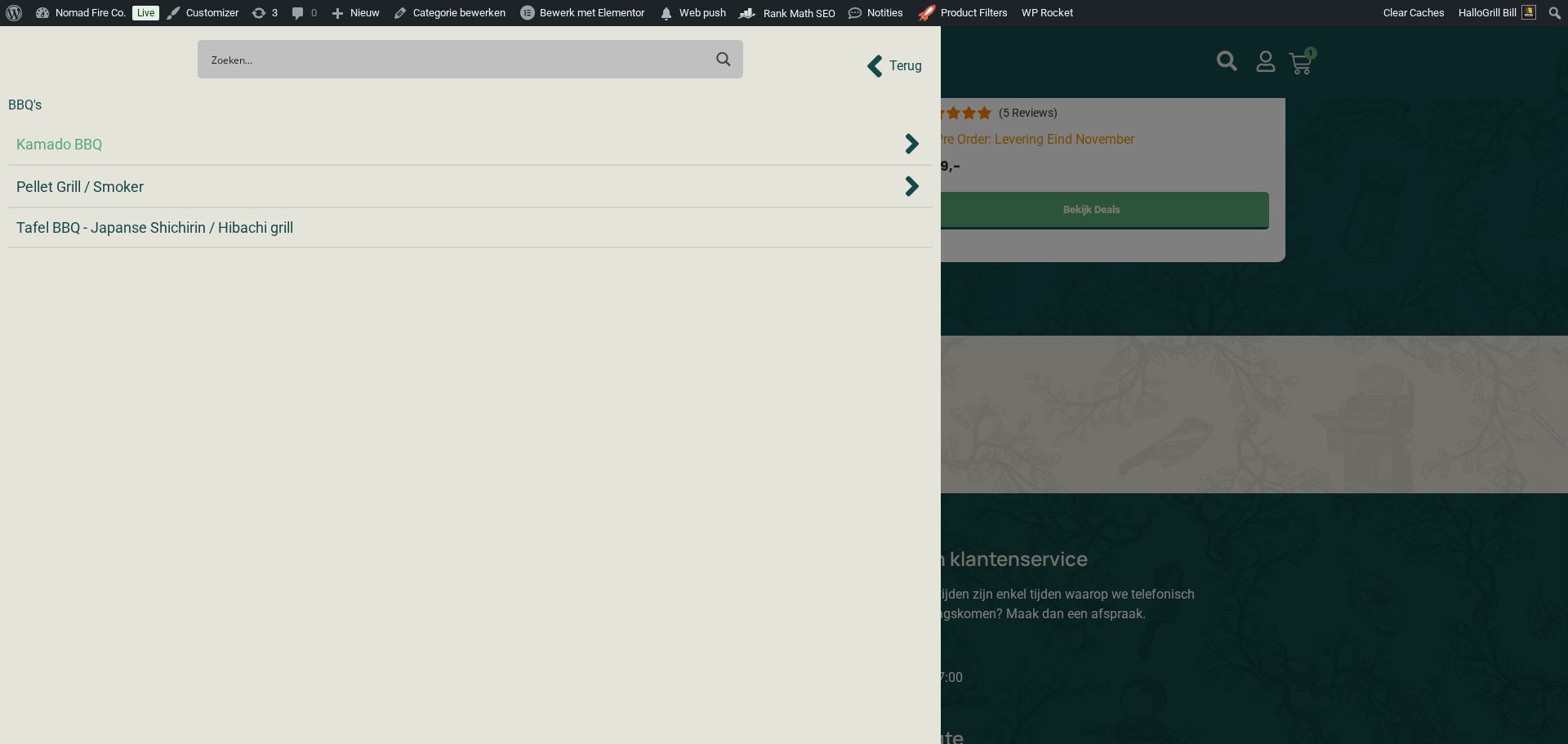
click at [160, 133] on div "Kamado BBQ" at bounding box center [458, 144] width 884 height 22
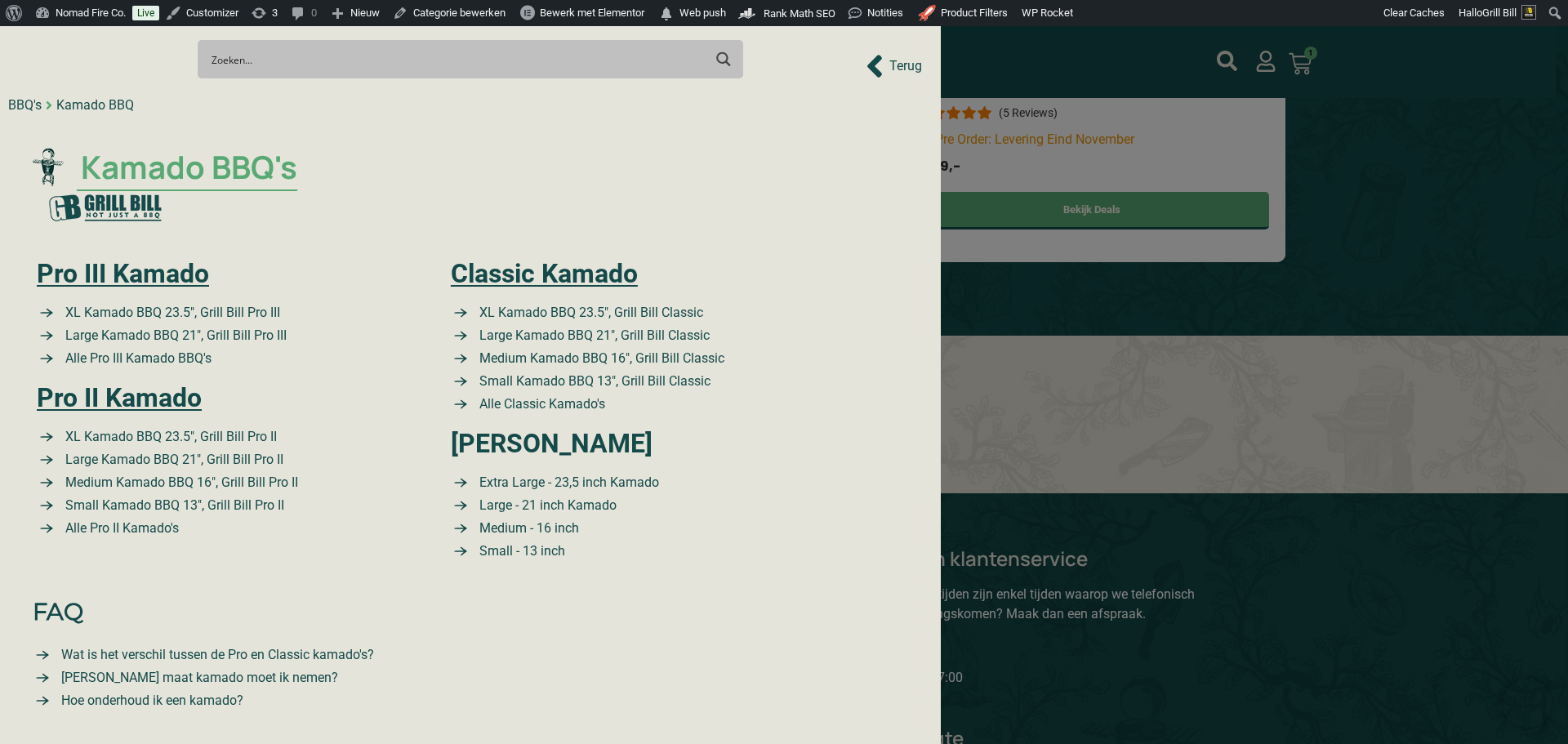
click at [160, 164] on span "Kamado BBQ's" at bounding box center [187, 167] width 220 height 47
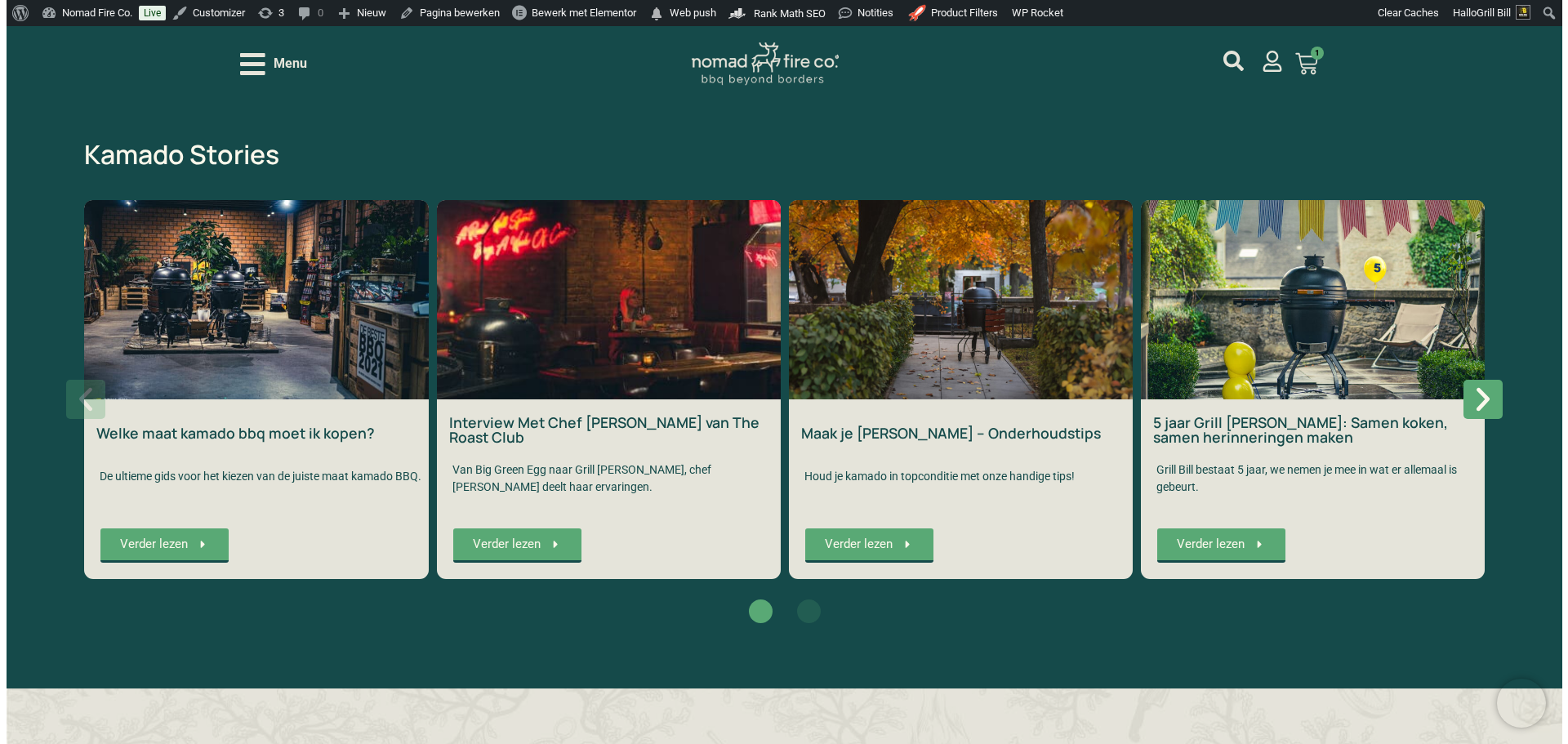
scroll to position [2939, 0]
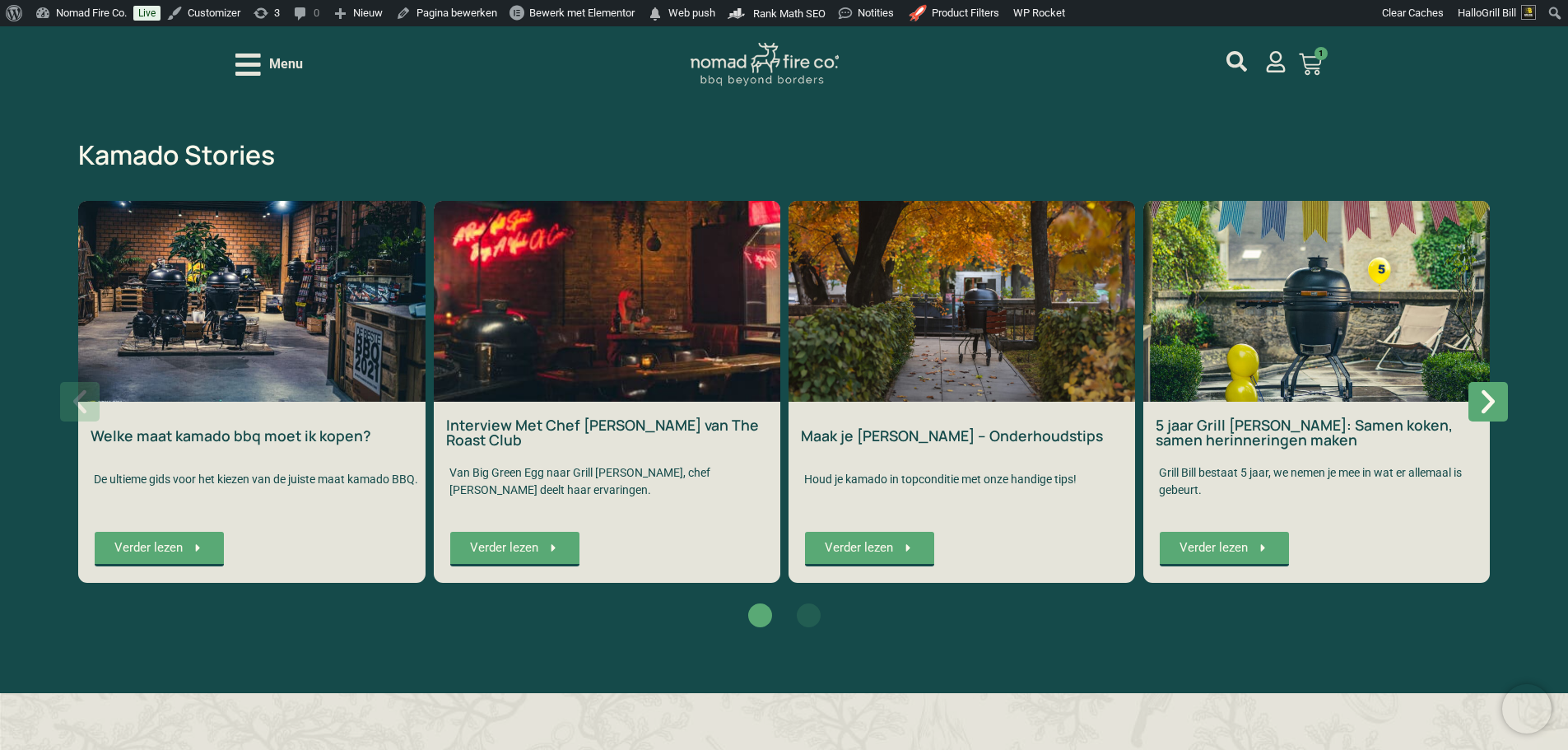
click at [293, 64] on span "Menu" at bounding box center [286, 64] width 33 height 20
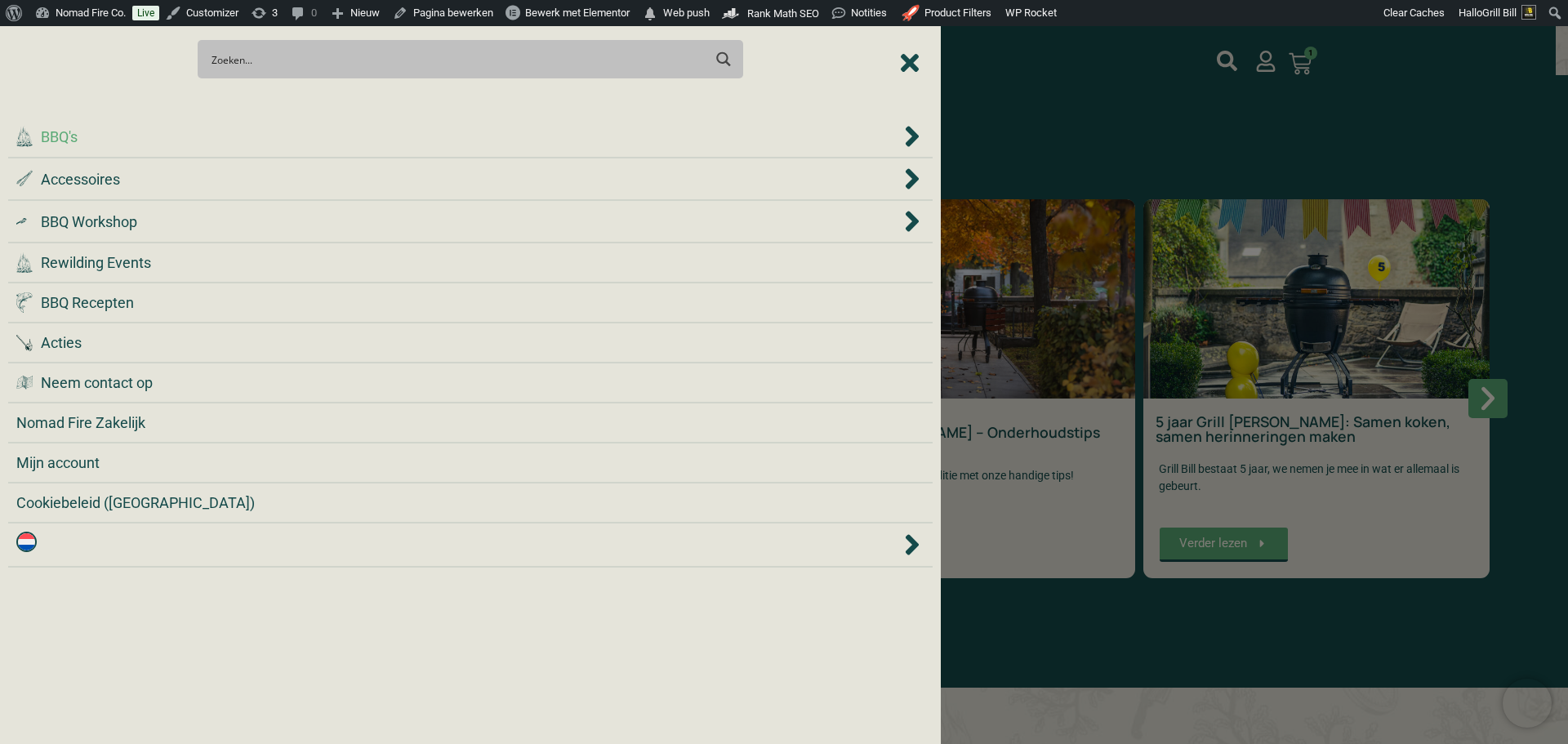
click at [351, 143] on div ".cls-1 { fill: #042e2c; } BBQ's" at bounding box center [458, 137] width 884 height 22
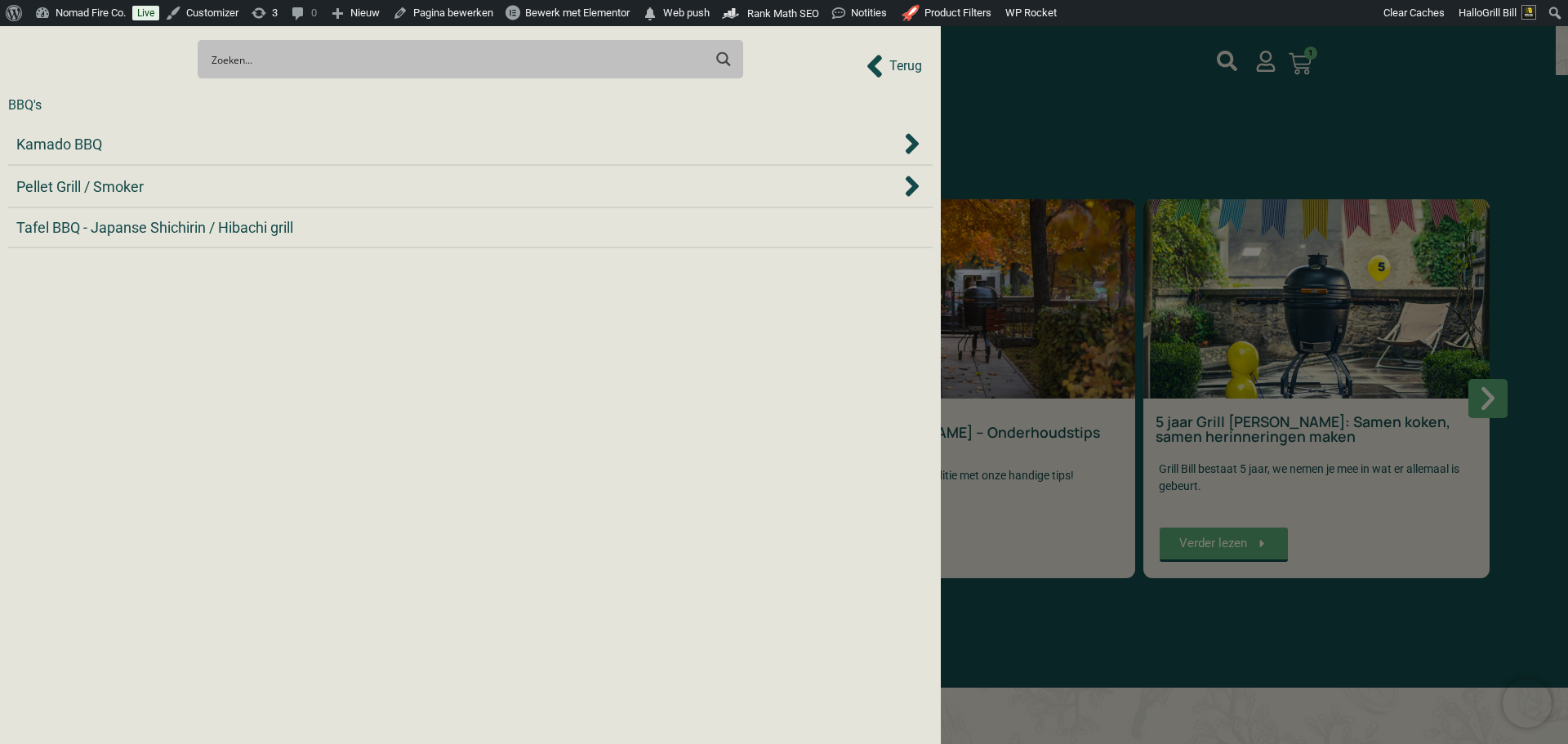
click at [351, 143] on div "Kamado BBQ" at bounding box center [458, 144] width 884 height 22
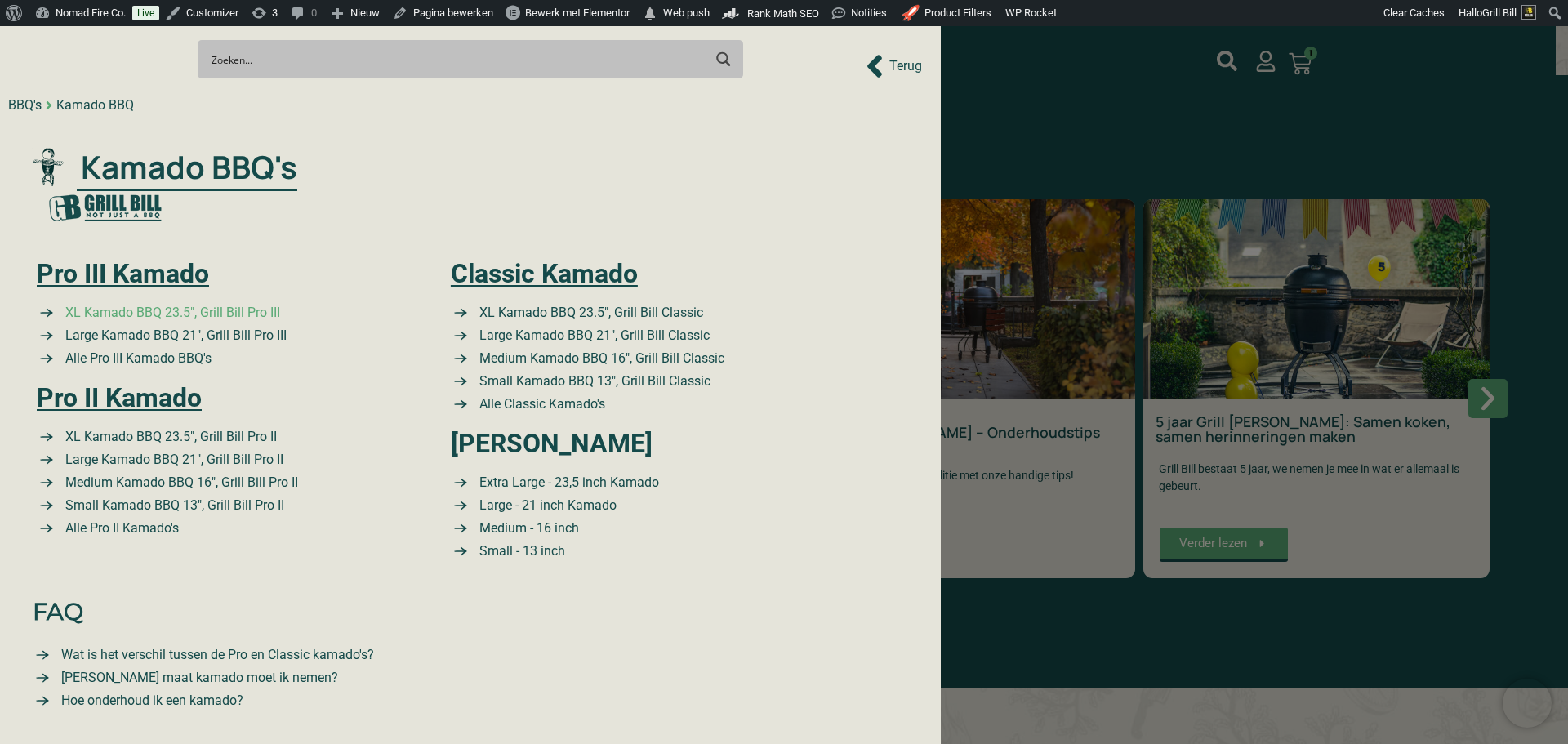
click at [244, 312] on span "XL Kamado BBQ 23.5″, Grill Bill Pro III" at bounding box center [171, 313] width 219 height 20
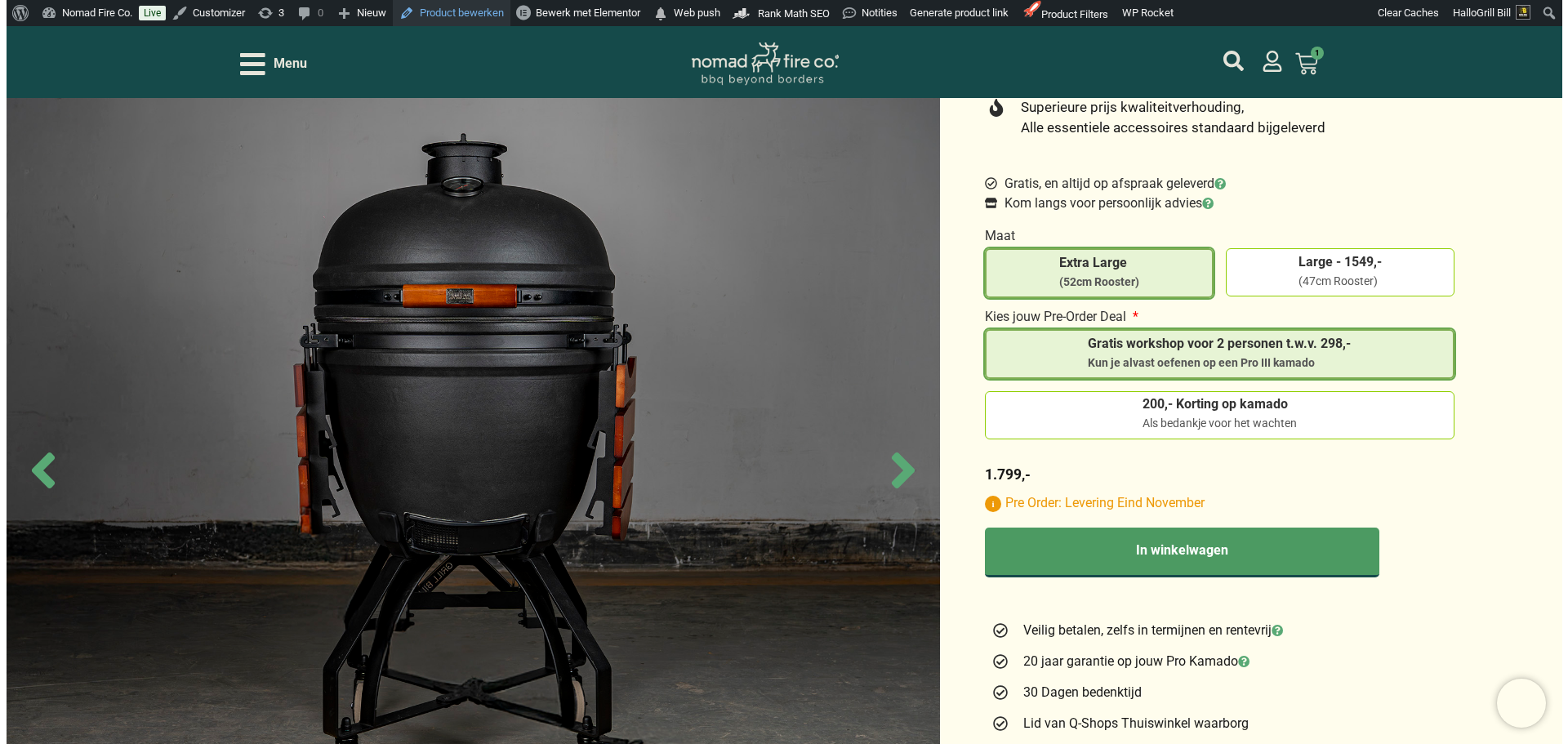
scroll to position [572, 0]
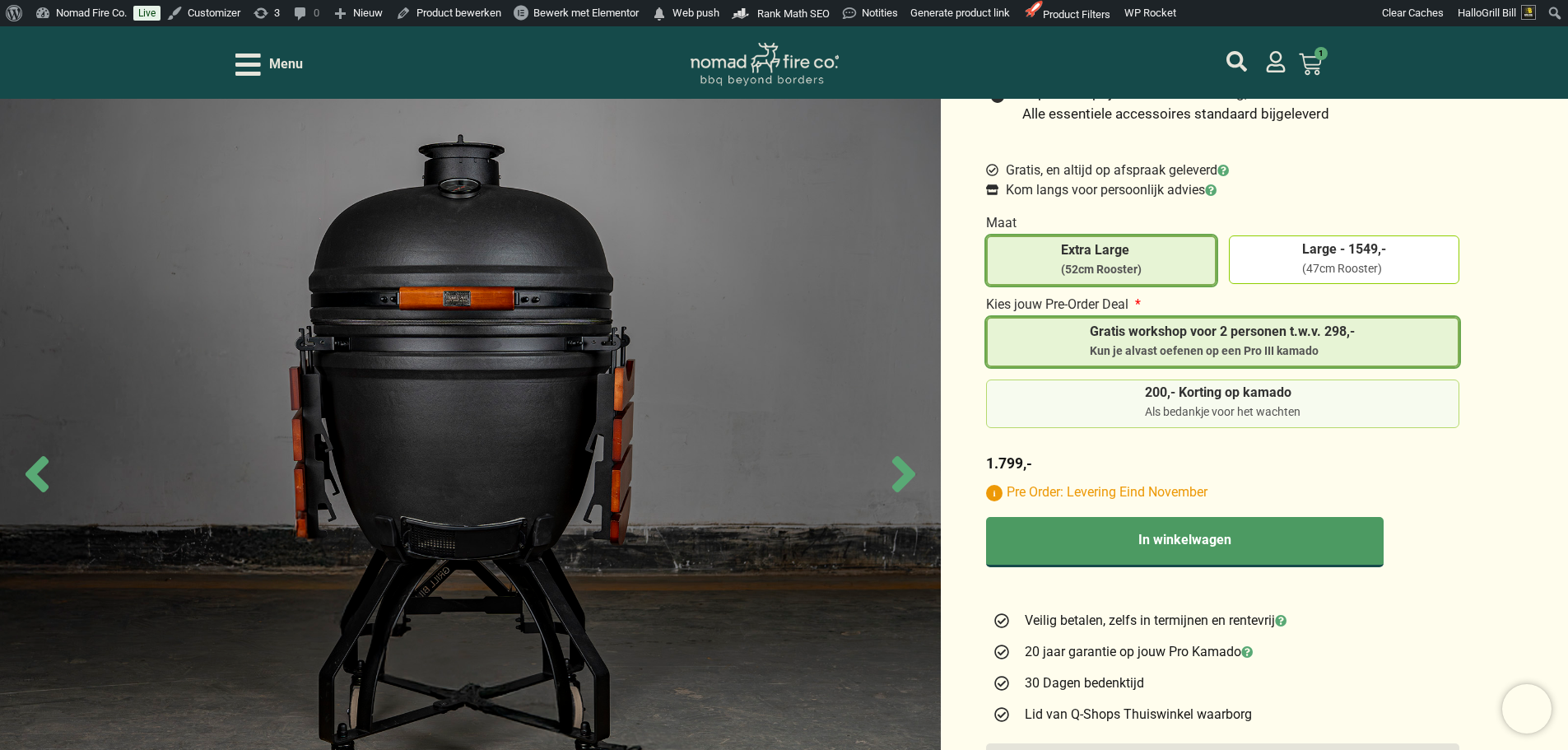
click at [1315, 390] on label "200,- Korting op kamado Als bedankje voor het wachten" at bounding box center [1223, 403] width 459 height 34
click at [0, 0] on input "200,- Korting op kamado Als bedankje voor het wachten" at bounding box center [0, 0] width 0 height 0
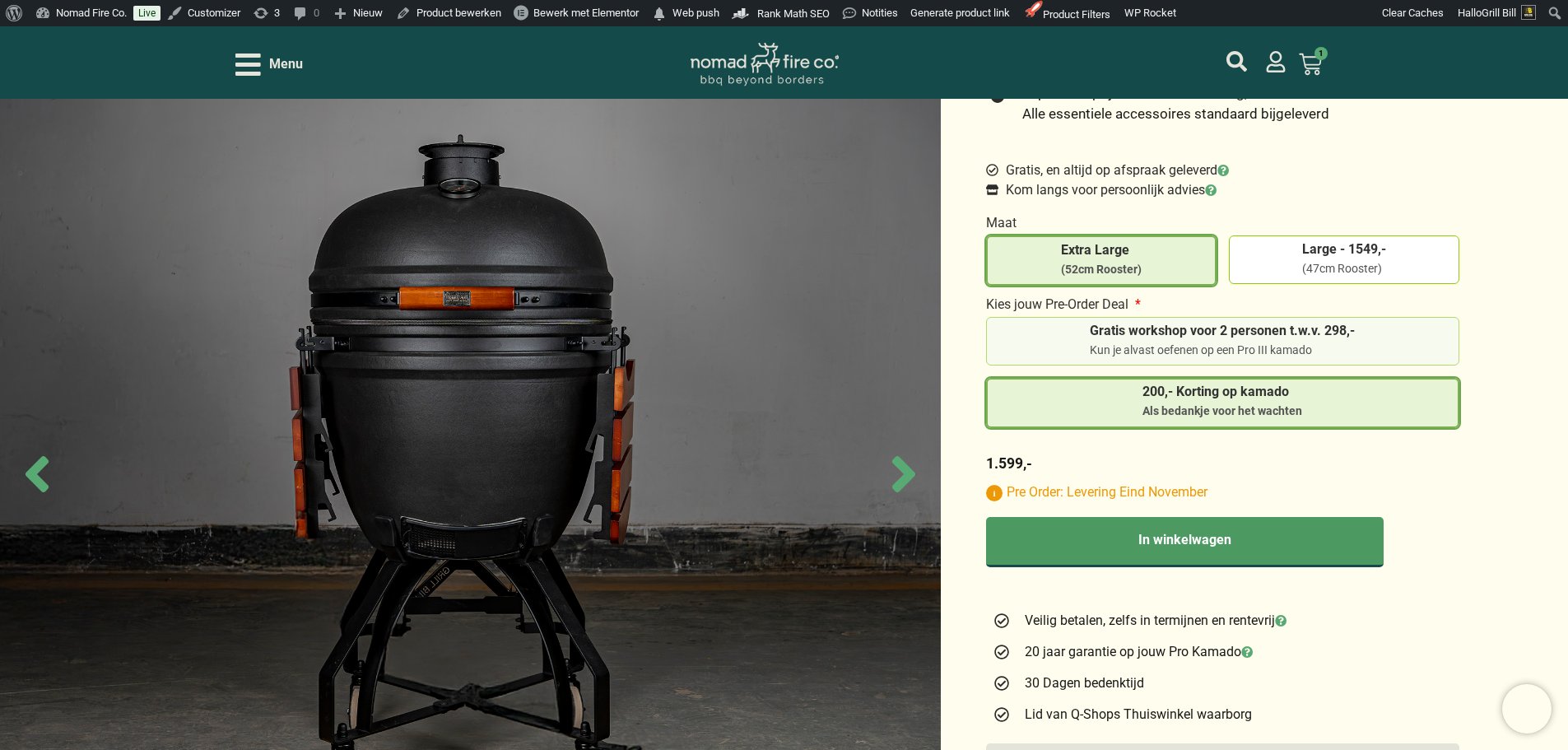
click at [1337, 341] on span "Gratis workshop voor 2 personen t.w.v. 298,-" at bounding box center [1222, 333] width 265 height 18
click at [0, 0] on input "Gratis workshop voor 2 personen t.w.v. 298,- Kun je alvast oefenen op een Pro I…" at bounding box center [0, 0] width 0 height 0
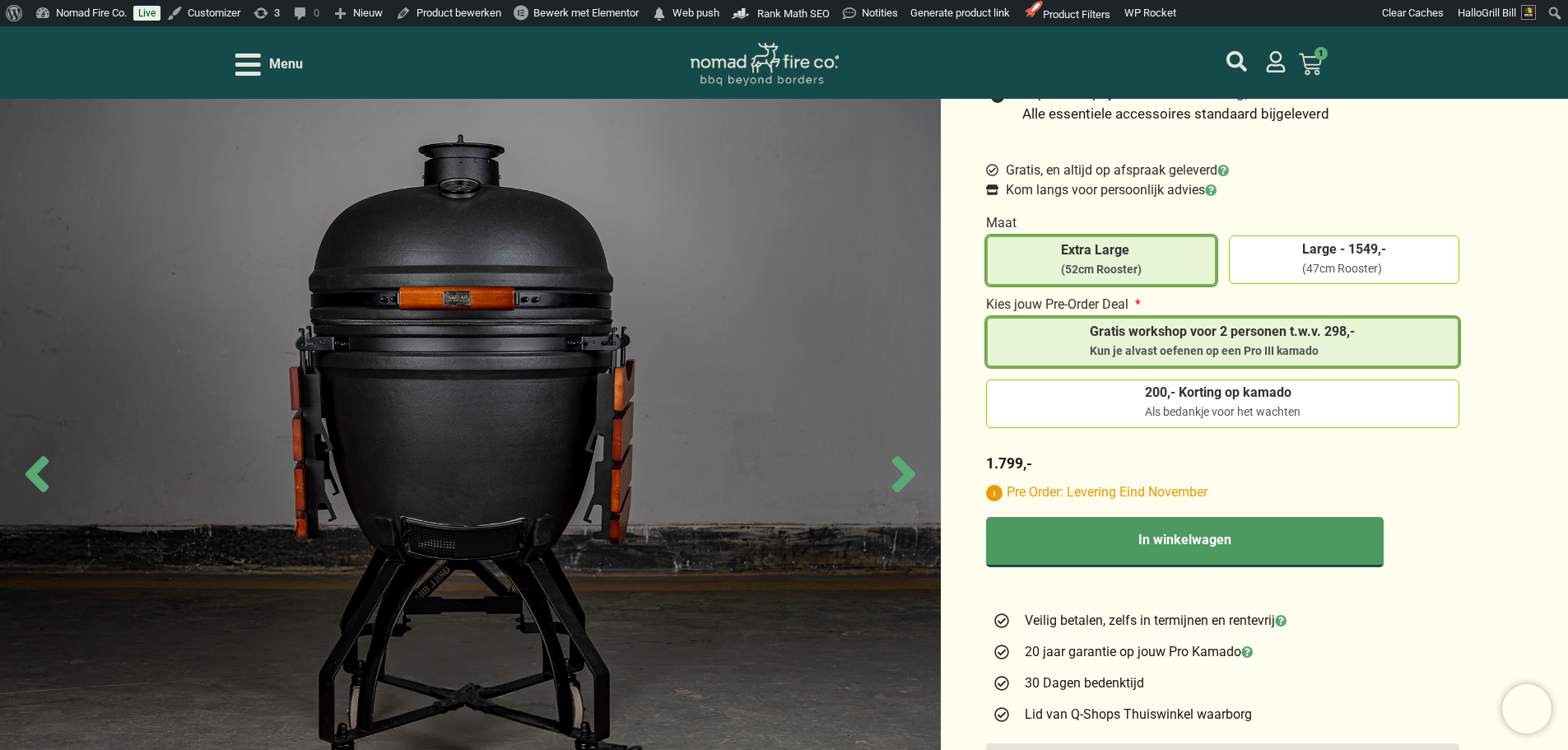
click at [301, 74] on span "Menu" at bounding box center [286, 64] width 33 height 20
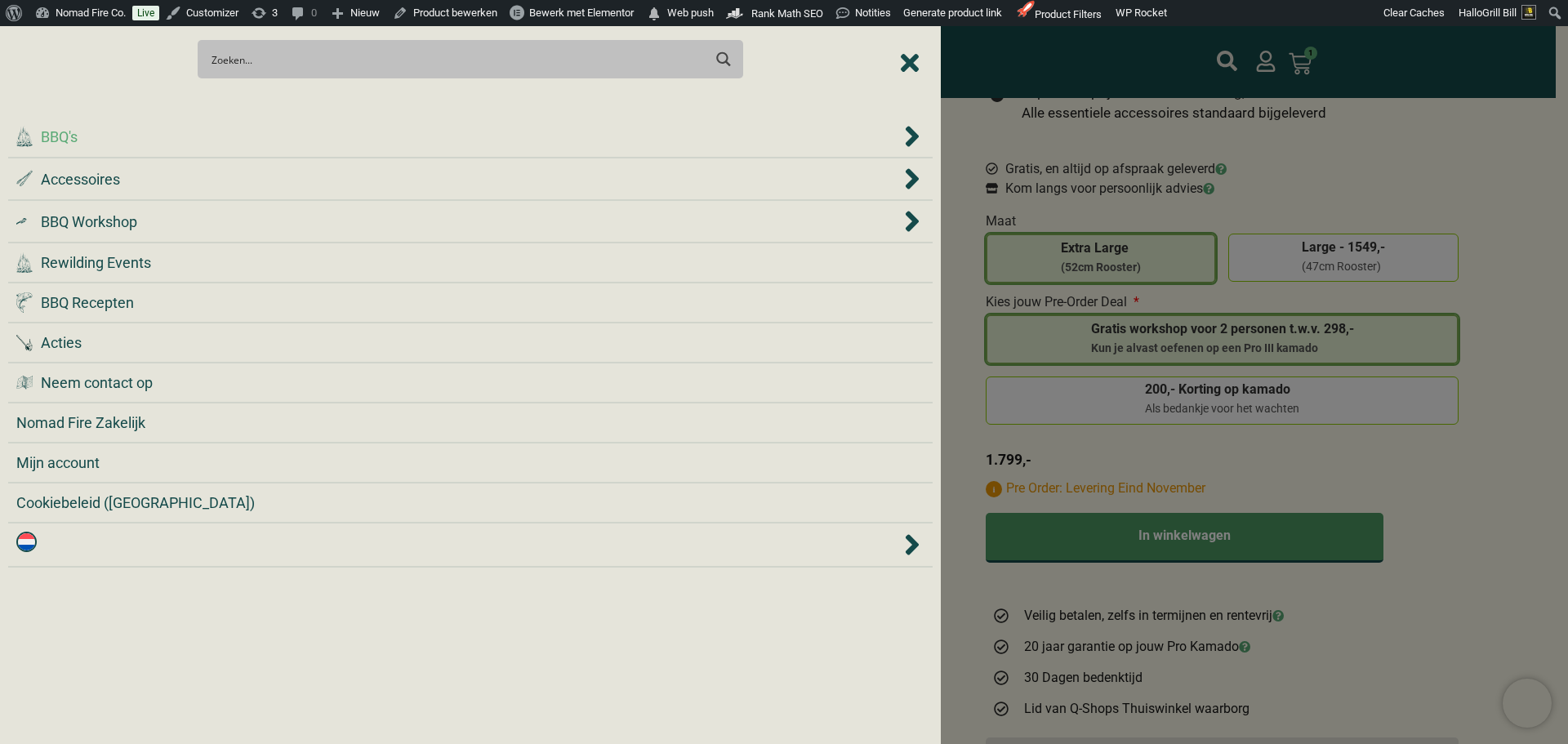
click at [273, 144] on div ".cls-1 { fill: #042e2c; } BBQ's" at bounding box center [458, 137] width 884 height 22
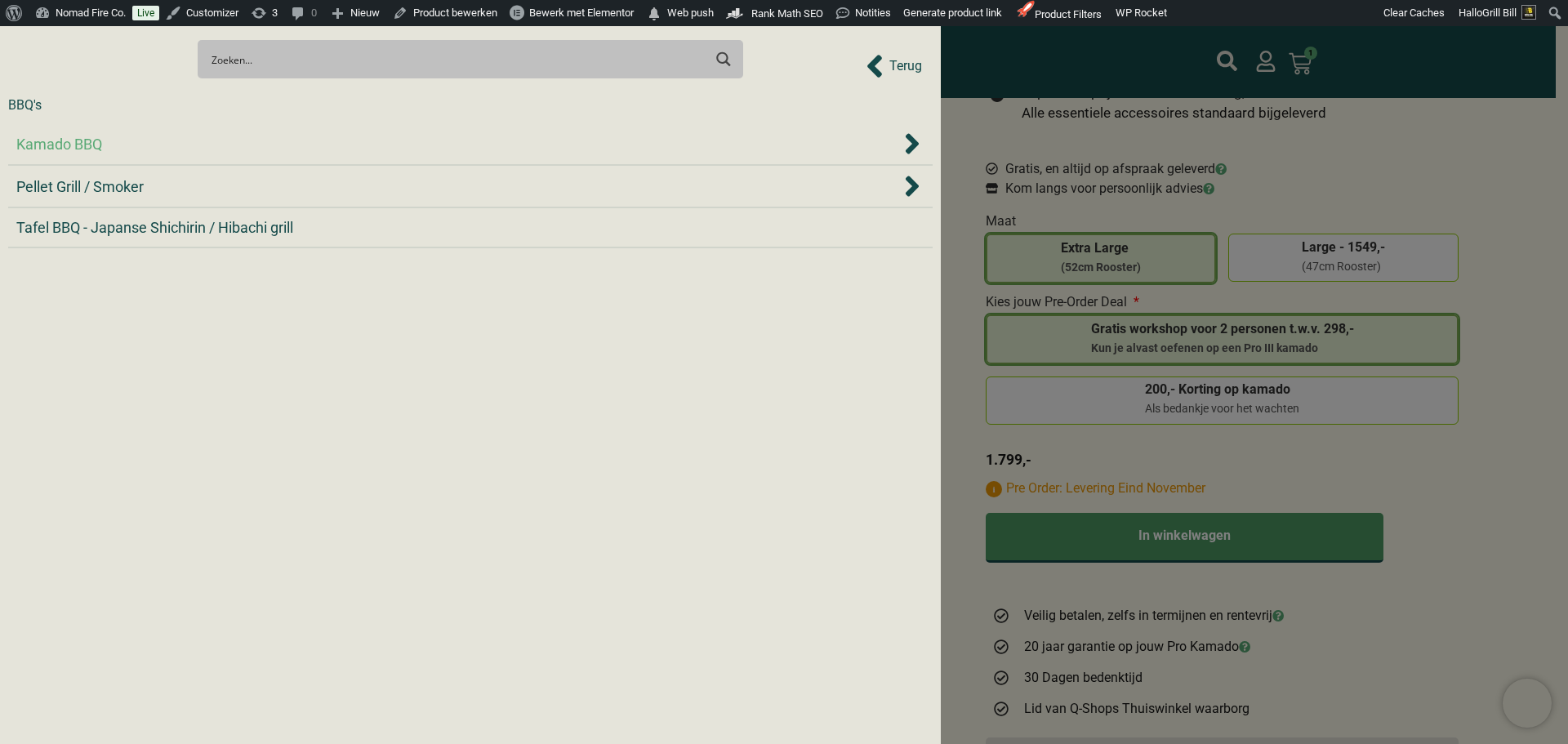
click at [257, 147] on div "Kamado BBQ" at bounding box center [458, 144] width 884 height 22
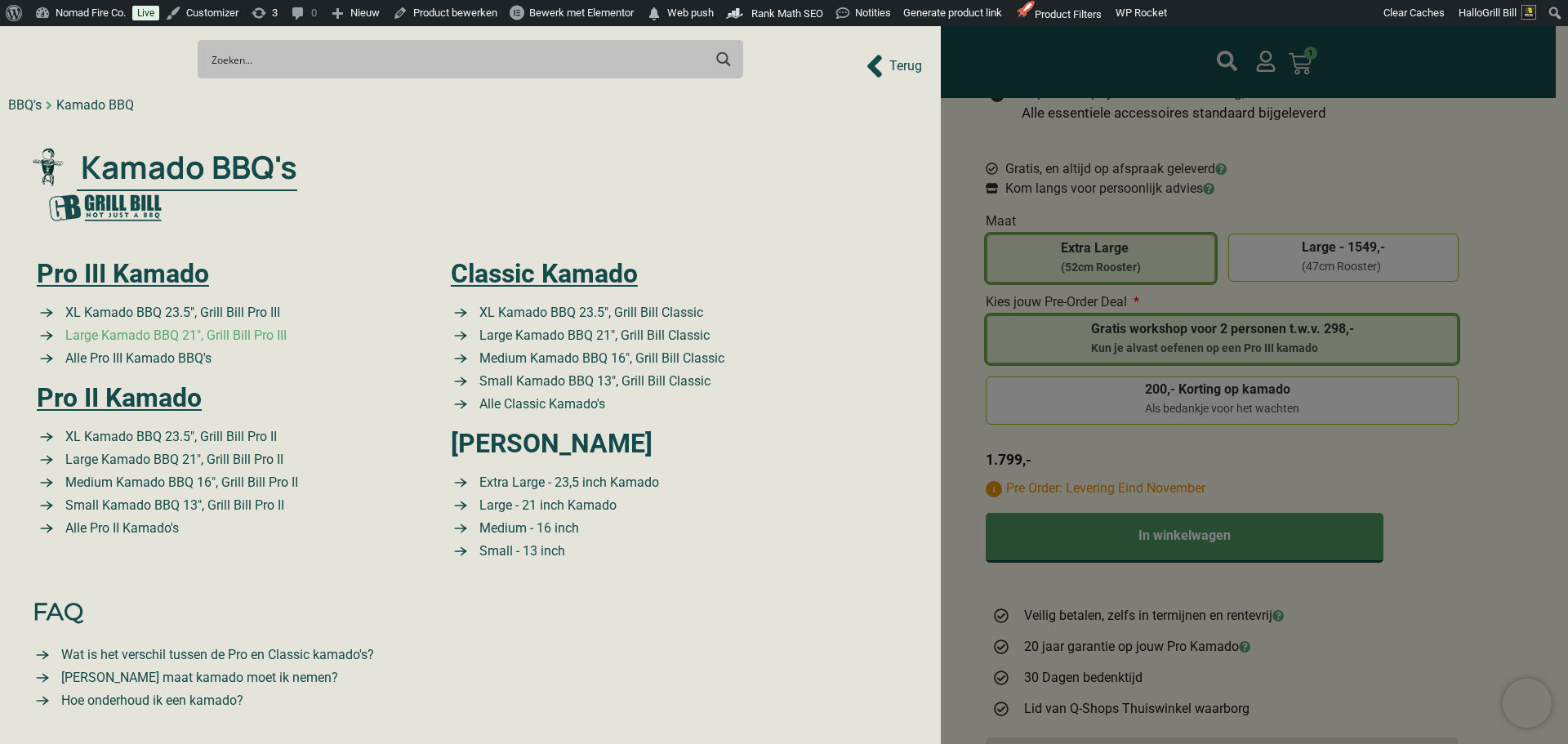
click at [153, 340] on span "Large Kamado BBQ 21″, Grill Bill Pro III" at bounding box center [174, 336] width 225 height 20
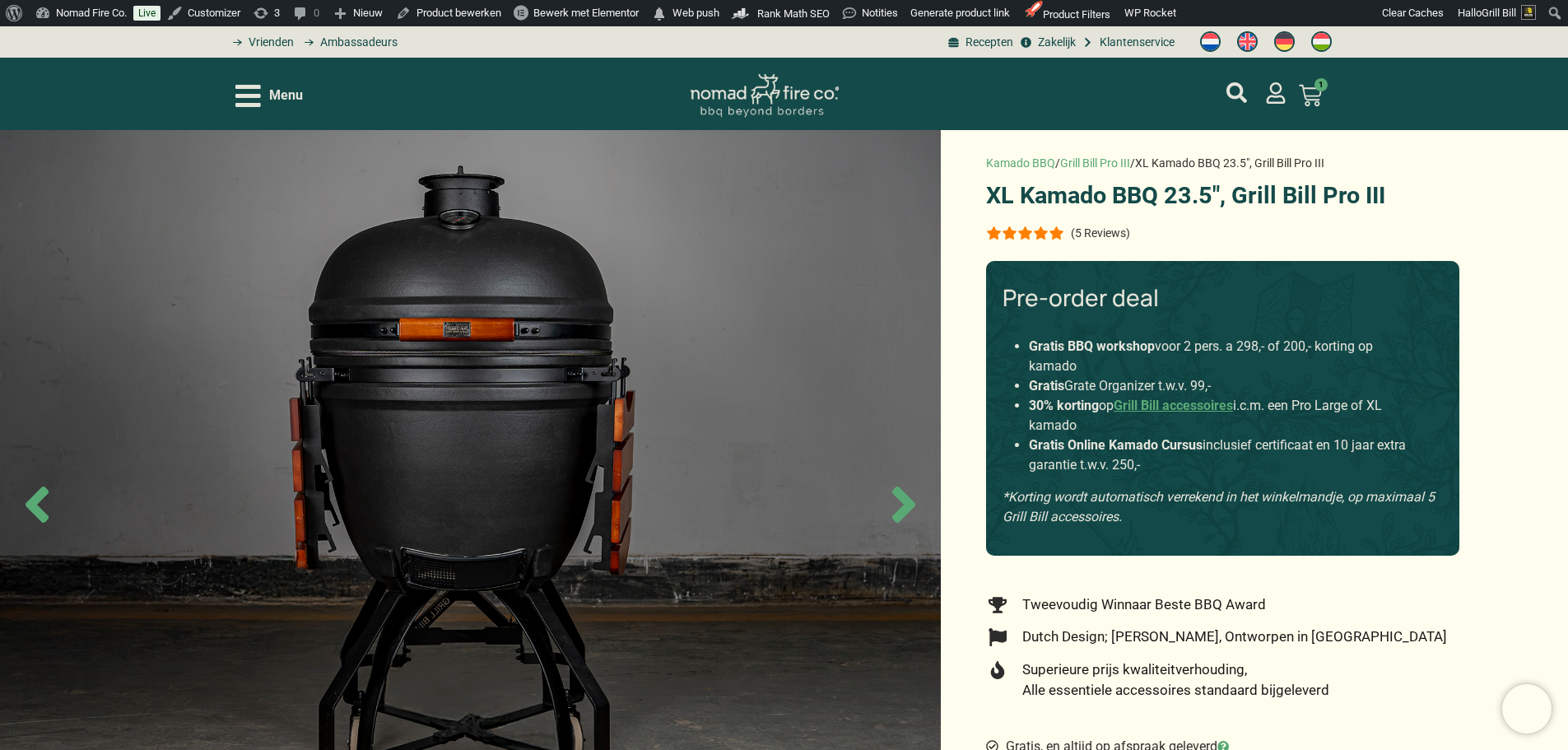
click at [1107, 238] on p "(5 Reviews)" at bounding box center [1100, 233] width 59 height 13
click at [1104, 235] on p "(5 Reviews)" at bounding box center [1100, 233] width 59 height 13
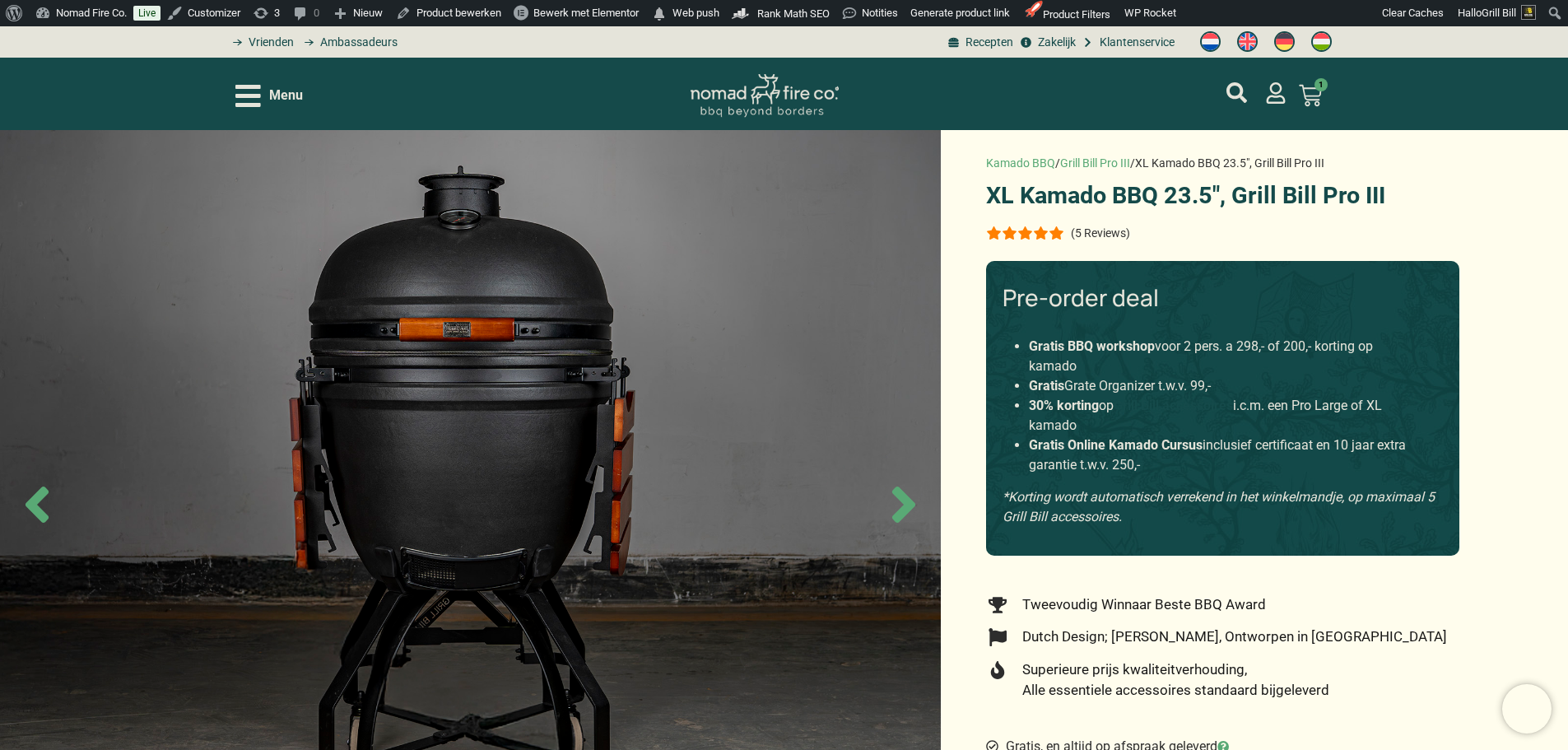
click at [1174, 406] on link "Grill Bill accessoires" at bounding box center [1173, 405] width 119 height 16
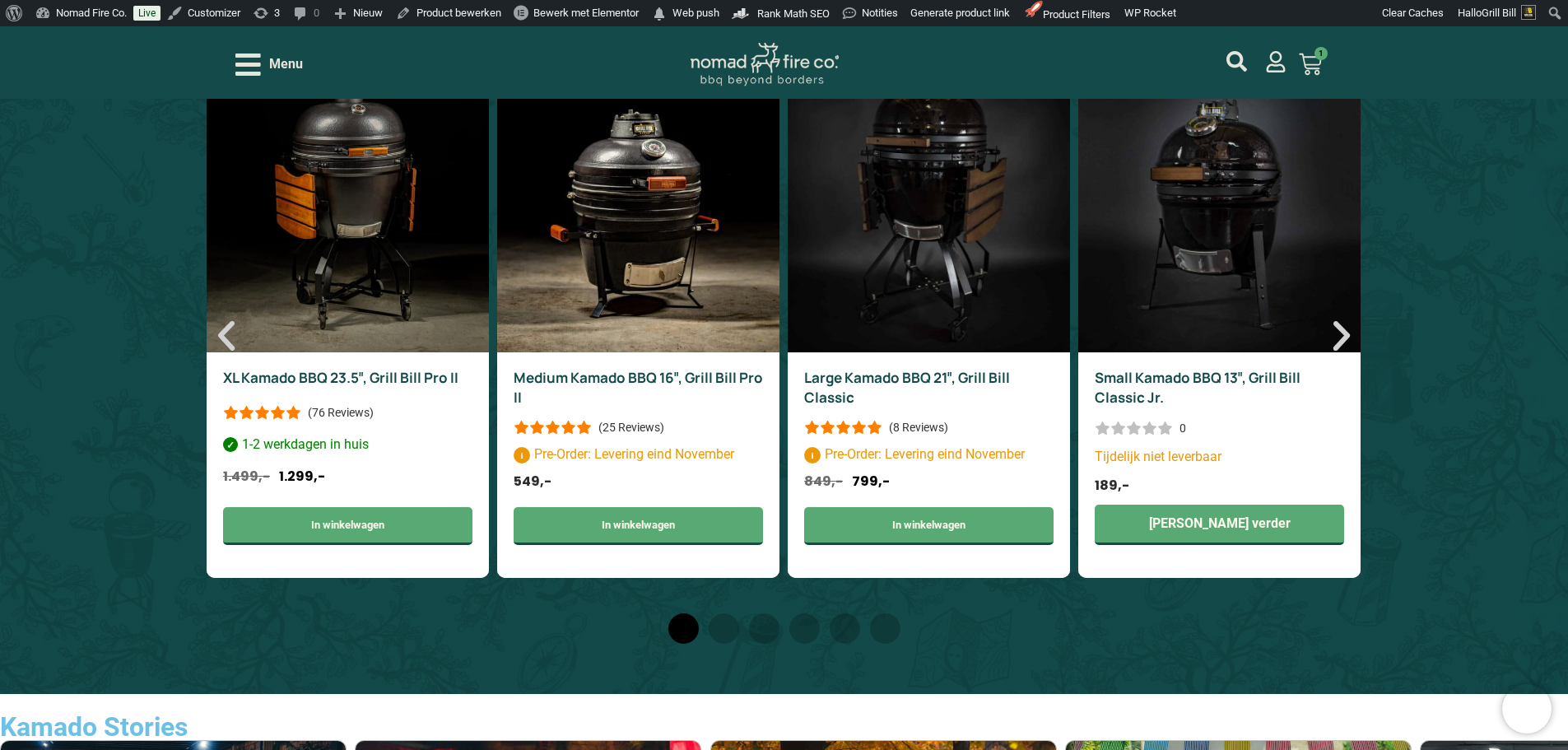
scroll to position [6164, 0]
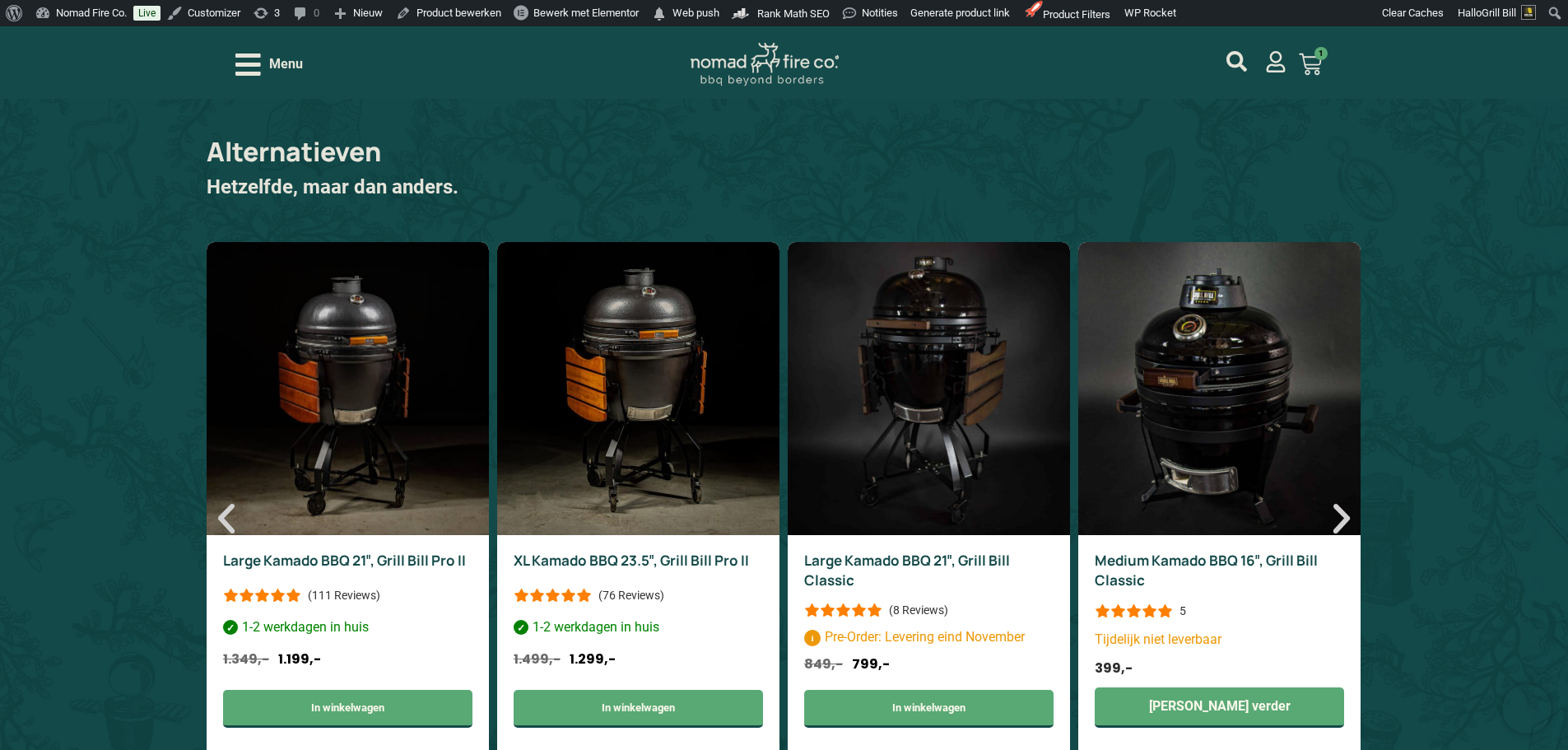
scroll to position [6081, 0]
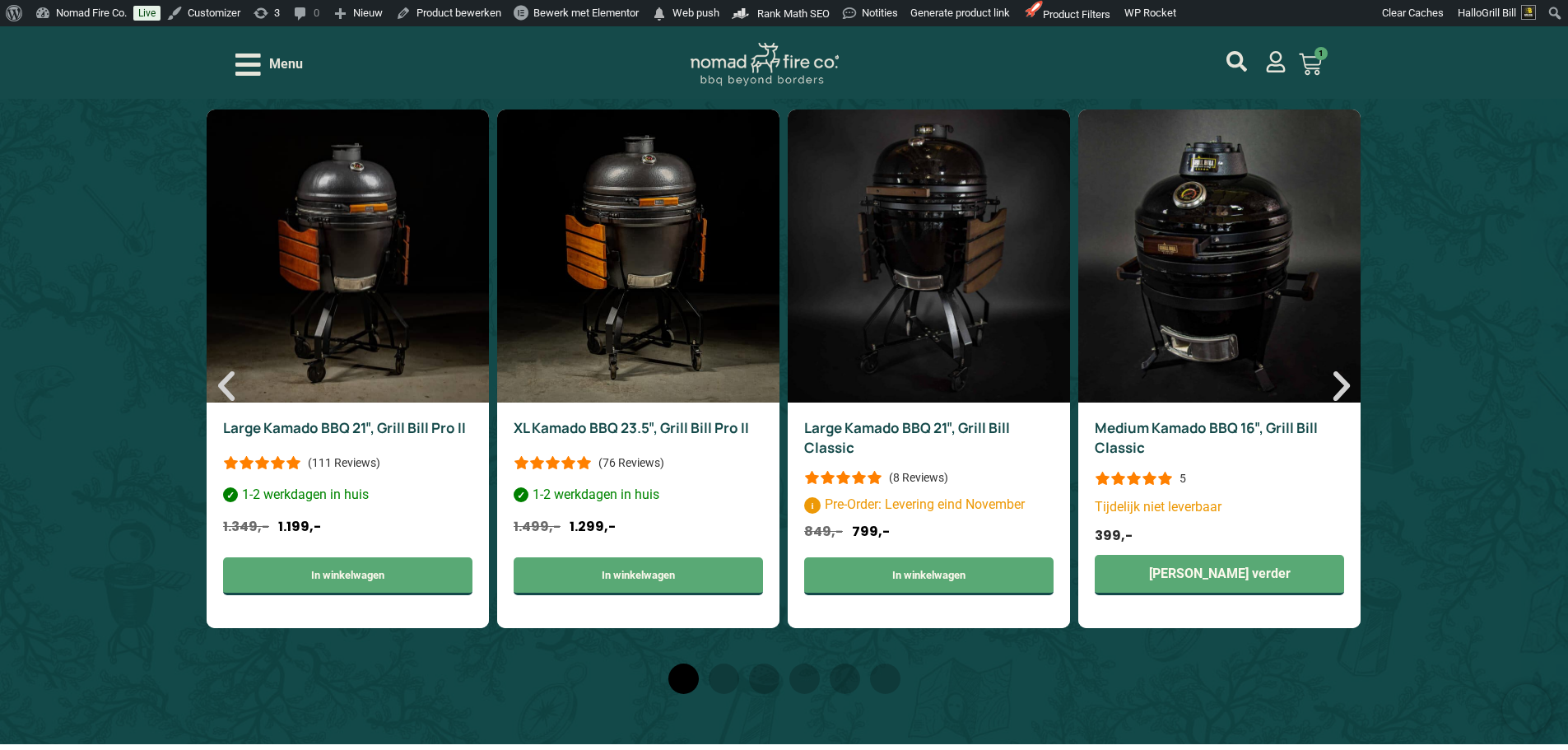
click at [289, 58] on span "Menu" at bounding box center [286, 64] width 33 height 20
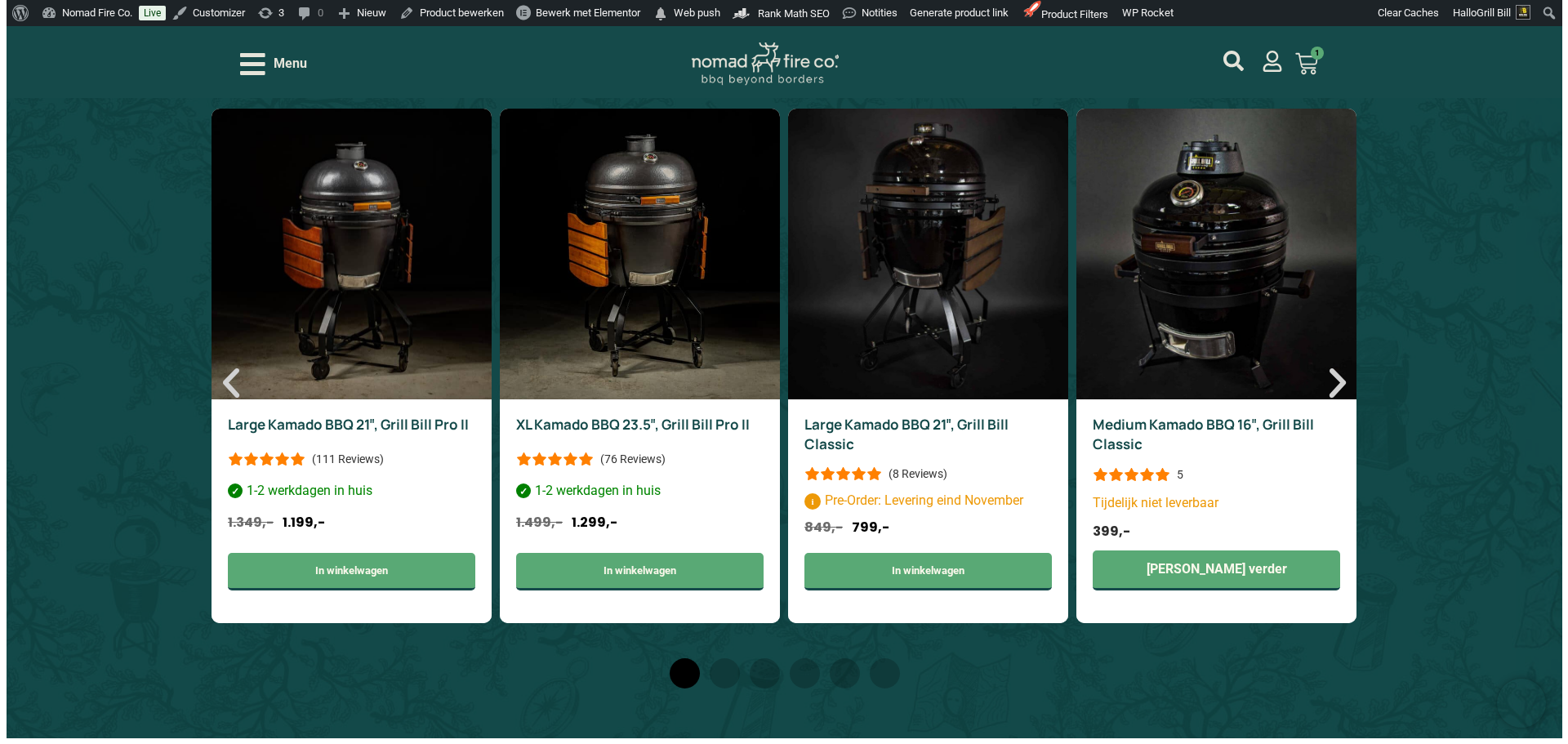
scroll to position [6033, 0]
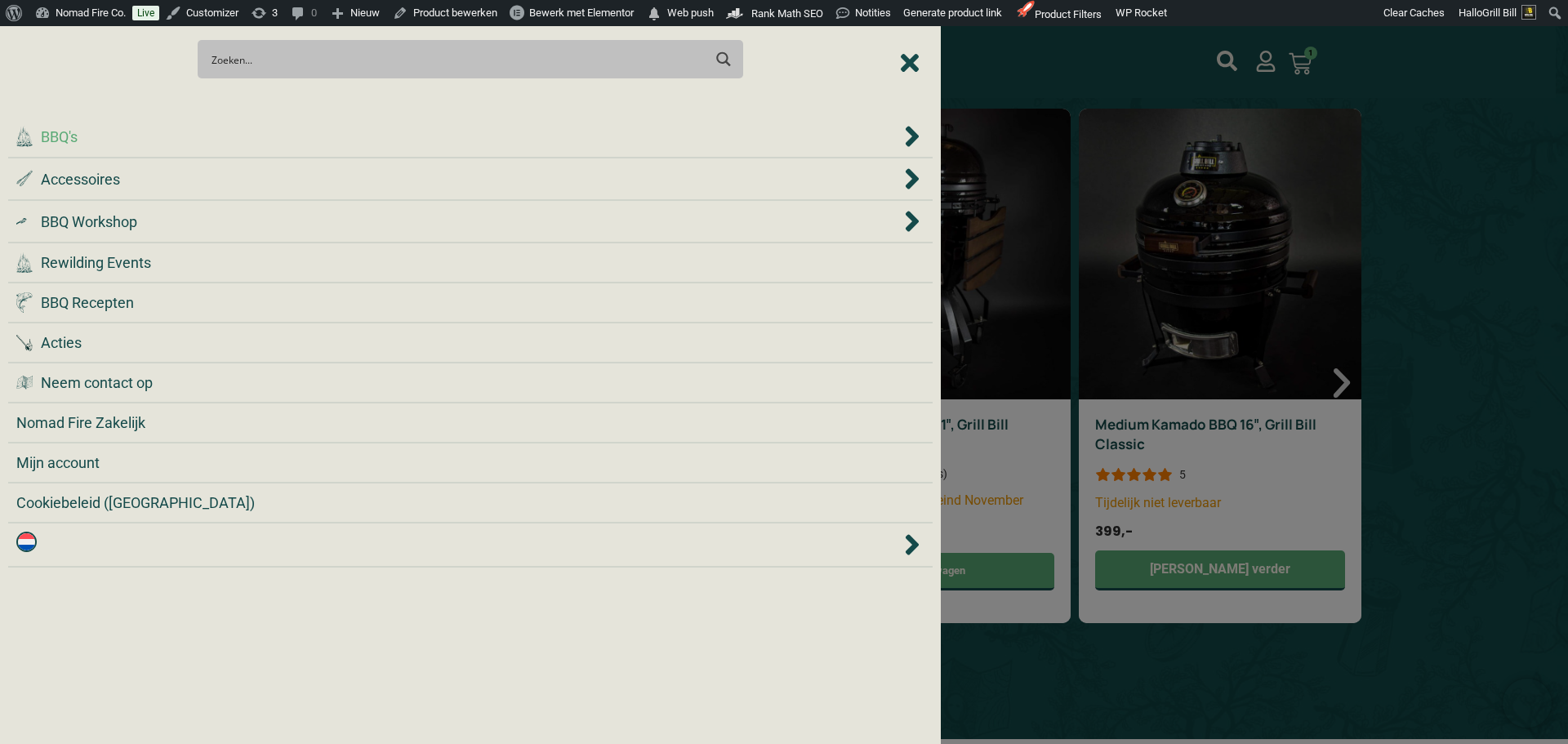
click at [237, 139] on div ".cls-1 { fill: #042e2c; } BBQ's" at bounding box center [458, 137] width 884 height 22
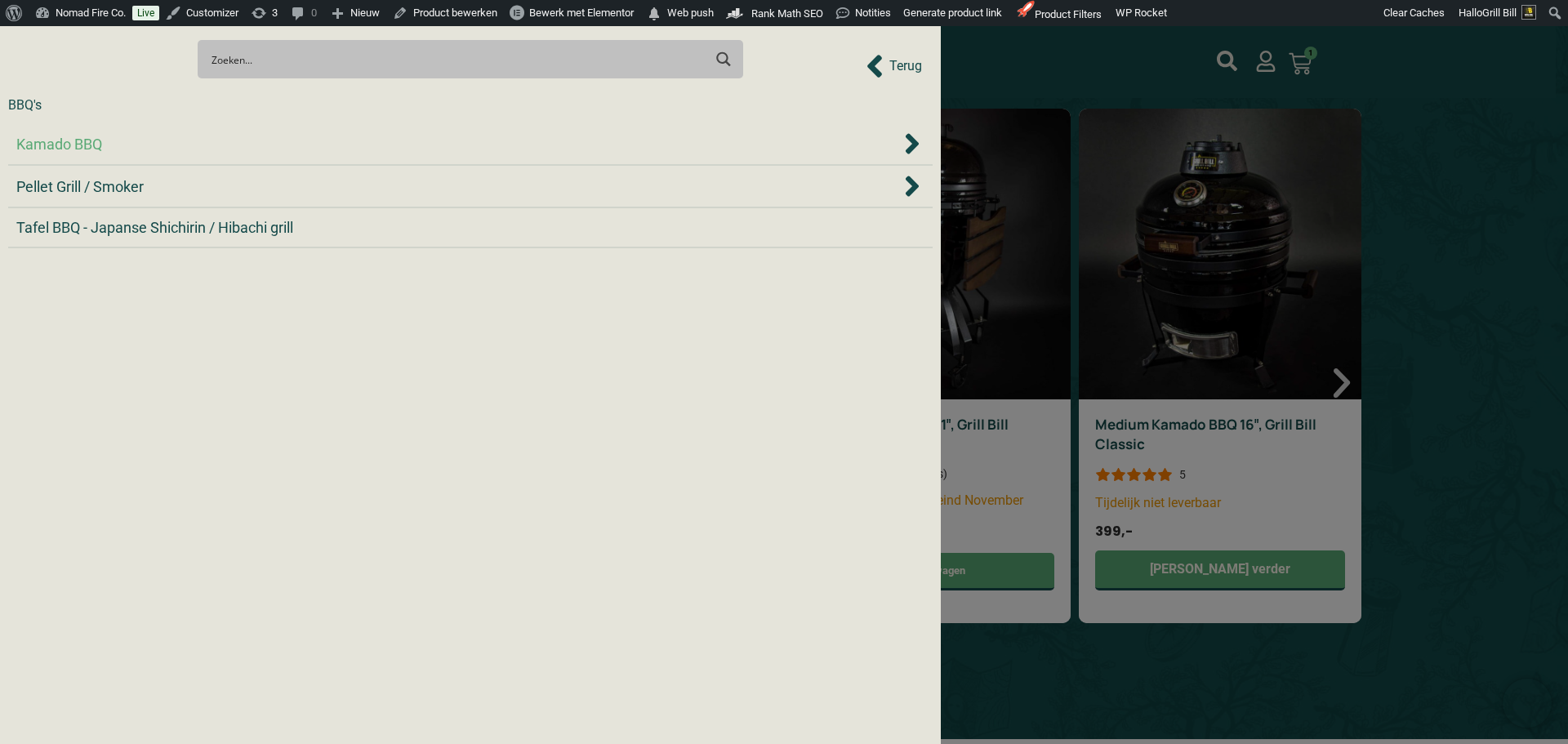
click at [237, 138] on div "Kamado BBQ" at bounding box center [458, 144] width 884 height 22
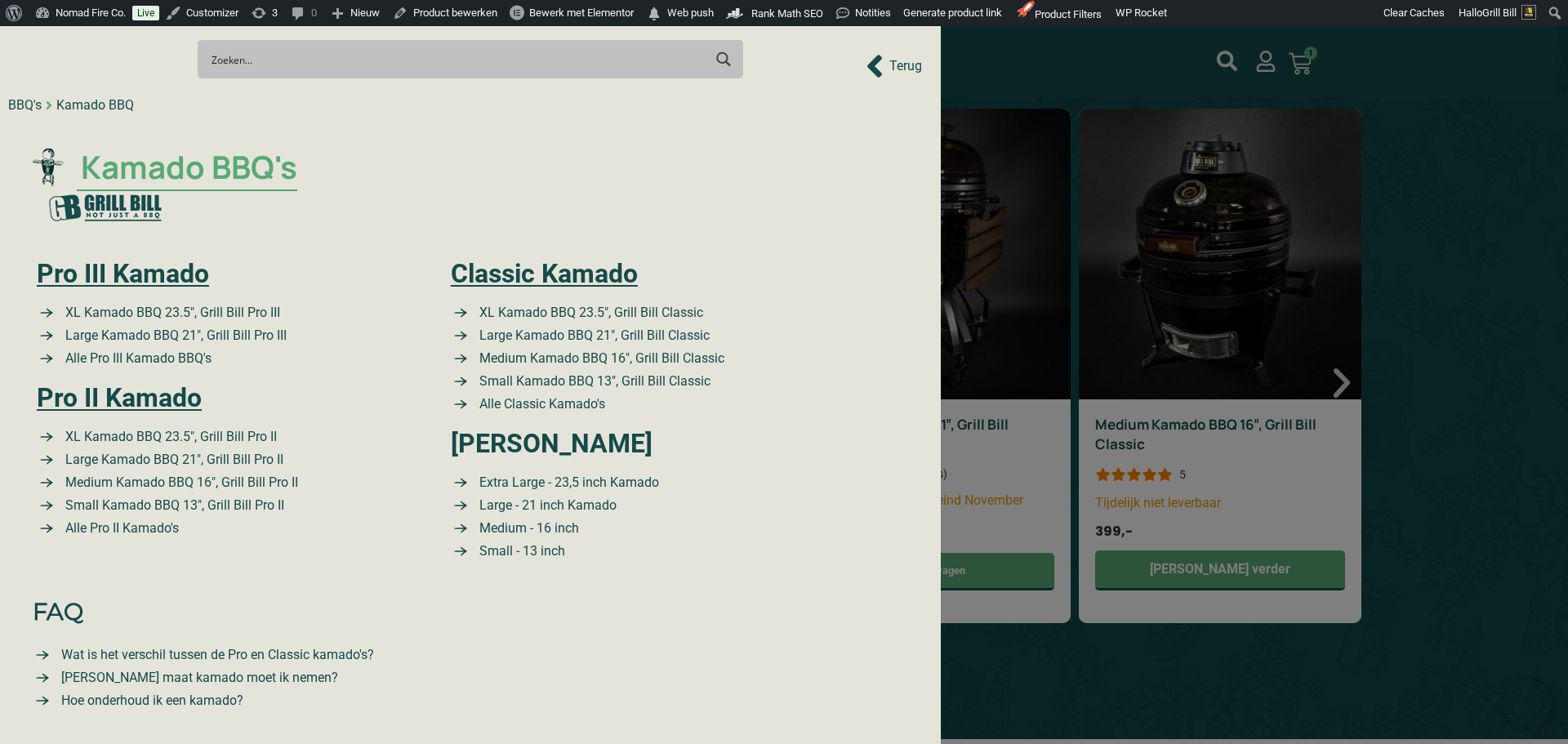
click at [240, 173] on span "Kamado BBQ's" at bounding box center [187, 167] width 220 height 47
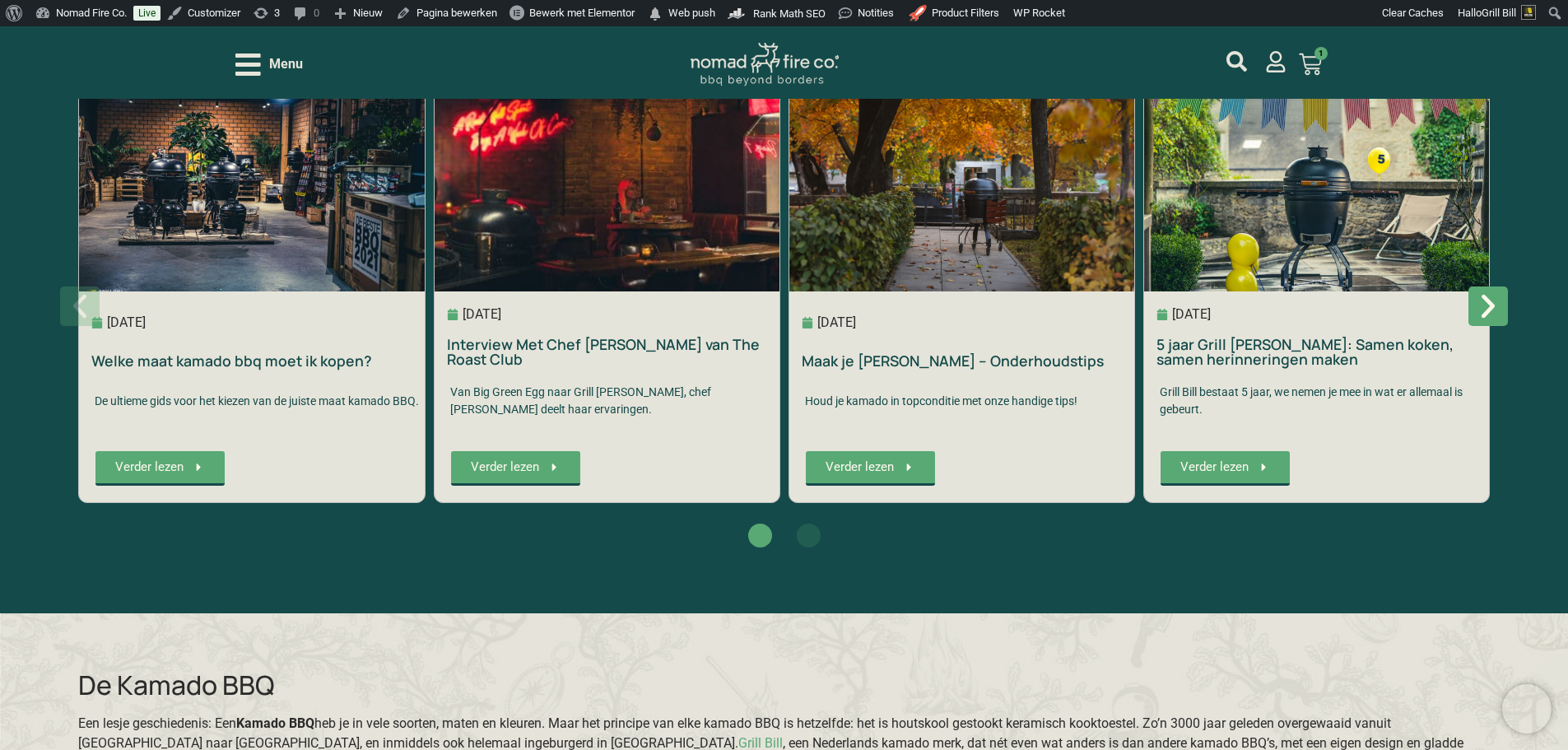
scroll to position [3045, 0]
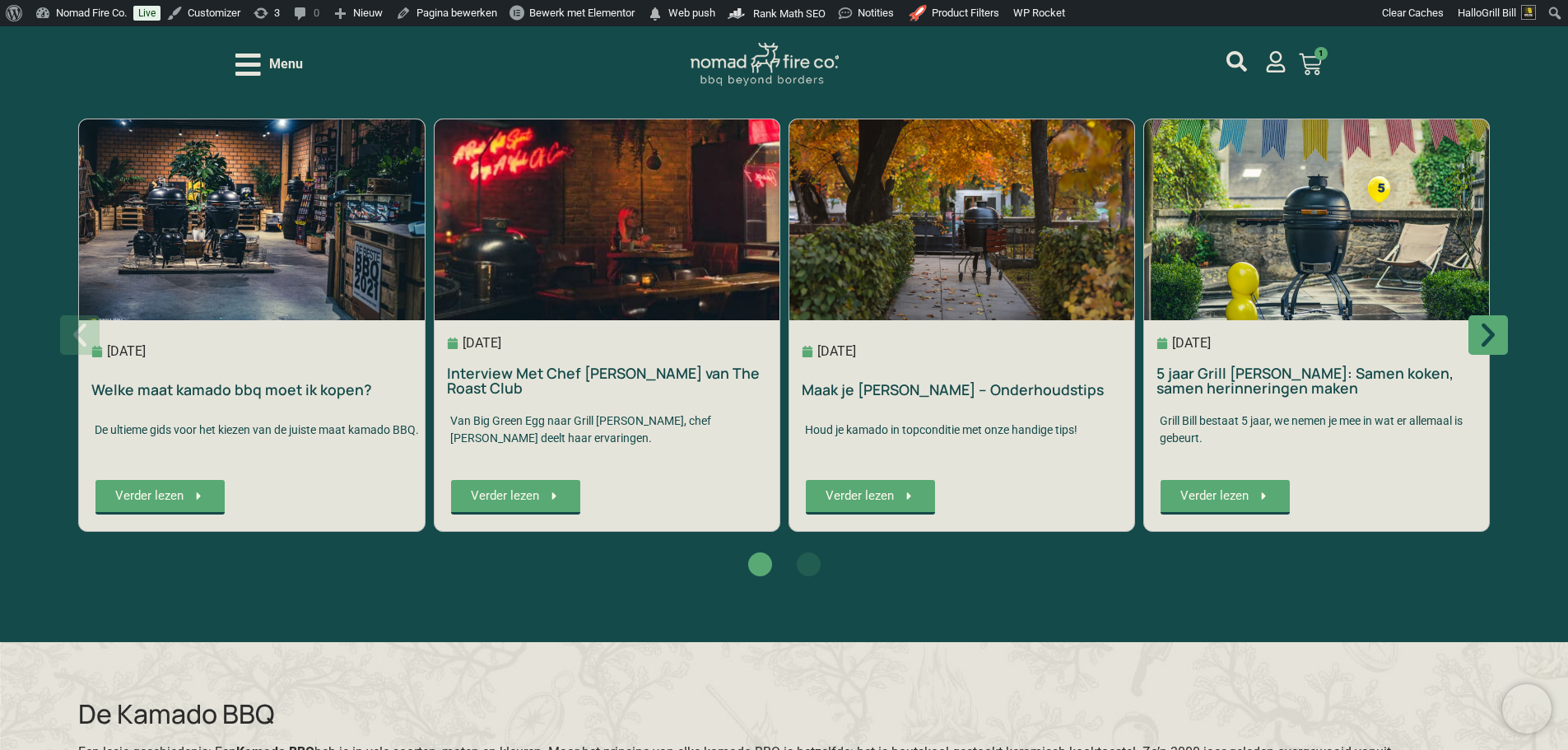
click at [1491, 329] on icon "Volgende slide" at bounding box center [1488, 334] width 31 height 31
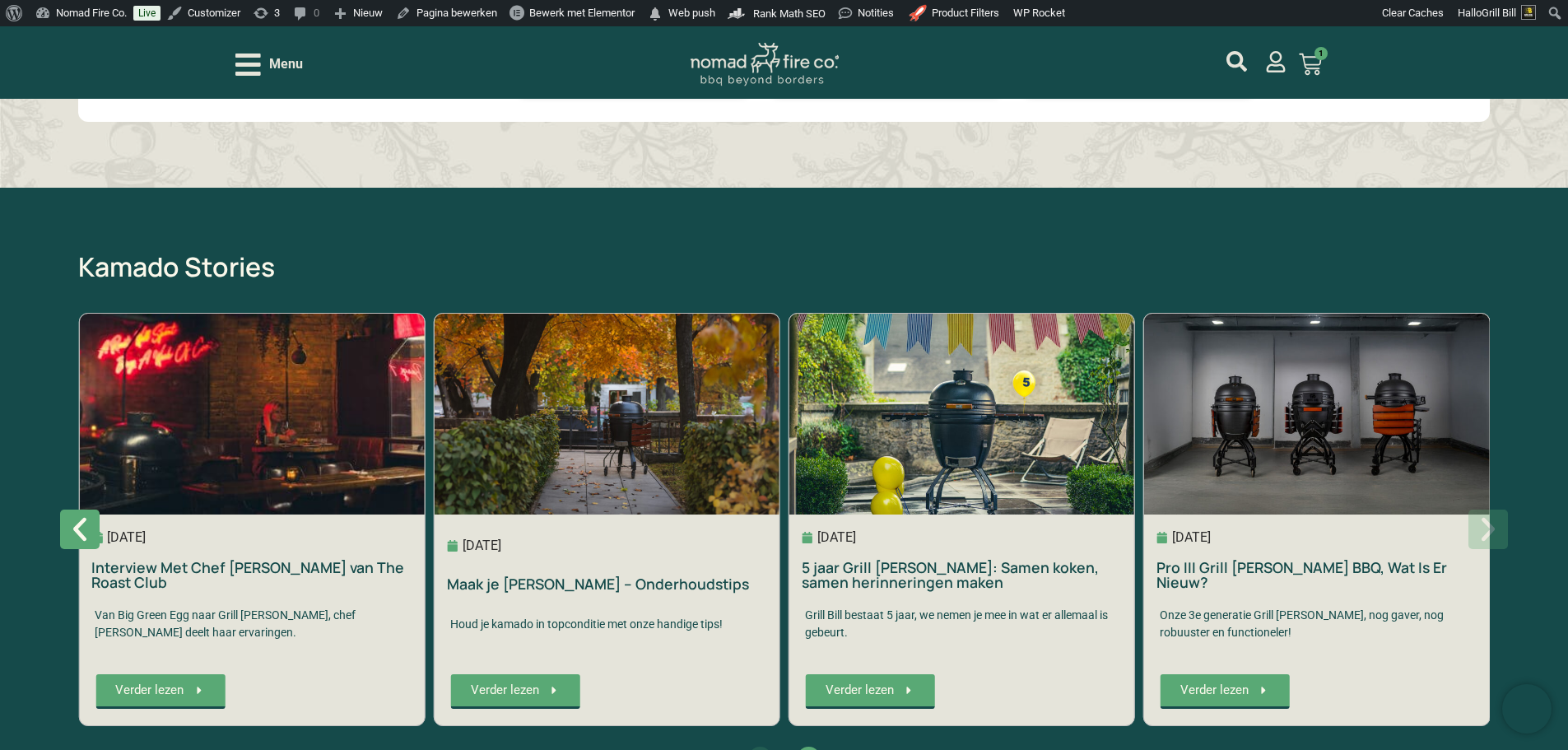
scroll to position [2880, 0]
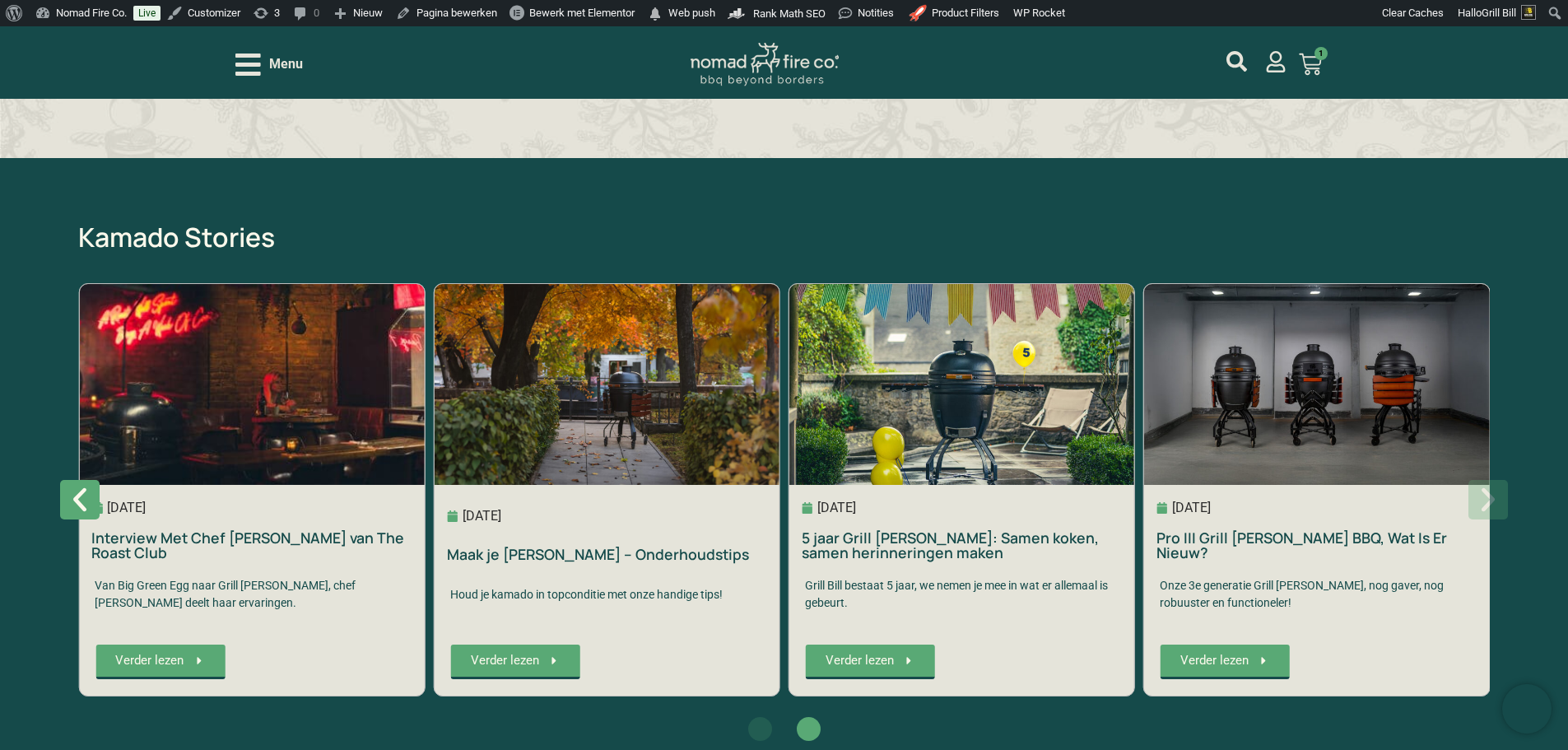
click at [769, 91] on div "Menu XL Kamado BBQ 23.5", Grill Bill Pro III Pre Order: Levering Eind November …" at bounding box center [784, 63] width 1098 height 73
click at [772, 78] on img at bounding box center [764, 64] width 148 height 43
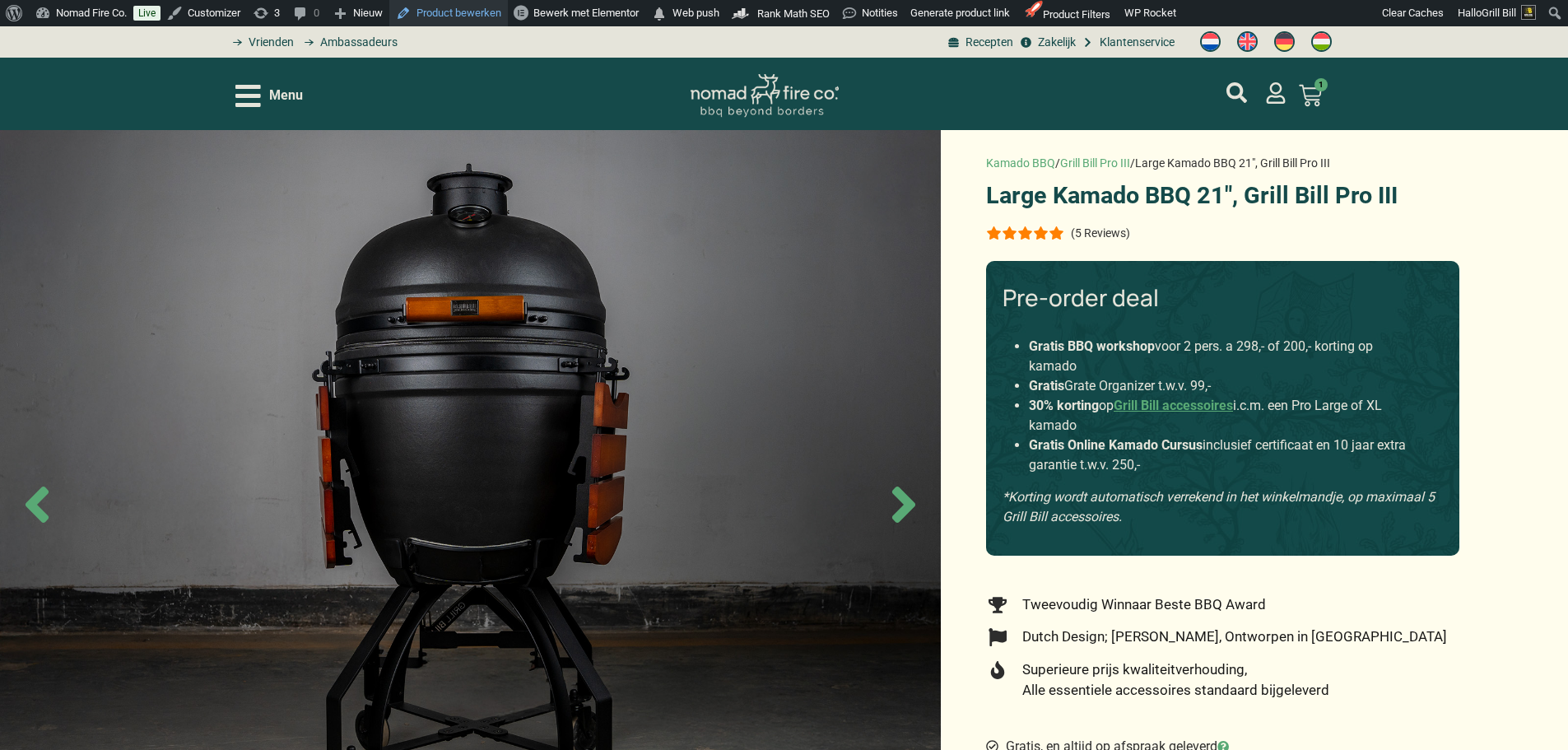
click at [484, 13] on link "Product bewerken" at bounding box center [449, 13] width 119 height 27
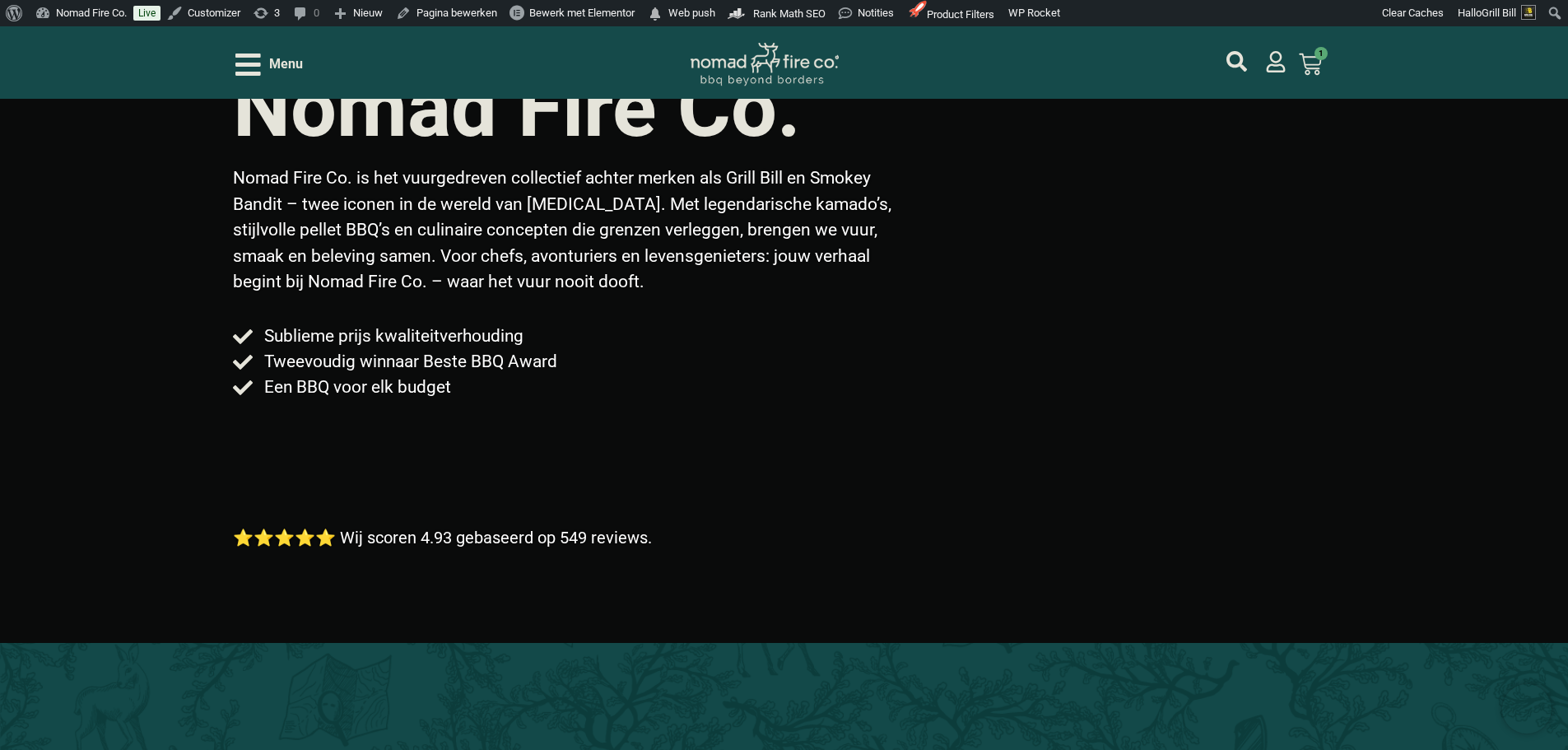
scroll to position [247, 0]
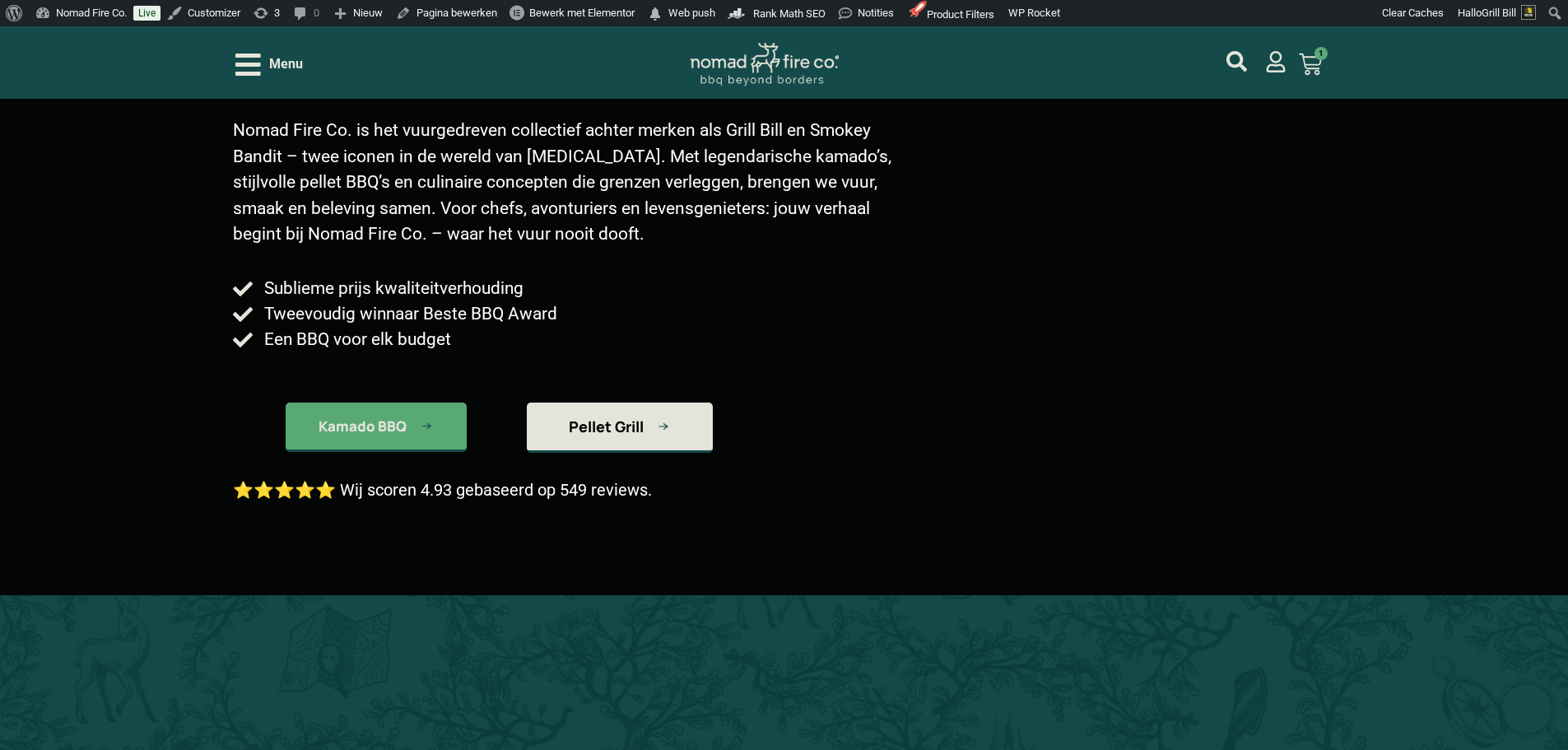
click at [620, 423] on span "Pellet Grill" at bounding box center [606, 427] width 75 height 15
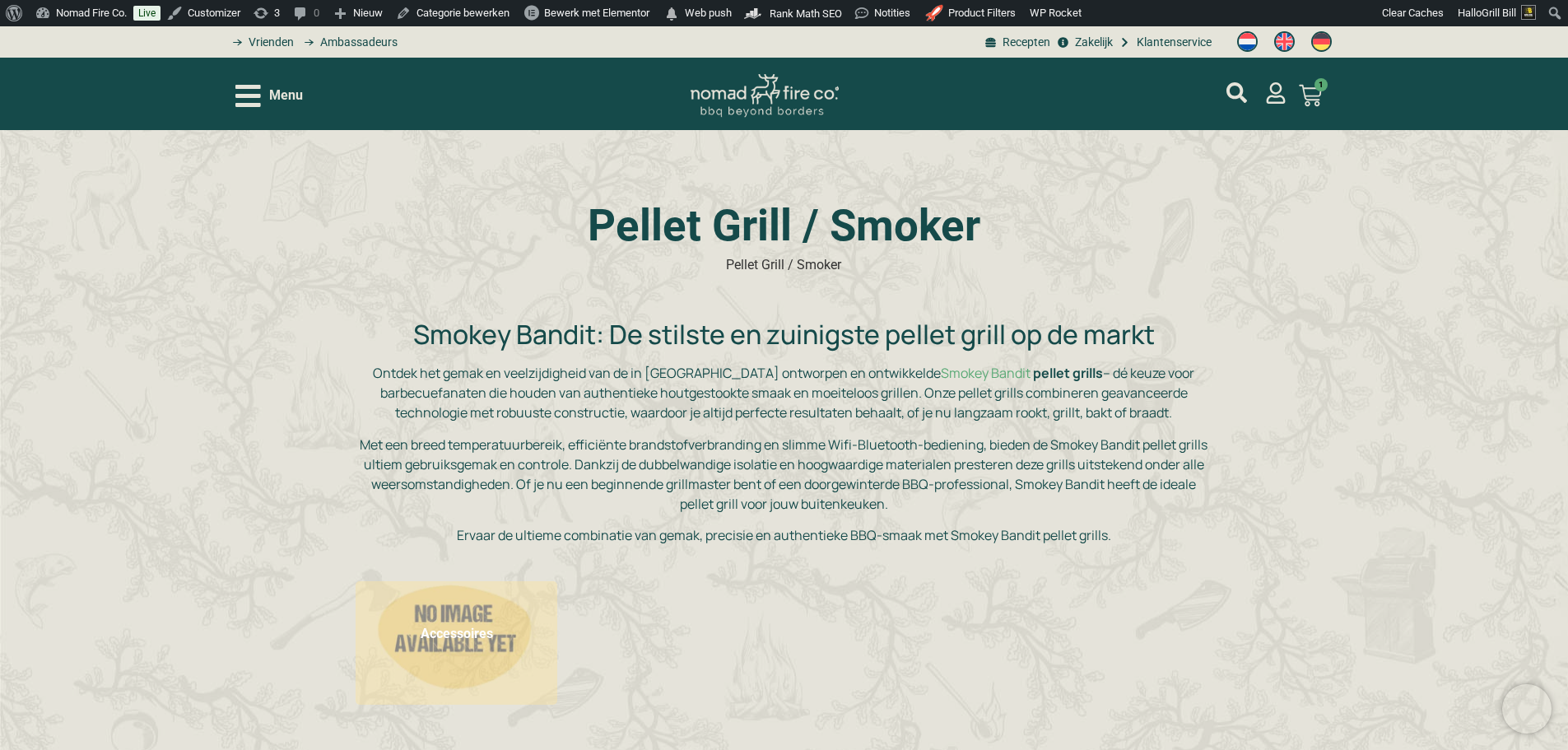
click at [301, 99] on span "Menu" at bounding box center [286, 95] width 33 height 20
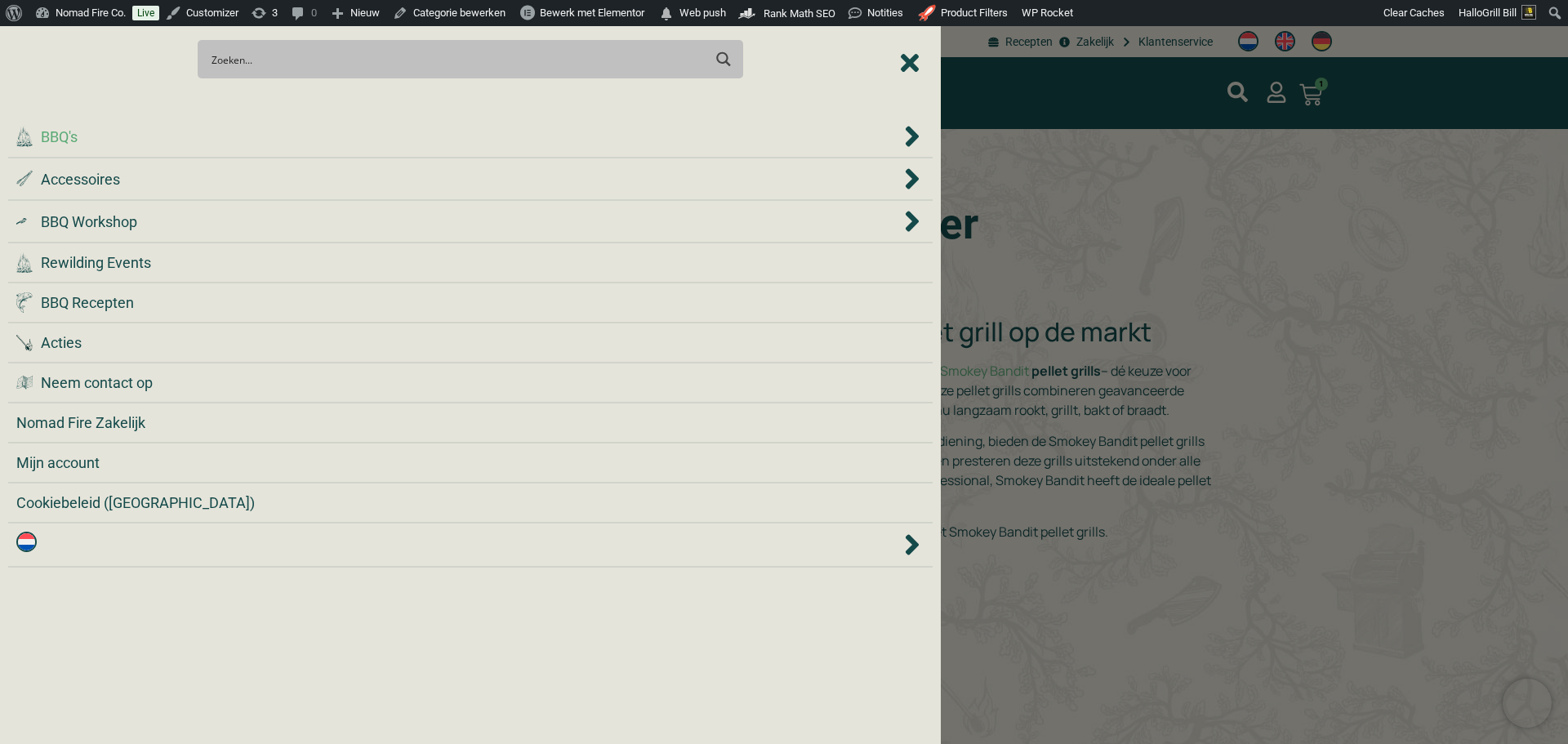
click at [278, 134] on div ".cls-1 { fill: #042e2c; } BBQ's" at bounding box center [458, 137] width 884 height 22
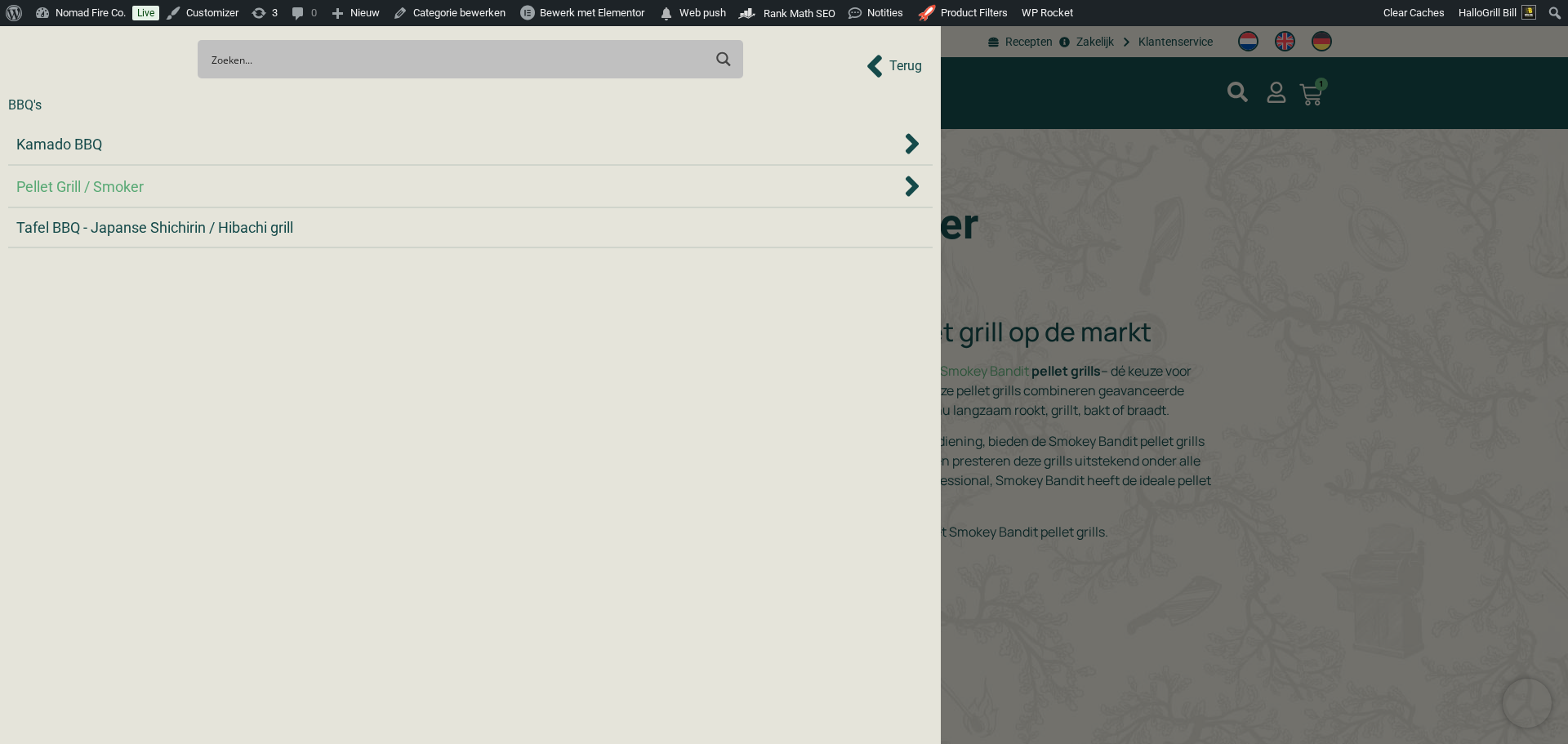
click at [278, 134] on div "Kamado BBQ" at bounding box center [458, 144] width 884 height 22
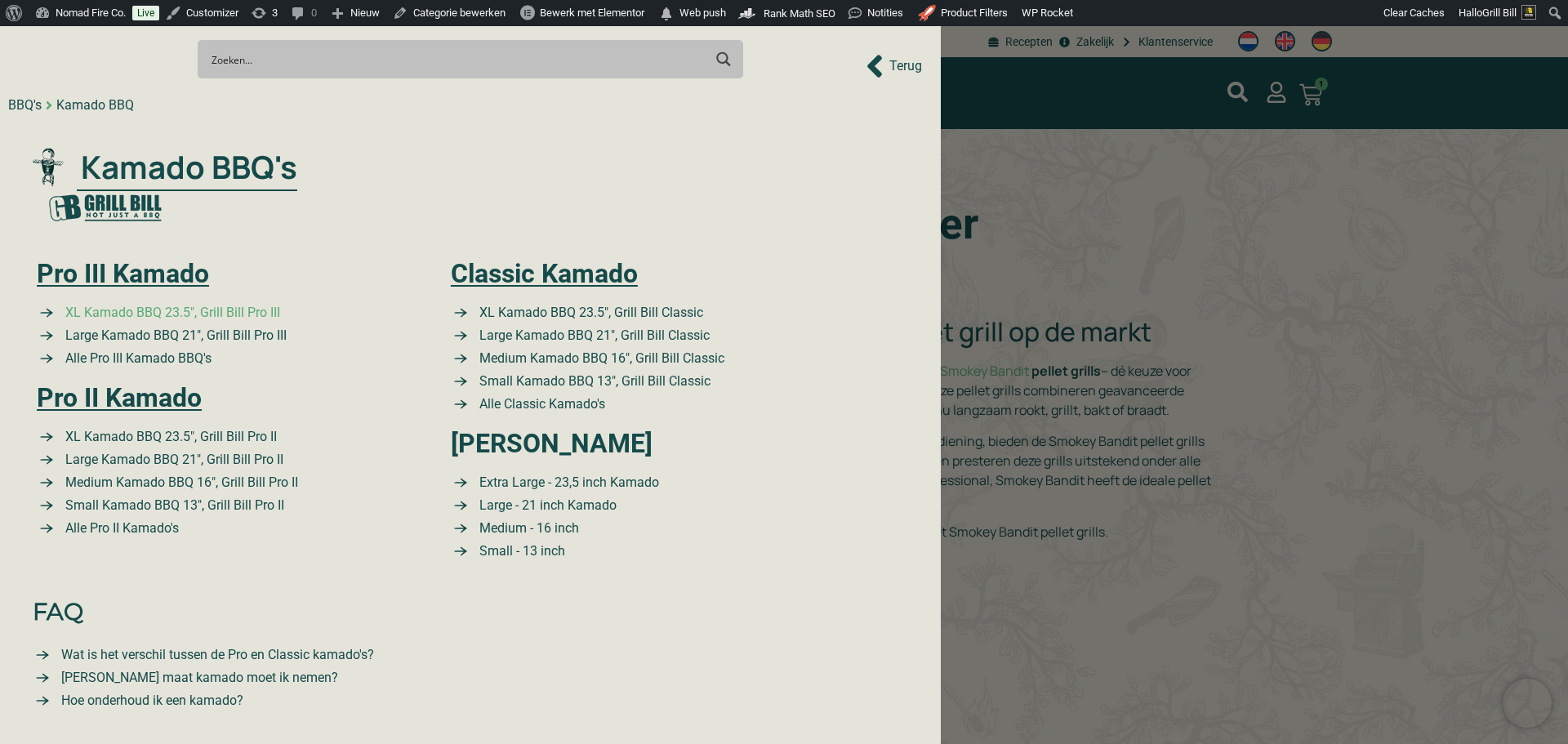
click at [249, 317] on span "XL Kamado BBQ 23.5″, Grill Bill Pro III" at bounding box center [171, 313] width 219 height 20
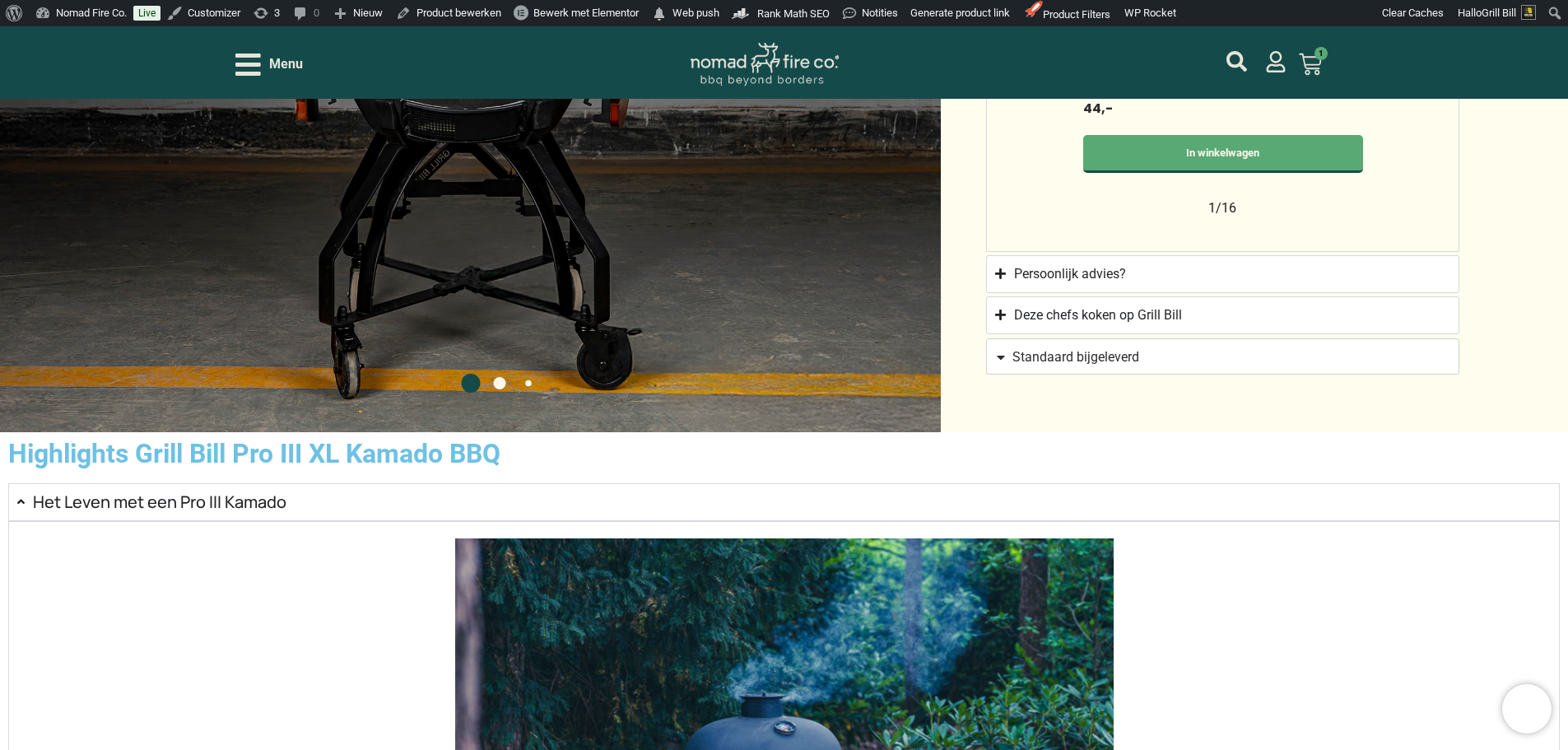
scroll to position [1811, 0]
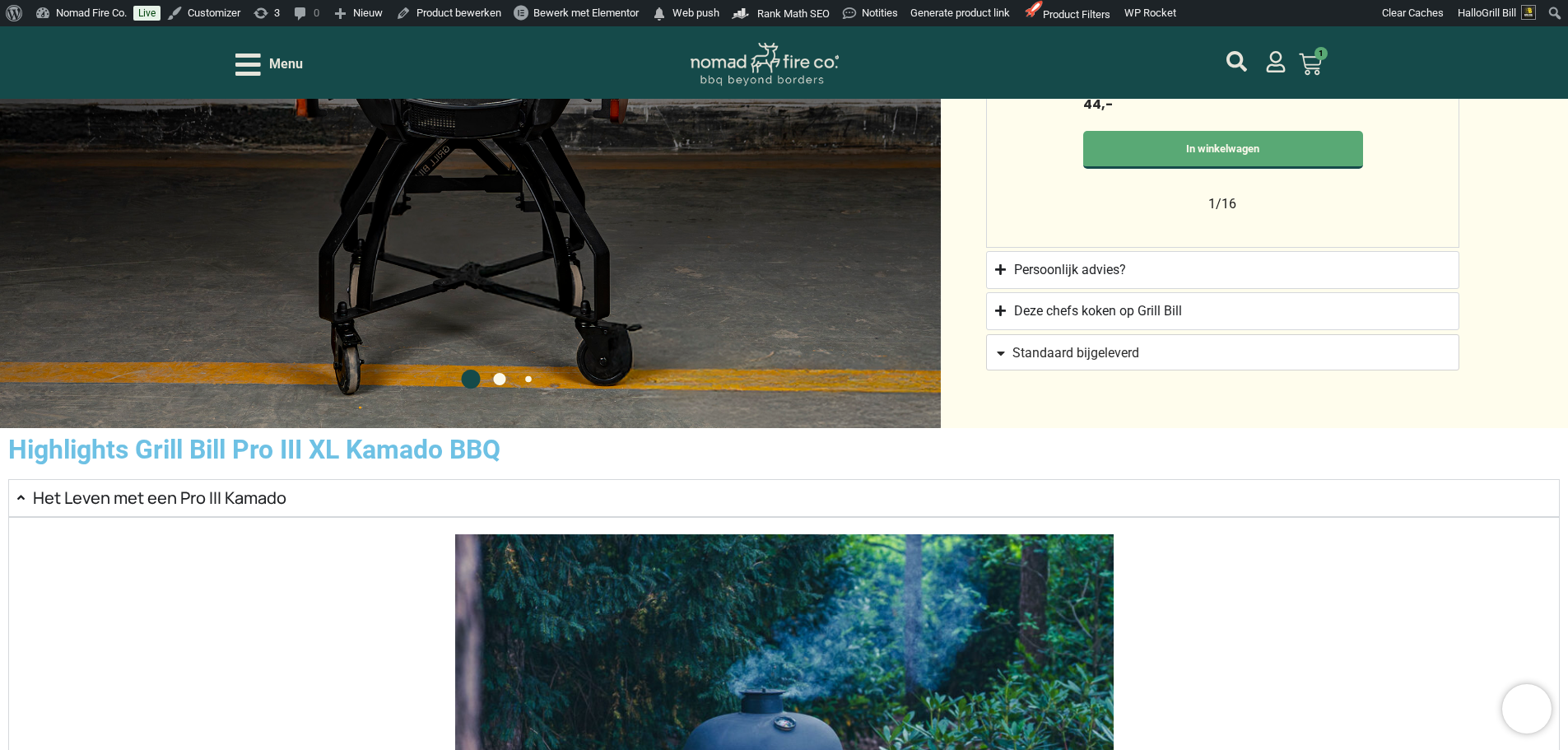
click at [881, 517] on summary "Het Leven met een Pro III Kamado" at bounding box center [784, 497] width 1551 height 38
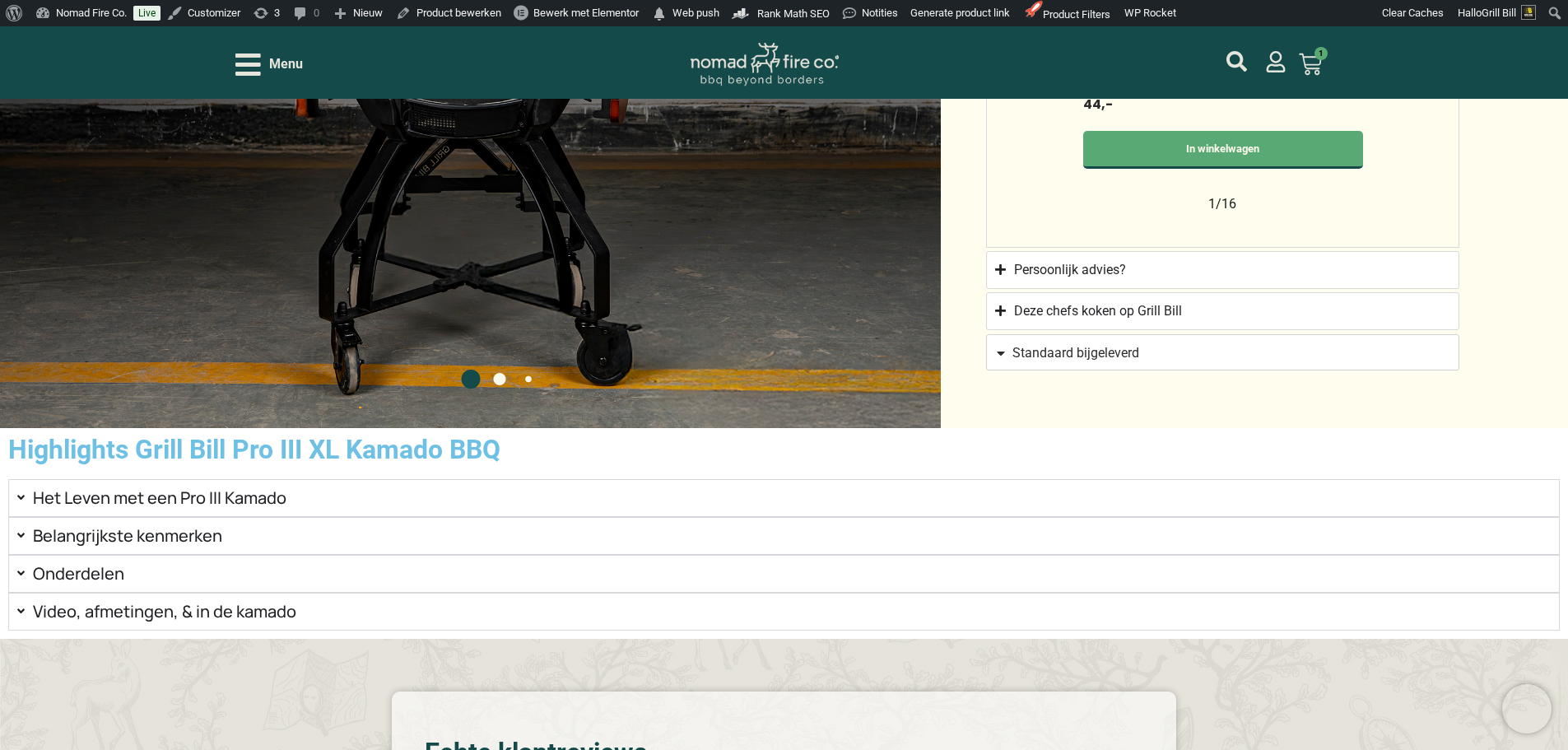
click at [856, 555] on summary "Belangrijkste kenmerken" at bounding box center [784, 535] width 1551 height 38
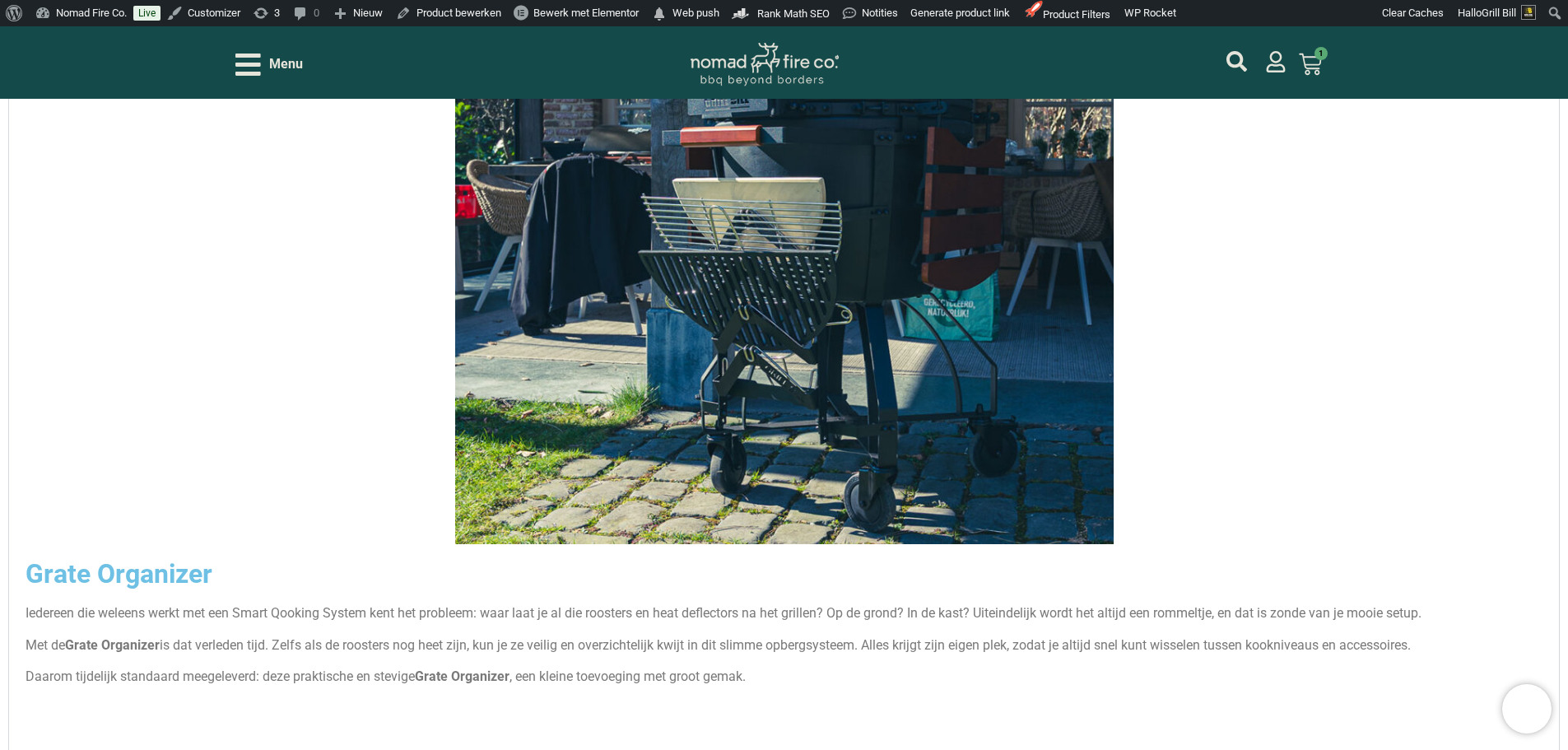
scroll to position [3045, 0]
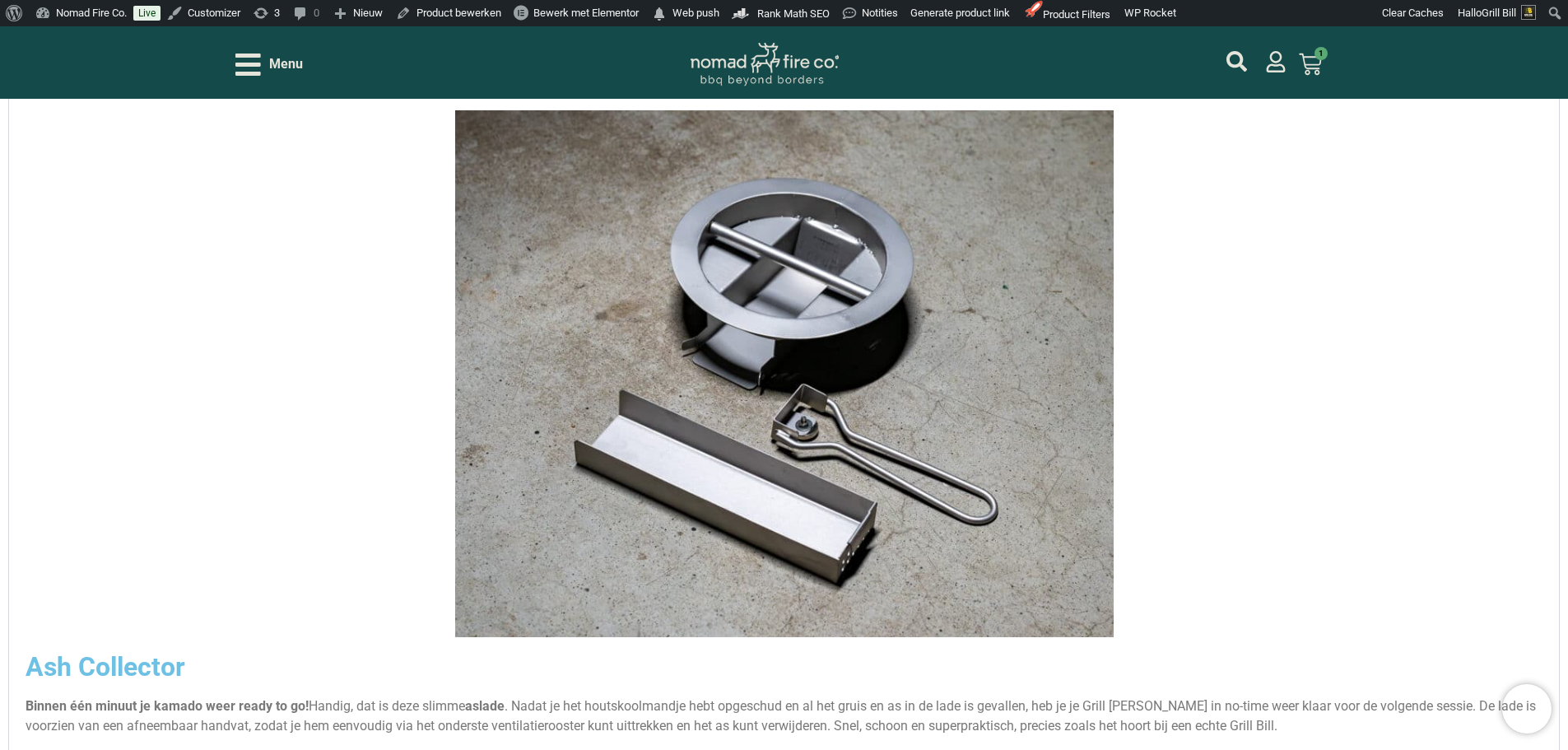
scroll to position [4361, 0]
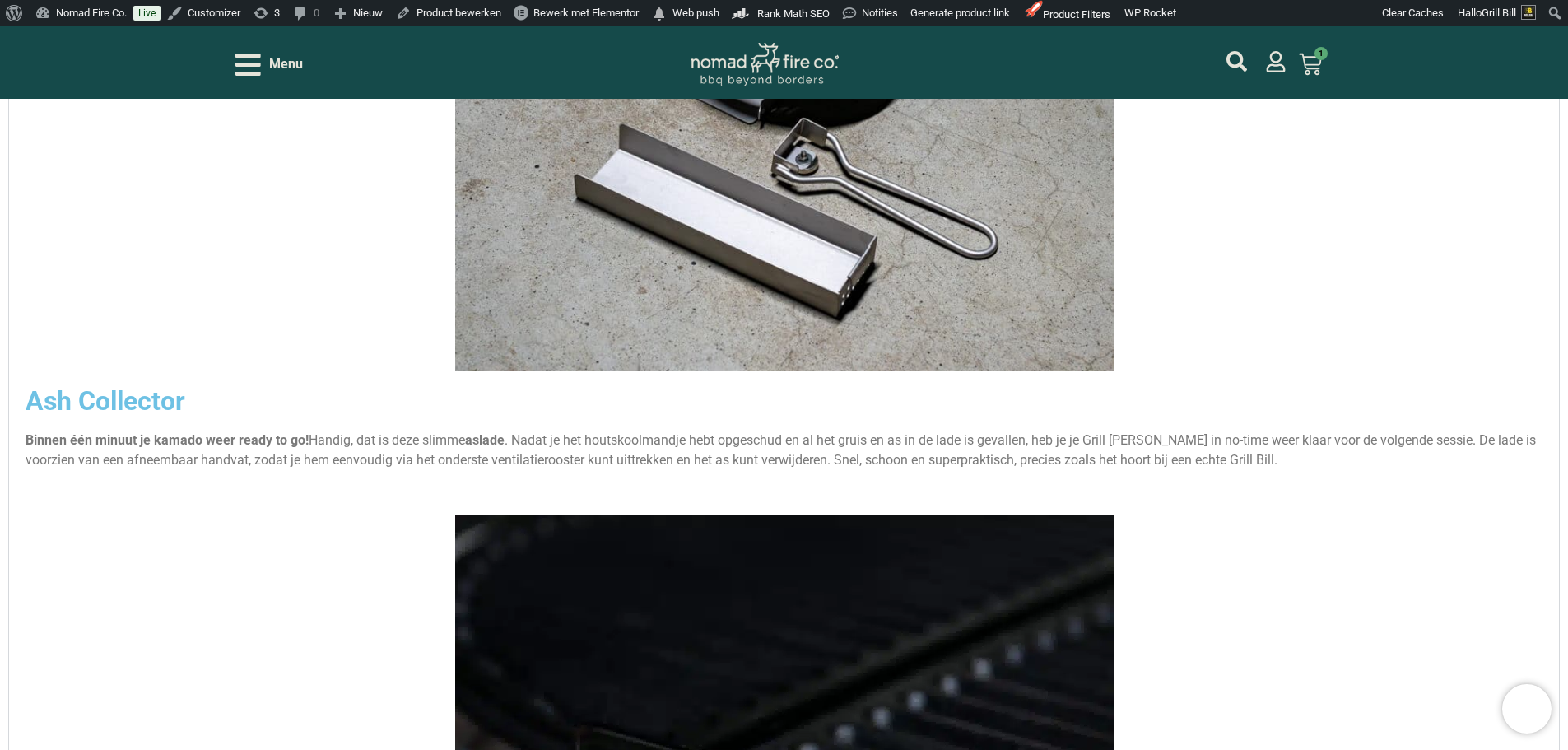
scroll to position [4609, 0]
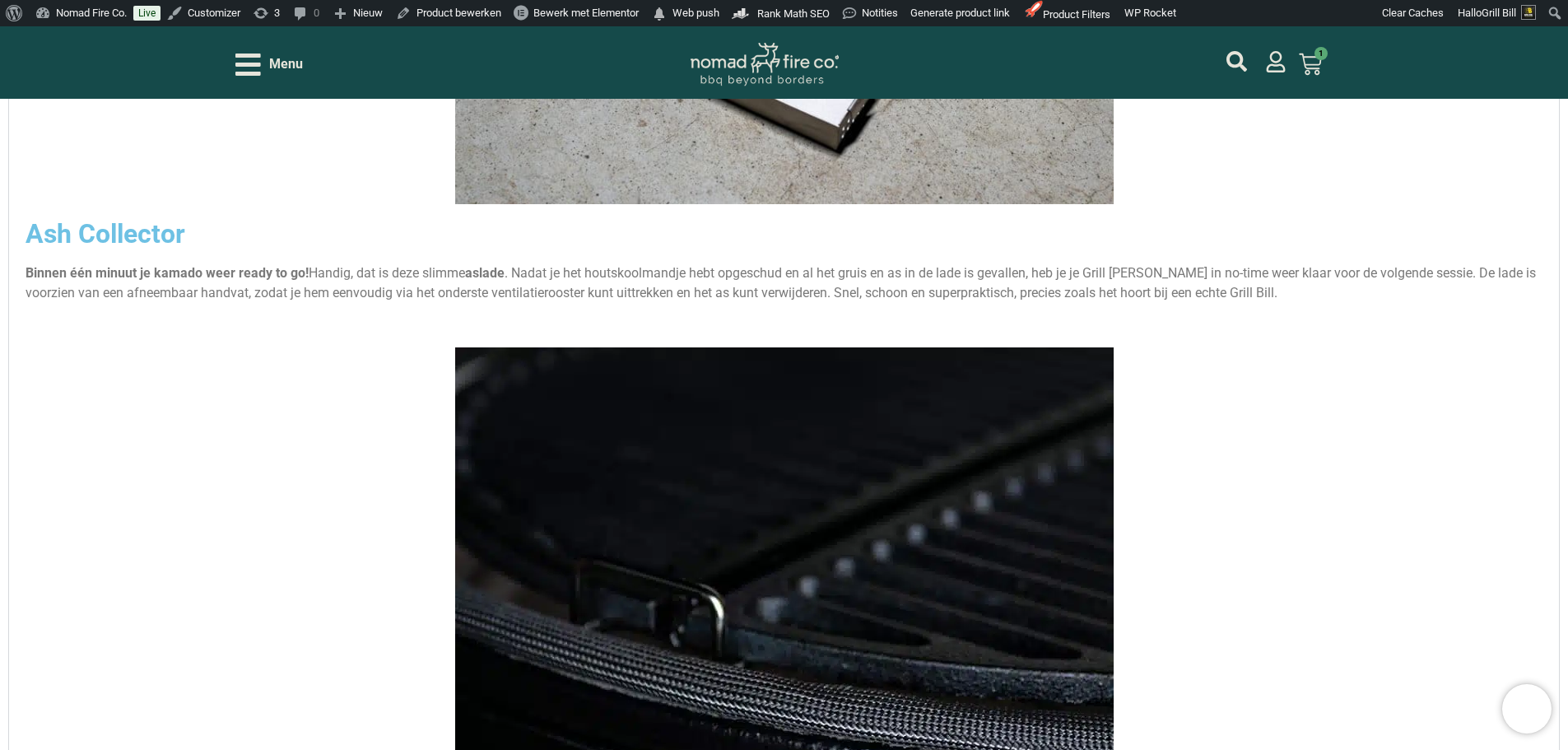
scroll to position [4526, 0]
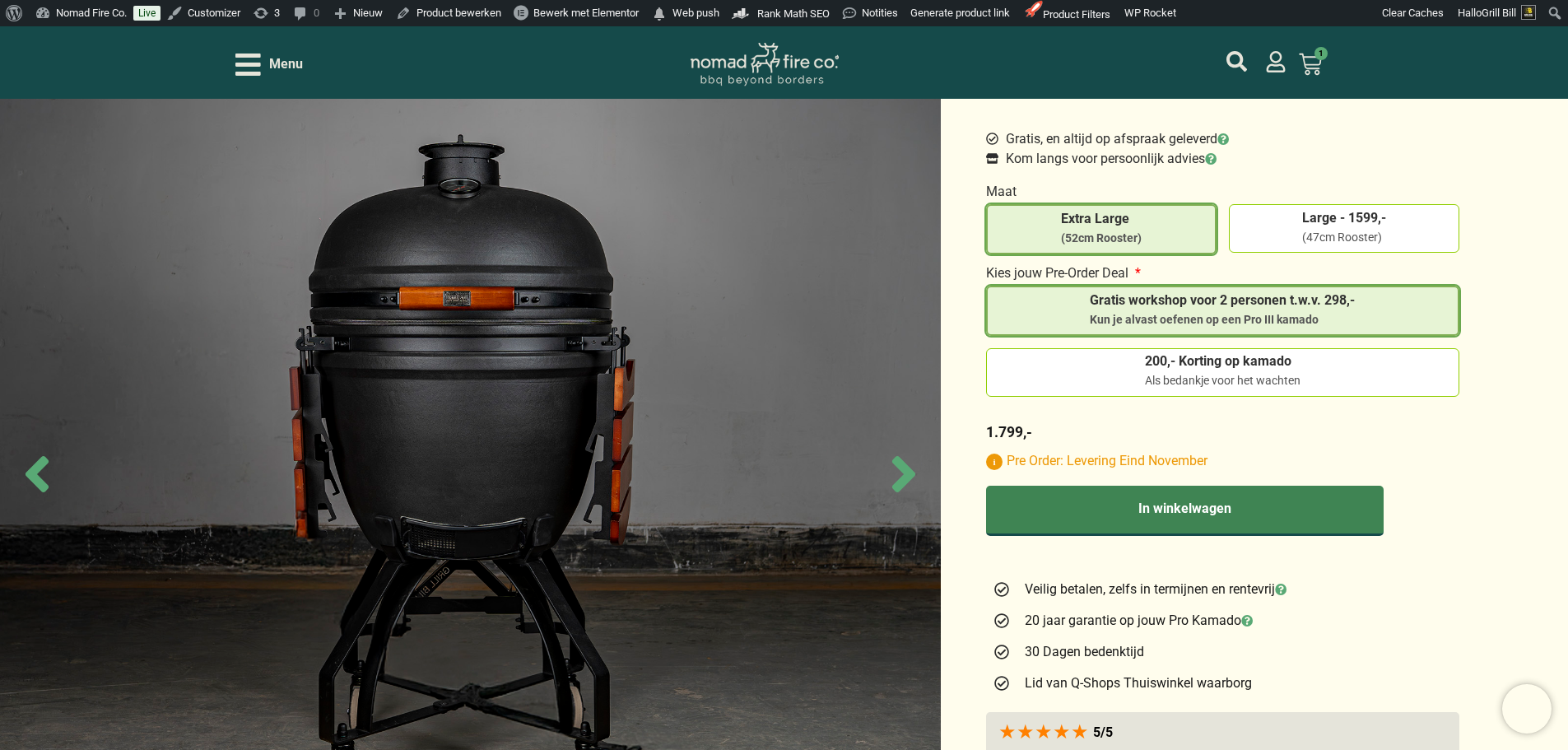
scroll to position [576, 0]
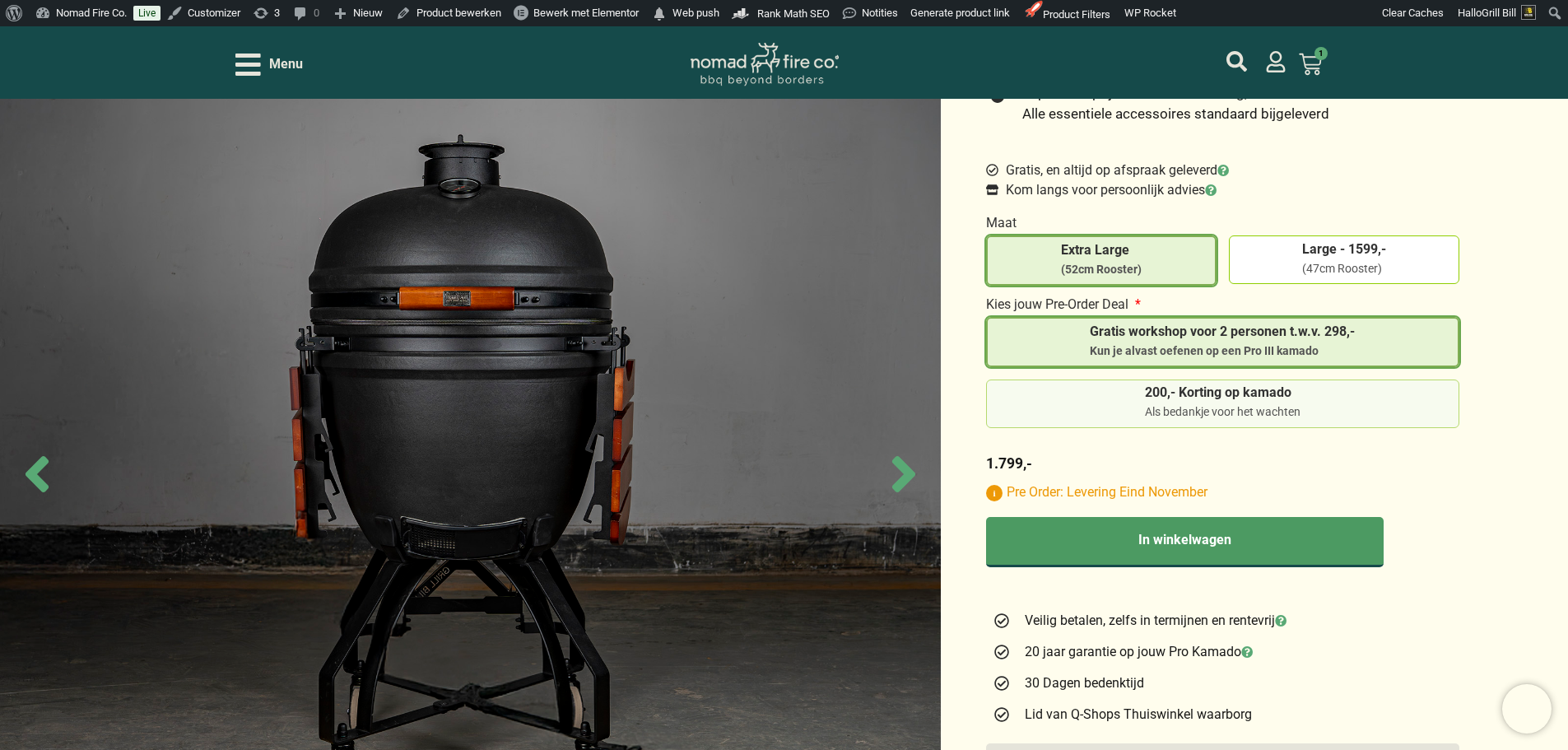
click at [1340, 395] on label "200,- Korting op kamado Als bedankje voor het wachten" at bounding box center [1223, 403] width 459 height 34
click at [0, 0] on input "200,- Korting op kamado Als bedankje voor het wachten" at bounding box center [0, 0] width 0 height 0
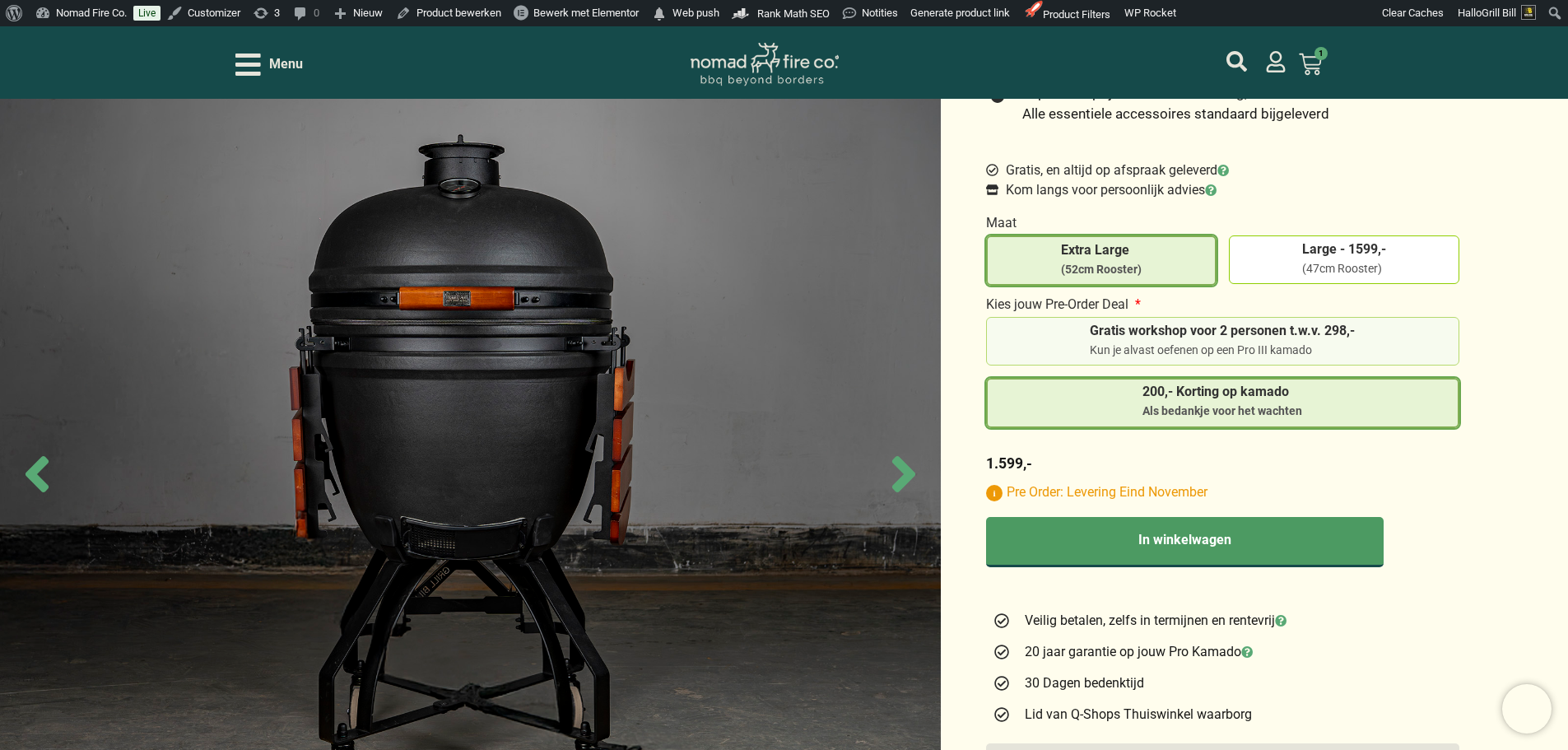
click at [1399, 335] on label "Gratis workshop voor 2 personen t.w.v. 298,- Kun je alvast oefenen op een Pro I…" at bounding box center [1223, 341] width 459 height 34
click at [0, 0] on input "Gratis workshop voor 2 personen t.w.v. 298,- Kun je alvast oefenen op een Pro I…" at bounding box center [0, 0] width 0 height 0
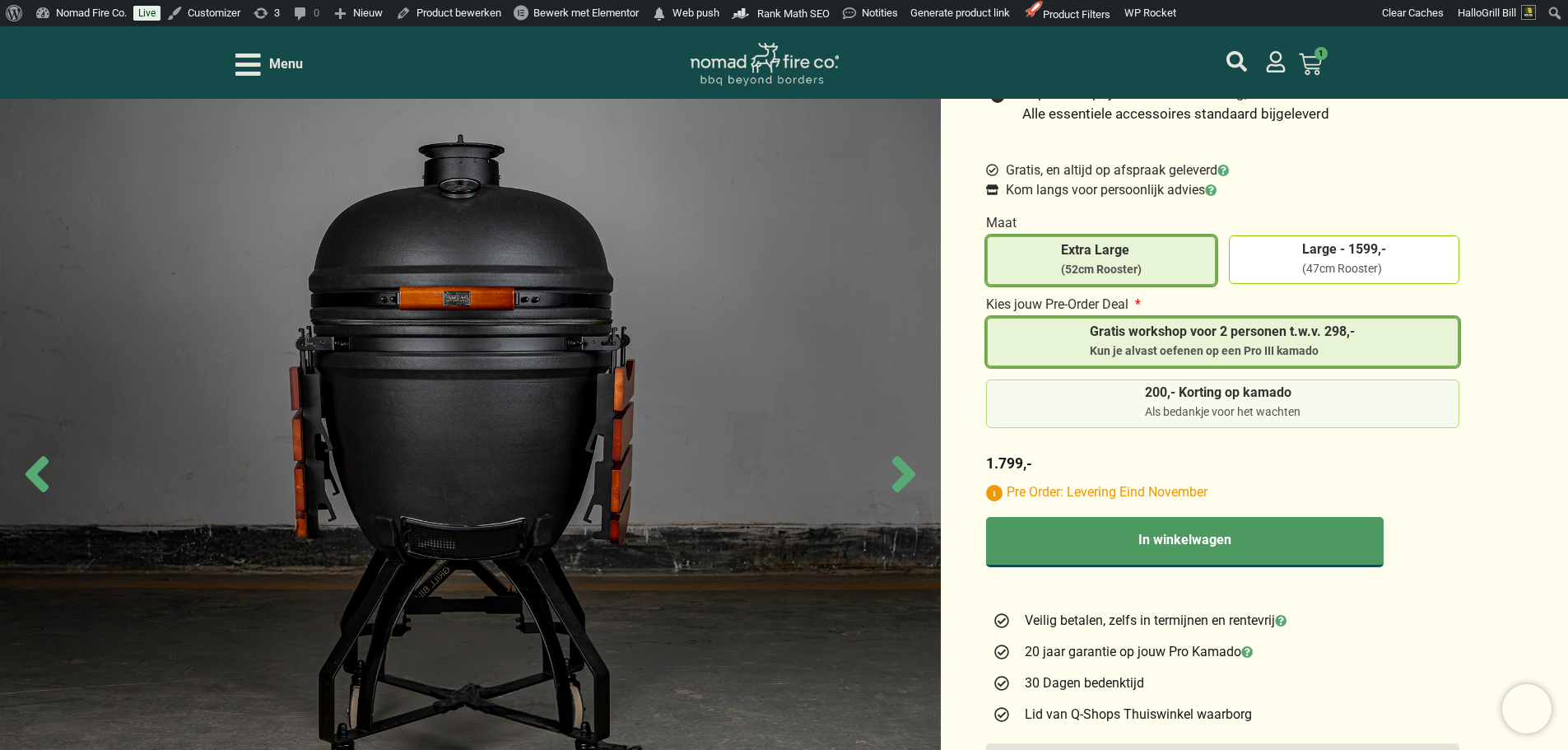
click at [1368, 408] on label "200,- Korting op kamado Als bedankje voor het wachten" at bounding box center [1223, 403] width 459 height 34
click at [0, 0] on input "200,- Korting op kamado Als bedankje voor het wachten" at bounding box center [0, 0] width 0 height 0
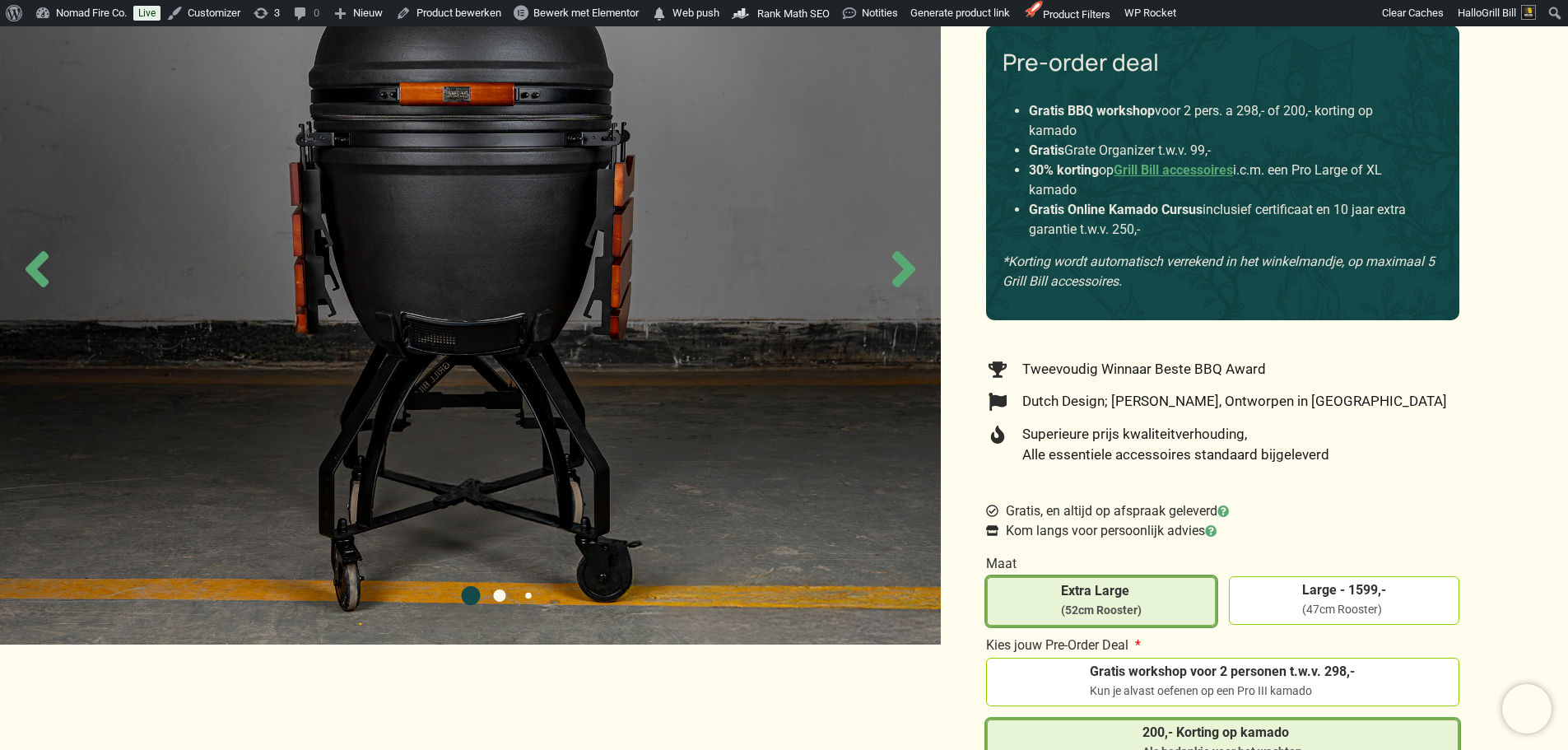
scroll to position [0, 0]
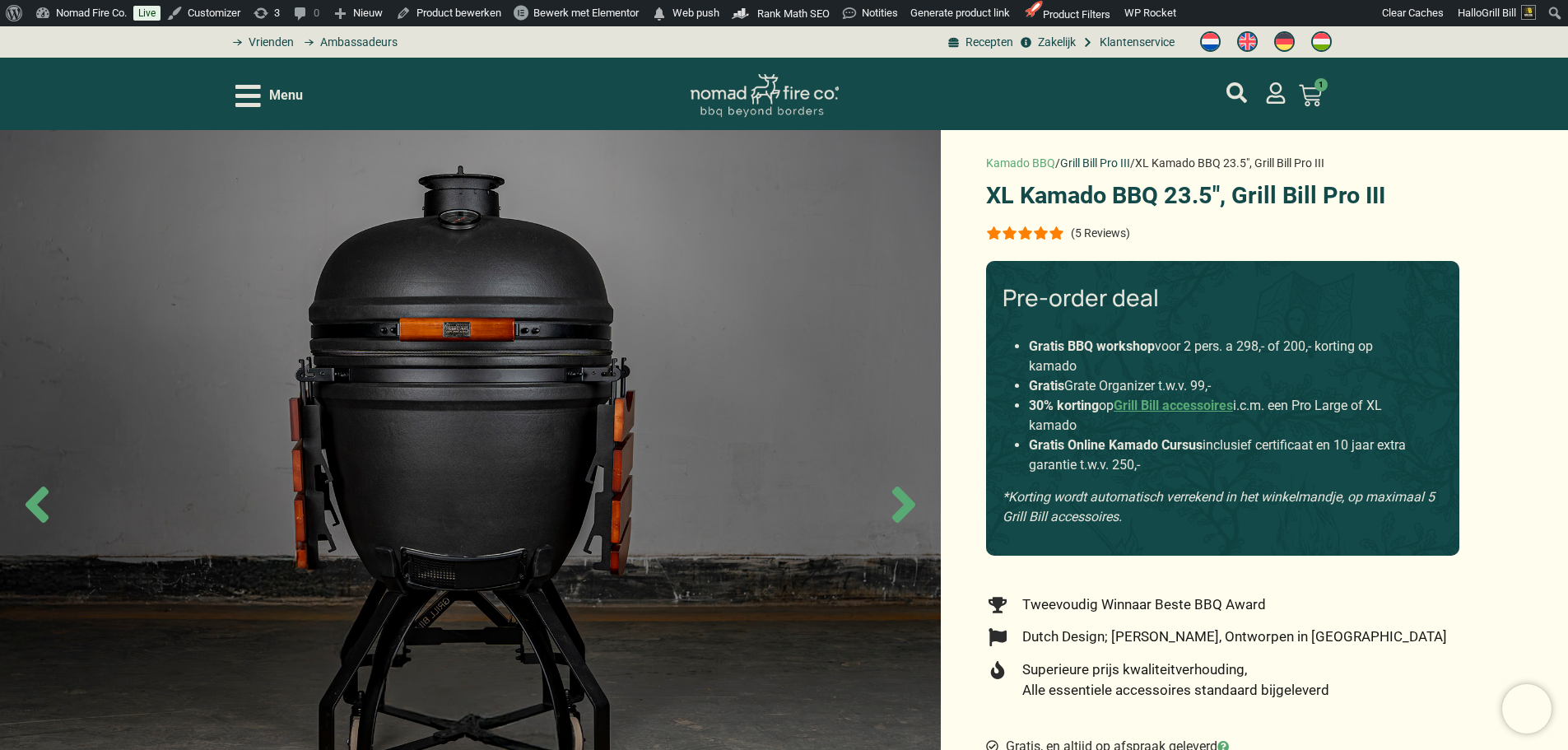
click at [1104, 156] on link "Grill Bill Pro III" at bounding box center [1095, 163] width 70 height 13
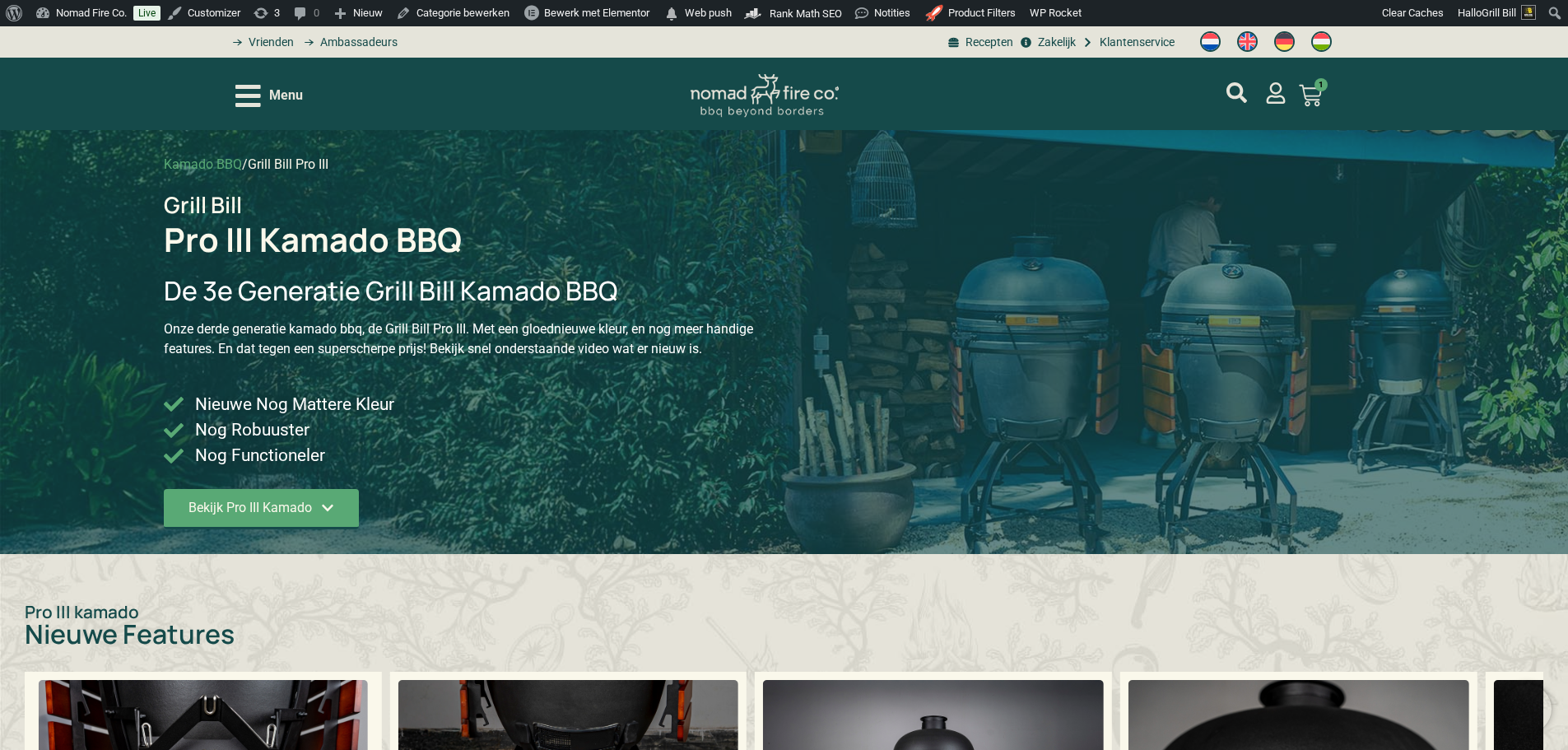
click at [290, 82] on div "Menu" at bounding box center [269, 96] width 68 height 28
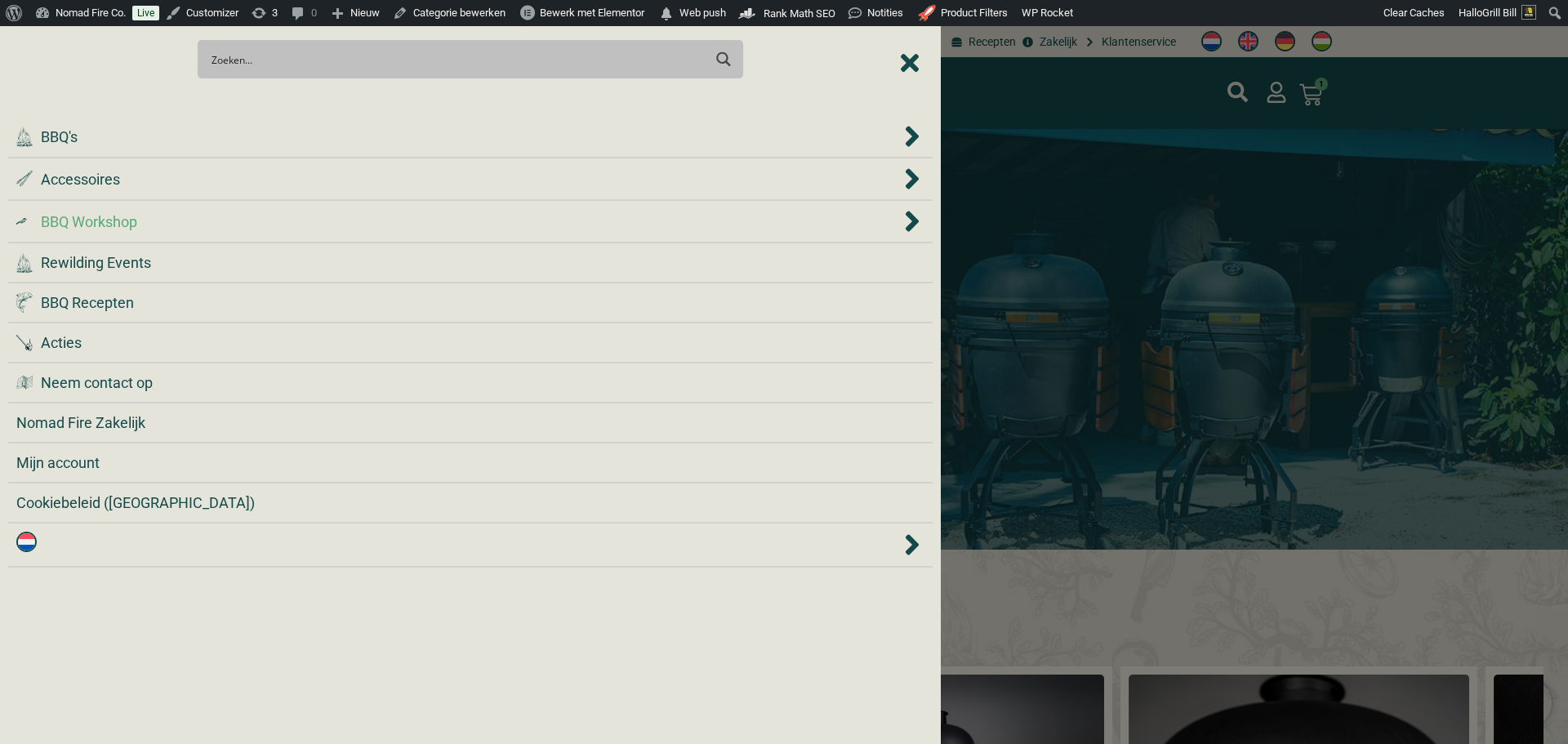
click at [242, 215] on div ".cls-1 { fill: #042e2c; } BBQ Workshop" at bounding box center [458, 221] width 884 height 22
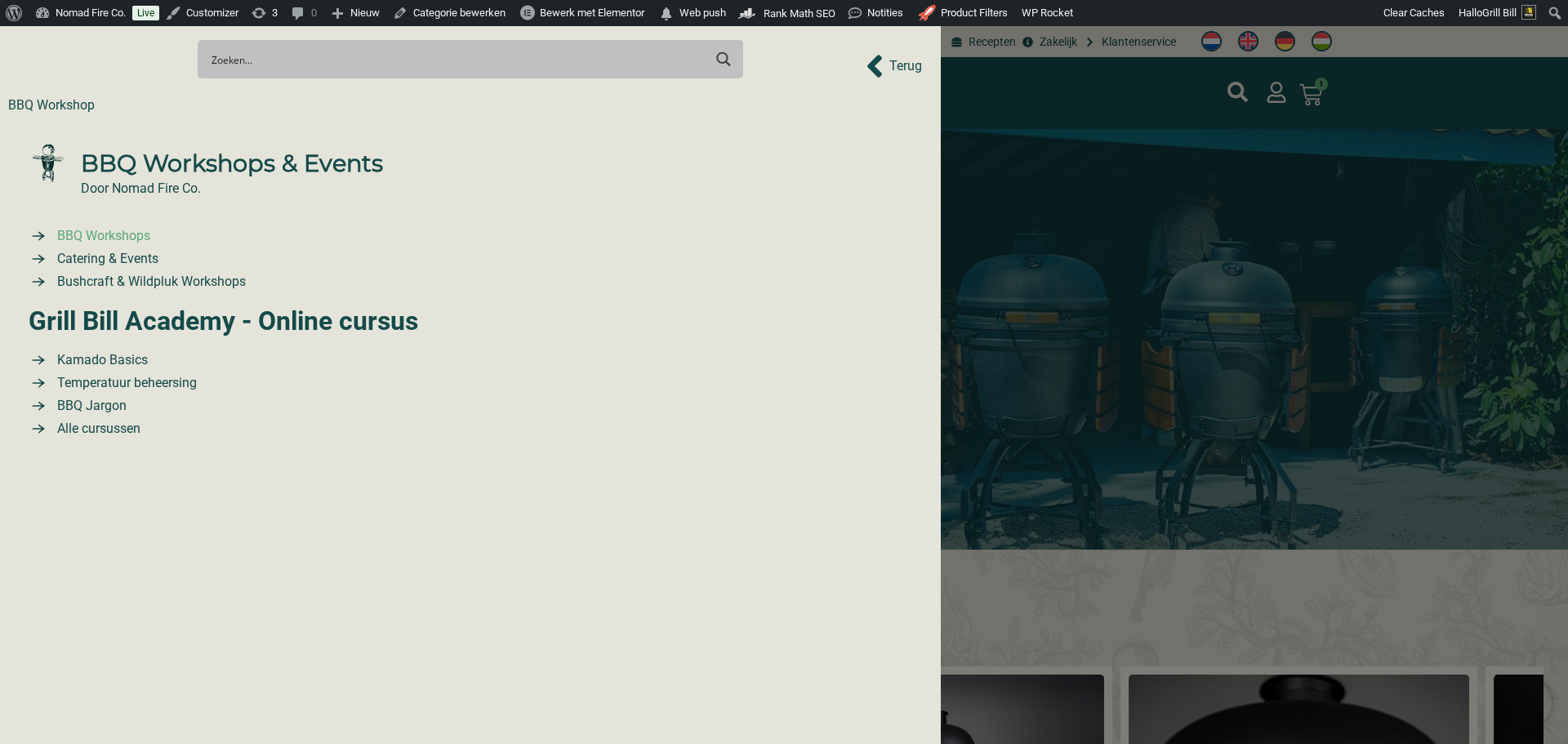
click at [111, 242] on span "BBQ Workshops" at bounding box center [101, 236] width 97 height 20
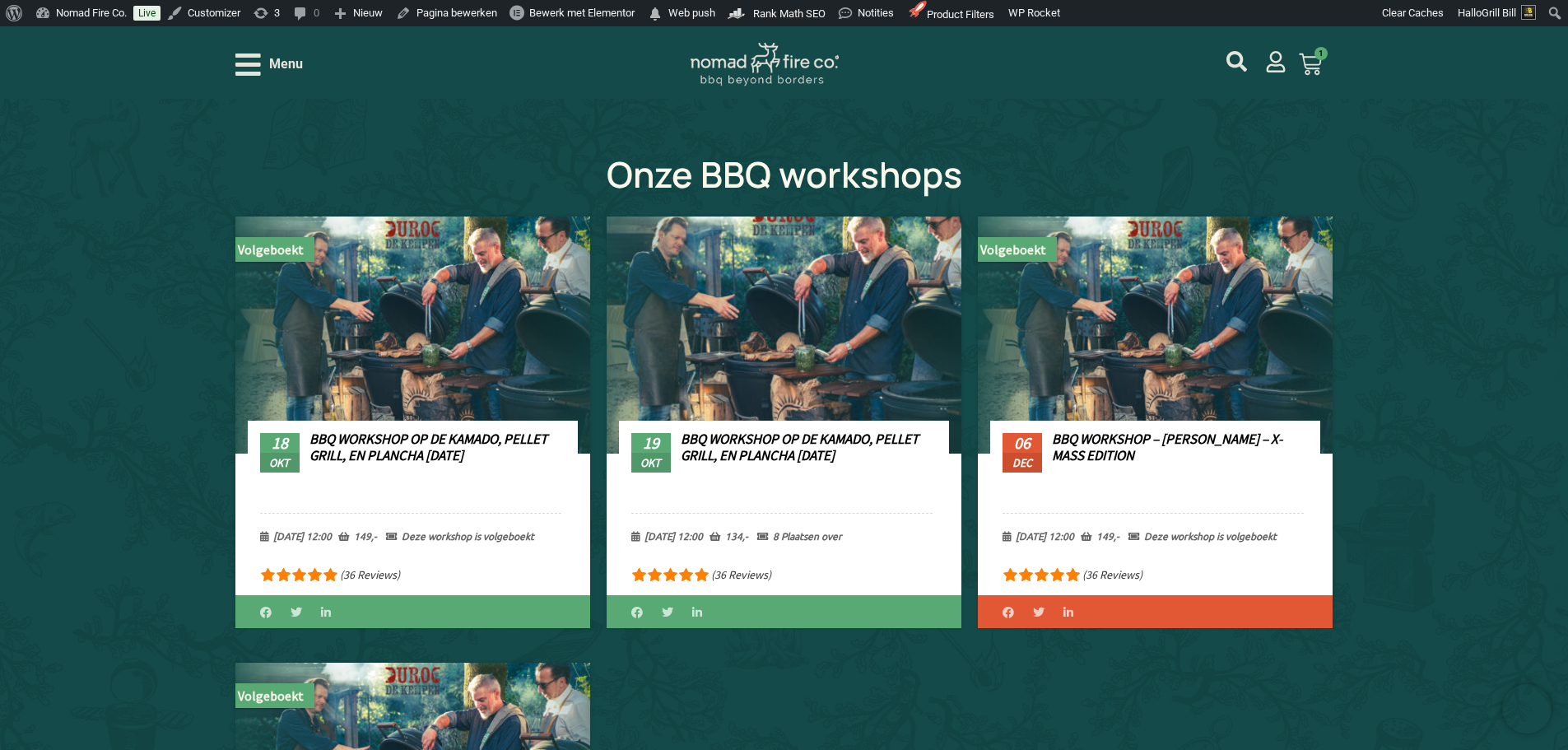
scroll to position [576, 0]
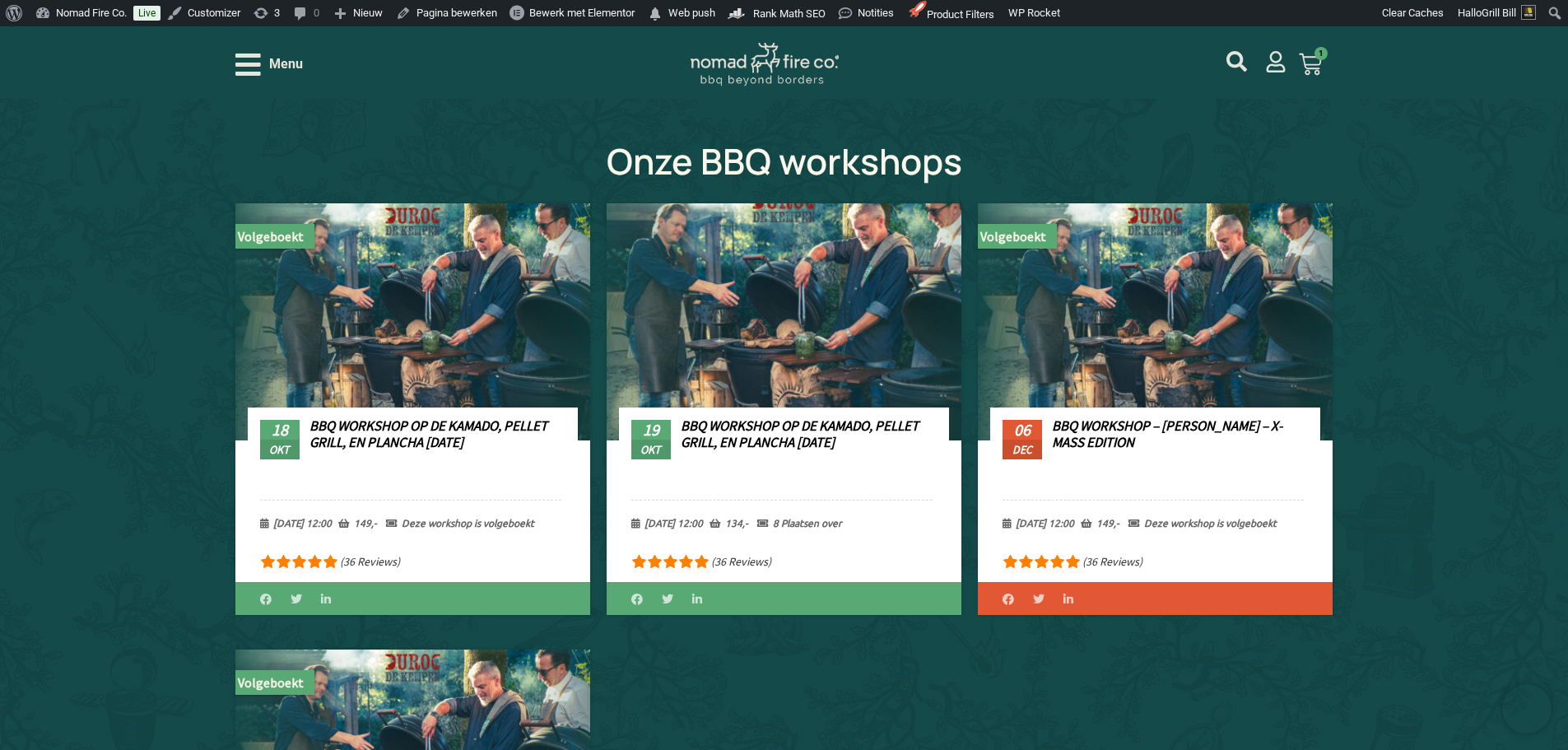
drag, startPoint x: 850, startPoint y: 443, endPoint x: 825, endPoint y: 438, distance: 25.5
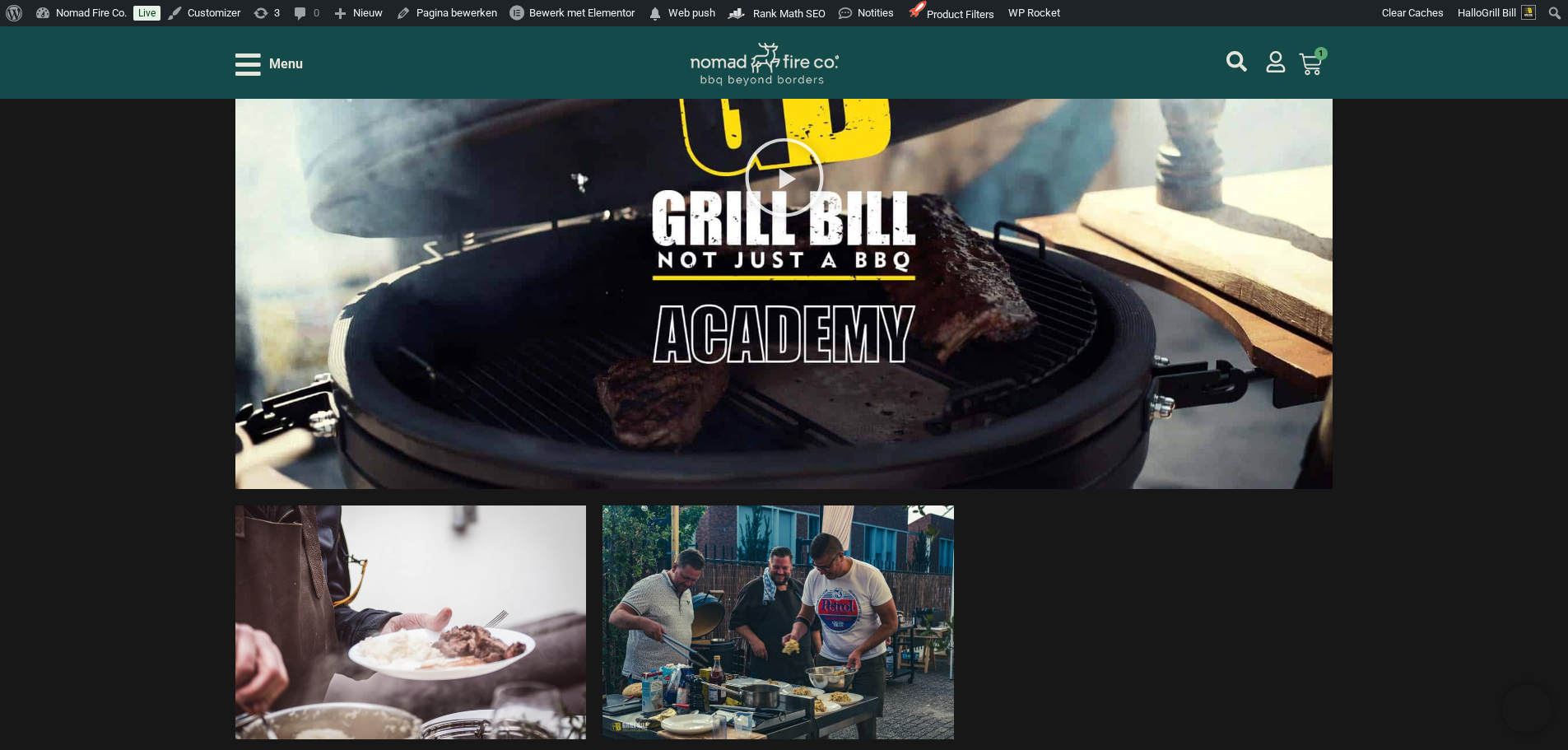
scroll to position [1975, 0]
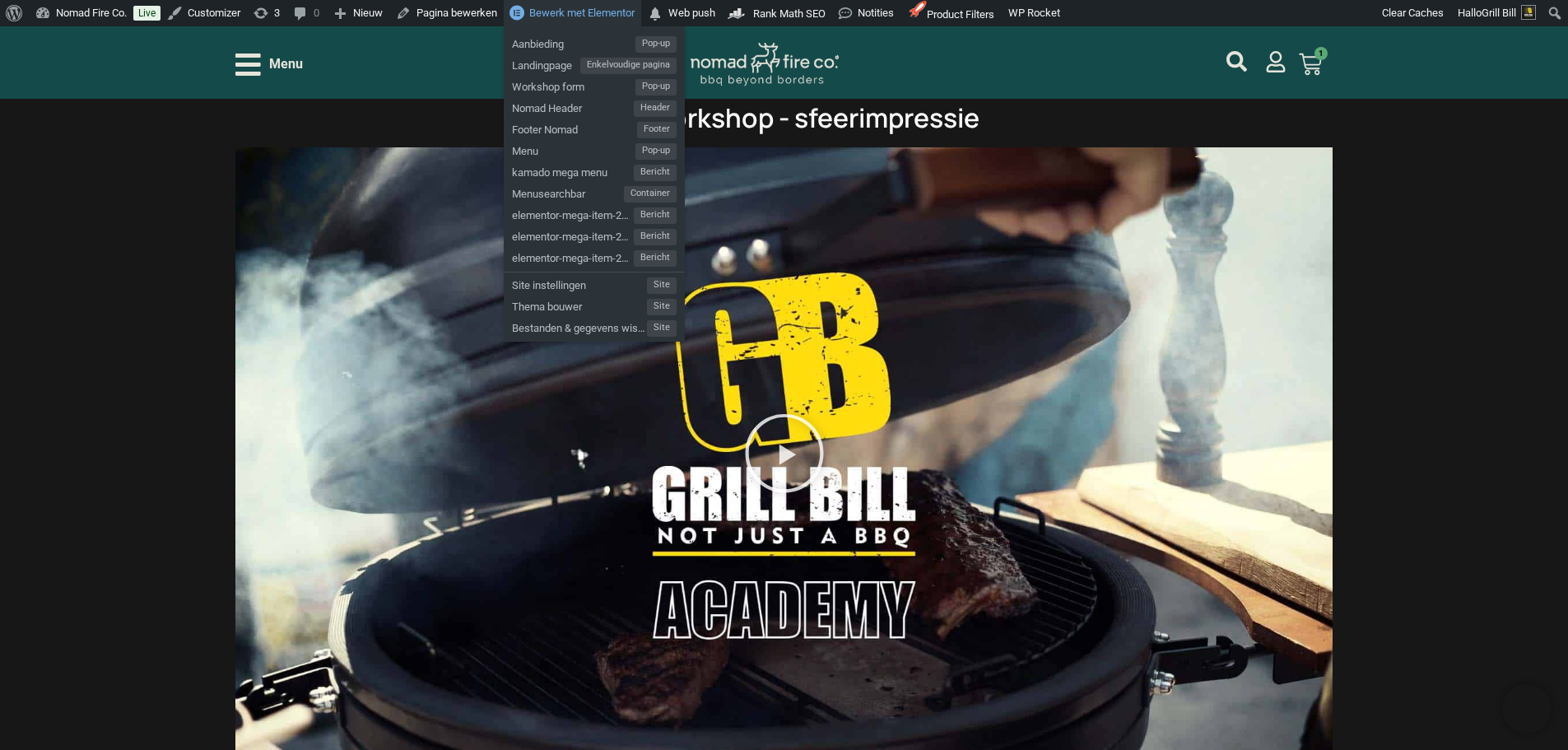
click at [577, 7] on span "Bewerk met Elementor" at bounding box center [582, 13] width 105 height 13
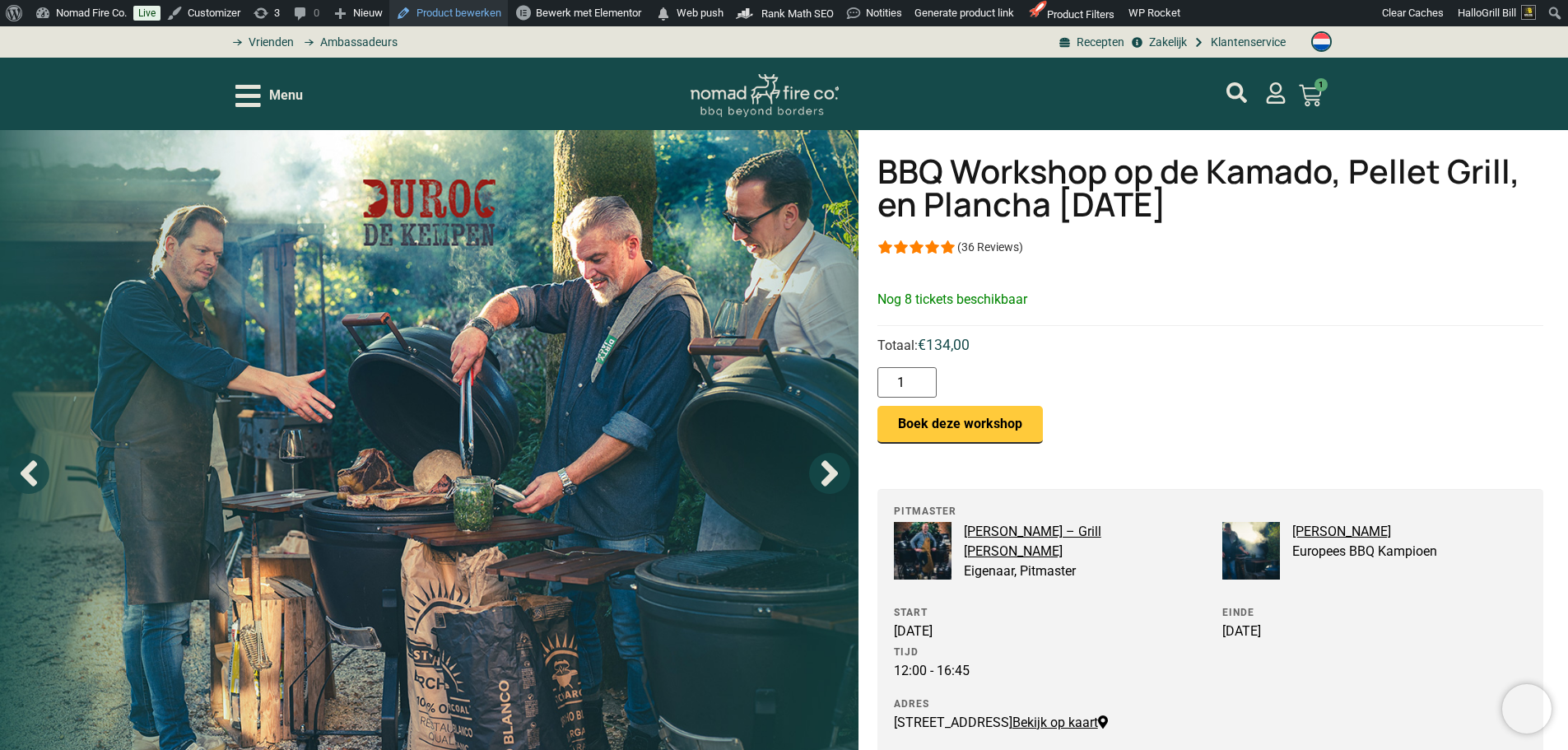
click at [467, 10] on link "Product bewerken" at bounding box center [449, 13] width 119 height 27
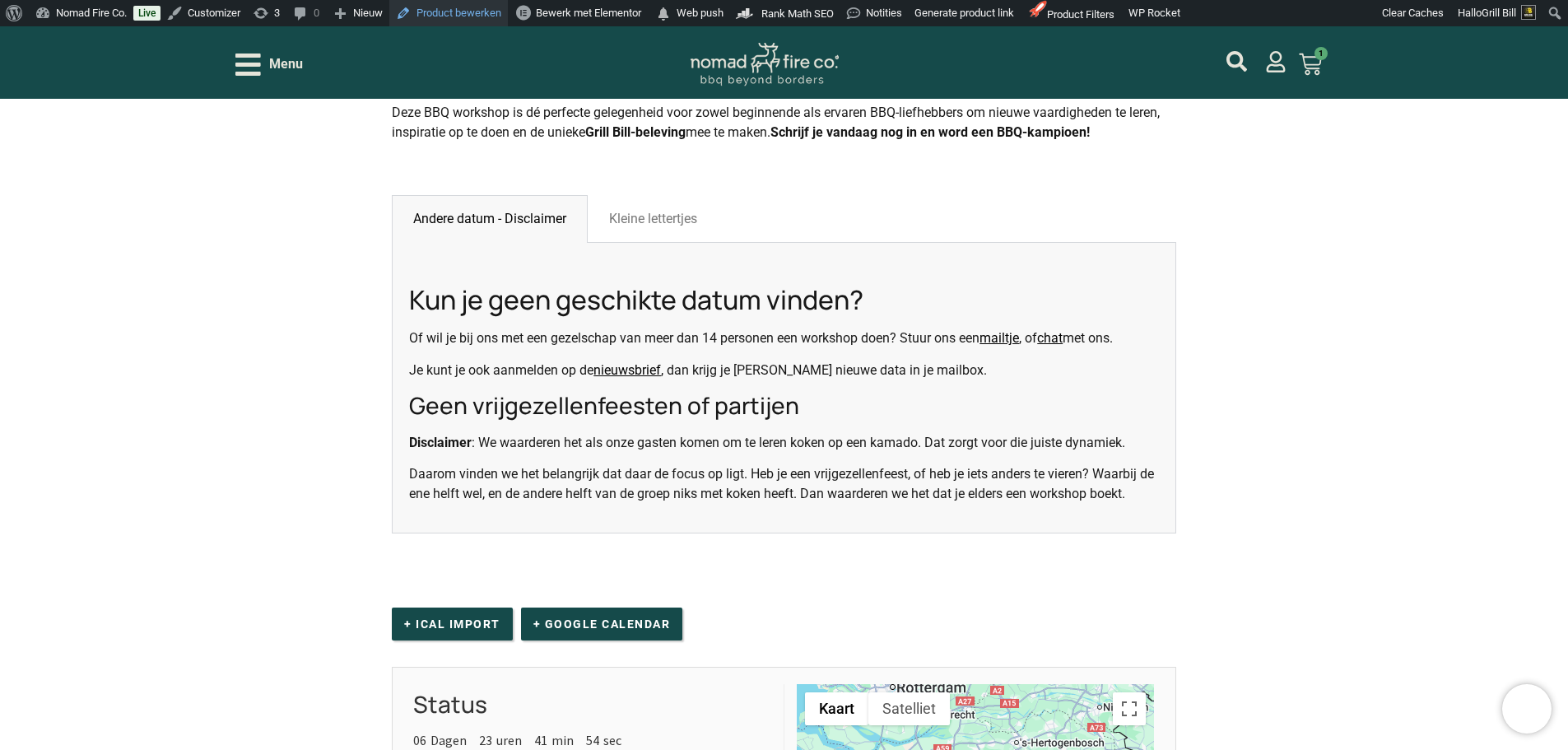
scroll to position [1553, 0]
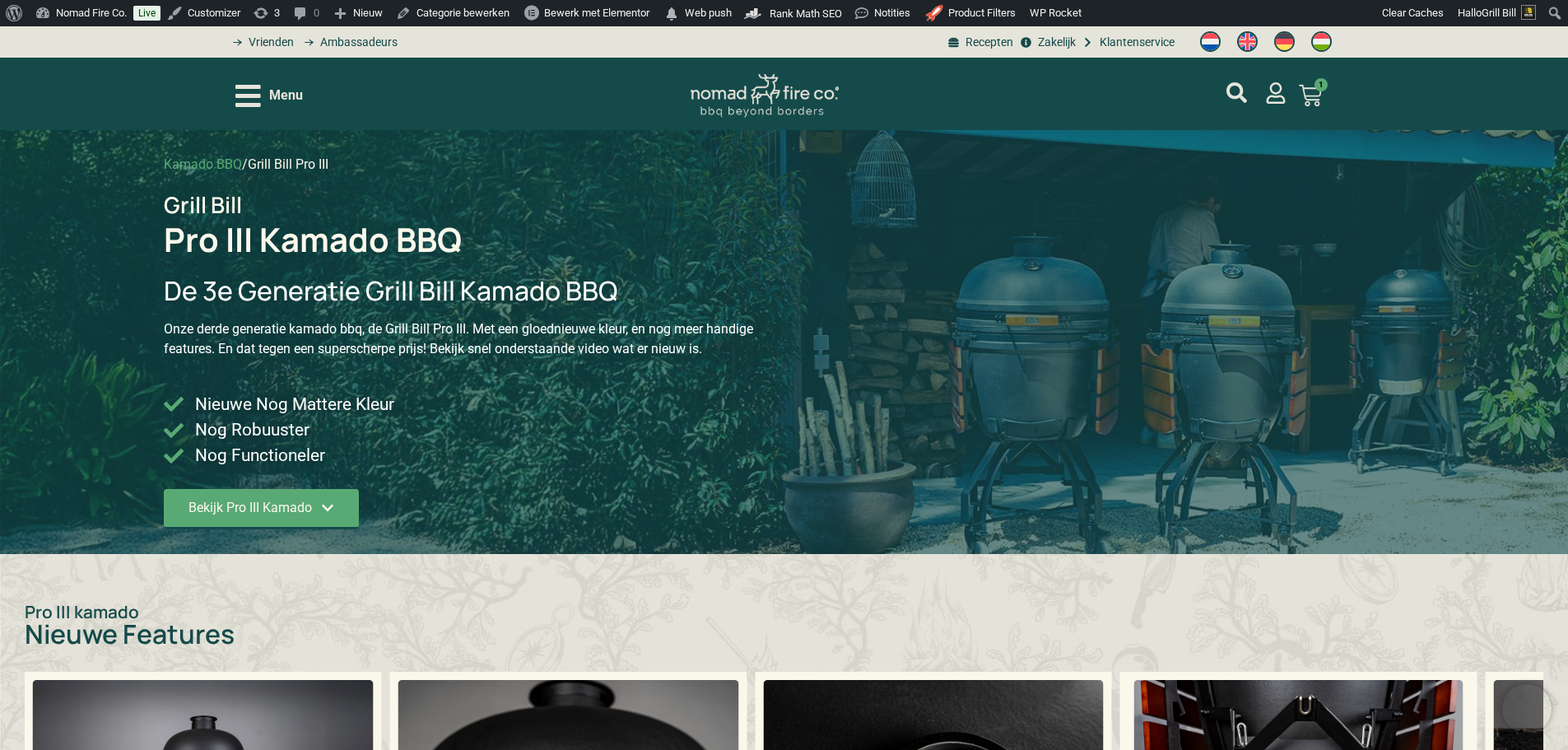
click at [292, 95] on span "Menu" at bounding box center [286, 95] width 33 height 20
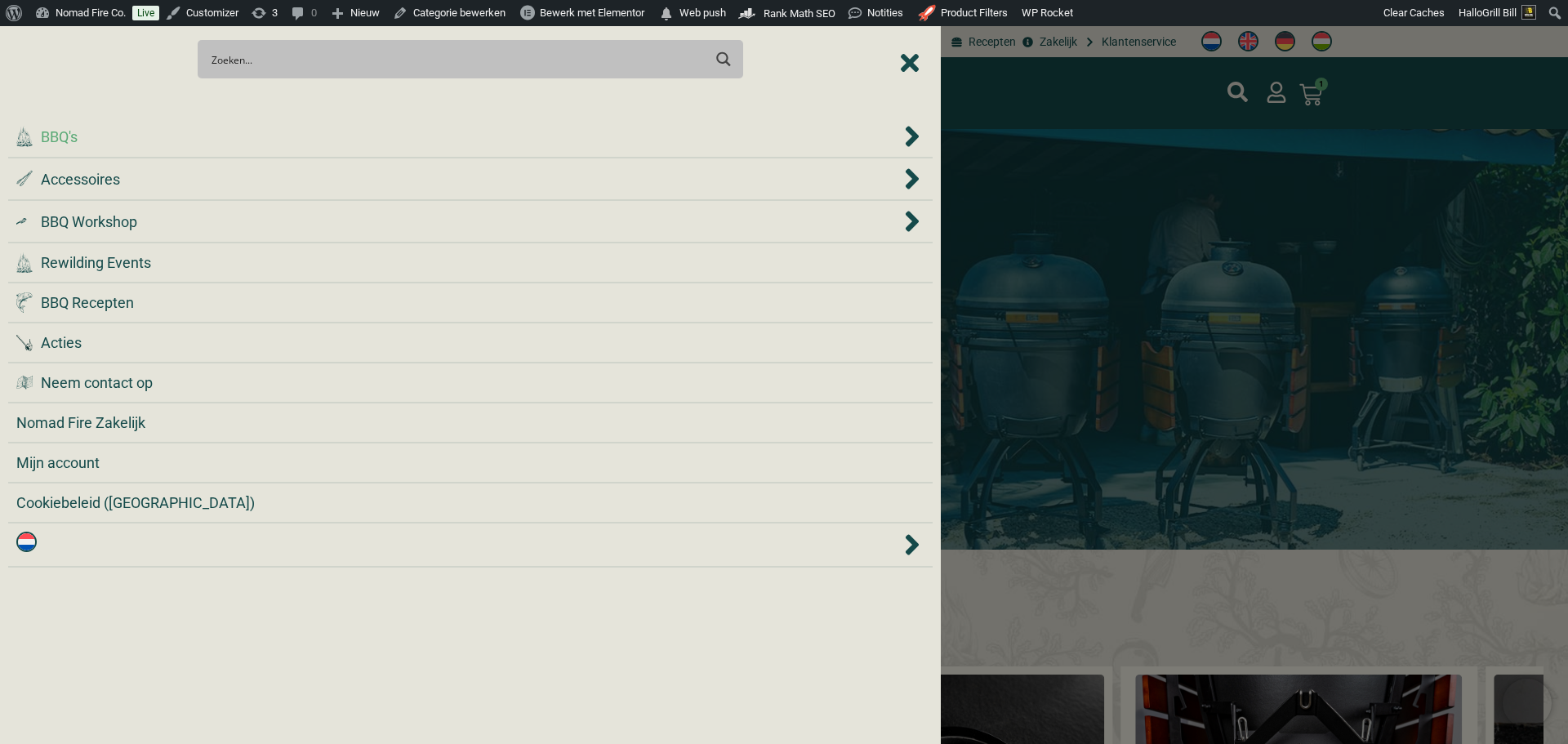
click at [271, 147] on div ".cls-1 { fill: #042e2c; } BBQ's" at bounding box center [471, 137] width 908 height 25
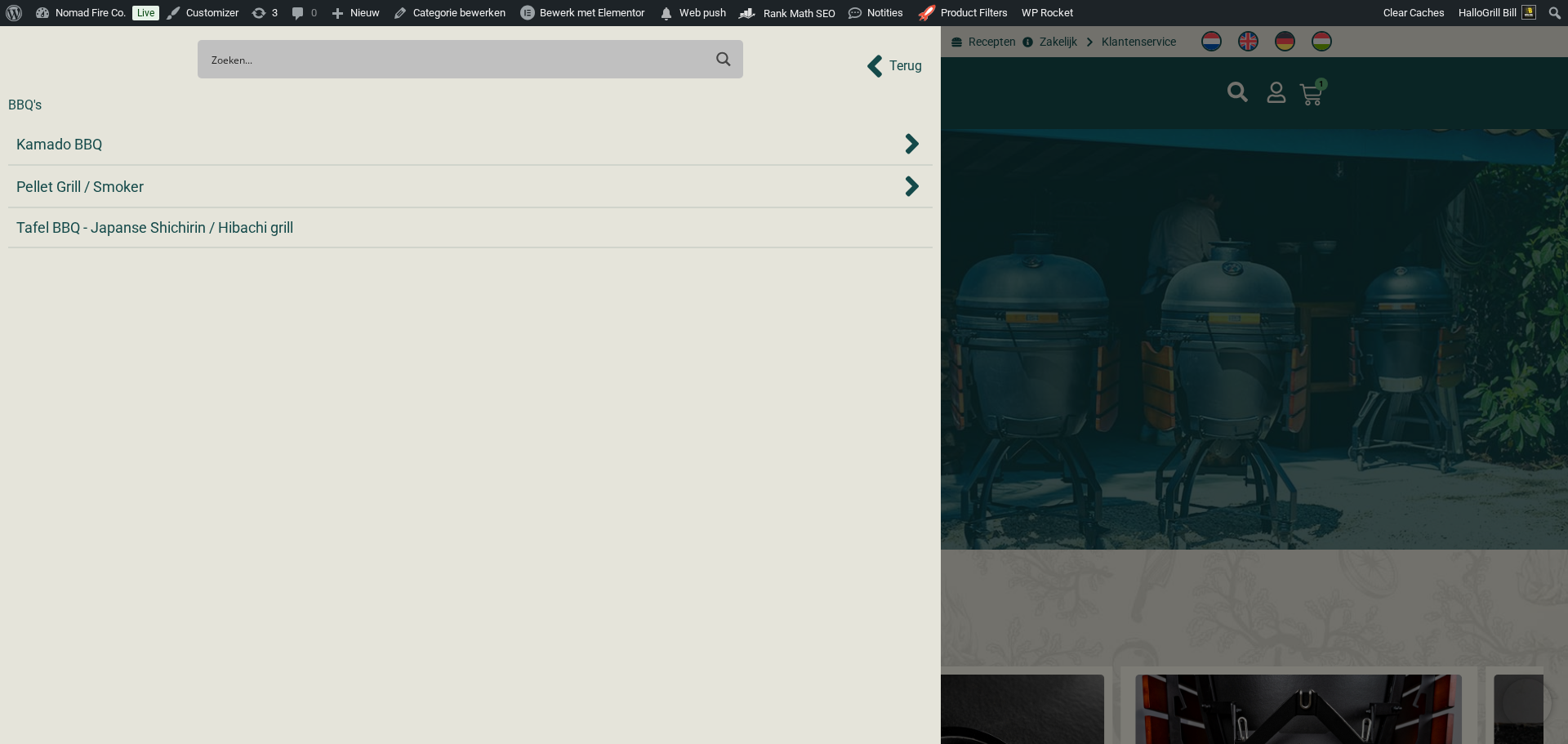
click at [271, 147] on div "Kamado BBQ" at bounding box center [458, 144] width 884 height 22
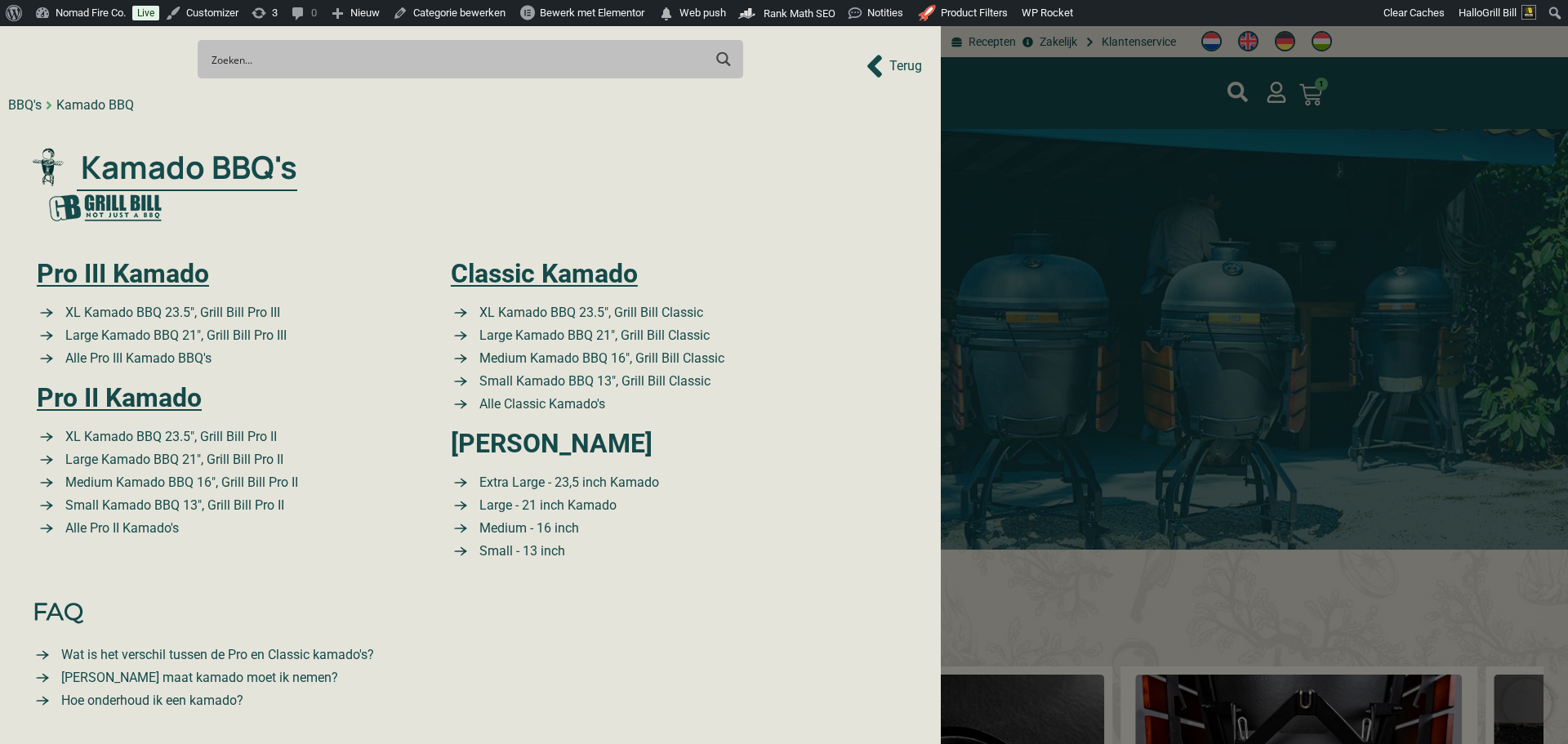
click at [1026, 109] on div at bounding box center [784, 372] width 1568 height 744
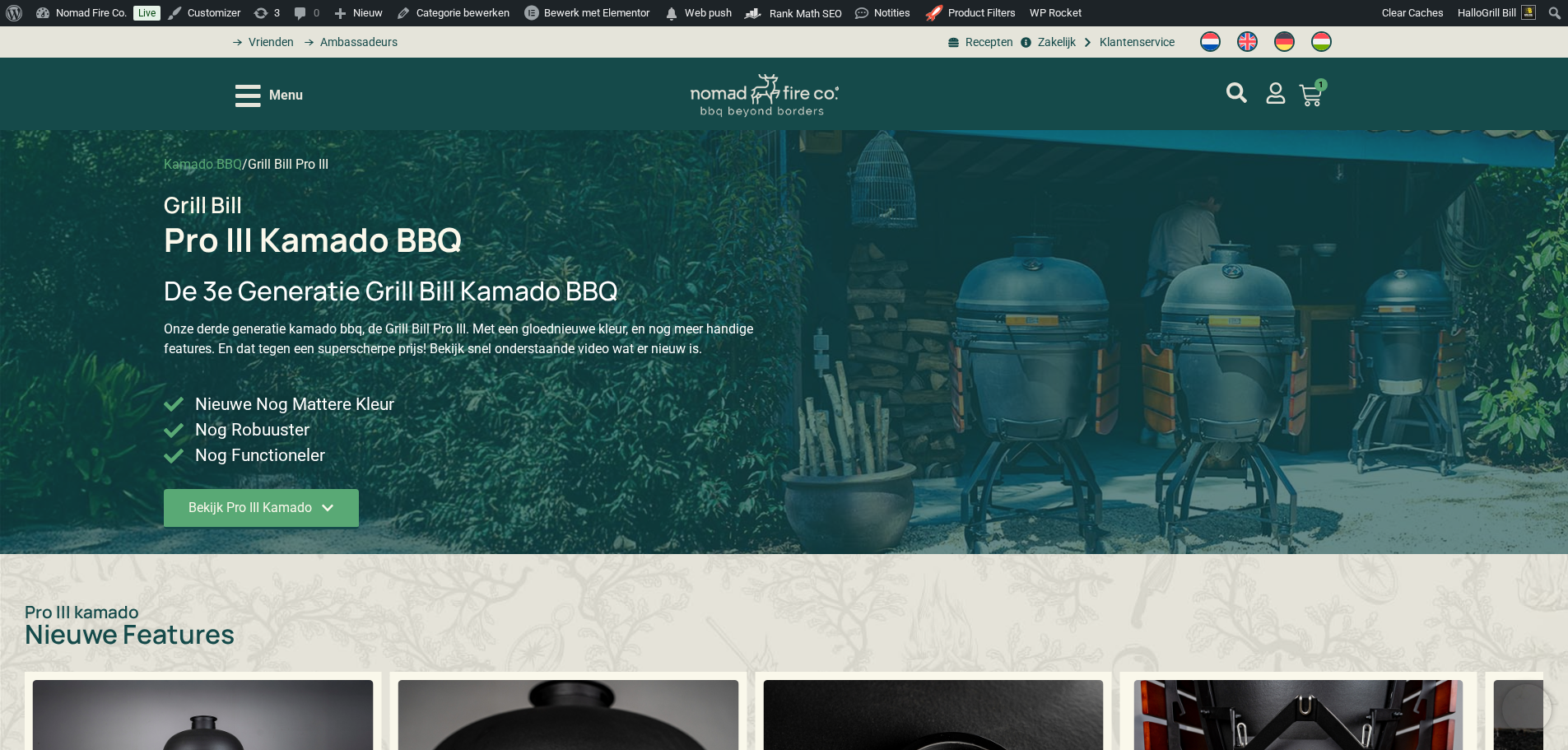
drag, startPoint x: 719, startPoint y: 116, endPoint x: 754, endPoint y: 128, distance: 37.0
click at [754, 128] on div "Menu XL Kamado BBQ 23.5", Grill Bill Pro III Pre Order: Levering Eind November …" at bounding box center [784, 94] width 1098 height 73
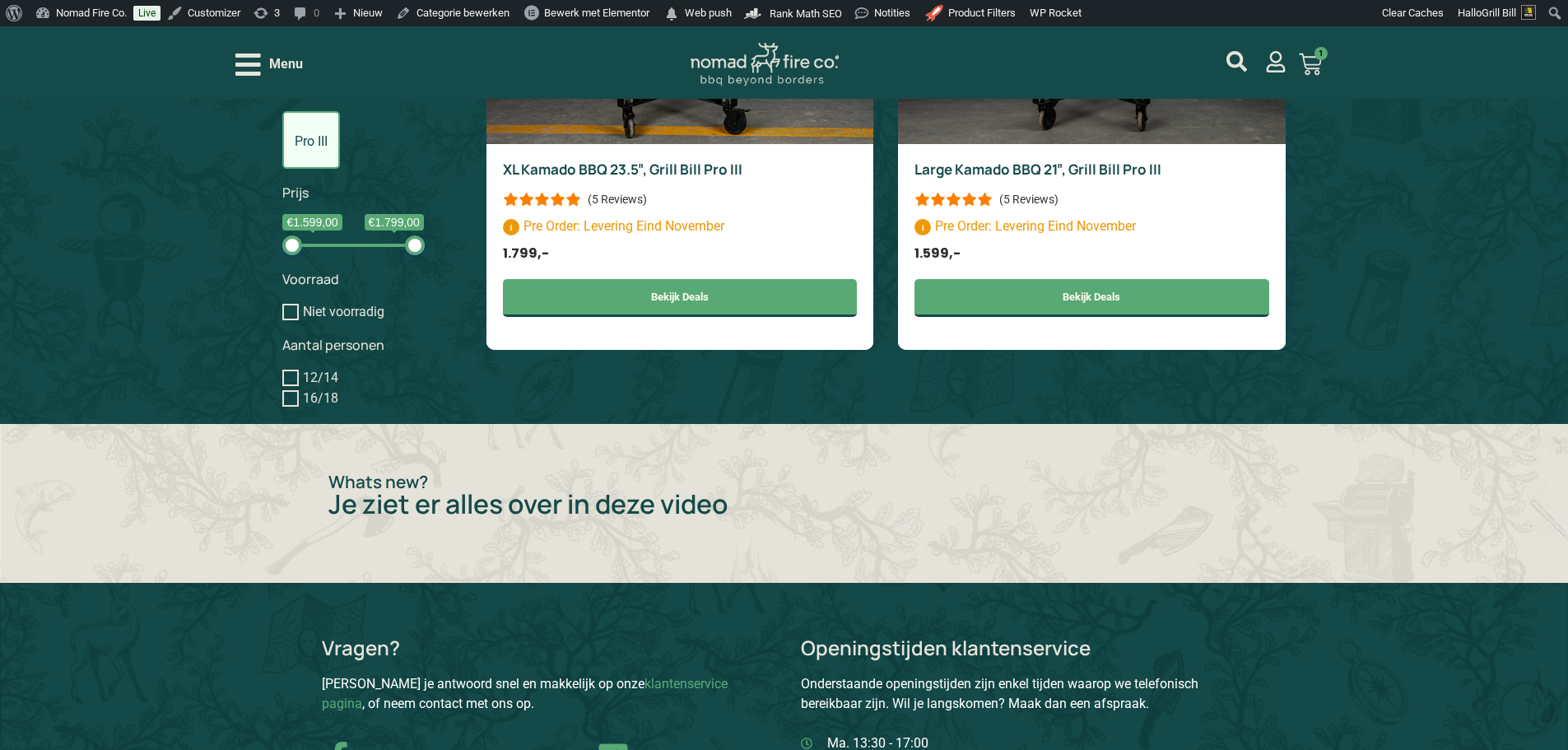
scroll to position [1563, 0]
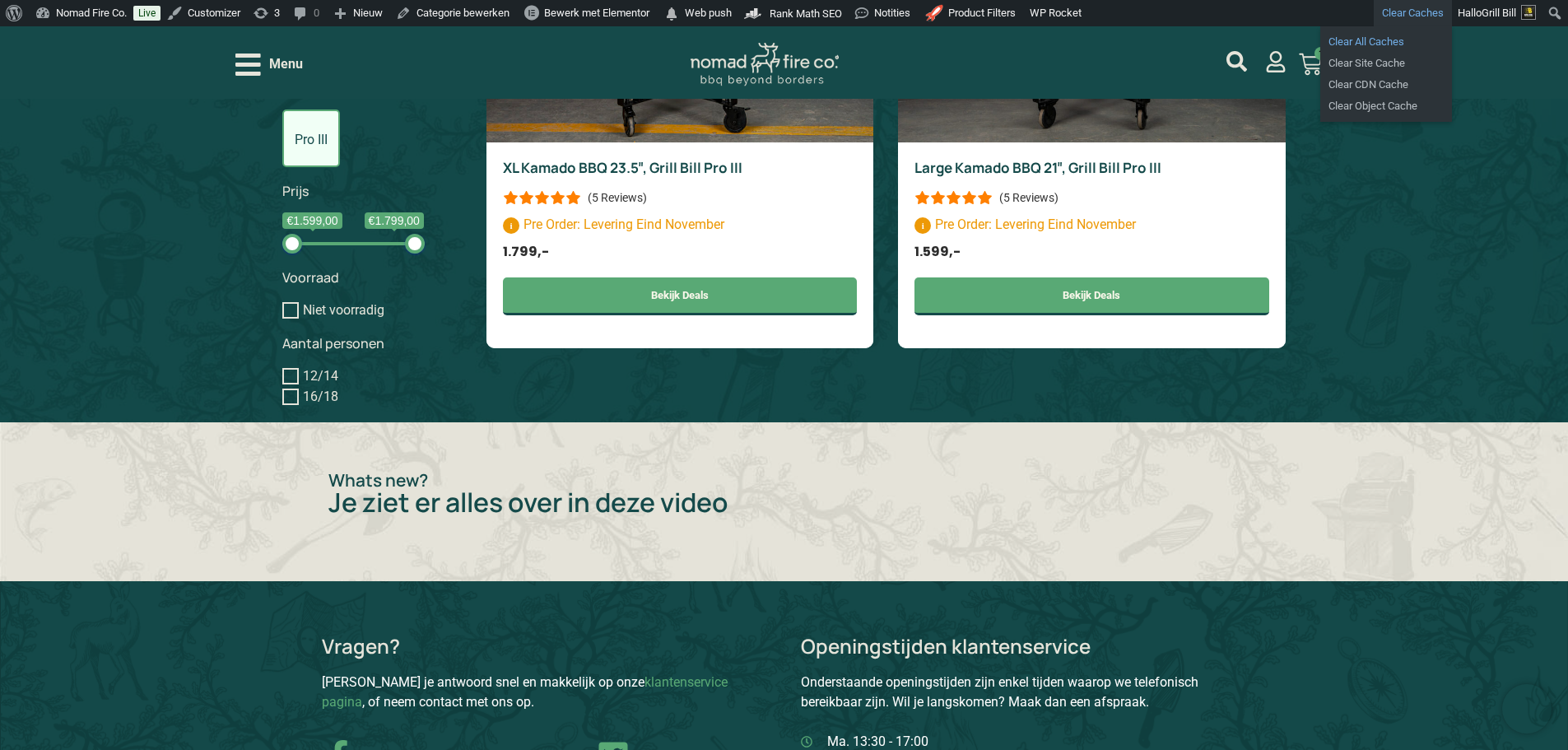
click at [1379, 36] on link "Clear All Caches" at bounding box center [1386, 42] width 132 height 22
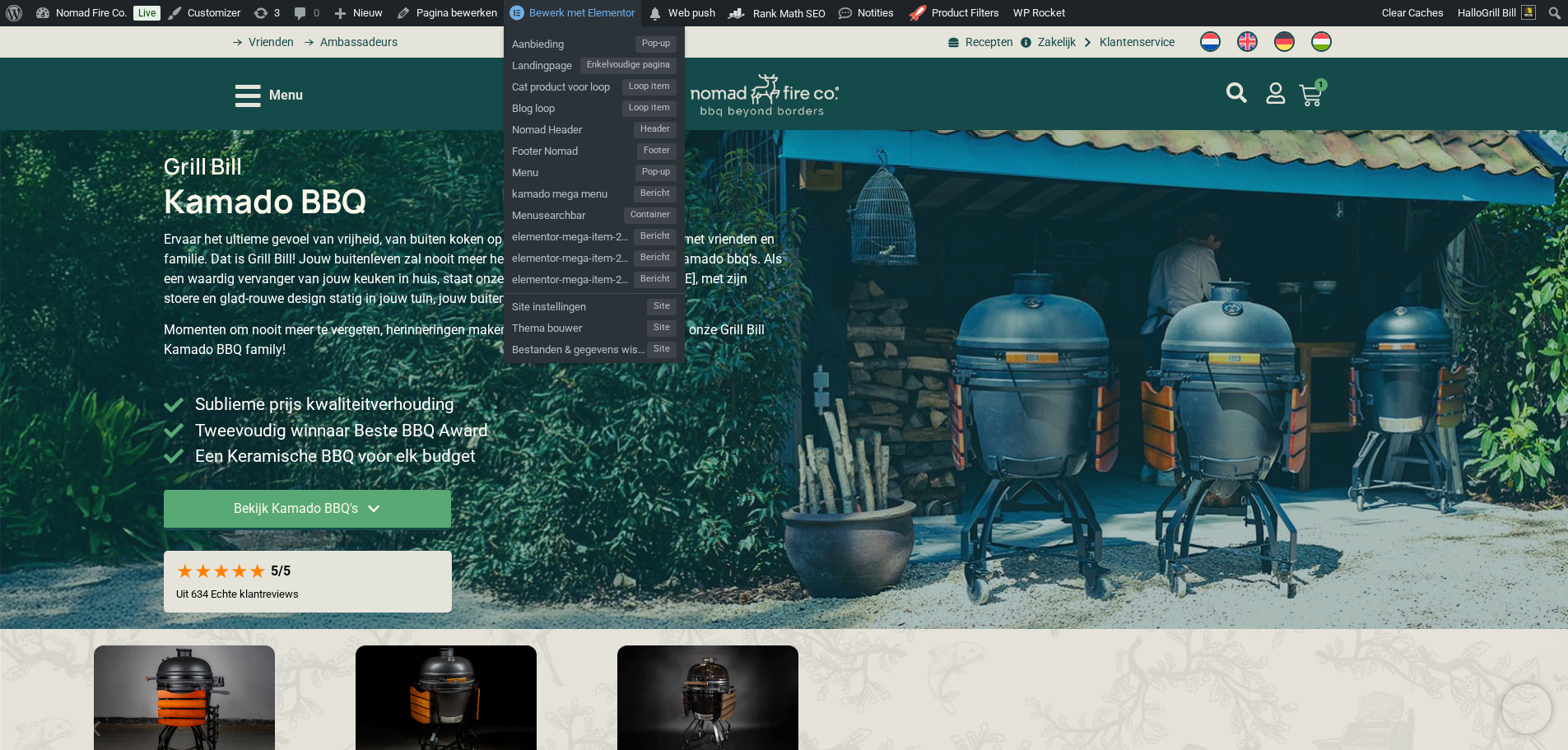
click at [595, 8] on span "Bewerk met Elementor" at bounding box center [582, 13] width 105 height 13
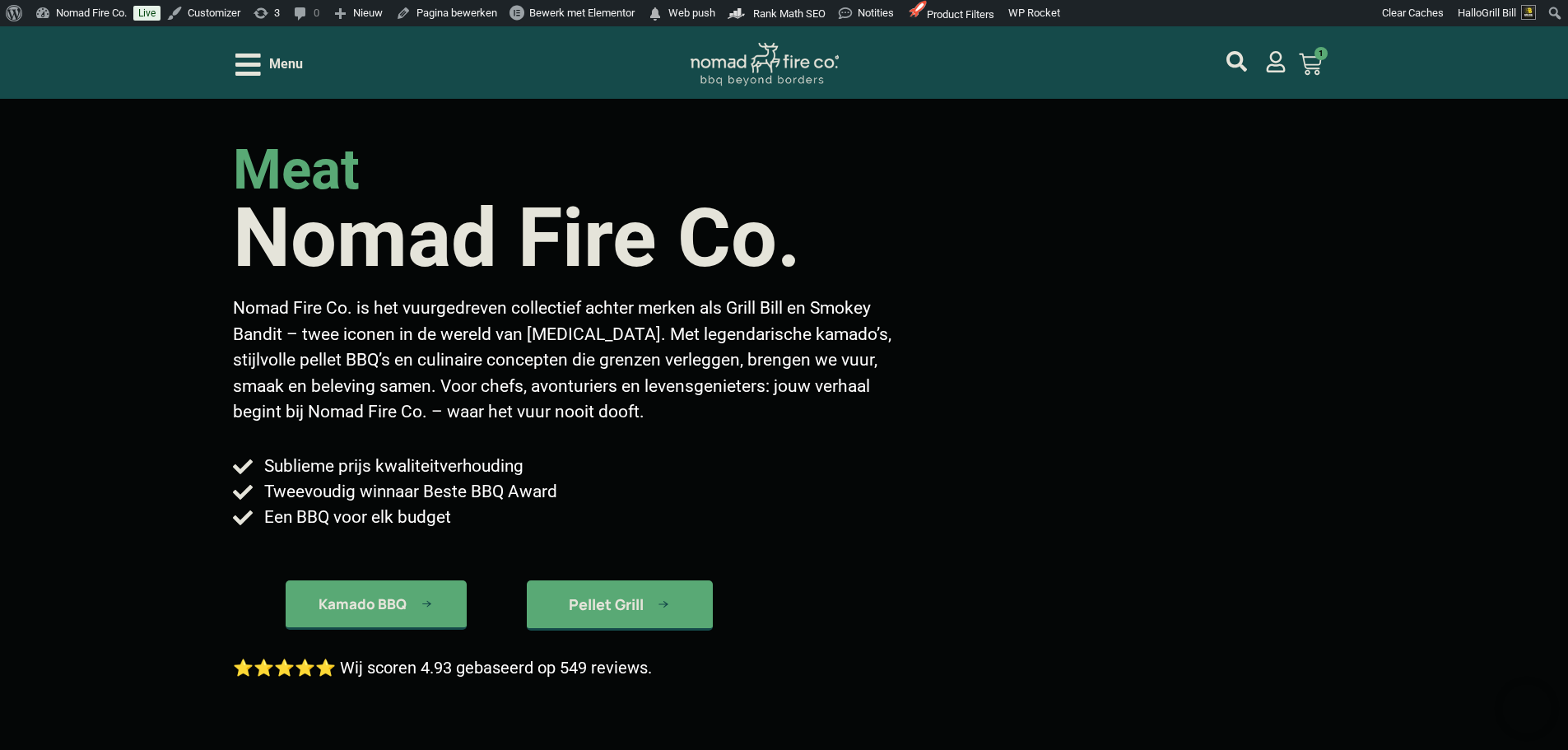
scroll to position [165, 0]
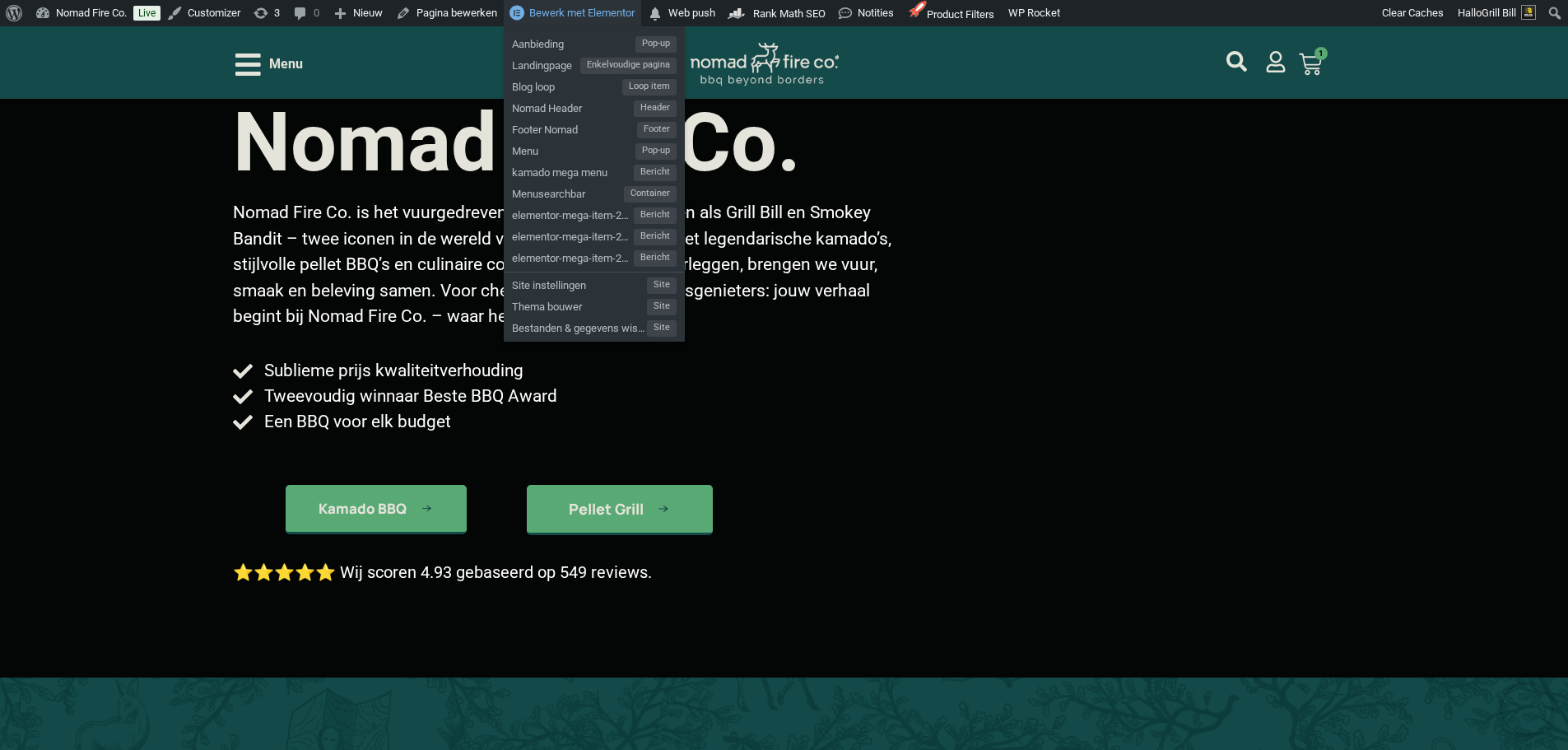
click at [558, 11] on span "Bewerk met Elementor" at bounding box center [582, 13] width 105 height 13
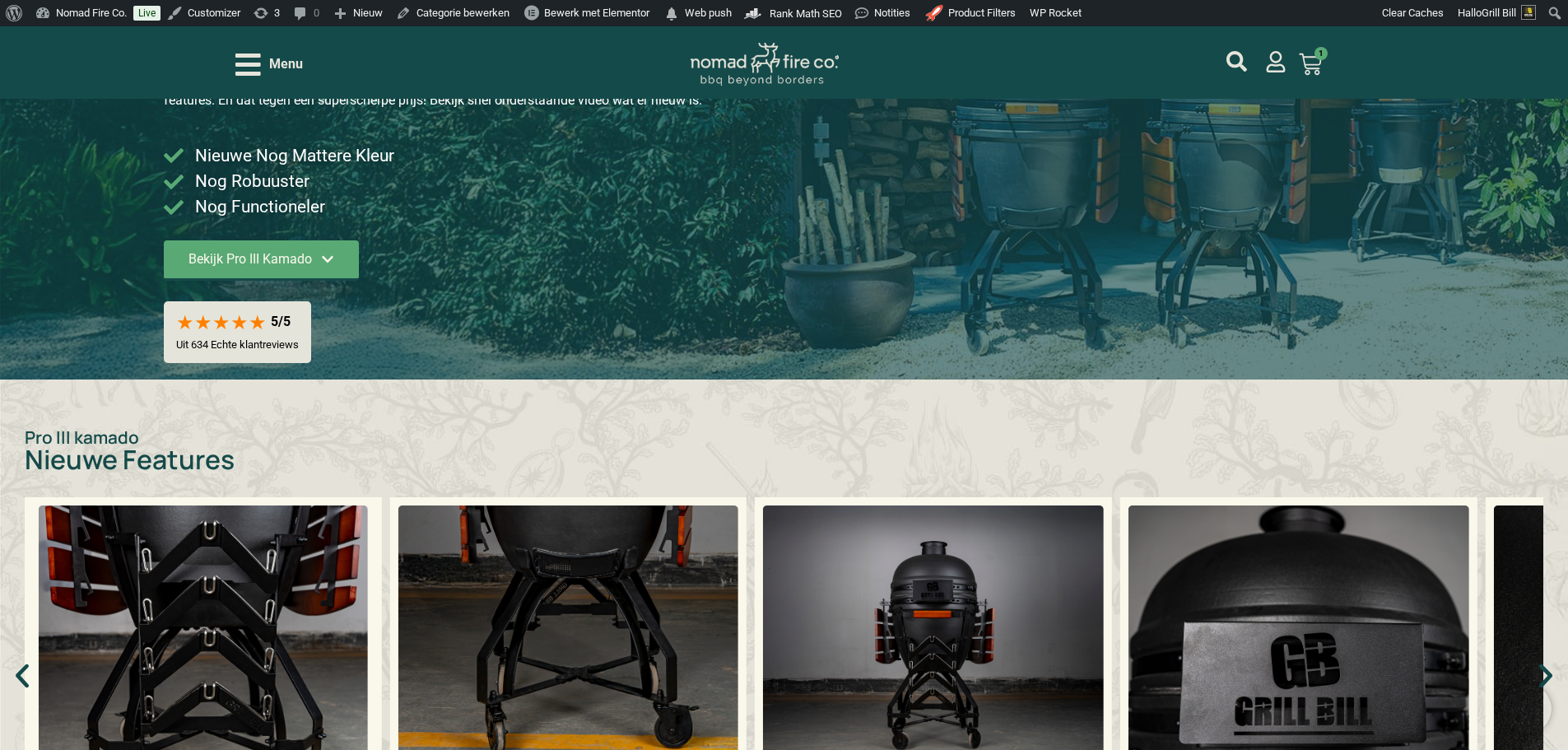
scroll to position [329, 0]
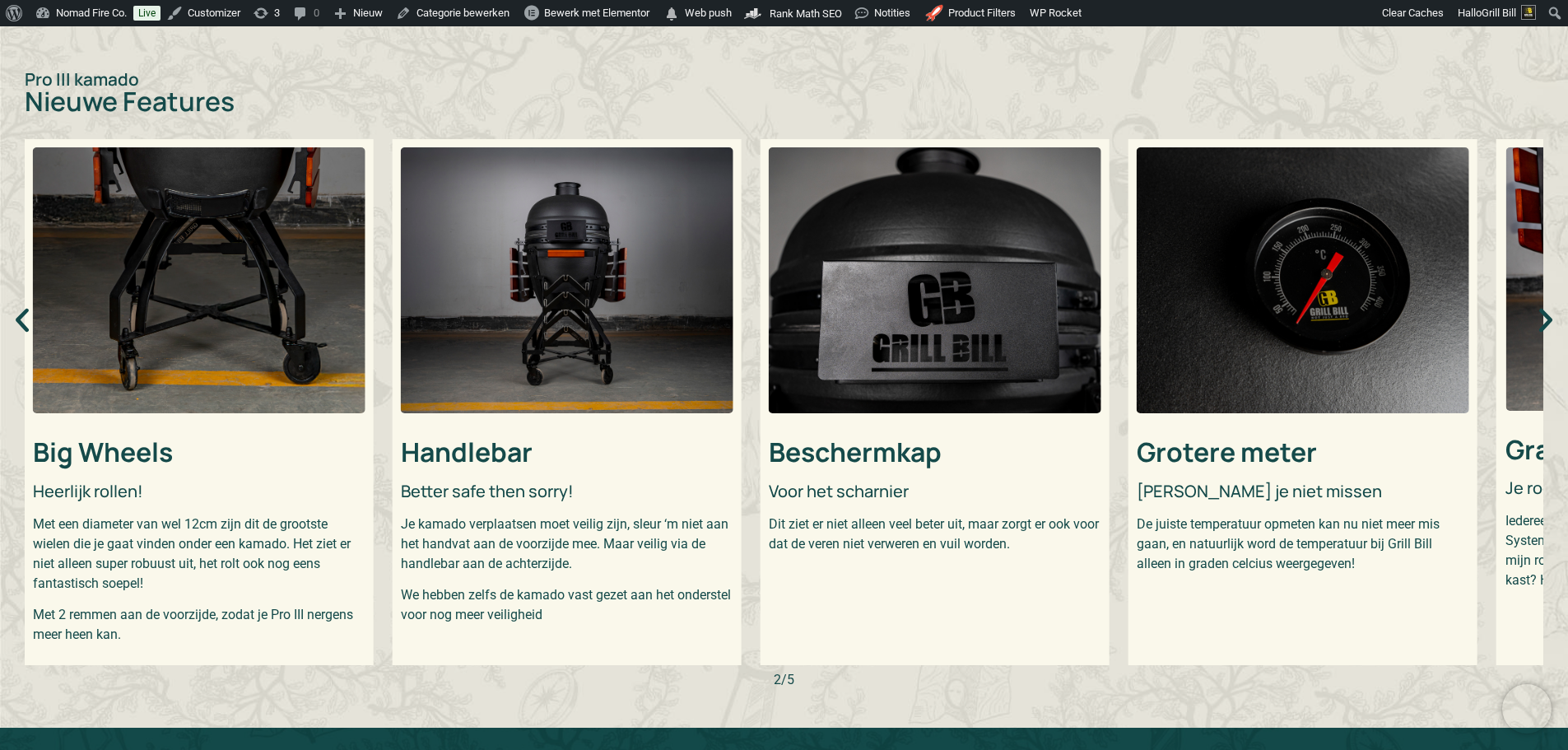
scroll to position [633, 0]
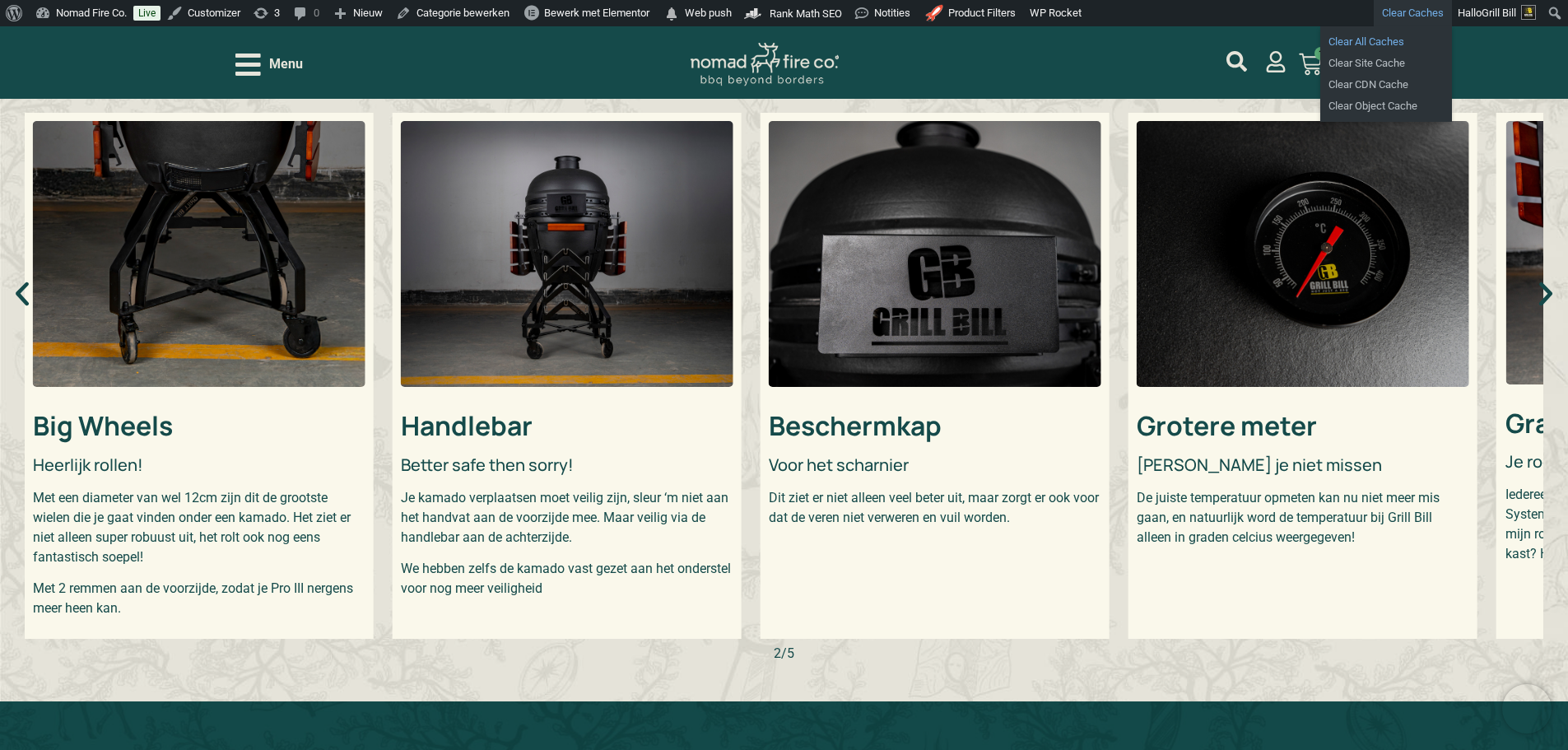
click at [1385, 47] on link "Clear All Caches" at bounding box center [1386, 42] width 132 height 22
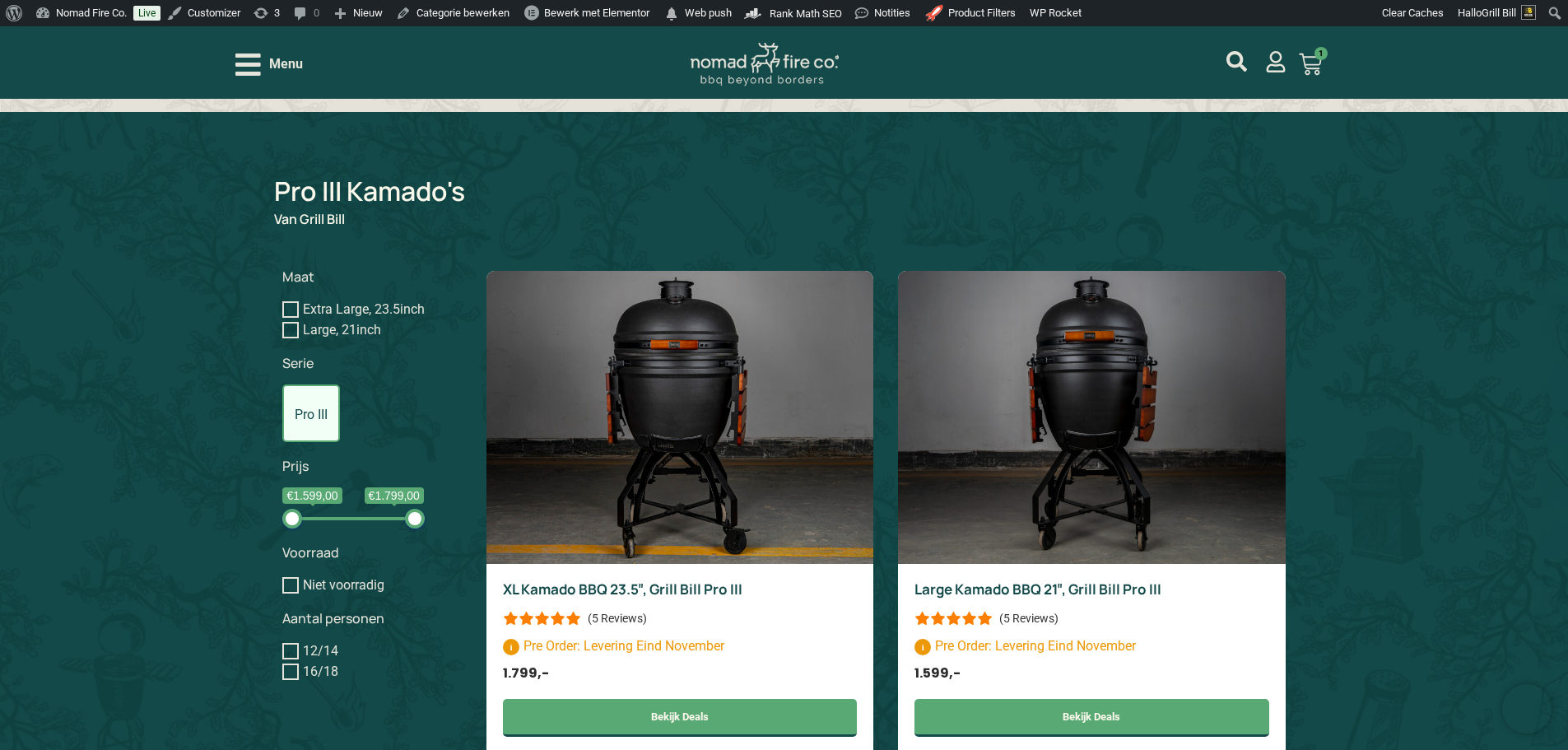
scroll to position [1316, 0]
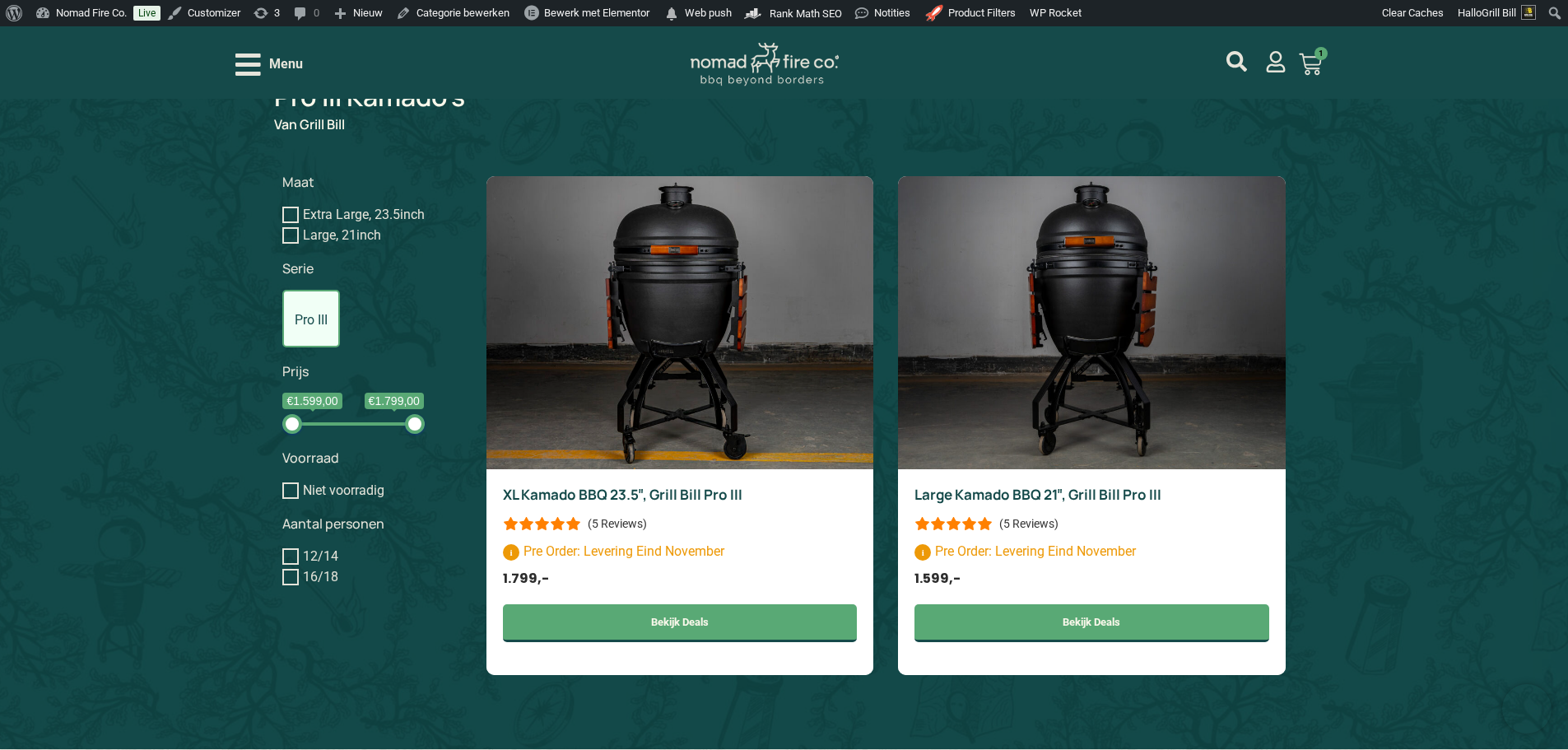
click at [290, 548] on input "12/14" at bounding box center [291, 556] width 17 height 17
checkbox input "true"
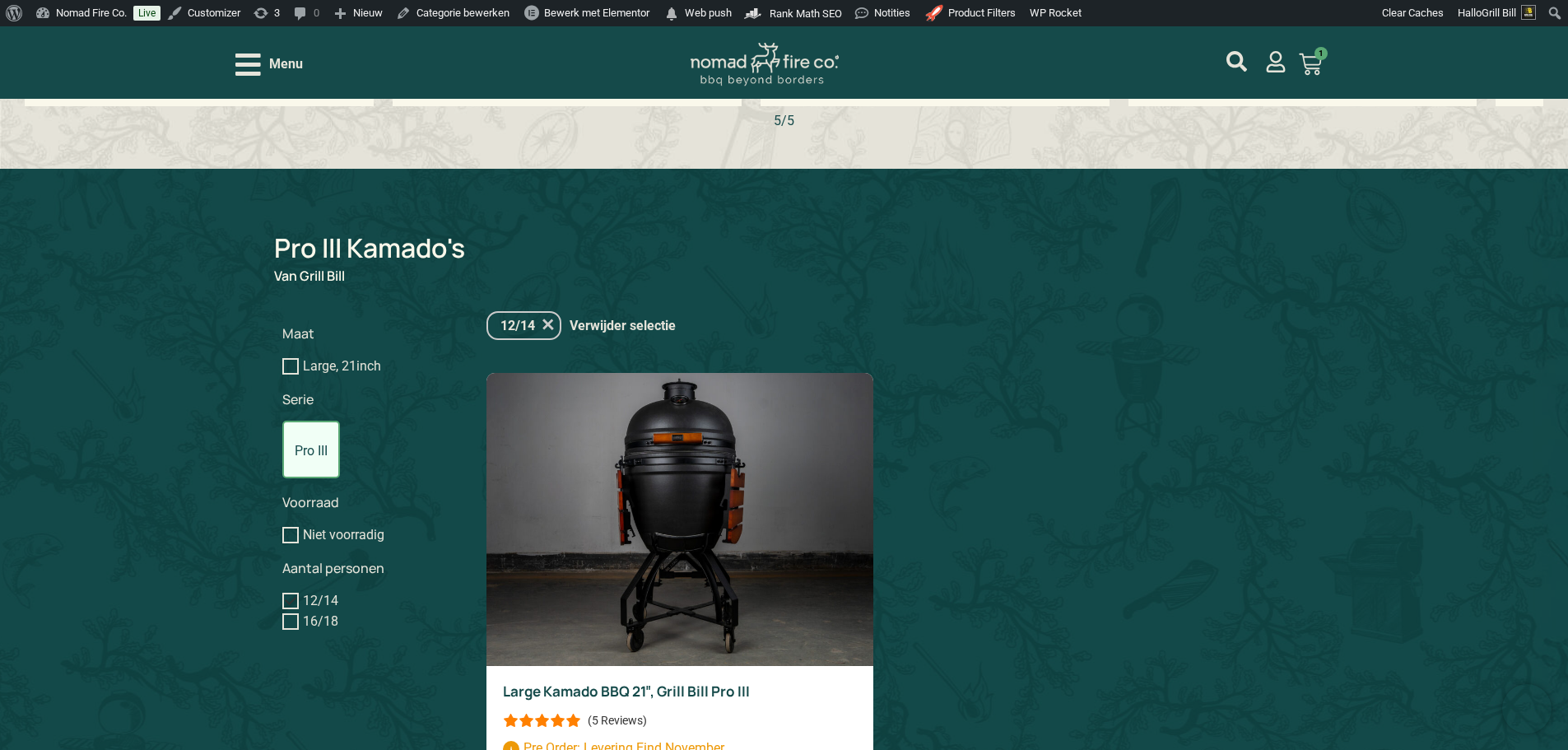
scroll to position [1163, 0]
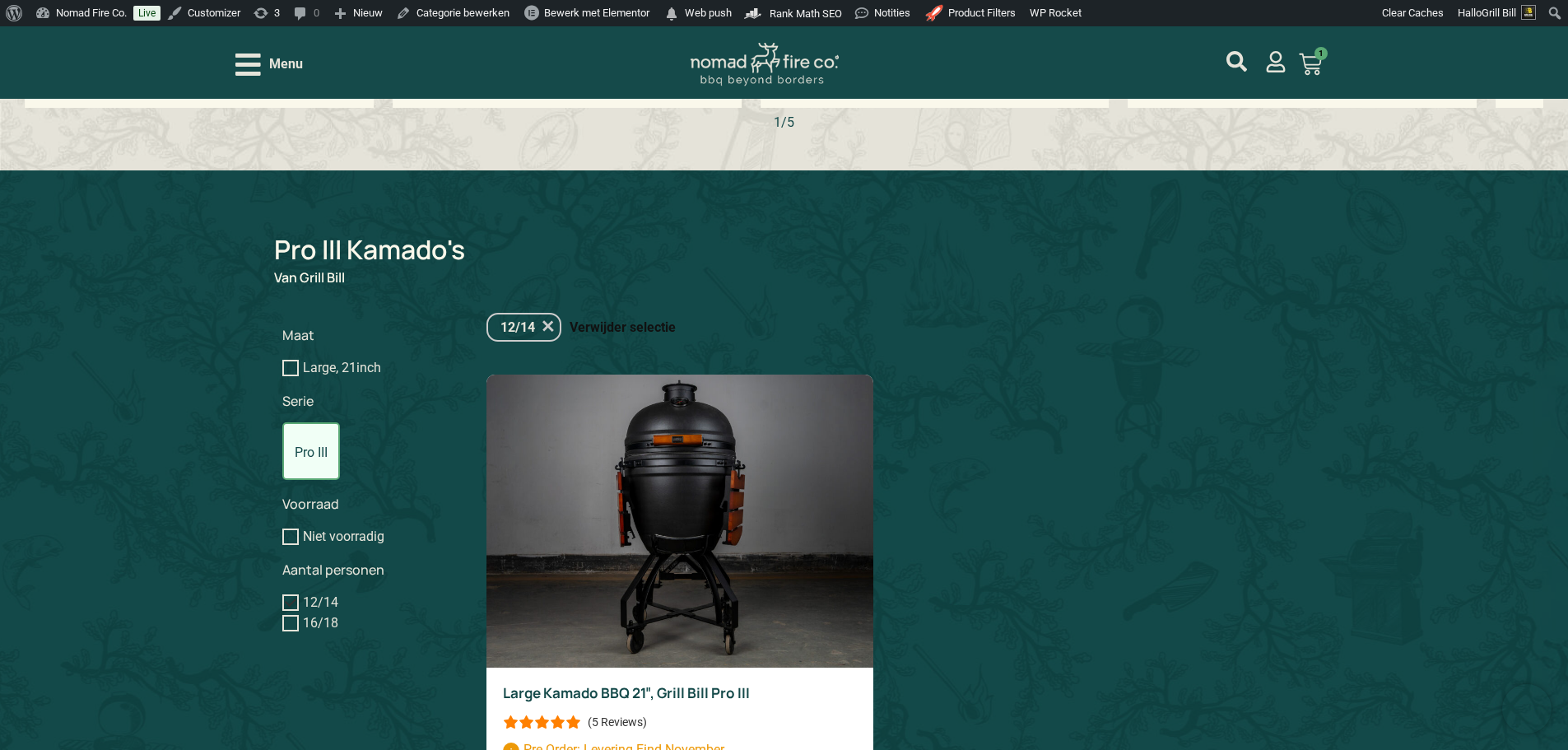
click at [605, 317] on link "Verwijder selectie" at bounding box center [622, 327] width 106 height 21
checkbox input "false"
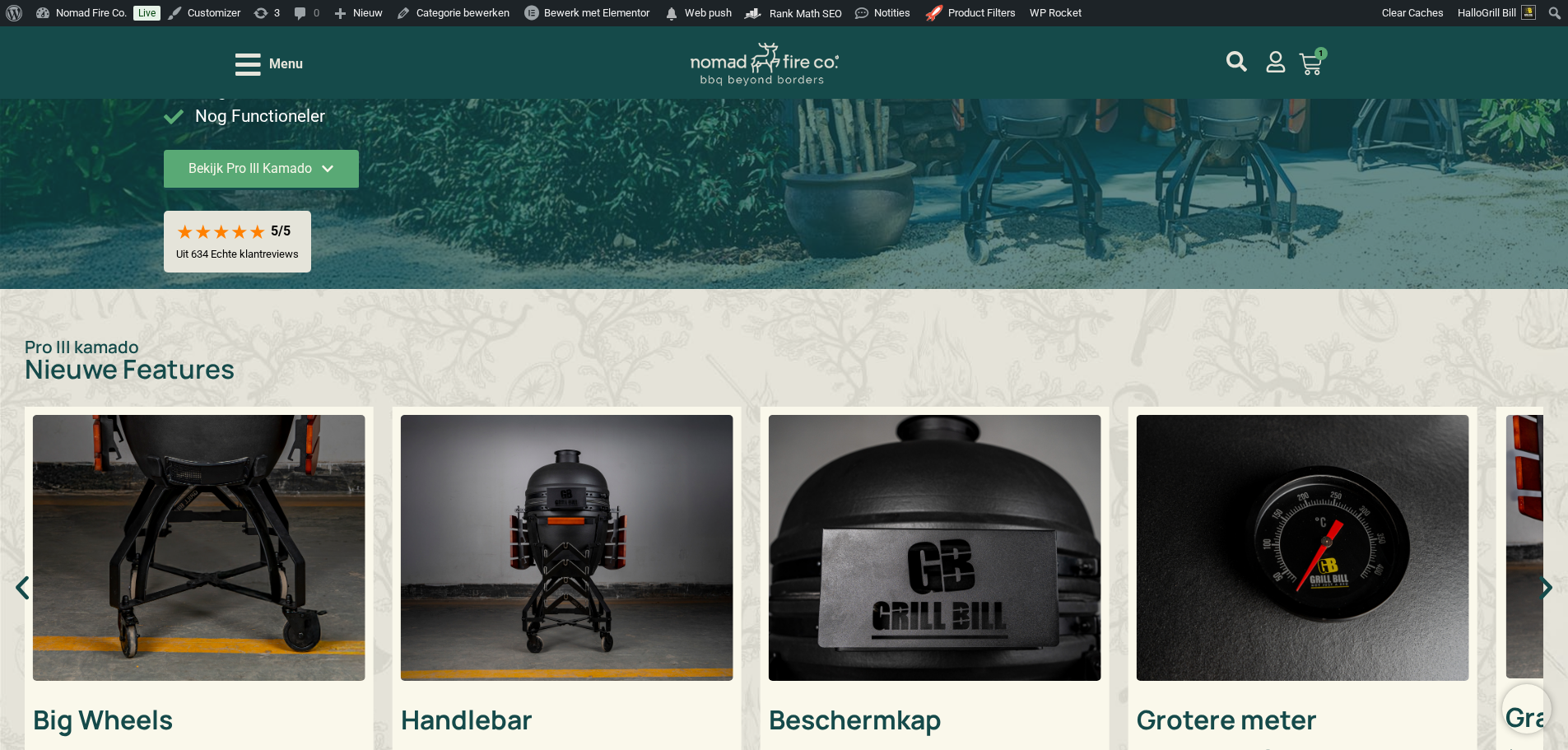
scroll to position [576, 0]
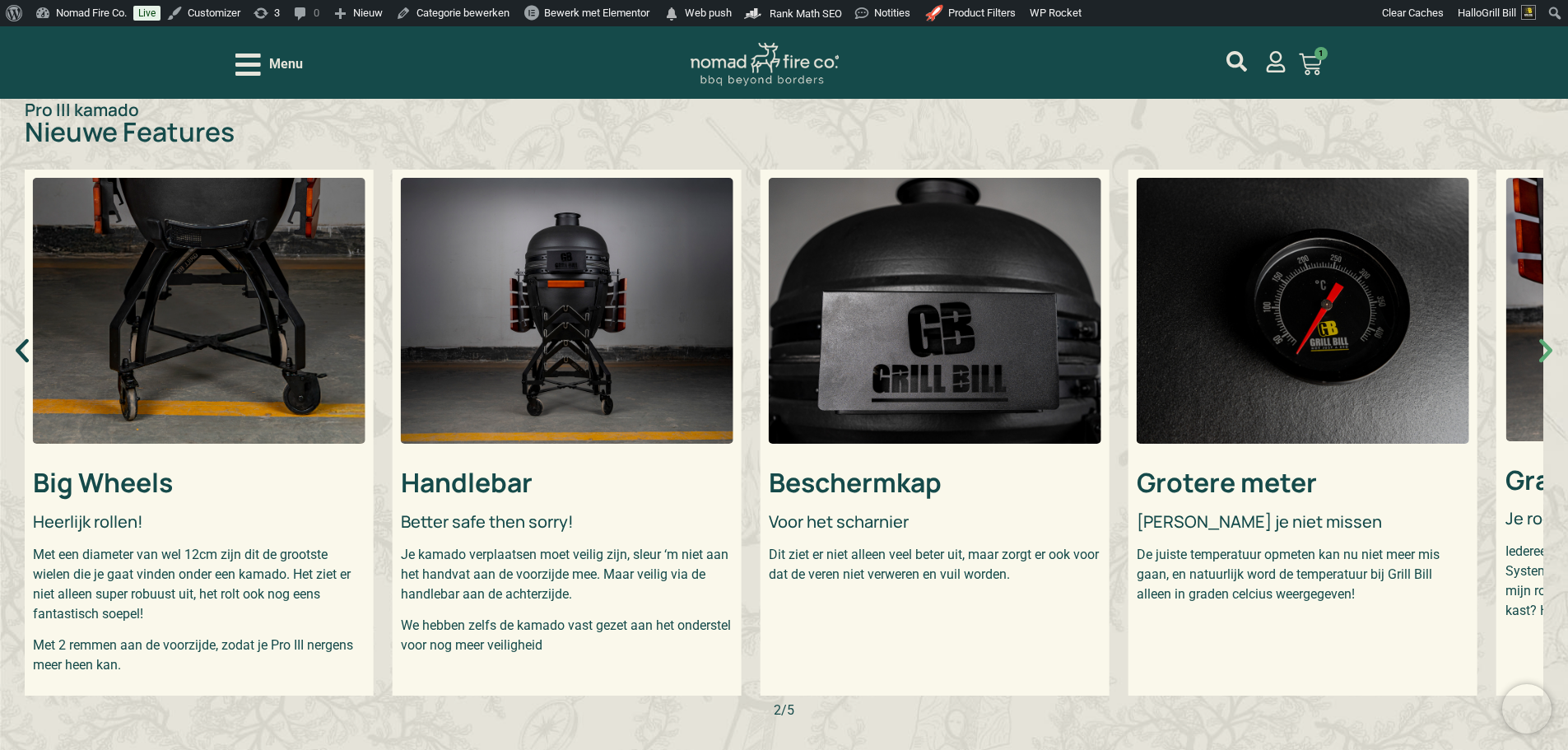
click at [1541, 348] on icon "Volgende slide" at bounding box center [1545, 350] width 31 height 31
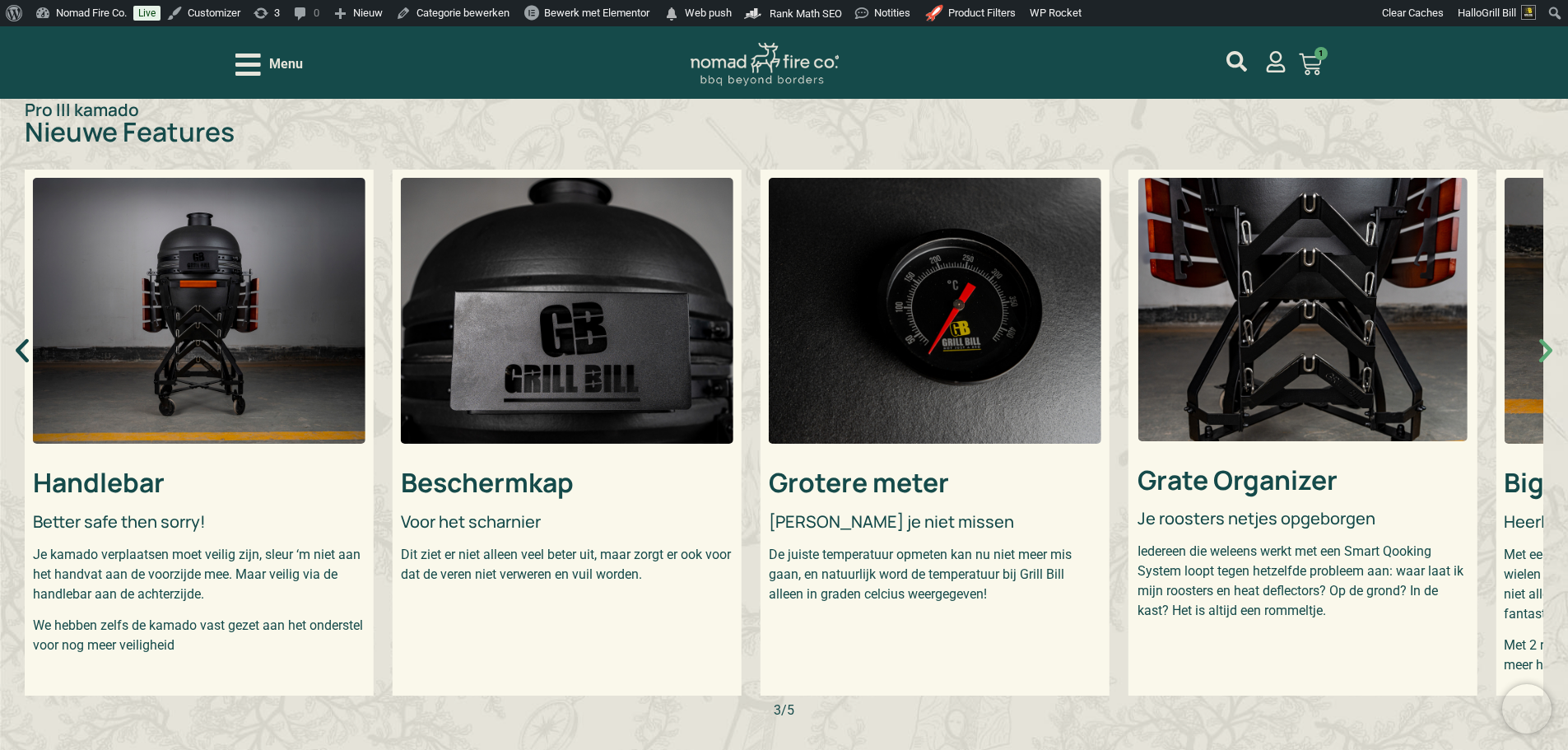
click at [1541, 348] on icon "Volgende slide" at bounding box center [1545, 350] width 31 height 31
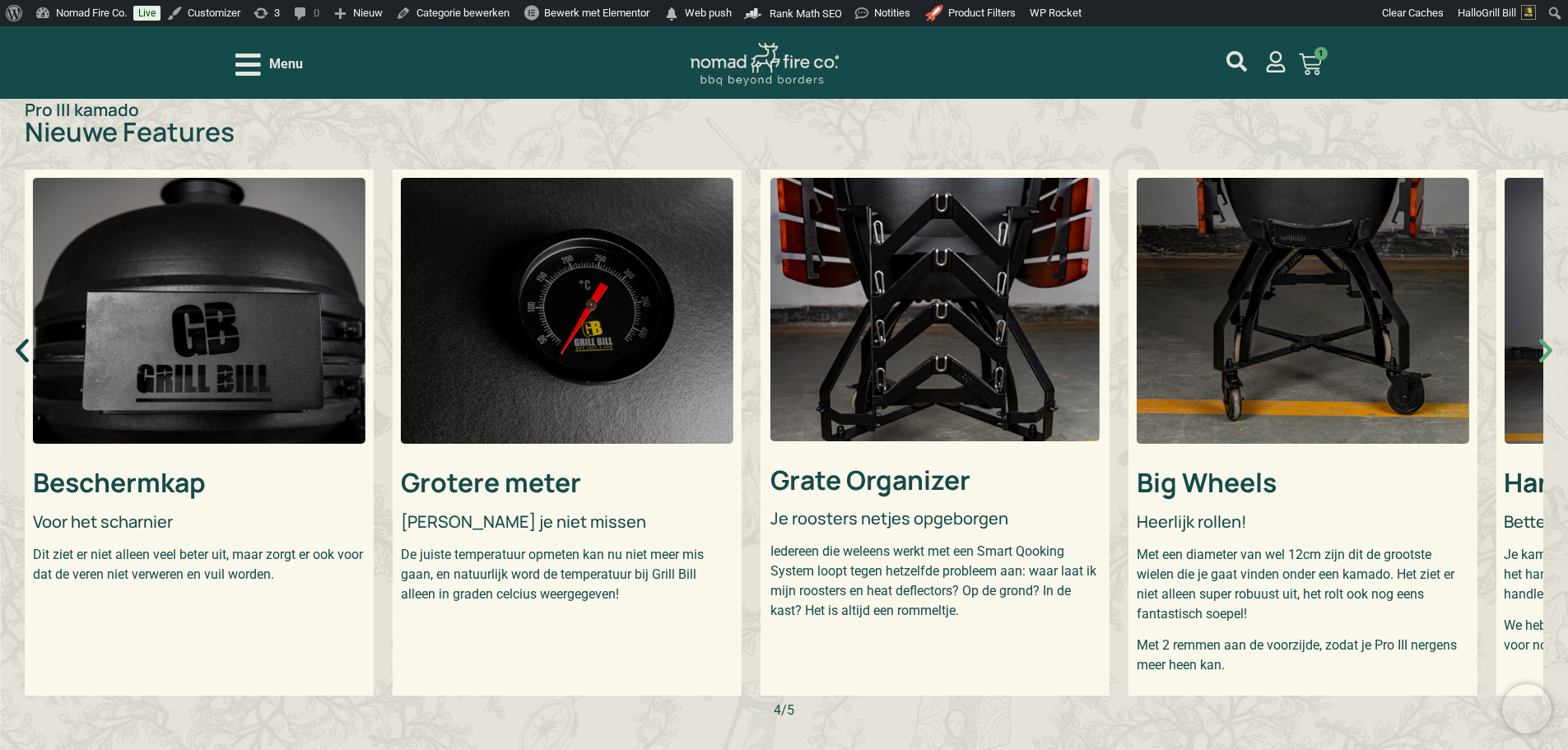
click at [1541, 348] on icon "Volgende slide" at bounding box center [1545, 350] width 31 height 31
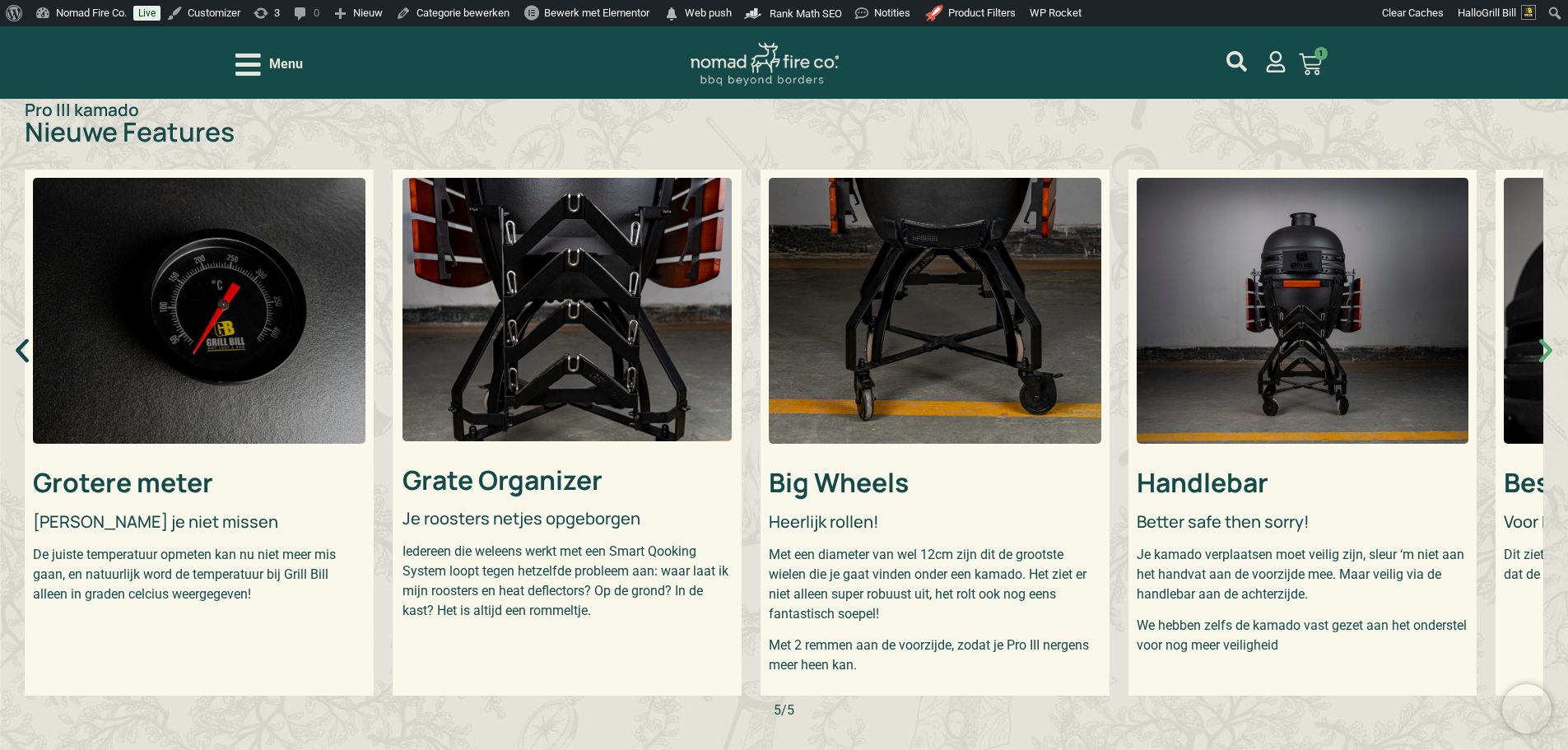
click at [1538, 350] on icon "Volgende slide" at bounding box center [1545, 350] width 31 height 31
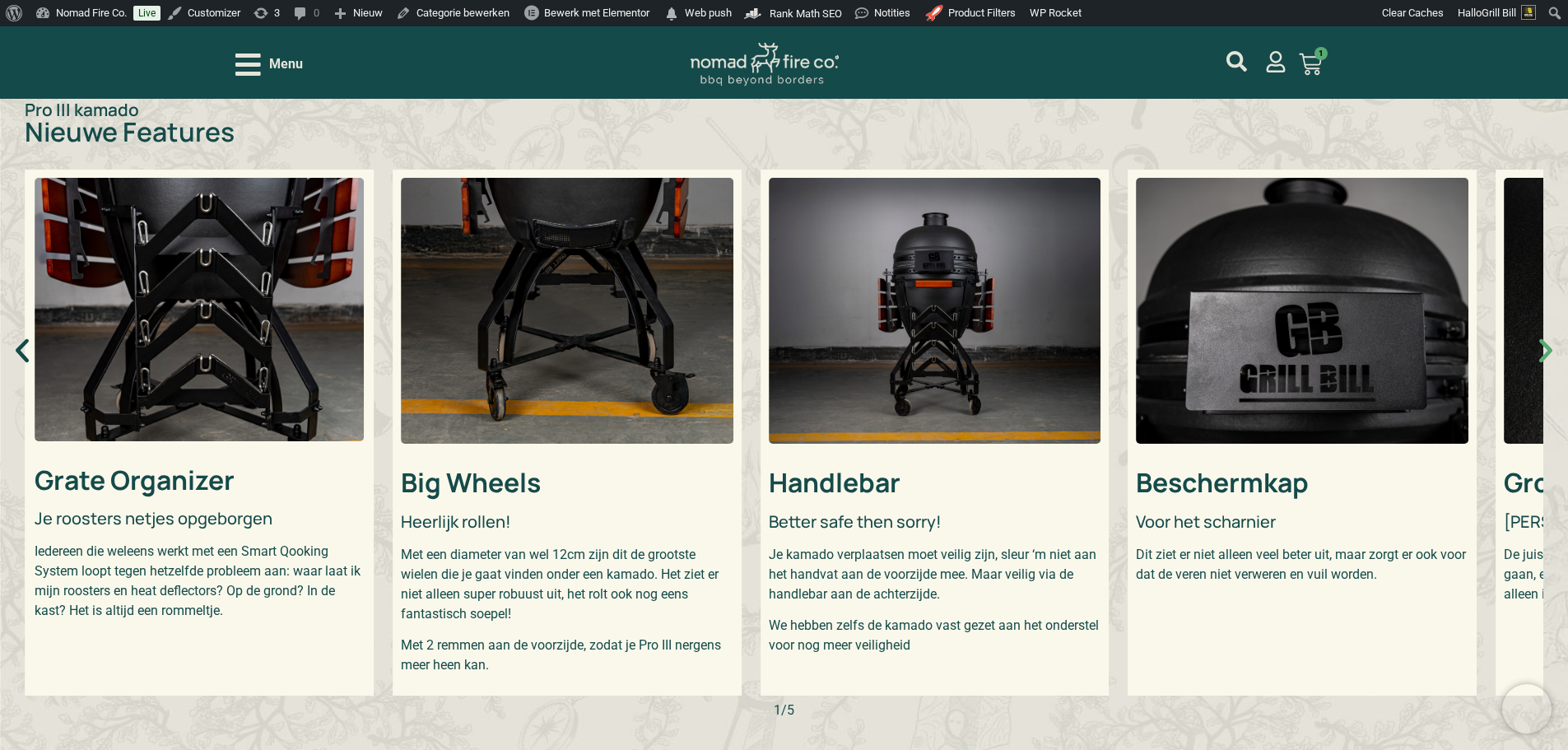
click at [1538, 350] on icon "Volgende slide" at bounding box center [1545, 350] width 31 height 31
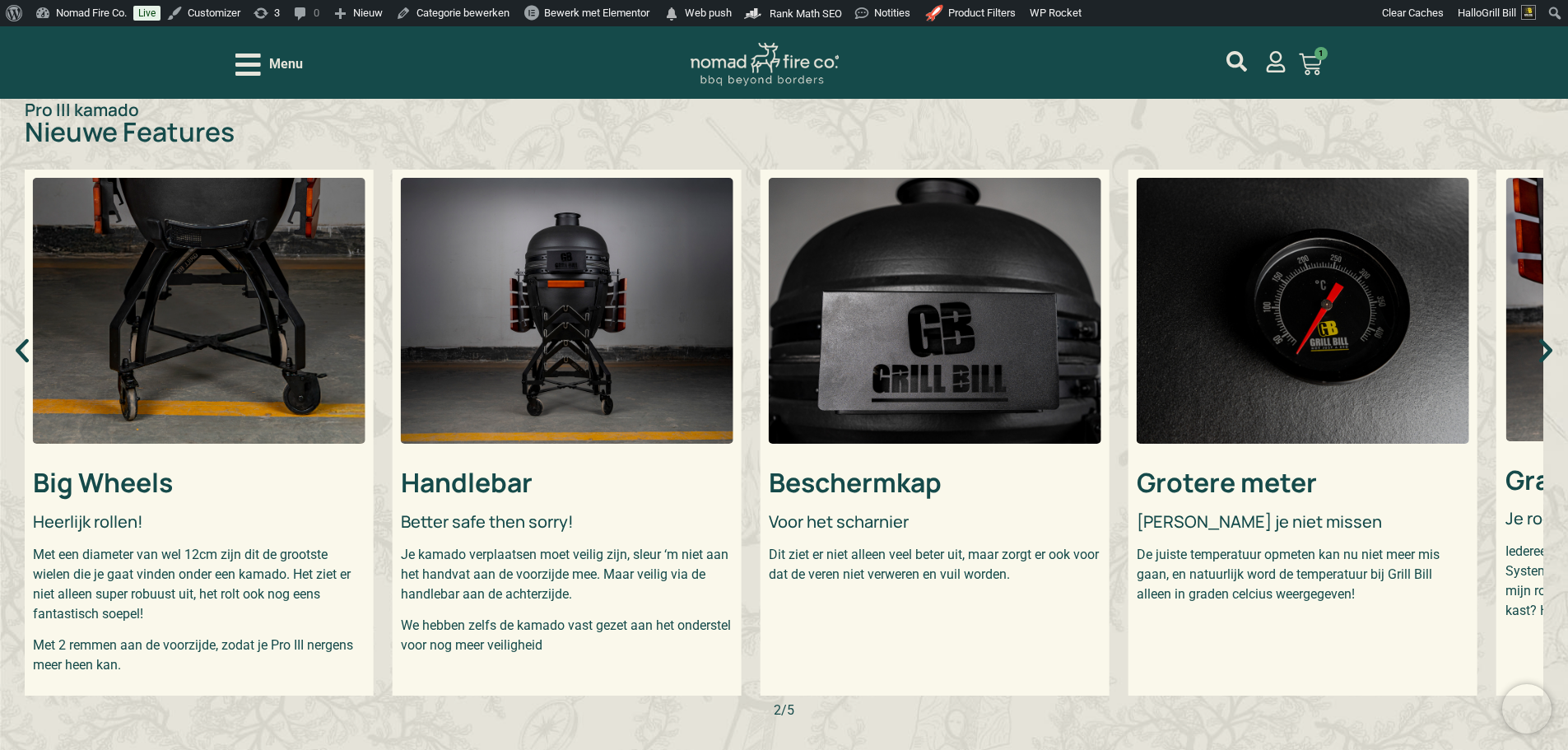
click at [1346, 587] on p "De juiste temperatuur opmeten kan nu niet meer mis gaan, en natuurlijk word de …" at bounding box center [1303, 574] width 332 height 59
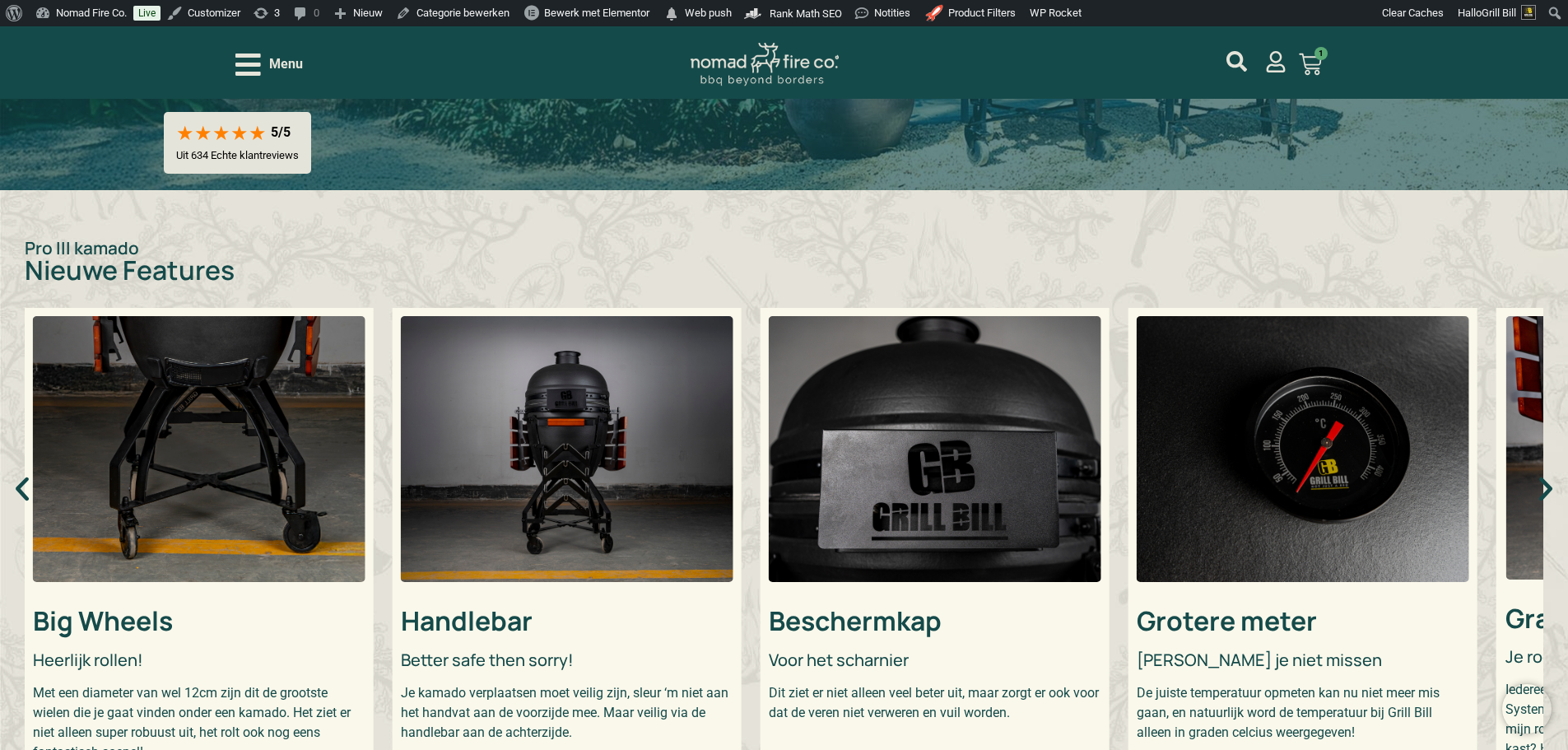
scroll to position [247, 0]
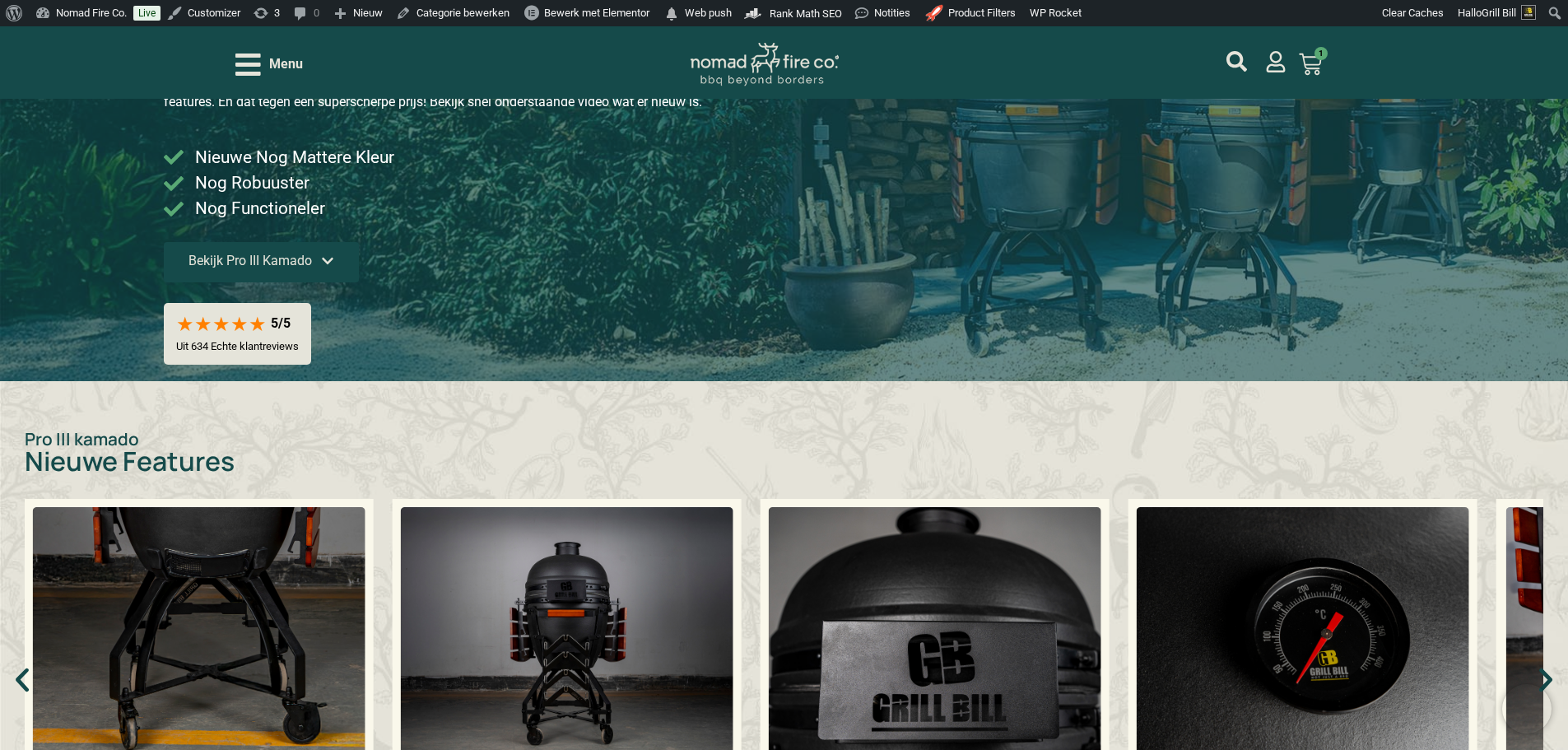
click at [334, 259] on span "Bekijk Pro III Kamado" at bounding box center [261, 261] width 145 height 13
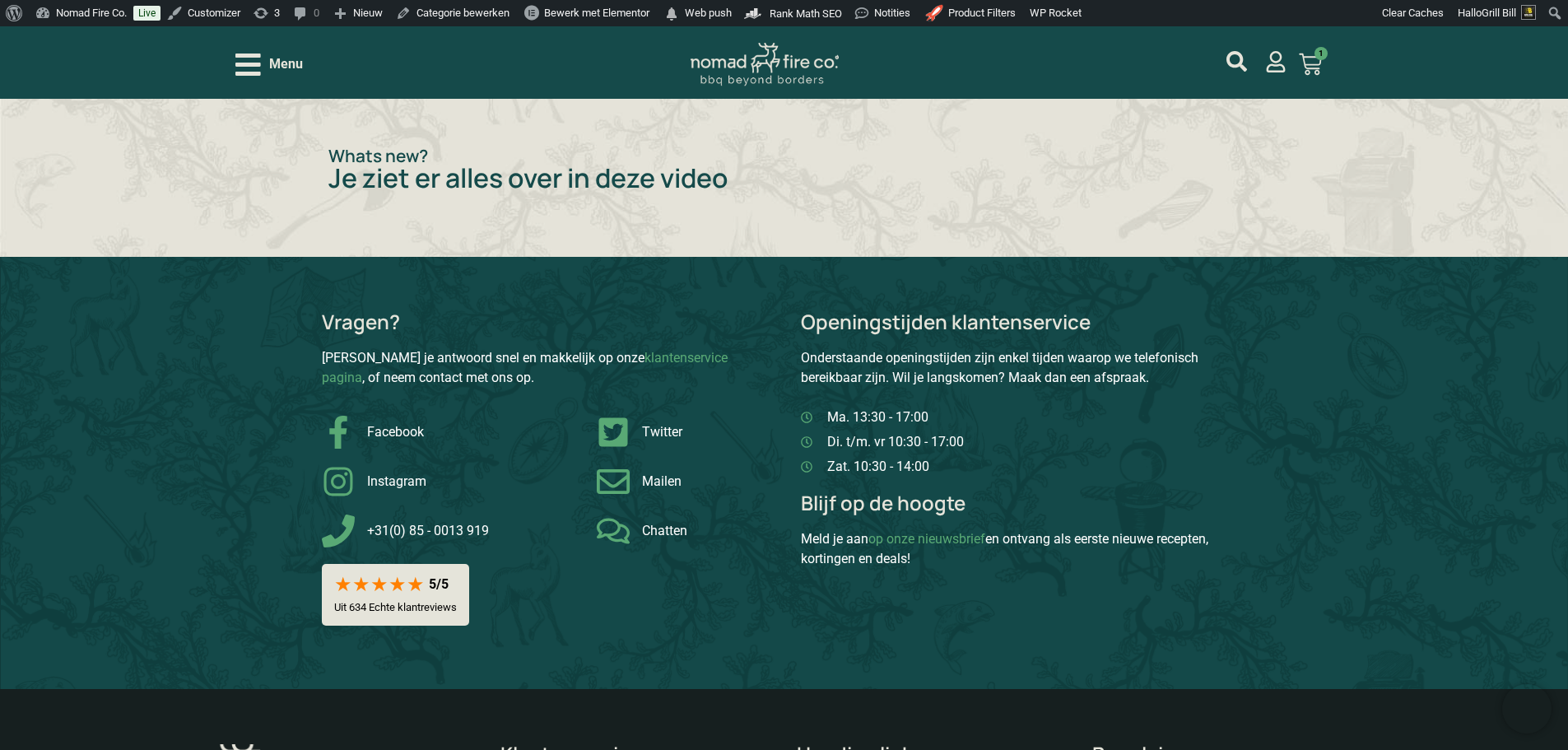
scroll to position [2197, 0]
